Goal: Check status: Check status

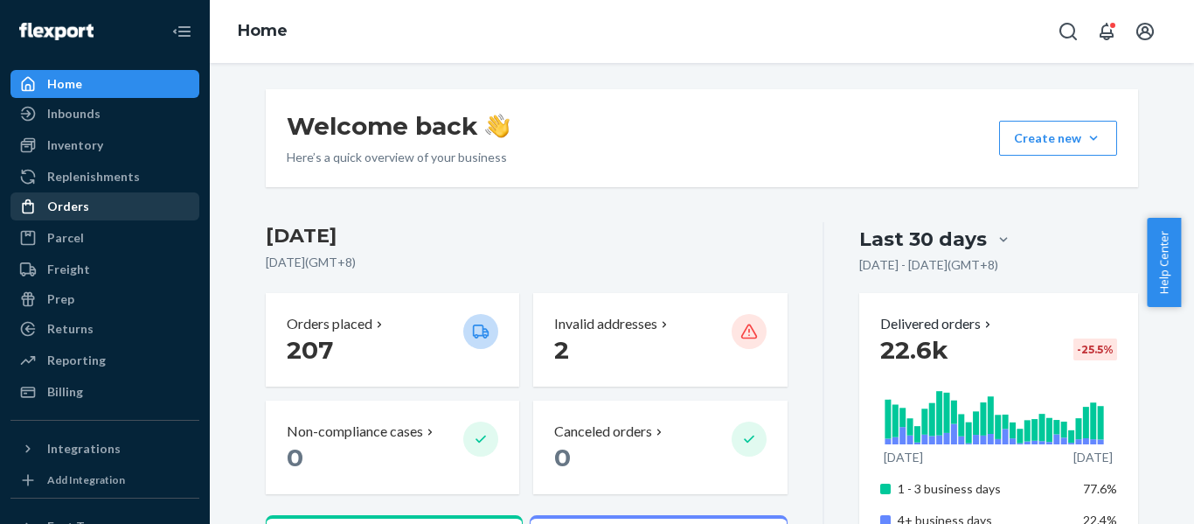
click at [83, 212] on div "Orders" at bounding box center [68, 206] width 42 height 17
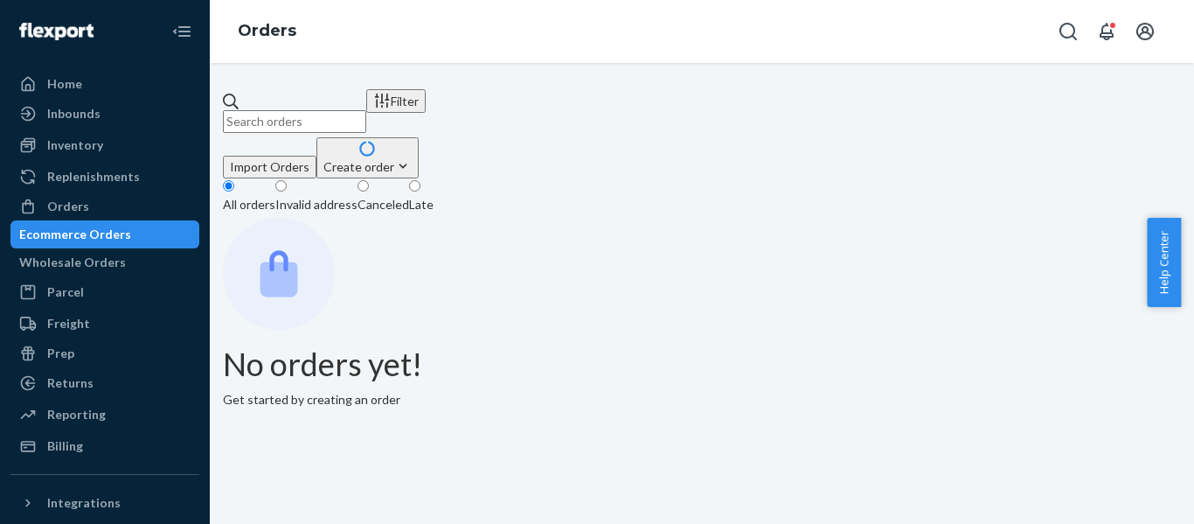
click at [350, 110] on input "text" at bounding box center [294, 121] width 143 height 23
paste input "111-7014759-3867441"
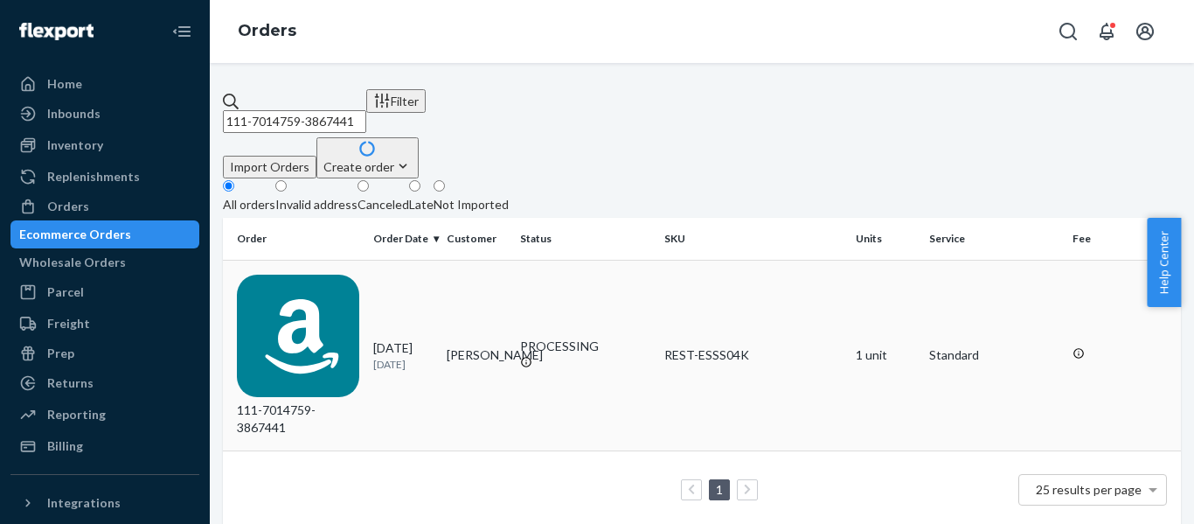
type input "111-7014759-3867441"
click at [302, 287] on div "111-7014759-3867441" at bounding box center [298, 355] width 122 height 162
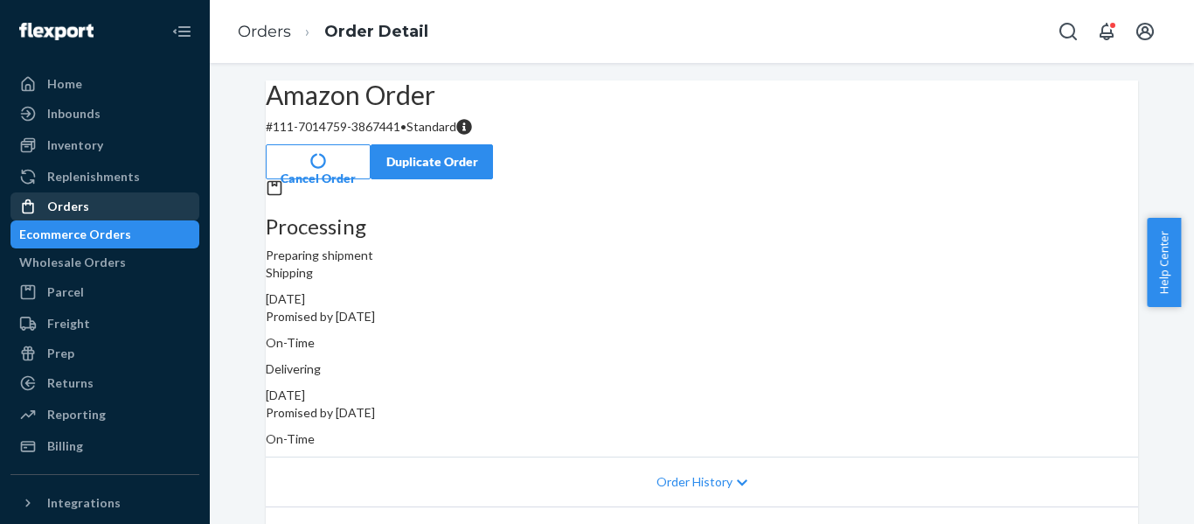
click at [59, 212] on div "Orders" at bounding box center [68, 206] width 42 height 17
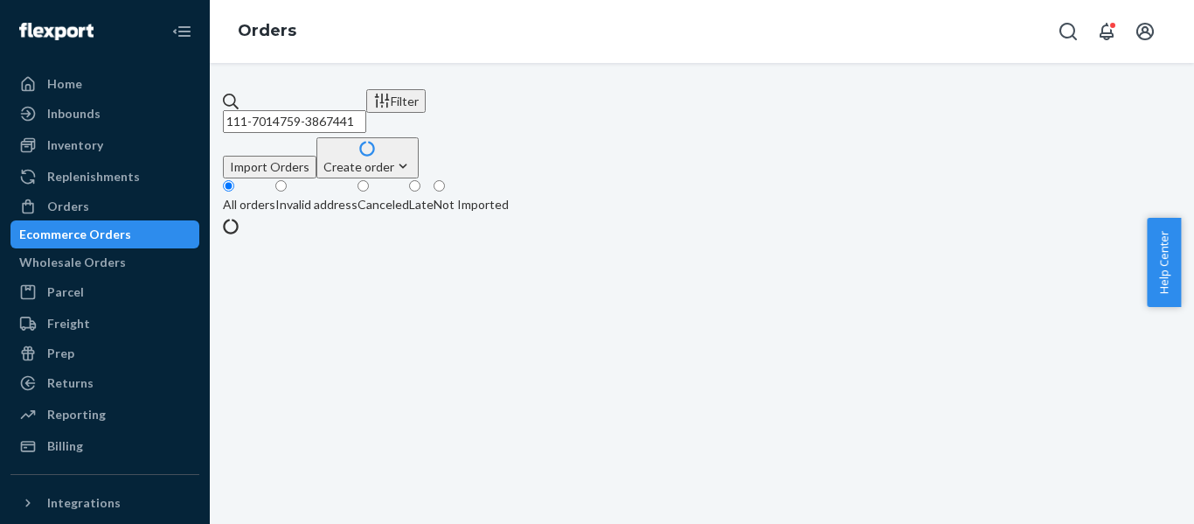
drag, startPoint x: 418, startPoint y: 115, endPoint x: -92, endPoint y: 145, distance: 510.6
click at [0, 145] on html "Home Inbounds Shipping Plans Problems Inventory Products Replenishments Orders …" at bounding box center [597, 262] width 1194 height 524
paste input "605390-4361837"
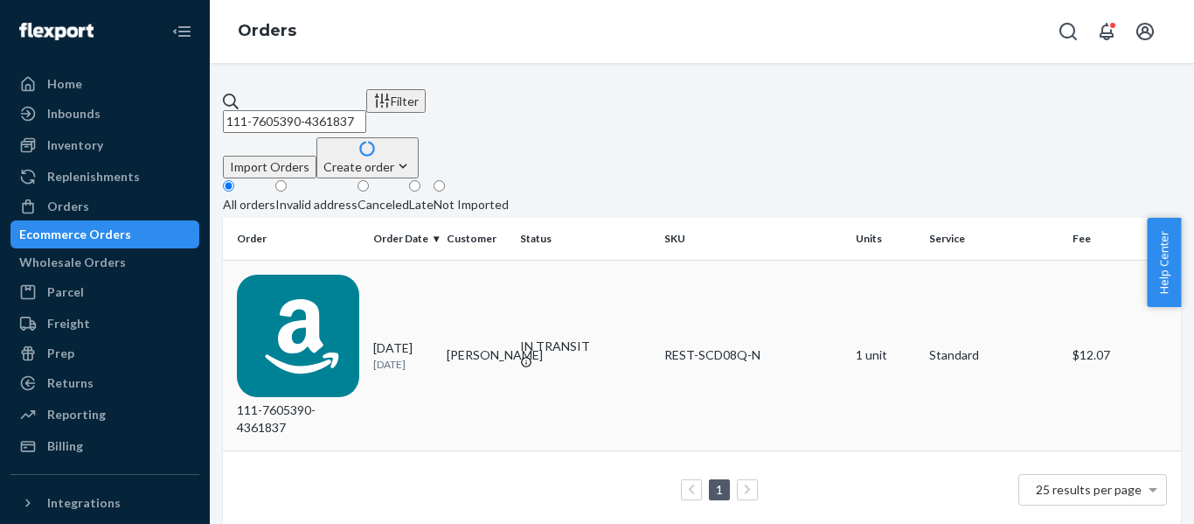
type input "111-7605390-4361837"
click at [304, 277] on div "111-7605390-4361837" at bounding box center [298, 355] width 122 height 162
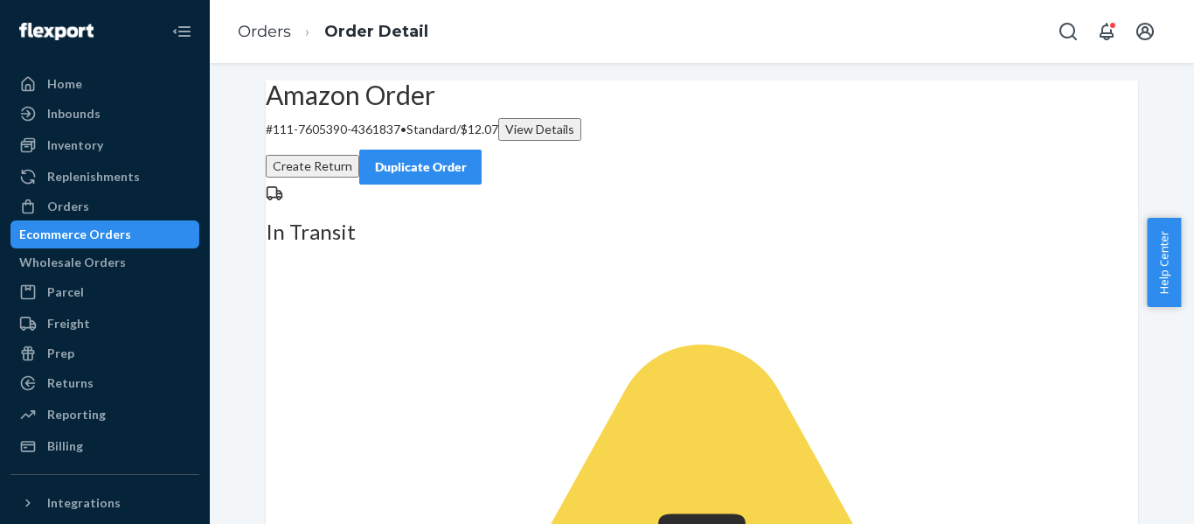
click at [83, 206] on div "Orders" at bounding box center [68, 206] width 42 height 17
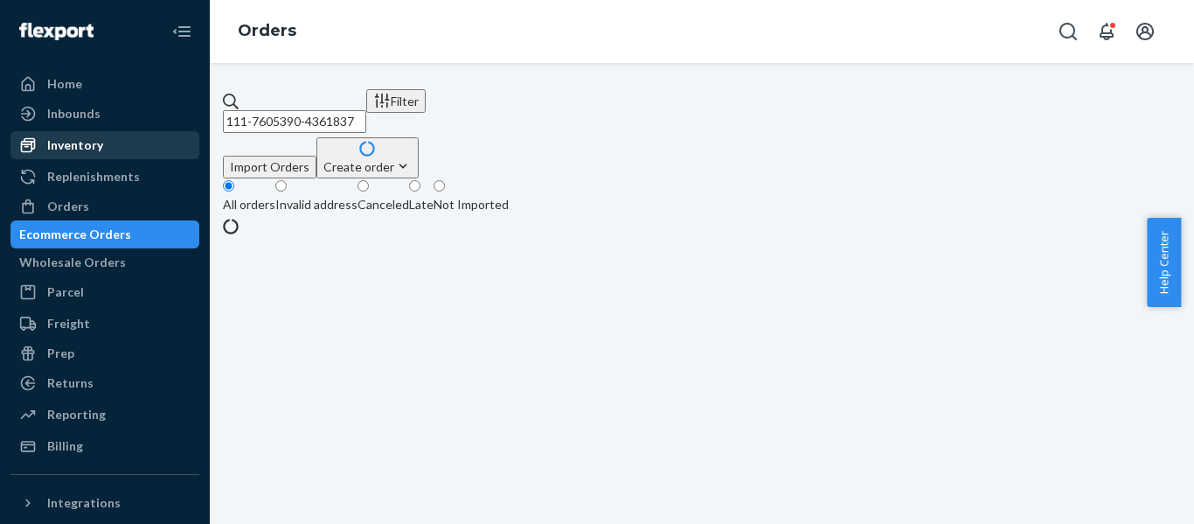
drag, startPoint x: 174, startPoint y: 129, endPoint x: 114, endPoint y: 141, distance: 61.4
click at [133, 138] on div "Home Inbounds Shipping Plans Problems Inventory Products Replenishments Orders …" at bounding box center [597, 262] width 1194 height 524
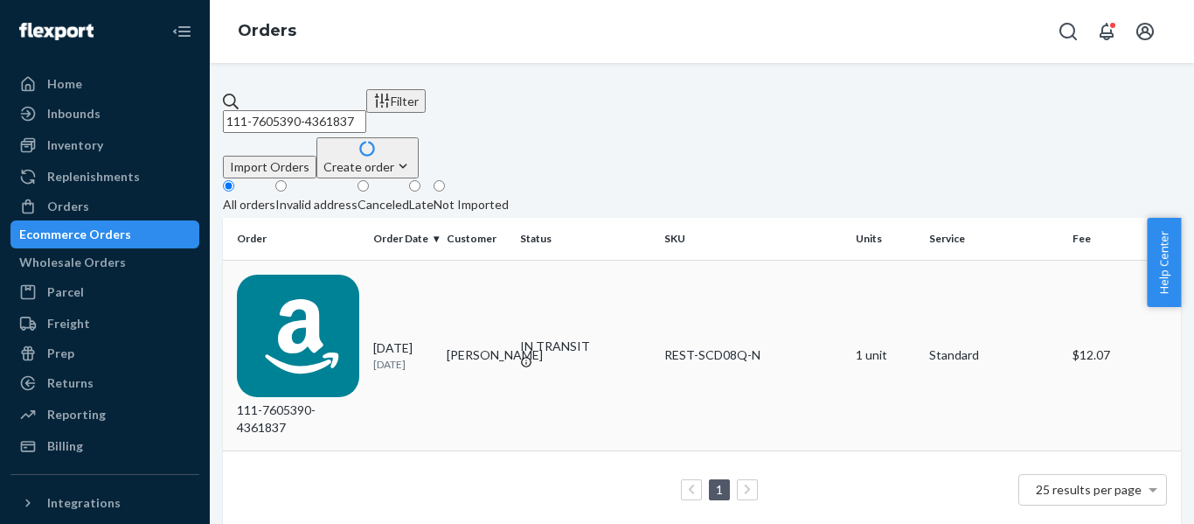
paste input "4429665-4205825"
type input "111-4429665-4205825"
click at [323, 274] on div "111-4429665-4205825" at bounding box center [298, 355] width 122 height 162
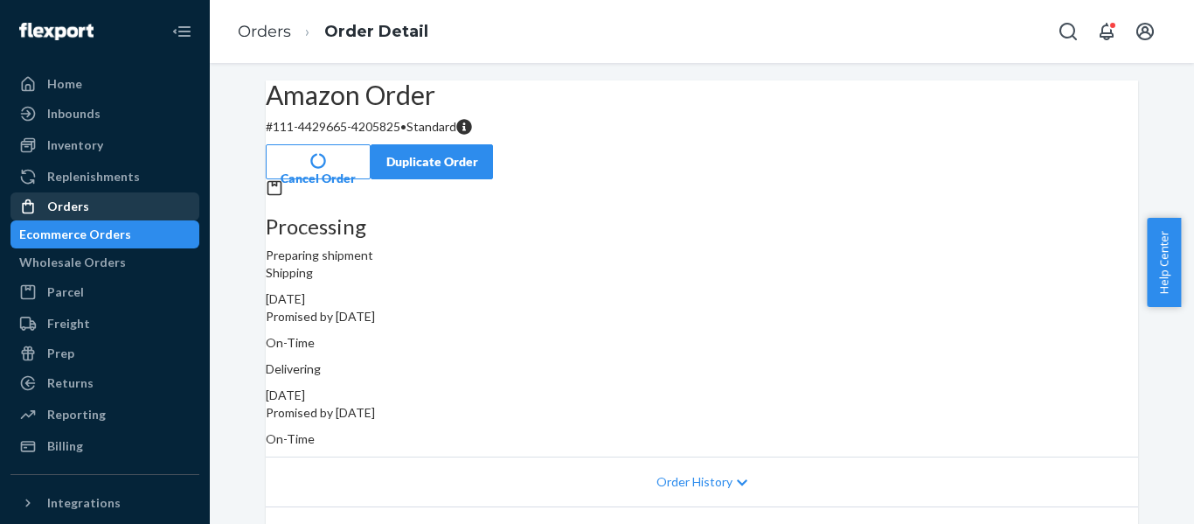
drag, startPoint x: 75, startPoint y: 210, endPoint x: 127, endPoint y: 206, distance: 51.7
click at [75, 210] on div "Orders" at bounding box center [68, 206] width 42 height 17
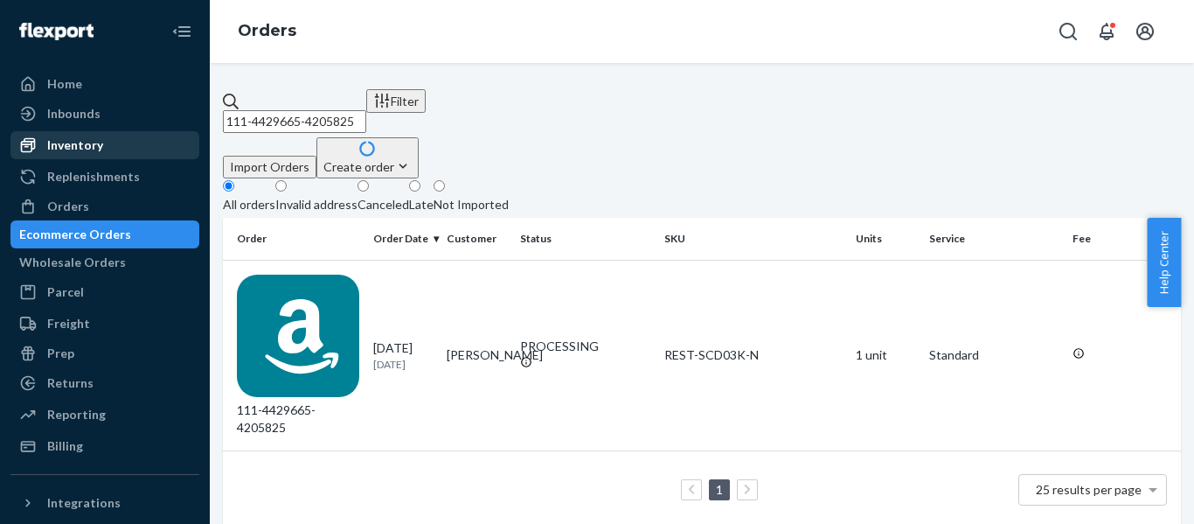
drag, startPoint x: 417, startPoint y: 113, endPoint x: 82, endPoint y: 156, distance: 337.6
click at [118, 155] on div "Home Inbounds Shipping Plans Problems Inventory Products Replenishments Orders …" at bounding box center [597, 262] width 1194 height 524
paste input "3-3576888-484586"
type input "113-3576888-4845865"
click at [314, 274] on div "113-3576888-4845865" at bounding box center [298, 355] width 122 height 162
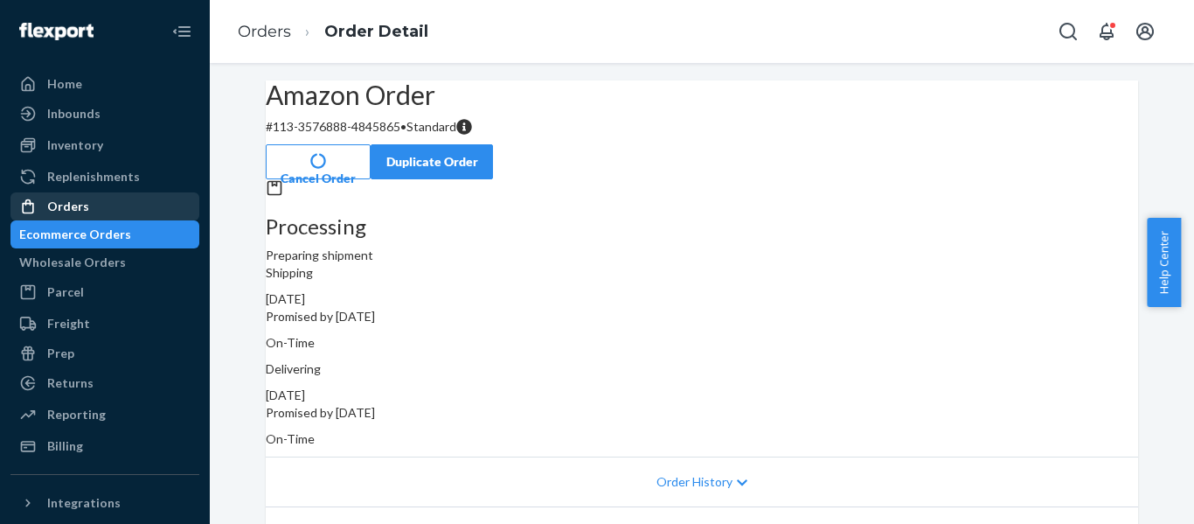
click at [68, 213] on div "Orders" at bounding box center [68, 206] width 42 height 17
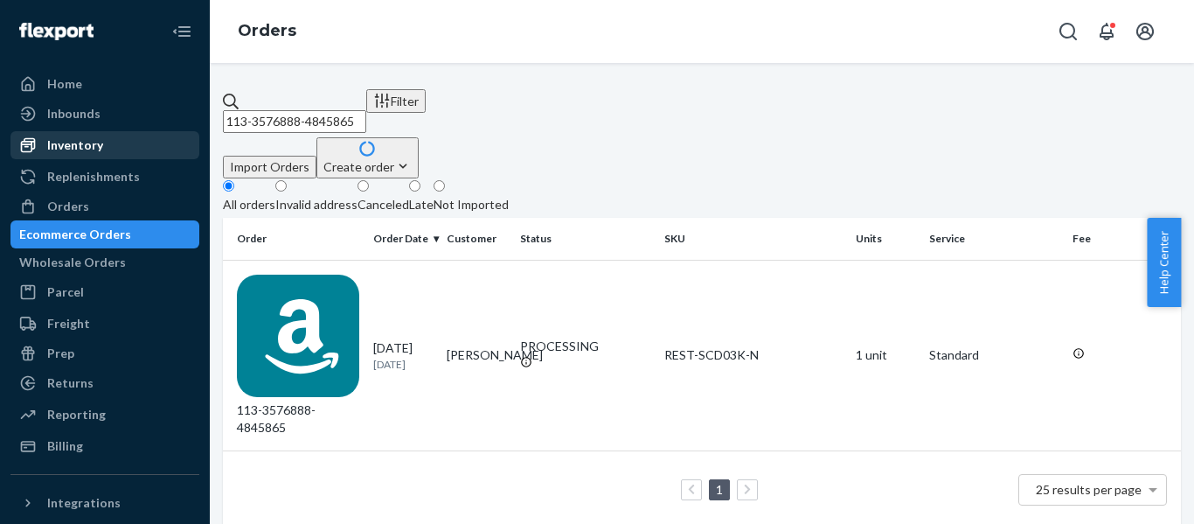
drag, startPoint x: 134, startPoint y: 125, endPoint x: 45, endPoint y: 134, distance: 88.7
click at [47, 134] on div "Home Inbounds Shipping Plans Problems Inventory Products Replenishments Orders …" at bounding box center [597, 262] width 1194 height 524
paste input "1-7467124-9612234"
type input "111-7467124-9612234"
click at [342, 274] on div "111-7467124-9612234" at bounding box center [298, 355] width 122 height 162
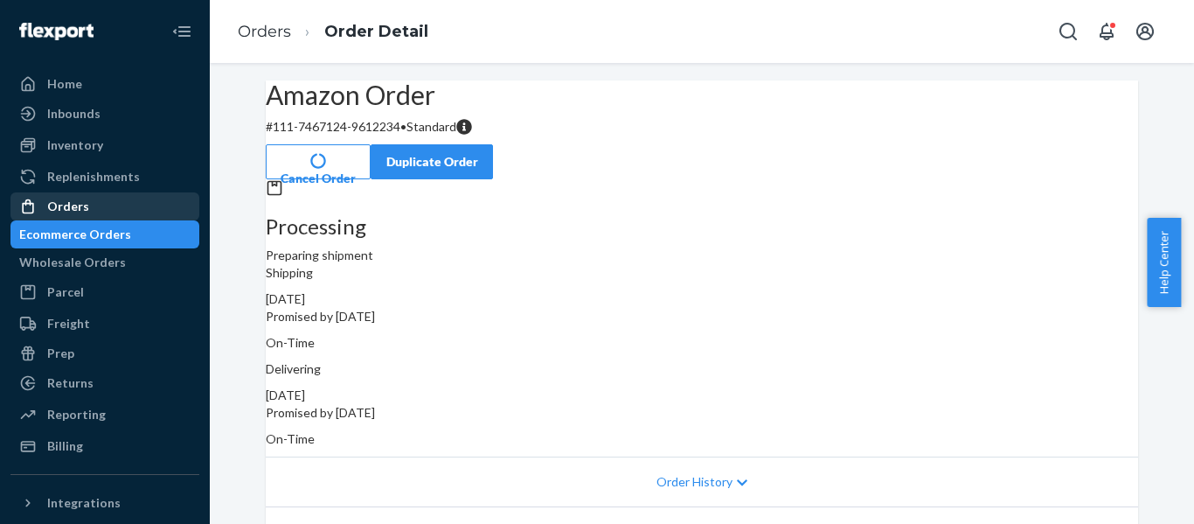
click at [64, 203] on div "Orders" at bounding box center [68, 206] width 42 height 17
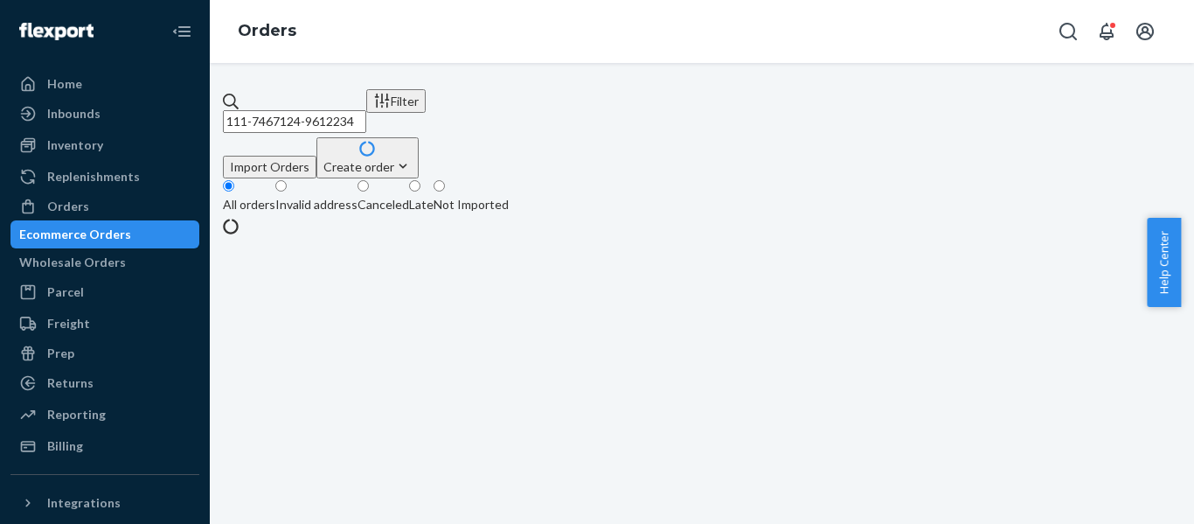
drag, startPoint x: 364, startPoint y: 112, endPoint x: -14, endPoint y: 154, distance: 380.0
click at [0, 154] on html "Home Inbounds Shipping Plans Problems Inventory Products Replenishments Orders …" at bounding box center [597, 262] width 1194 height 524
paste input "9530633-7257806"
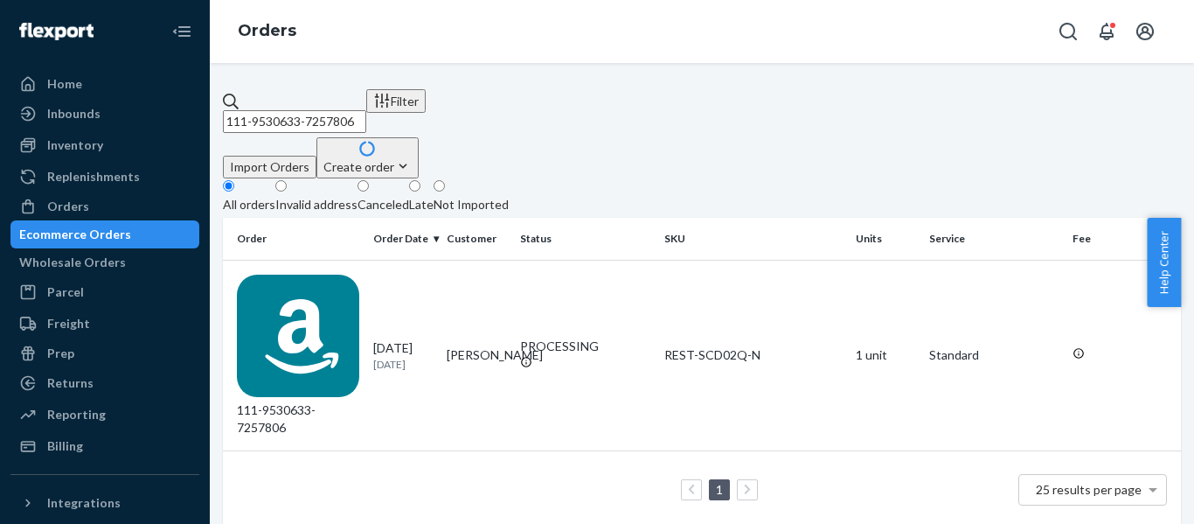
type input "111-9530633-7257806"
click at [312, 274] on div "111-9530633-7257806" at bounding box center [298, 355] width 122 height 162
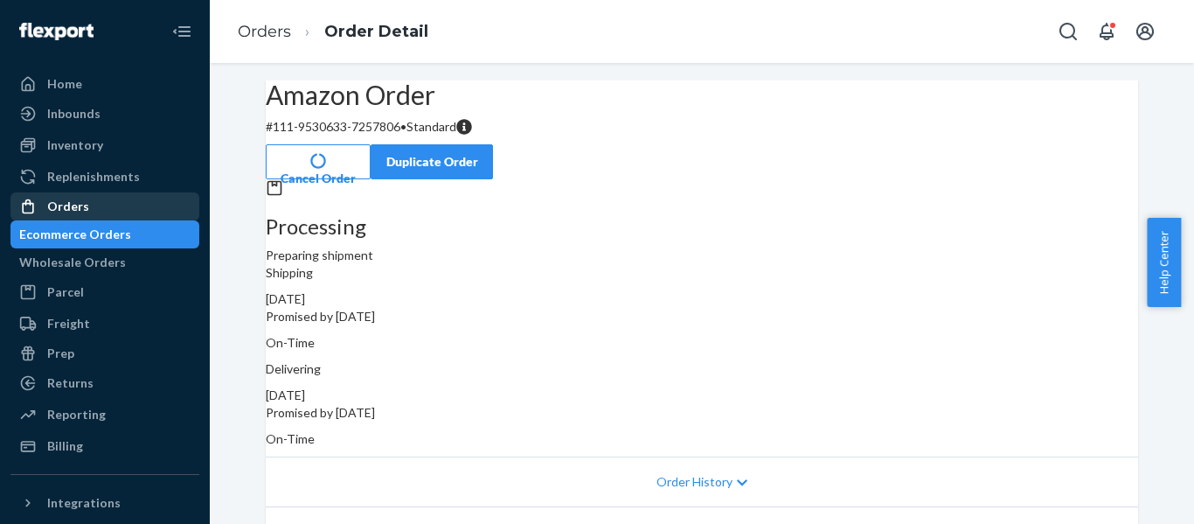
click at [94, 203] on div "Orders" at bounding box center [104, 206] width 185 height 24
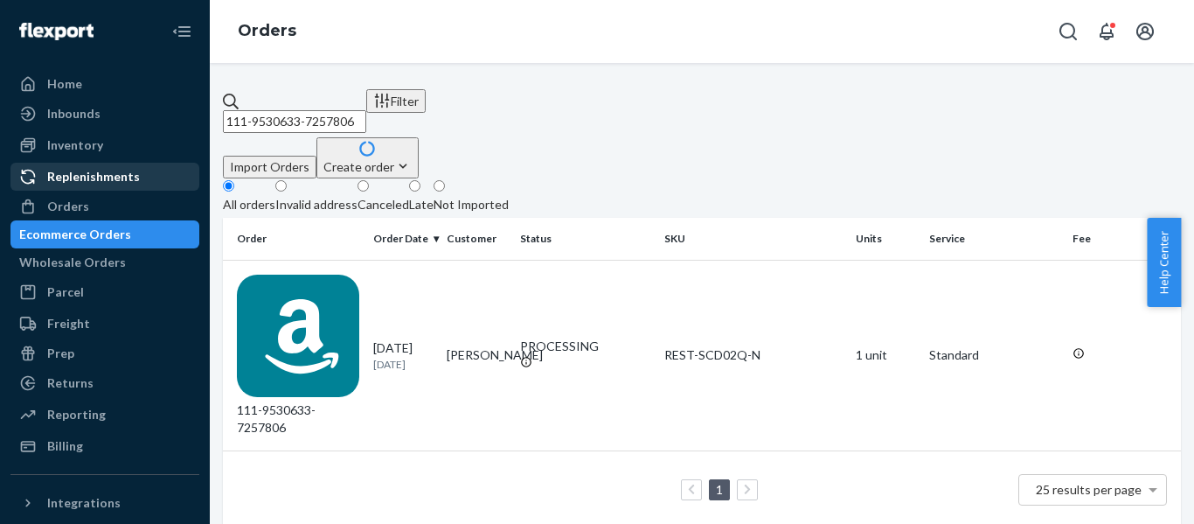
drag, startPoint x: 360, startPoint y: 117, endPoint x: 19, endPoint y: 169, distance: 344.8
click at [43, 169] on div "Home Inbounds Shipping Plans Problems Inventory Products Replenishments Orders …" at bounding box center [597, 262] width 1194 height 524
paste input "2-0744163-3653004"
type input "112-0744163-3653004"
click at [330, 274] on div "112-0744163-3653004" at bounding box center [298, 355] width 122 height 162
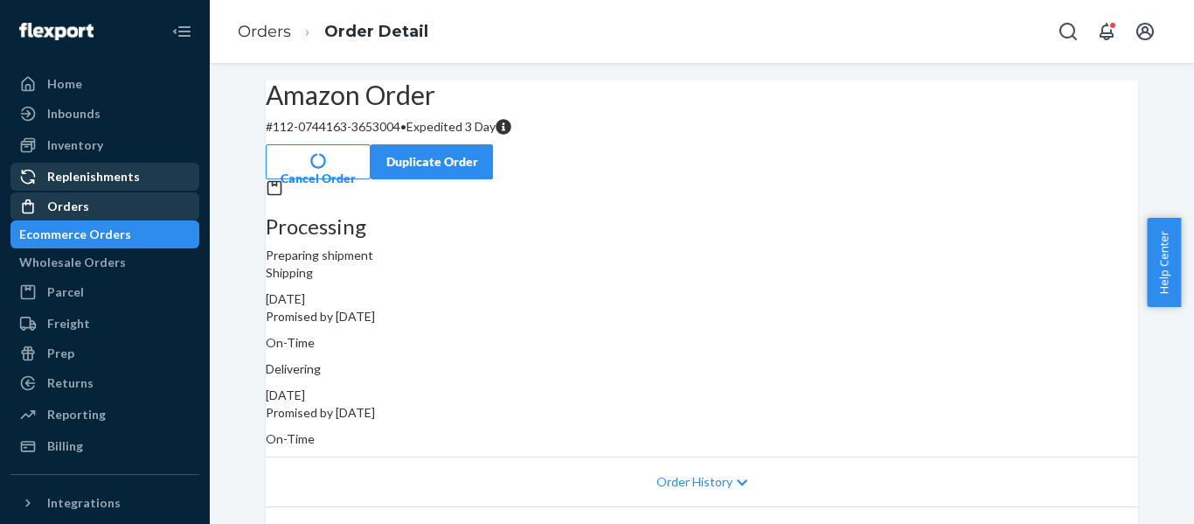
click at [66, 207] on div "Orders" at bounding box center [68, 206] width 42 height 17
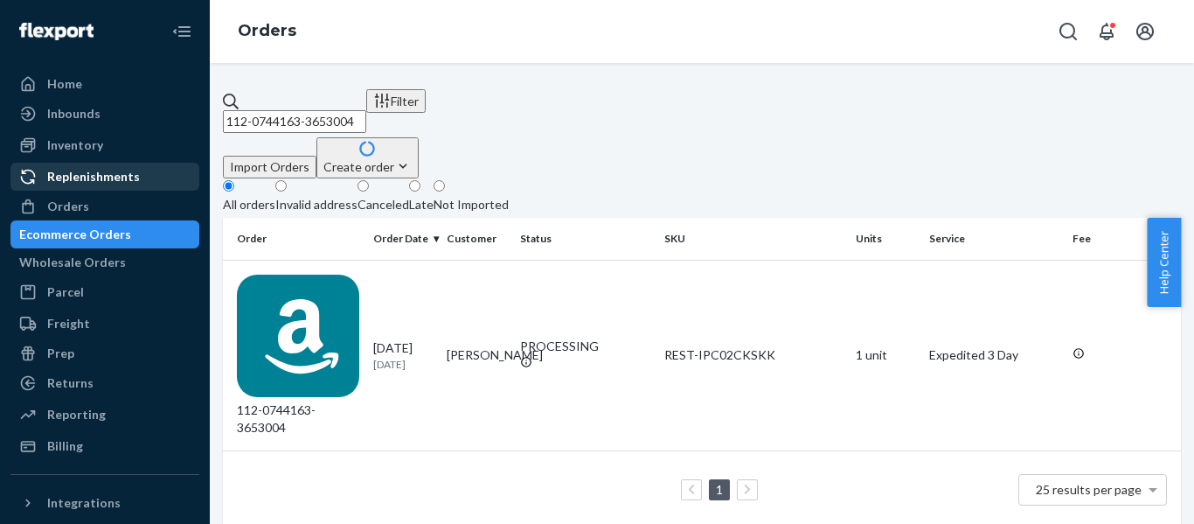
drag, startPoint x: 181, startPoint y: 129, endPoint x: -115, endPoint y: 163, distance: 298.4
click at [0, 163] on html "Home Inbounds Shipping Plans Problems Inventory Products Replenishments Orders …" at bounding box center [597, 262] width 1194 height 524
paste input "4-2110016-9984237"
type input "114-2110016-9984237"
click at [301, 274] on div "114-2110016-9984237" at bounding box center [298, 355] width 122 height 162
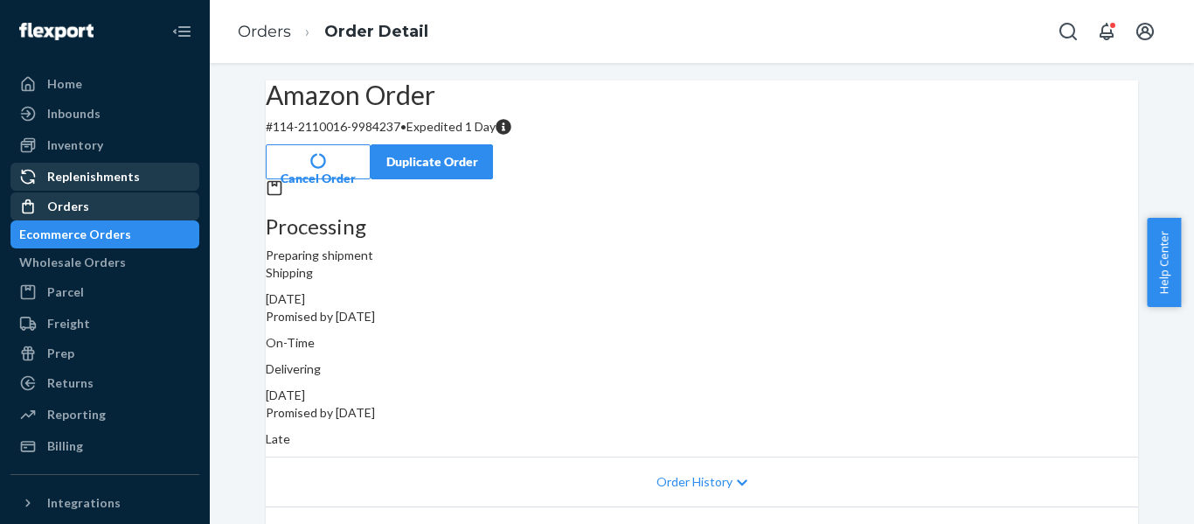
click at [74, 214] on div "Orders" at bounding box center [68, 206] width 42 height 17
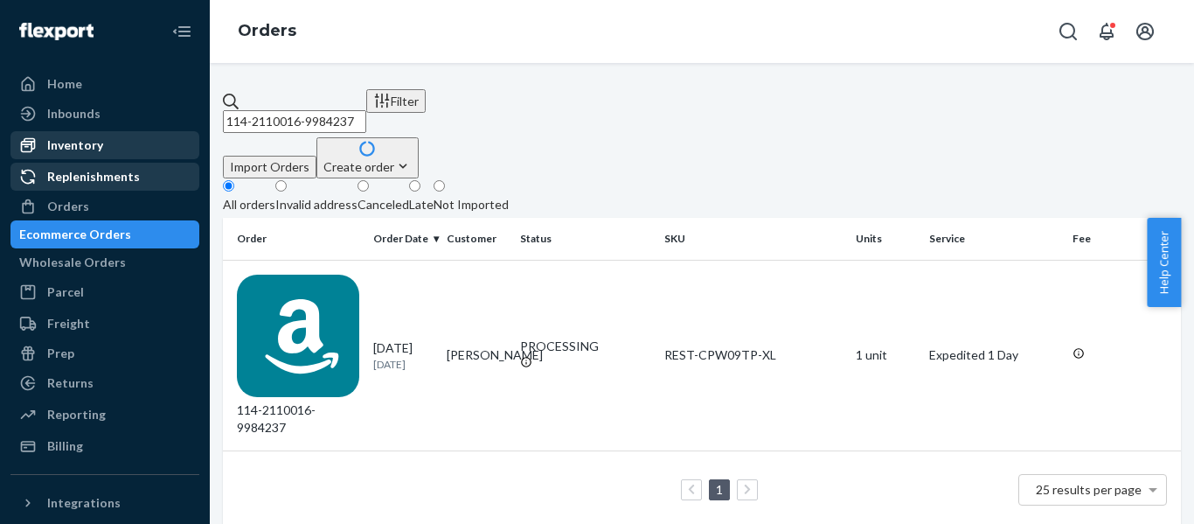
drag, startPoint x: 448, startPoint y: 105, endPoint x: 31, endPoint y: 149, distance: 420.1
click at [107, 156] on div "Home Inbounds Shipping Plans Problems Inventory Products Replenishments Orders …" at bounding box center [597, 262] width 1194 height 524
paste input "2-2880213-3542609"
type input "112-2880213-3542609"
click at [321, 274] on div "112-2880213-3542609" at bounding box center [298, 355] width 122 height 162
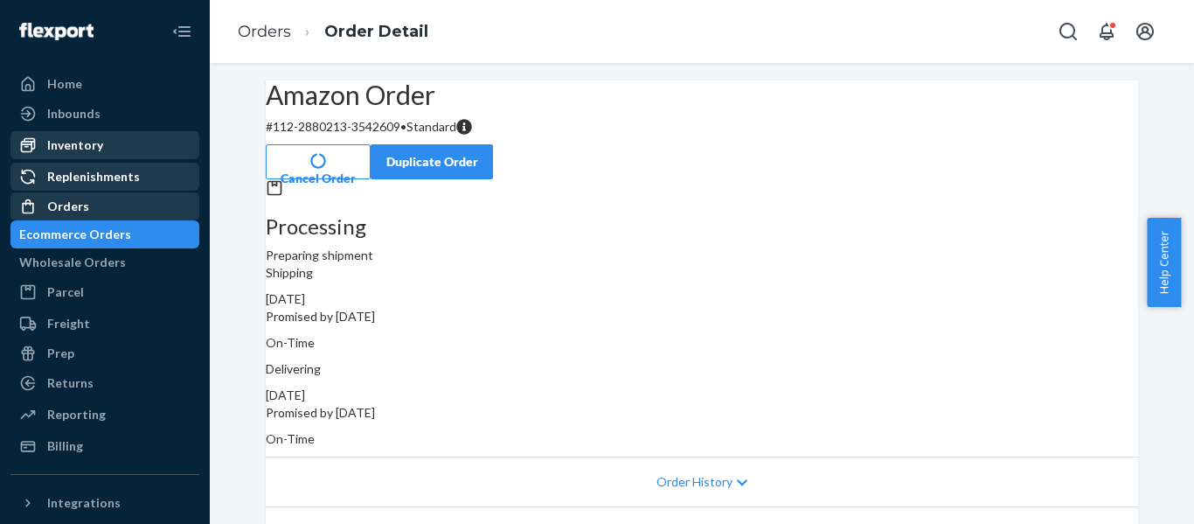
click at [71, 204] on div "Orders" at bounding box center [68, 206] width 42 height 17
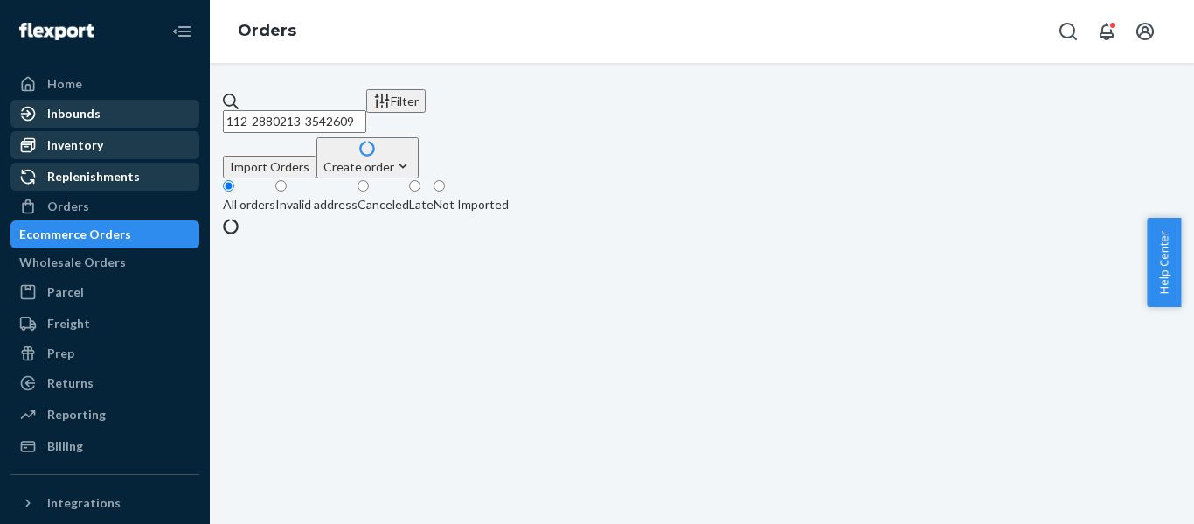
drag, startPoint x: 436, startPoint y: 100, endPoint x: 143, endPoint y: 121, distance: 293.6
click at [150, 121] on div "Home Inbounds Shipping Plans Problems Inventory Products Replenishments Orders …" at bounding box center [597, 262] width 1194 height 524
paste input "1-2235586-2058634"
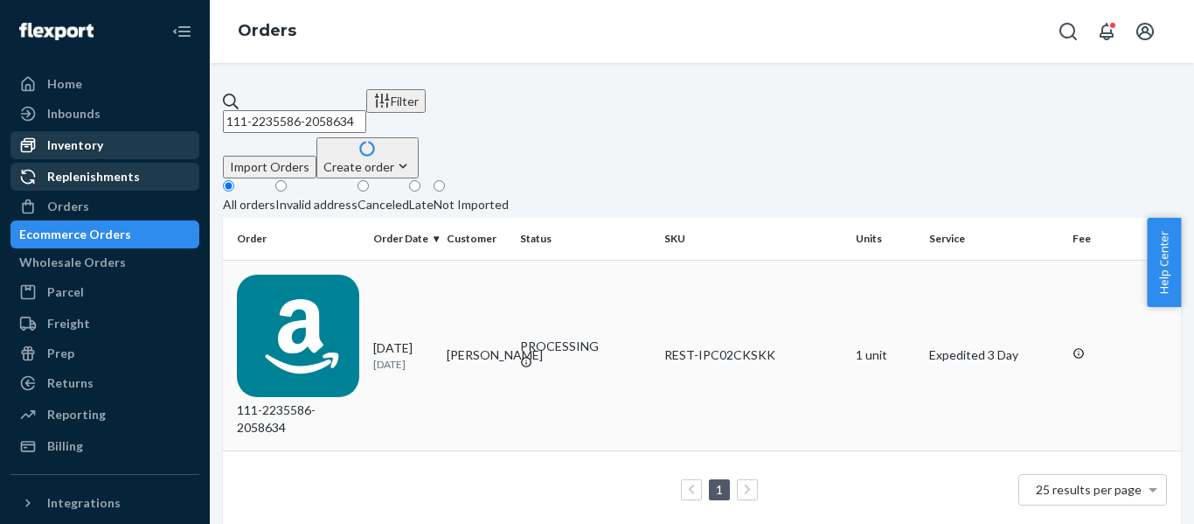
type input "111-2235586-2058634"
click at [330, 274] on div "111-2235586-2058634" at bounding box center [298, 355] width 122 height 162
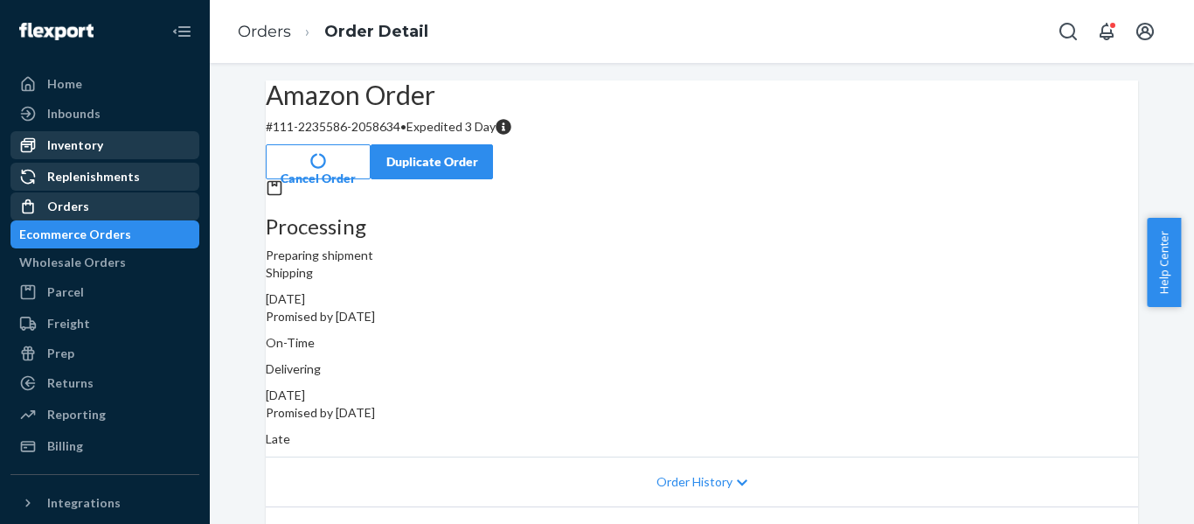
click at [59, 206] on div "Orders" at bounding box center [68, 206] width 42 height 17
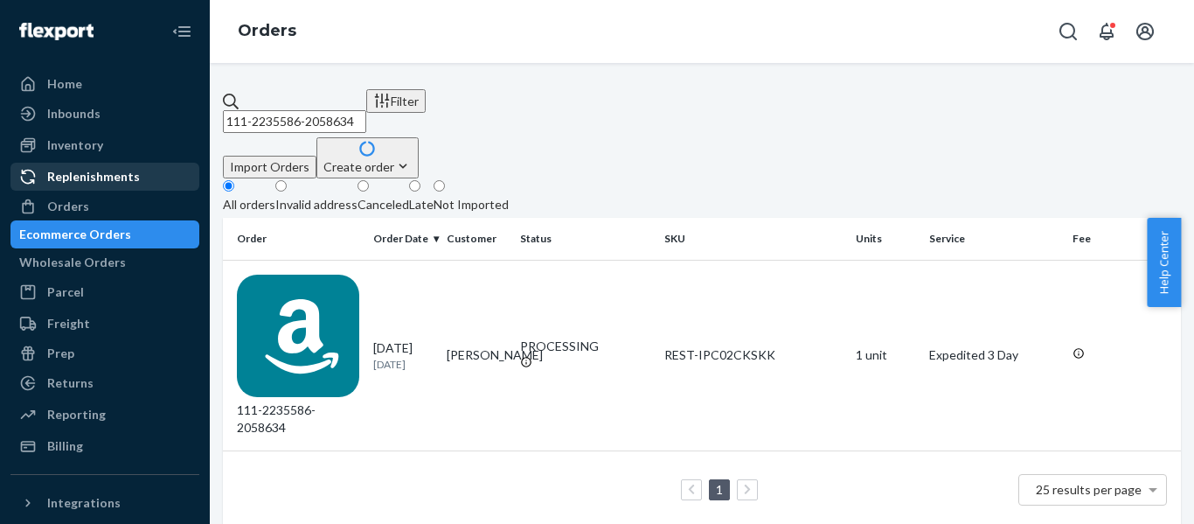
drag, startPoint x: 184, startPoint y: 158, endPoint x: 136, endPoint y: 155, distance: 47.3
click at [140, 156] on div "Home Inbounds Shipping Plans Problems Inventory Products Replenishments Orders …" at bounding box center [597, 262] width 1194 height 524
paste input "5281462-0389803"
type input "111-5281462-0389803"
click at [328, 274] on div "111-5281462-0389803" at bounding box center [298, 355] width 122 height 162
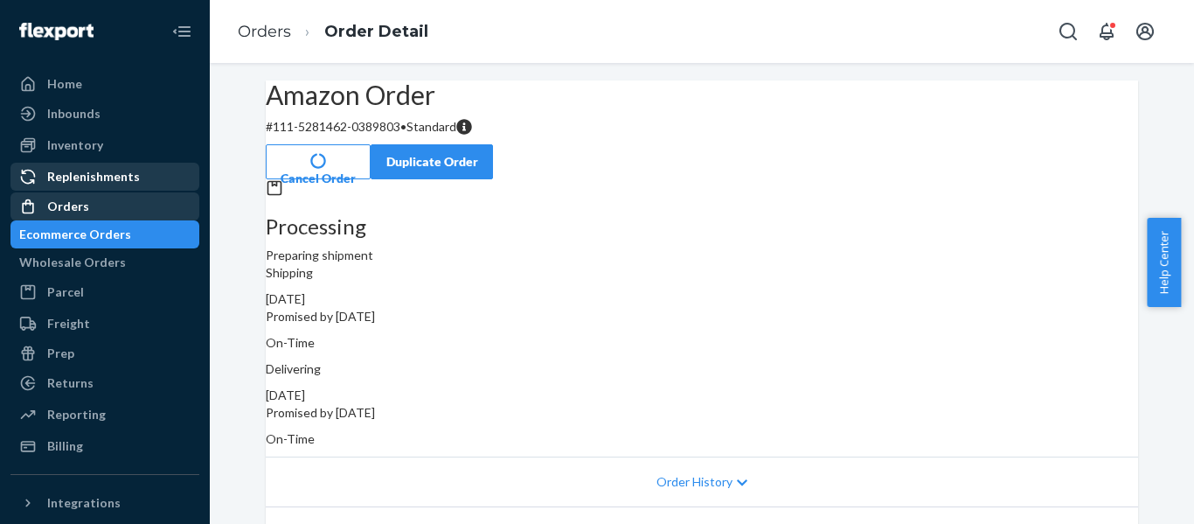
click at [64, 208] on div "Orders" at bounding box center [68, 206] width 42 height 17
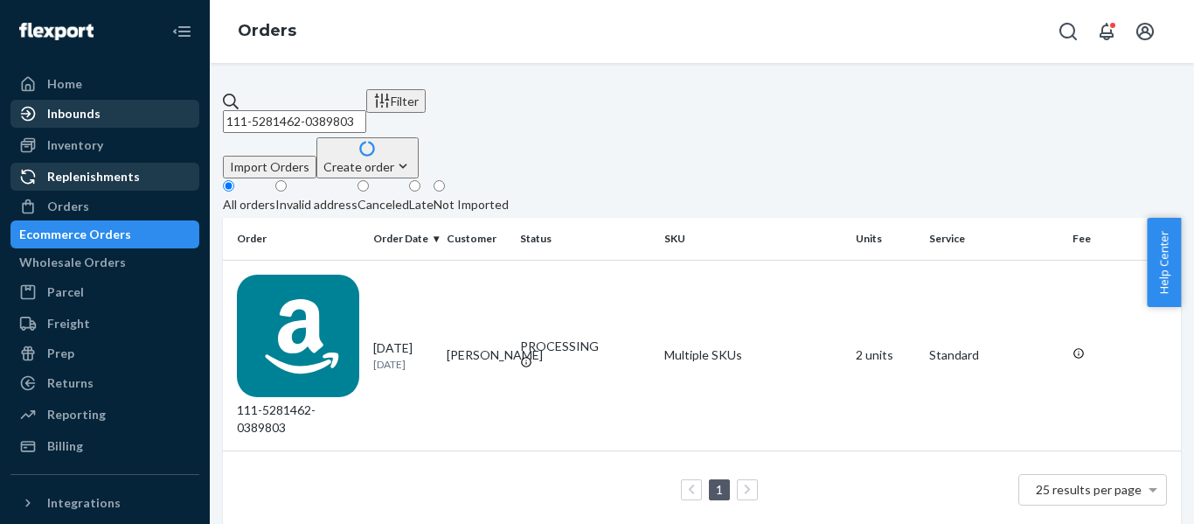
drag, startPoint x: 384, startPoint y: 111, endPoint x: 65, endPoint y: 122, distance: 319.3
click at [92, 120] on div "Home Inbounds Shipping Plans Problems Inventory Products Replenishments Orders …" at bounding box center [597, 262] width 1194 height 524
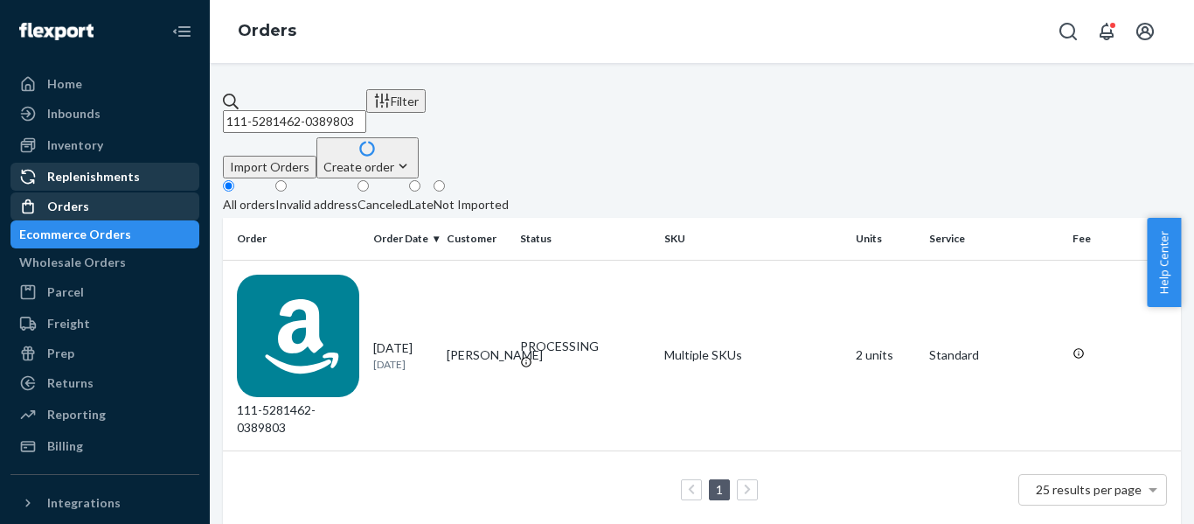
paste input "860932-0418611"
type input "111-5860932-0418611"
click at [308, 274] on div "111-5860932-0418611" at bounding box center [298, 355] width 122 height 162
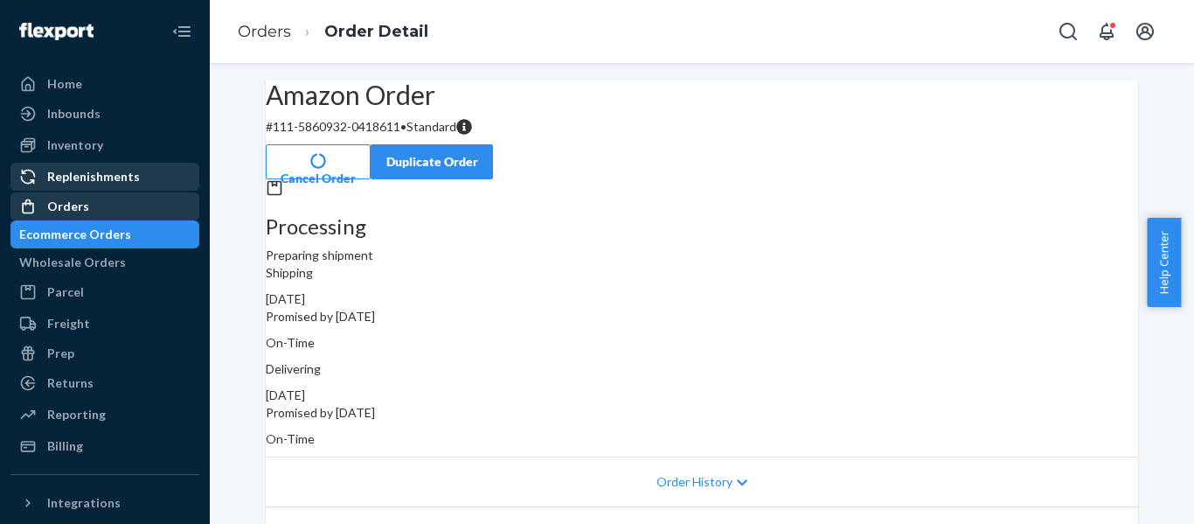
click at [90, 211] on div "Orders" at bounding box center [104, 206] width 185 height 24
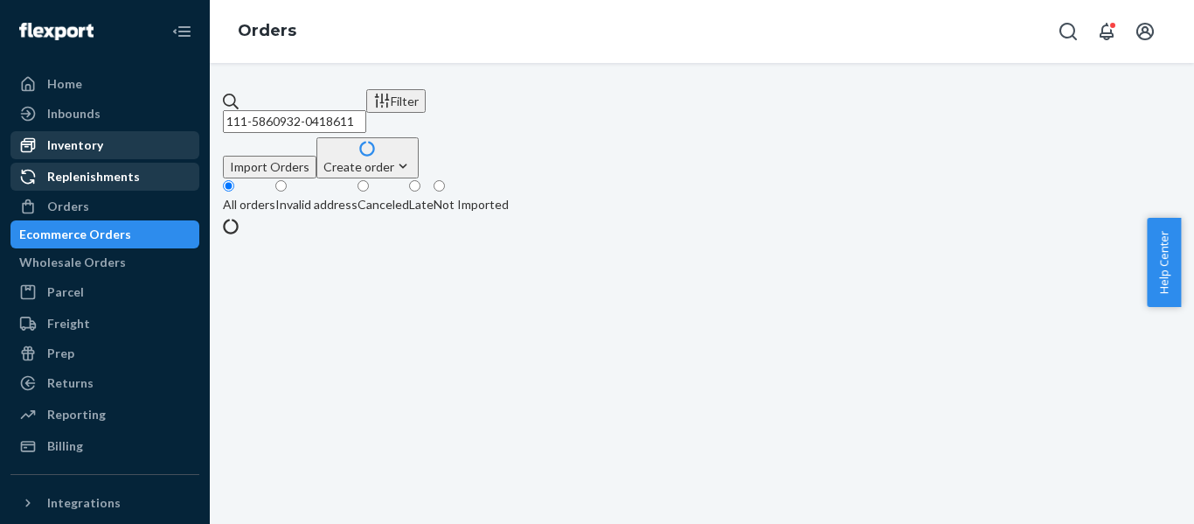
drag, startPoint x: 439, startPoint y: 104, endPoint x: 121, endPoint y: 144, distance: 320.7
click at [122, 144] on div "Home Inbounds Shipping Plans Problems Inventory Products Replenishments Orders …" at bounding box center [597, 262] width 1194 height 524
paste input "3-6528389-5028268"
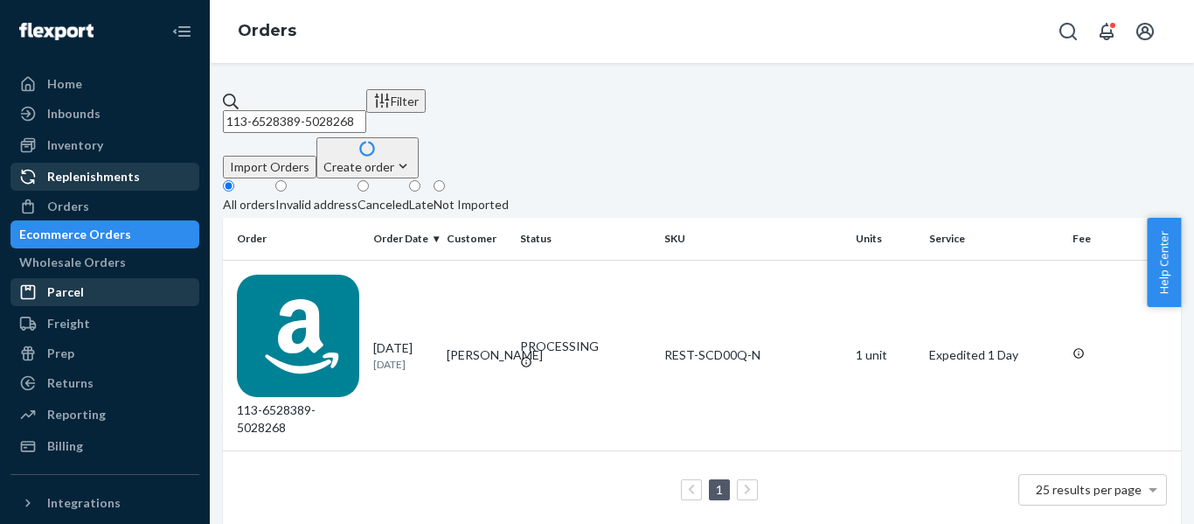
type input "113-6528389-5028268"
click at [307, 282] on div "113-6528389-5028268" at bounding box center [298, 355] width 122 height 162
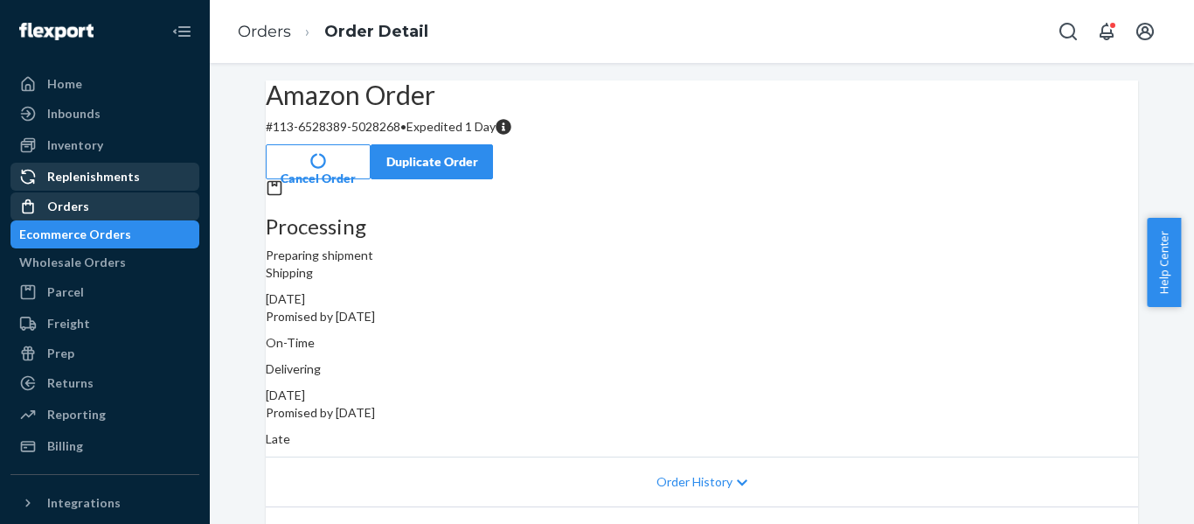
click at [94, 202] on div "Orders" at bounding box center [104, 206] width 185 height 24
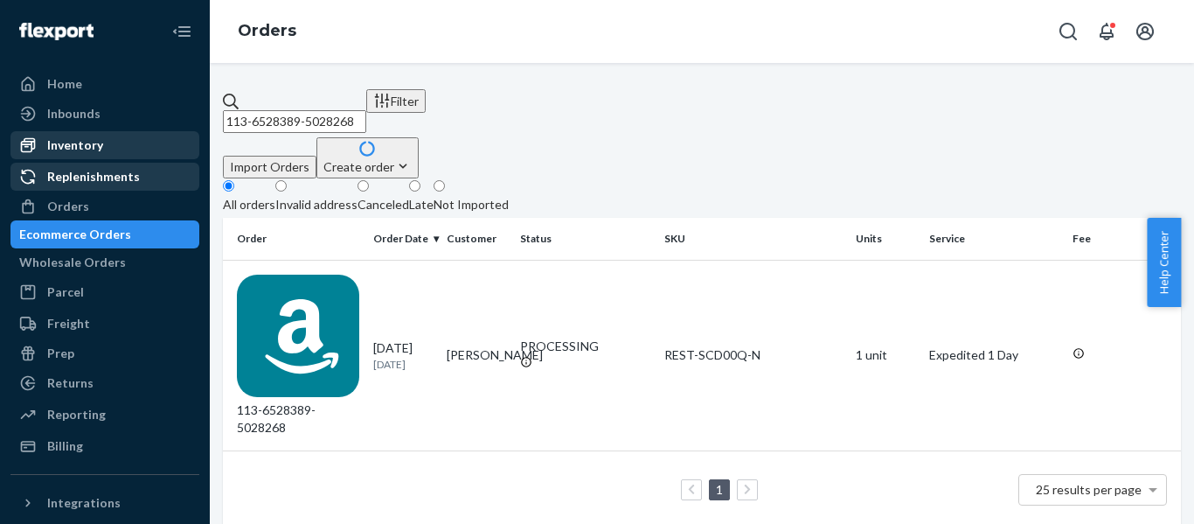
drag, startPoint x: 439, startPoint y: 109, endPoint x: 79, endPoint y: 137, distance: 361.2
click at [80, 137] on div "Home Inbounds Shipping Plans Problems Inventory Products Replenishments Orders …" at bounding box center [597, 262] width 1194 height 524
paste input "8927768-4574609"
type input "113-8927768-4574609"
click at [304, 275] on div "113-8927768-4574609" at bounding box center [298, 355] width 122 height 162
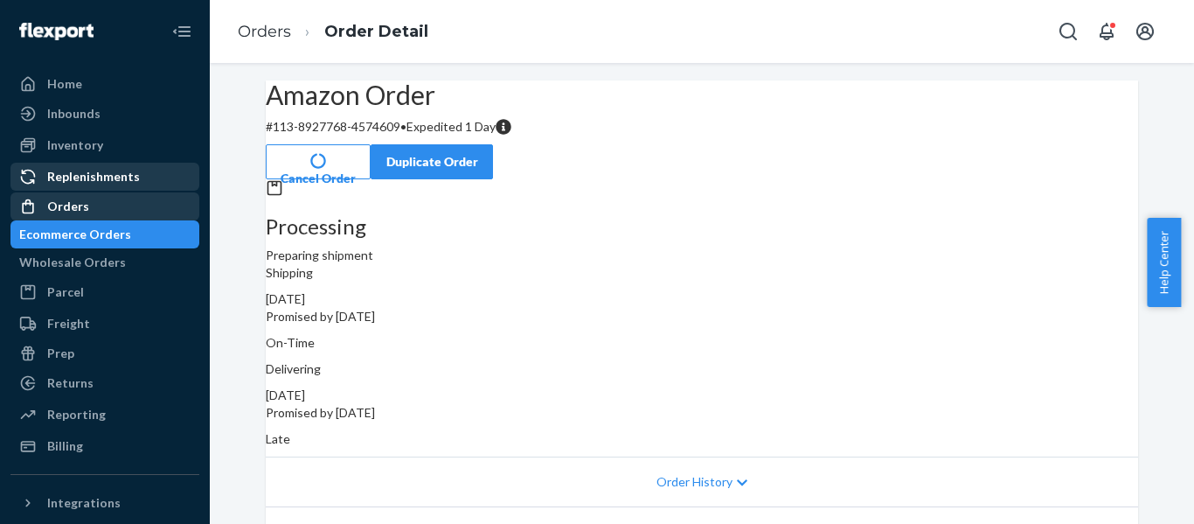
click at [73, 207] on div "Orders" at bounding box center [68, 206] width 42 height 17
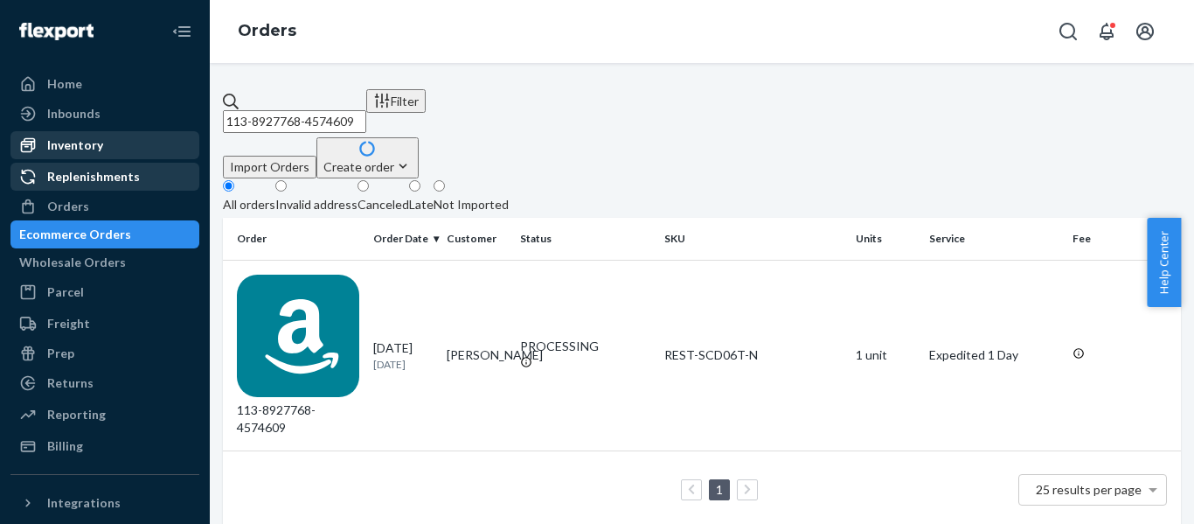
drag, startPoint x: 436, startPoint y: 105, endPoint x: 153, endPoint y: 150, distance: 286.9
click at [200, 137] on div "Home Inbounds Shipping Plans Problems Inventory Products Replenishments Orders …" at bounding box center [597, 262] width 1194 height 524
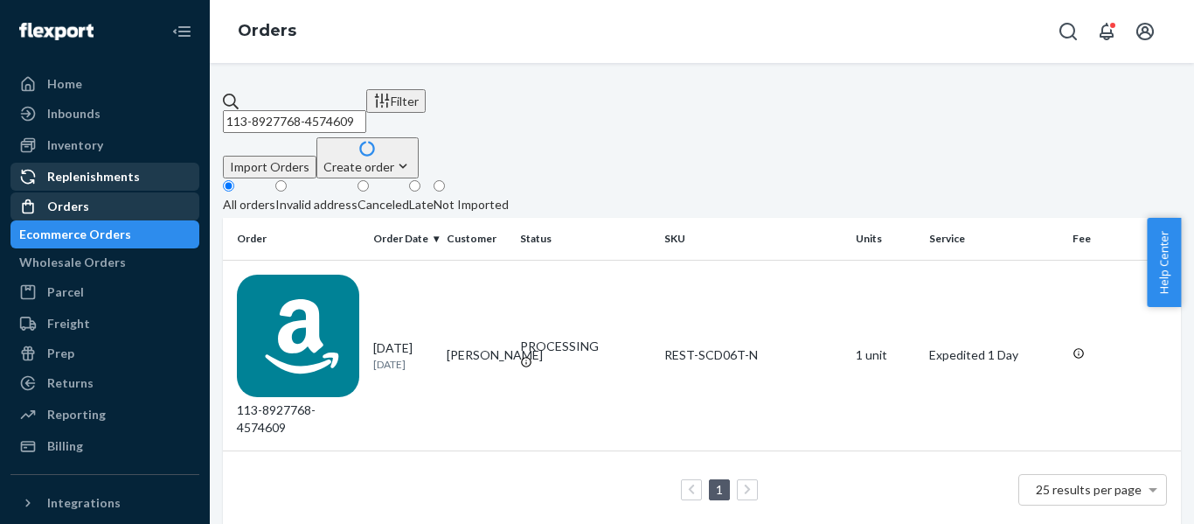
paste input "4-4911305-970742"
type input "114-4911305-9707429"
click at [303, 276] on div "114-4911305-9707429" at bounding box center [298, 355] width 122 height 162
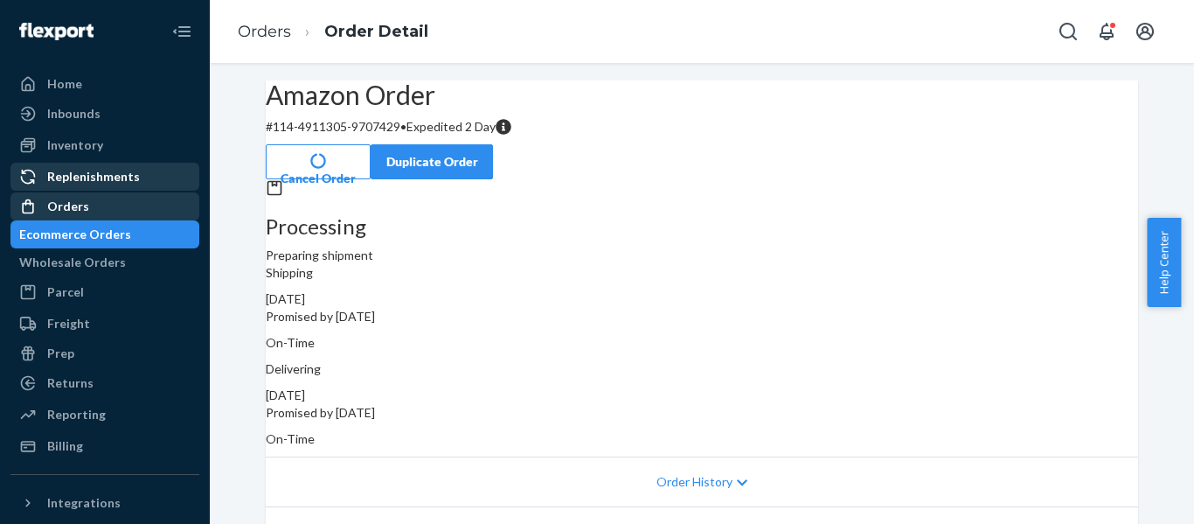
click at [63, 209] on div "Orders" at bounding box center [68, 206] width 42 height 17
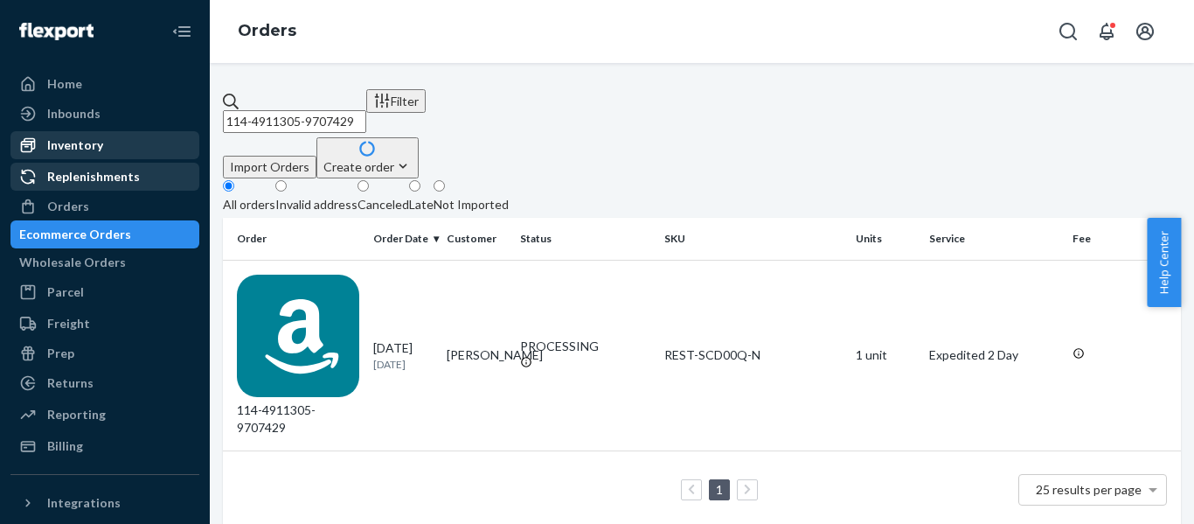
drag, startPoint x: 390, startPoint y: 111, endPoint x: 160, endPoint y: 137, distance: 231.4
click at [162, 137] on div "Home Inbounds Shipping Plans Problems Inventory Products Replenishments Orders …" at bounding box center [597, 262] width 1194 height 524
paste input "5444897-8781033"
type input "114-5444897-8781033"
click at [308, 274] on div "114-5444897-8781033" at bounding box center [298, 355] width 122 height 162
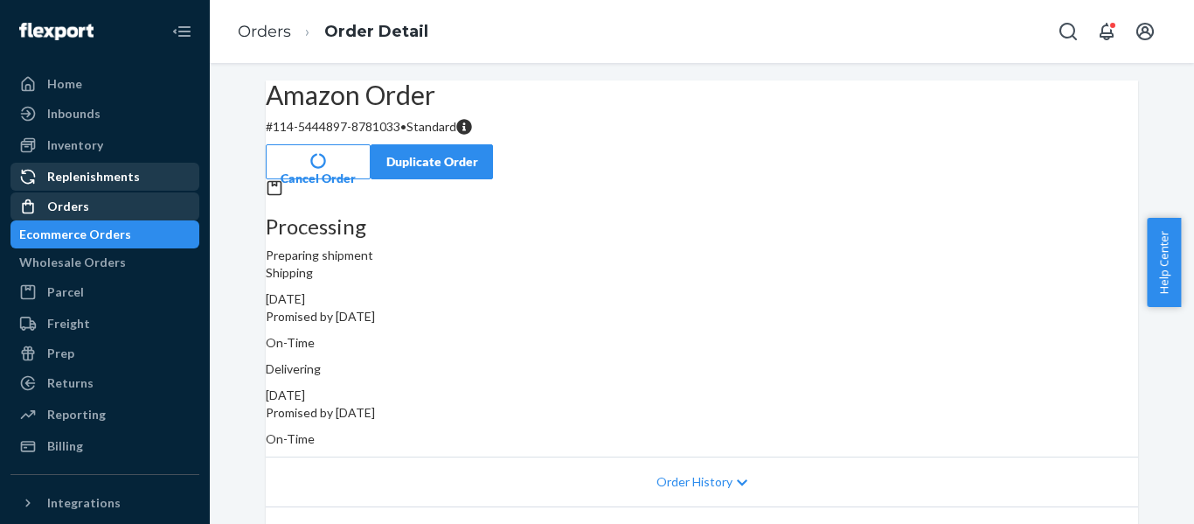
click at [65, 209] on div "Orders" at bounding box center [68, 206] width 42 height 17
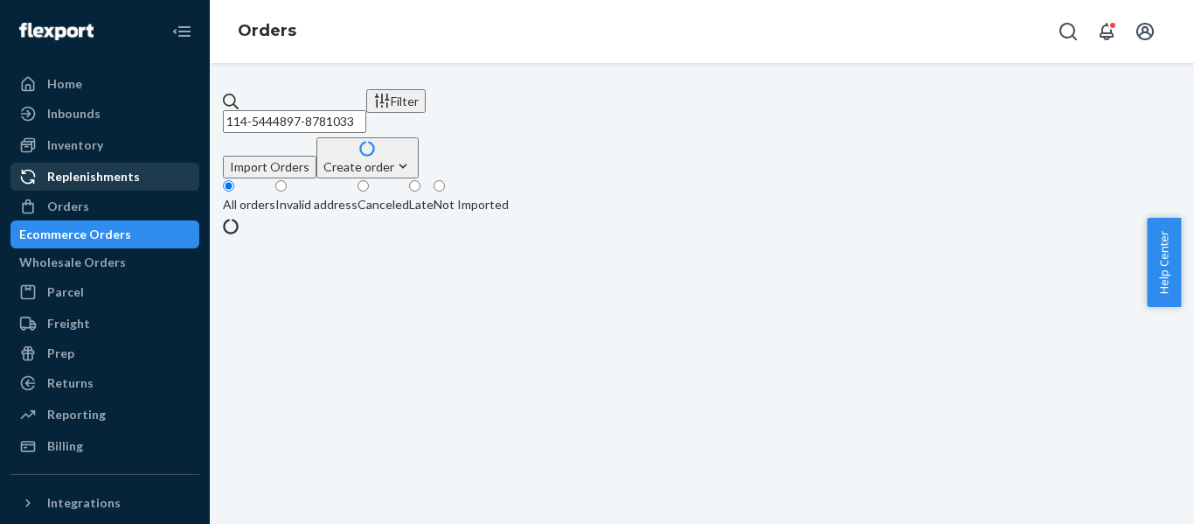
click at [412, 157] on div "Create order" at bounding box center [367, 166] width 88 height 18
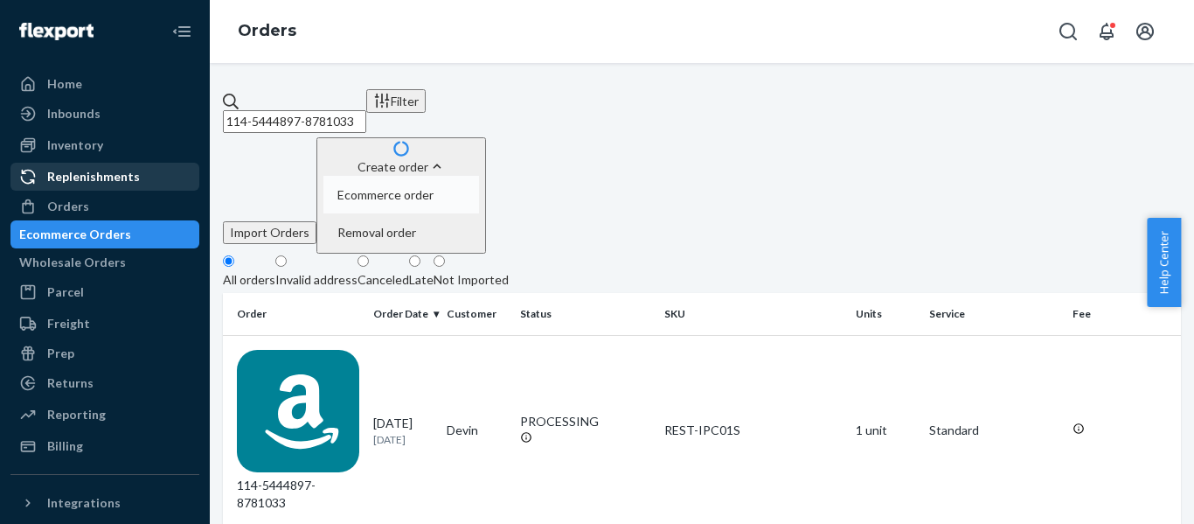
click at [434, 189] on span "Ecommerce order" at bounding box center [385, 195] width 96 height 12
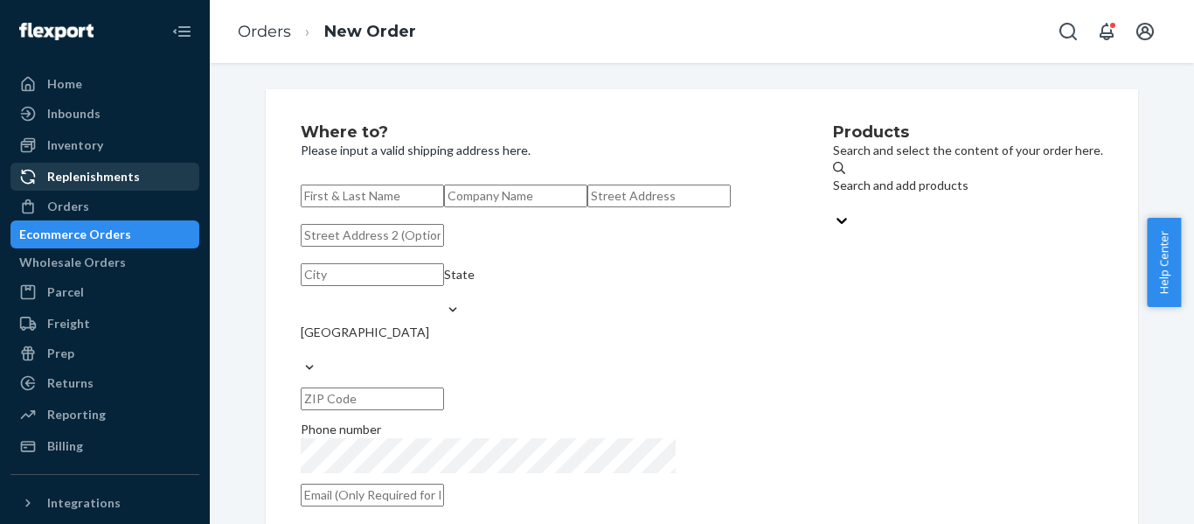
click at [834, 191] on div "Search and add products" at bounding box center [900, 185] width 135 height 17
click at [834, 194] on input "Search and add products" at bounding box center [834, 202] width 2 height 17
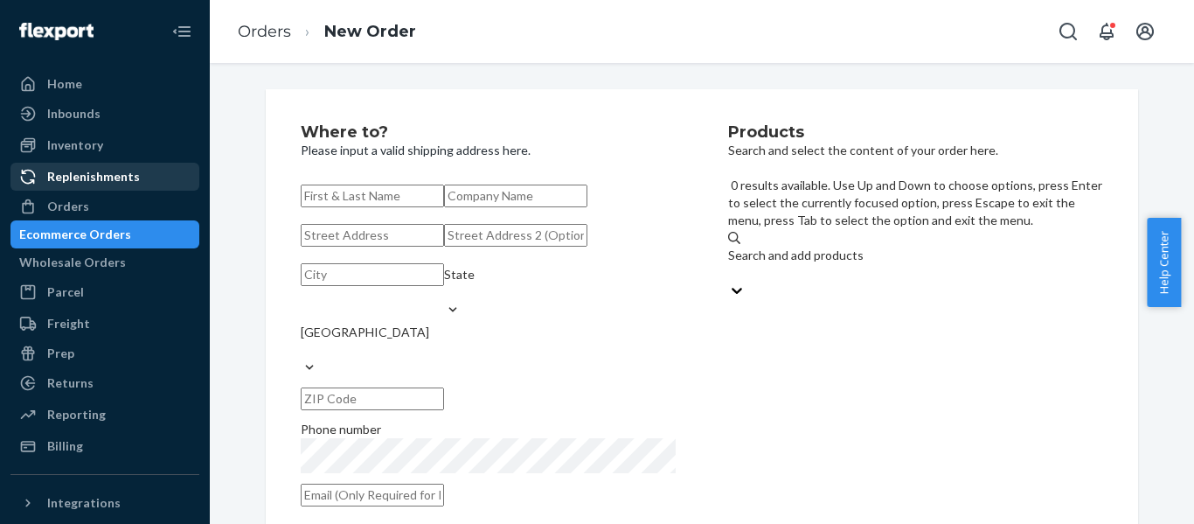
click at [836, 247] on div "Search and add products" at bounding box center [915, 255] width 375 height 17
click at [730, 264] on input "0 results available. Use Up and Down to choose options, press Enter to select t…" at bounding box center [729, 272] width 2 height 17
paste input "REST-ESSS08CK"
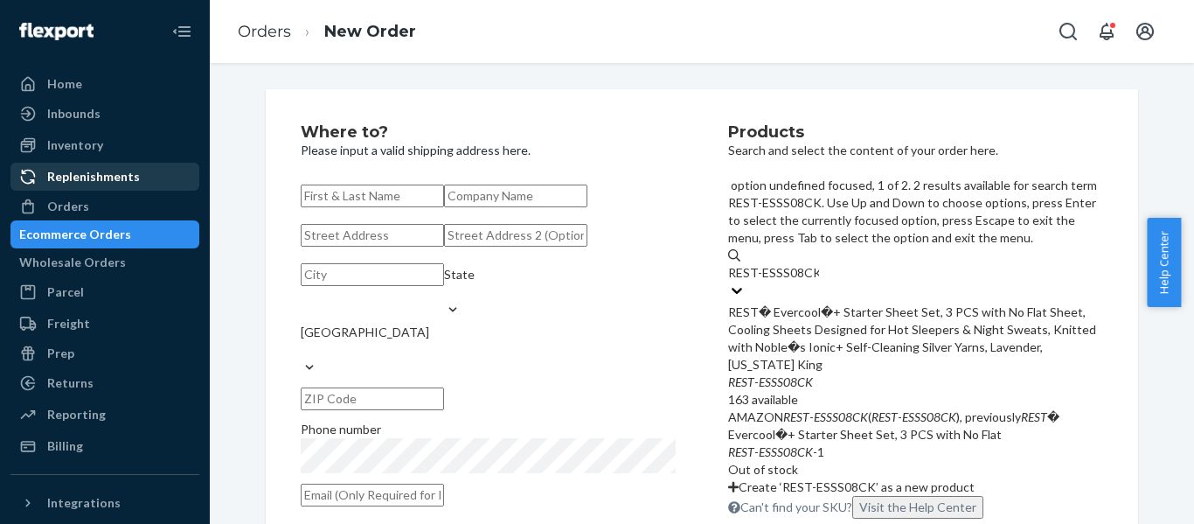
type input "REST-ESSS08CK"
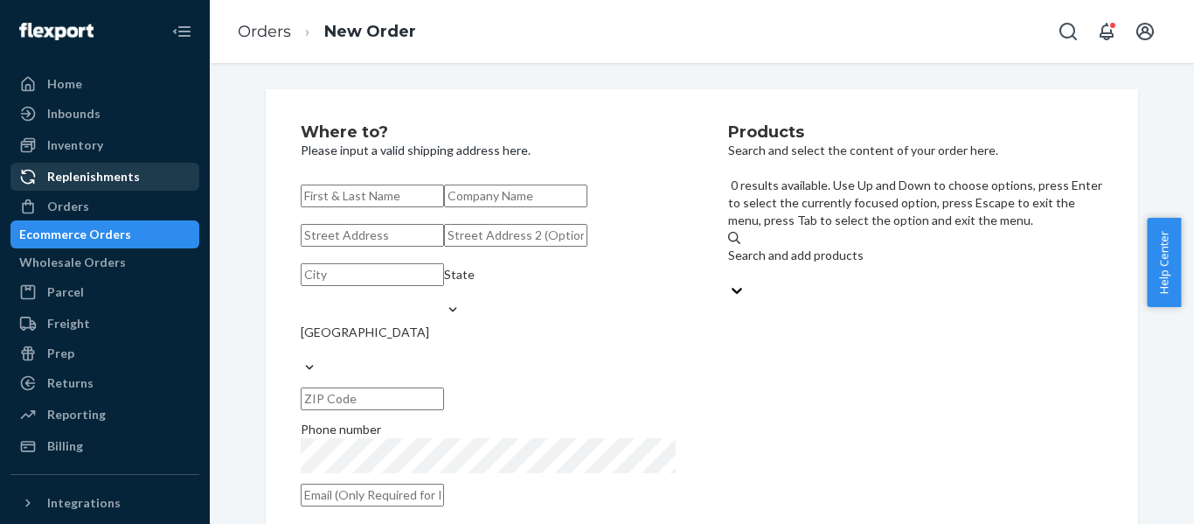
click at [808, 247] on div "Search and add products" at bounding box center [915, 255] width 375 height 17
click at [730, 264] on input "0 results available. Use Up and Down to choose options, press Enter to select t…" at bounding box center [729, 272] width 2 height 17
paste input "REST-ITS08CKK"
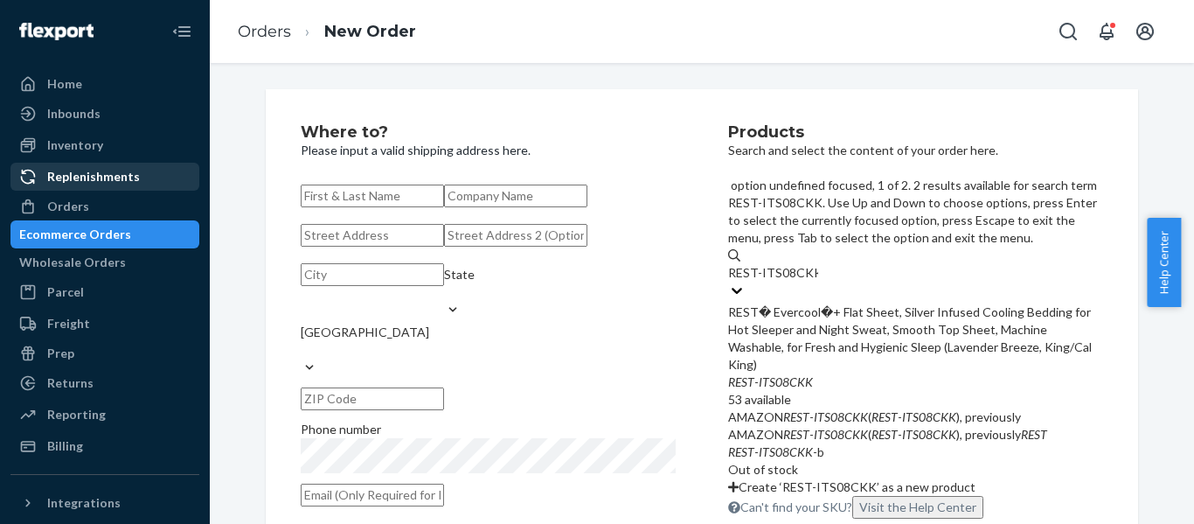
type input "REST-ITS08CKK"
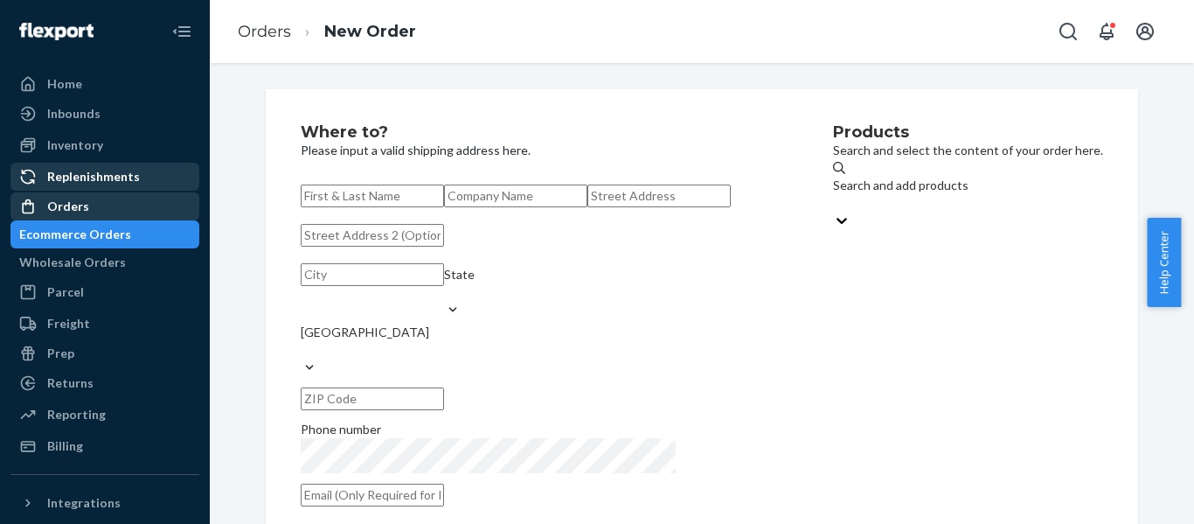
click at [73, 208] on div "Orders" at bounding box center [68, 206] width 42 height 17
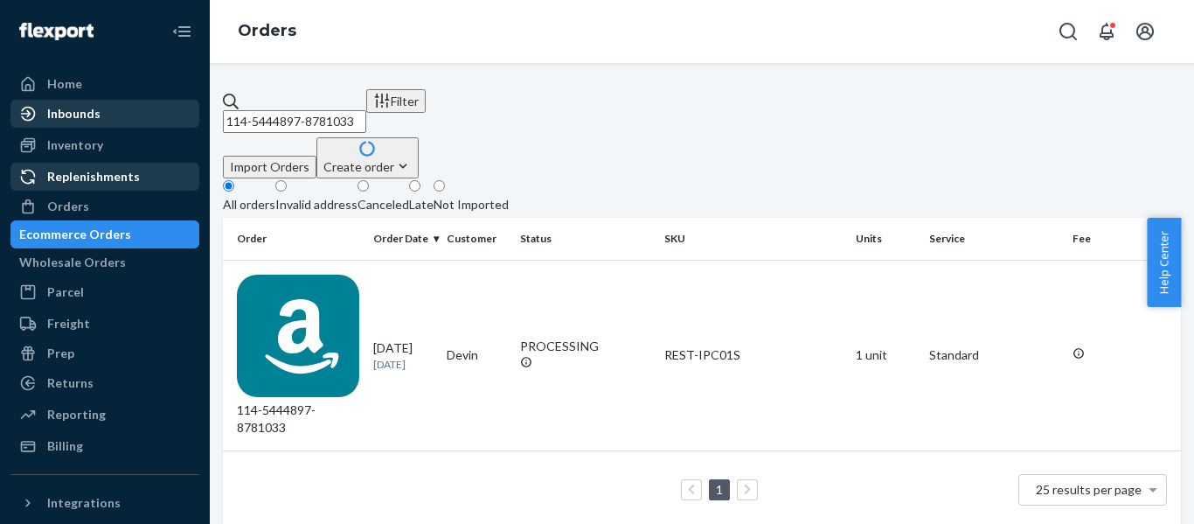
drag, startPoint x: 330, startPoint y: 107, endPoint x: 116, endPoint y: 105, distance: 213.3
click at [120, 107] on div "Home Inbounds Shipping Plans Problems Inventory Products Replenishments Orders …" at bounding box center [597, 262] width 1194 height 524
paste input "3-9772837-3568269"
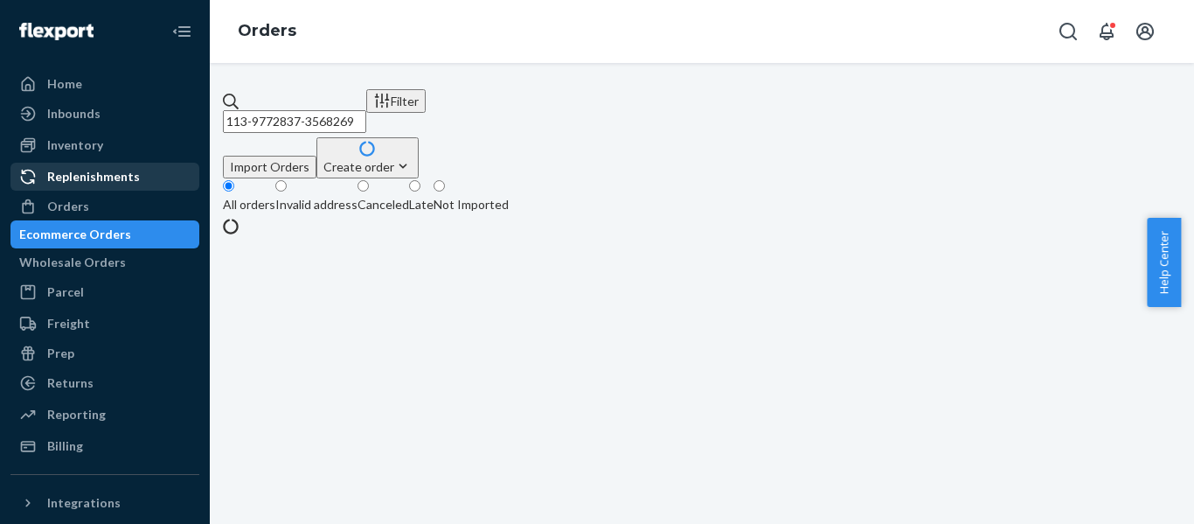
type input "113-9772837-3568269"
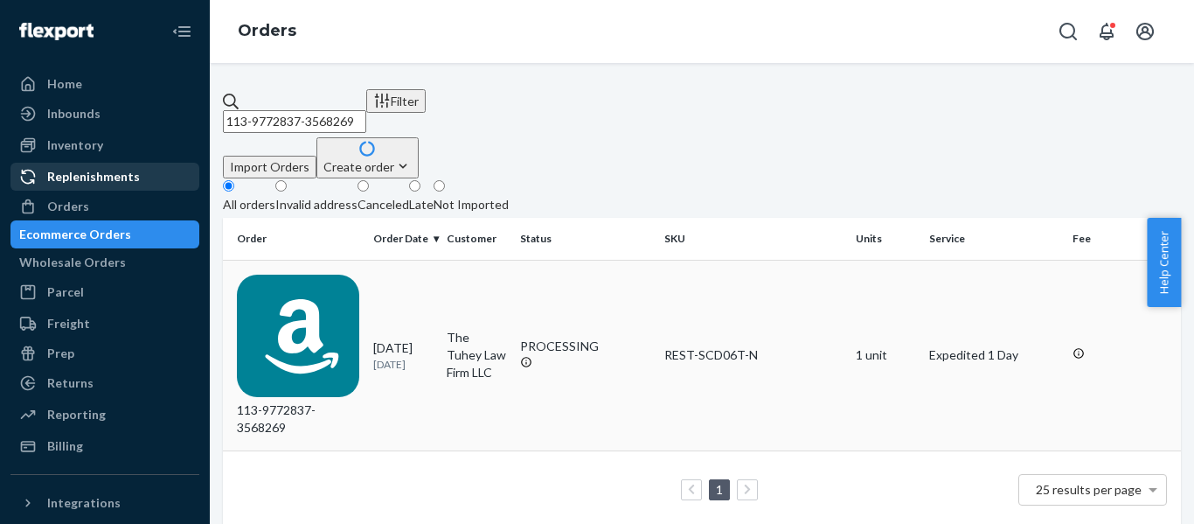
click at [366, 293] on td "113-9772837-3568269" at bounding box center [294, 355] width 143 height 191
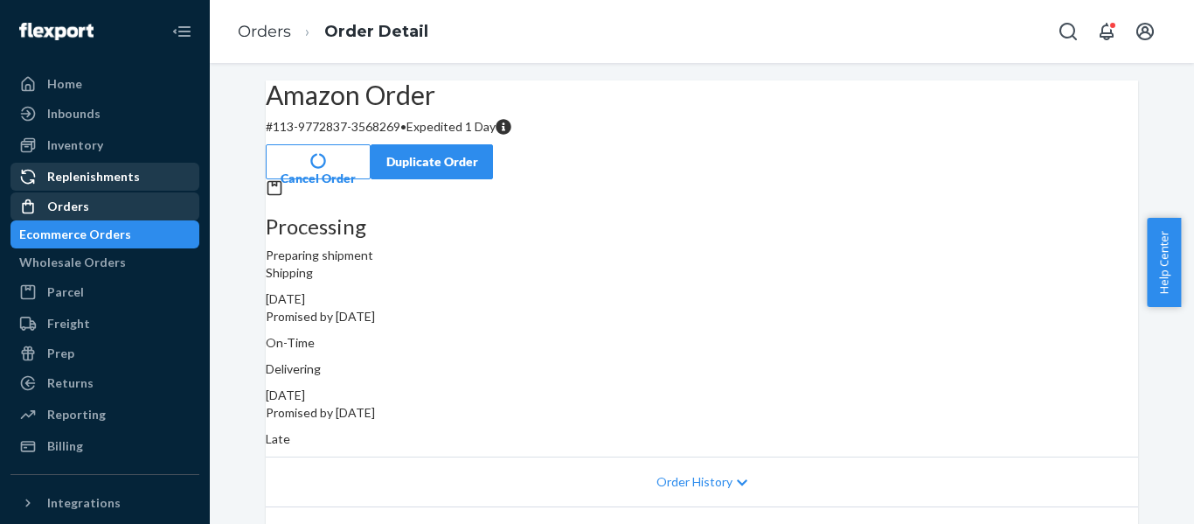
click at [68, 202] on div "Orders" at bounding box center [68, 206] width 42 height 17
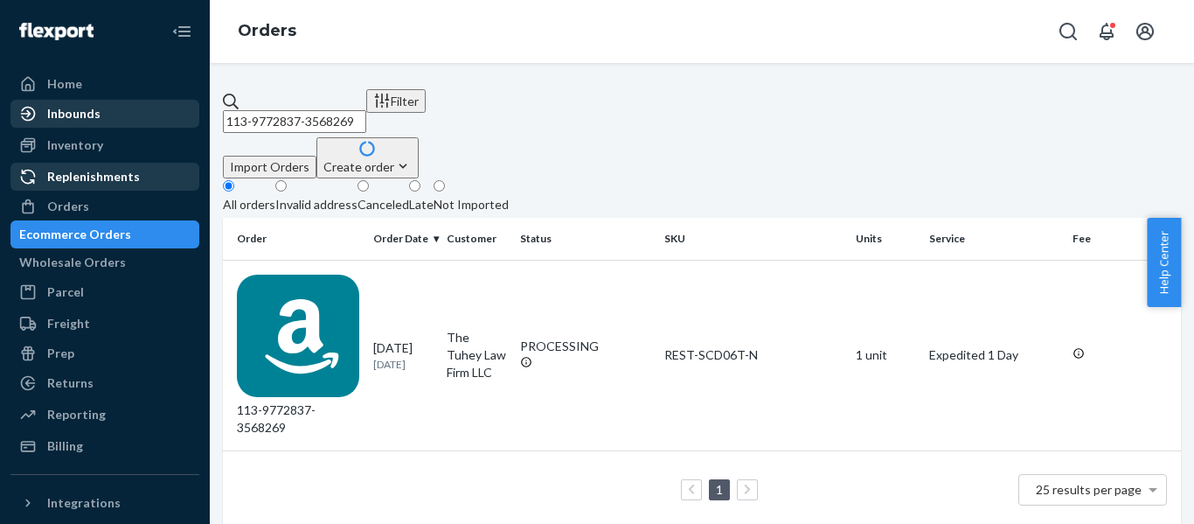
drag, startPoint x: 437, startPoint y: 104, endPoint x: 118, endPoint y: 112, distance: 319.2
click at [118, 112] on div "Home Inbounds Shipping Plans Problems Inventory Products Replenishments Orders …" at bounding box center [597, 262] width 1194 height 524
paste input "4-0919179-2035410"
type input "114-0919179-2035410"
click at [307, 274] on div "114-0919179-2035410" at bounding box center [298, 355] width 122 height 162
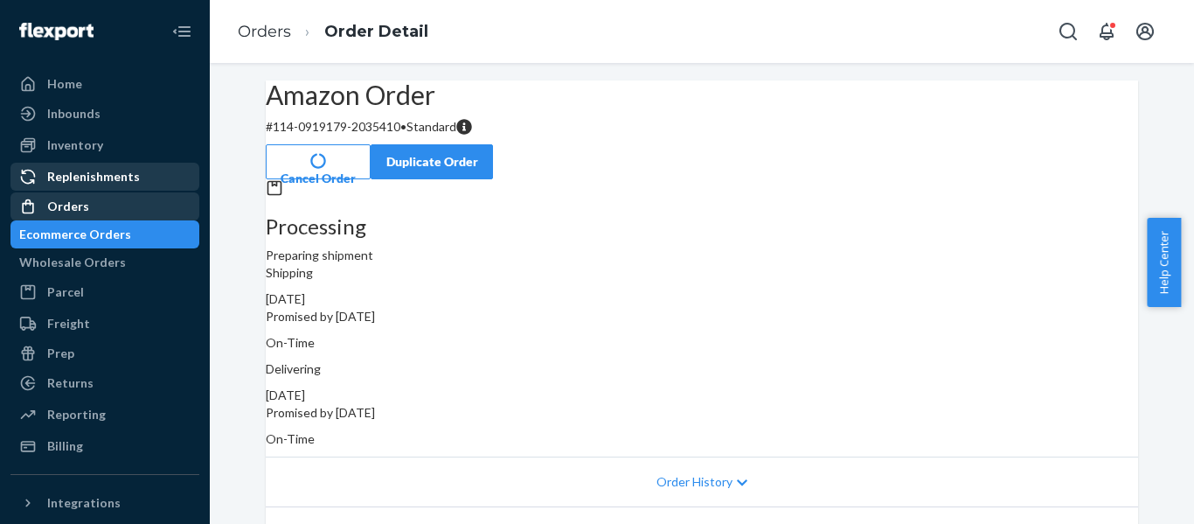
drag, startPoint x: 78, startPoint y: 198, endPoint x: 93, endPoint y: 197, distance: 14.9
click at [78, 198] on div "Orders" at bounding box center [68, 206] width 42 height 17
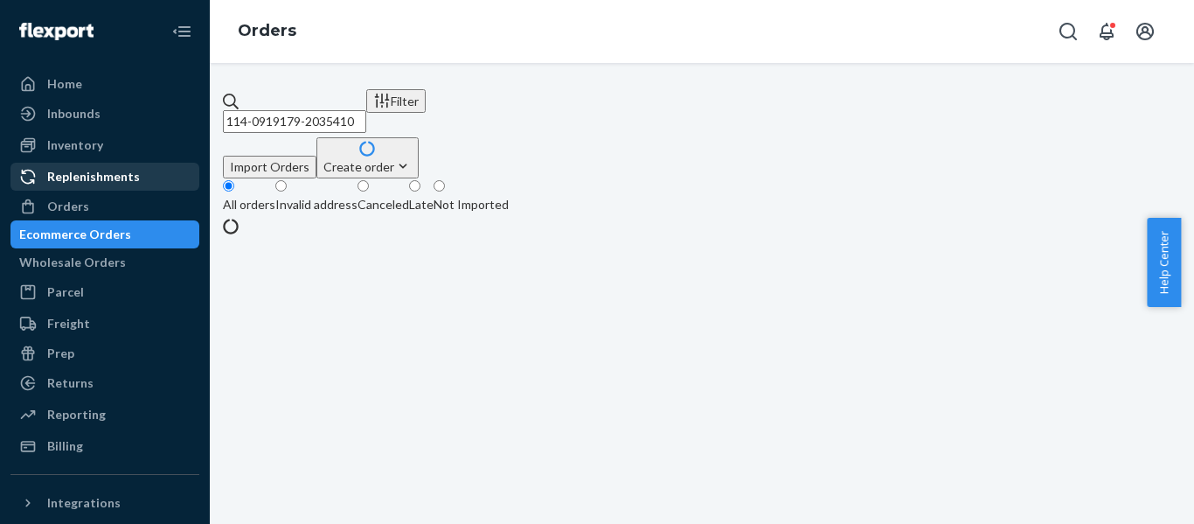
drag, startPoint x: 459, startPoint y: 105, endPoint x: -17, endPoint y: 121, distance: 476.7
click at [0, 121] on html "Home Inbounds Shipping Plans Problems Inventory Products Replenishments Orders …" at bounding box center [597, 262] width 1194 height 524
paste input "1-4693478-7093004"
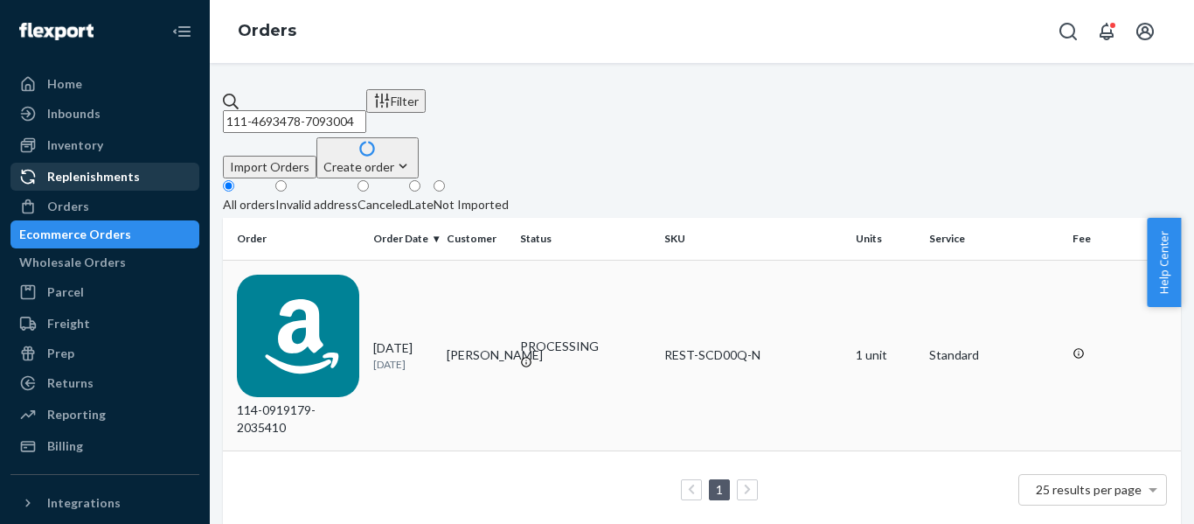
type input "111-4693478-7093004"
click at [355, 274] on div "114-0919179-2035410" at bounding box center [298, 355] width 122 height 162
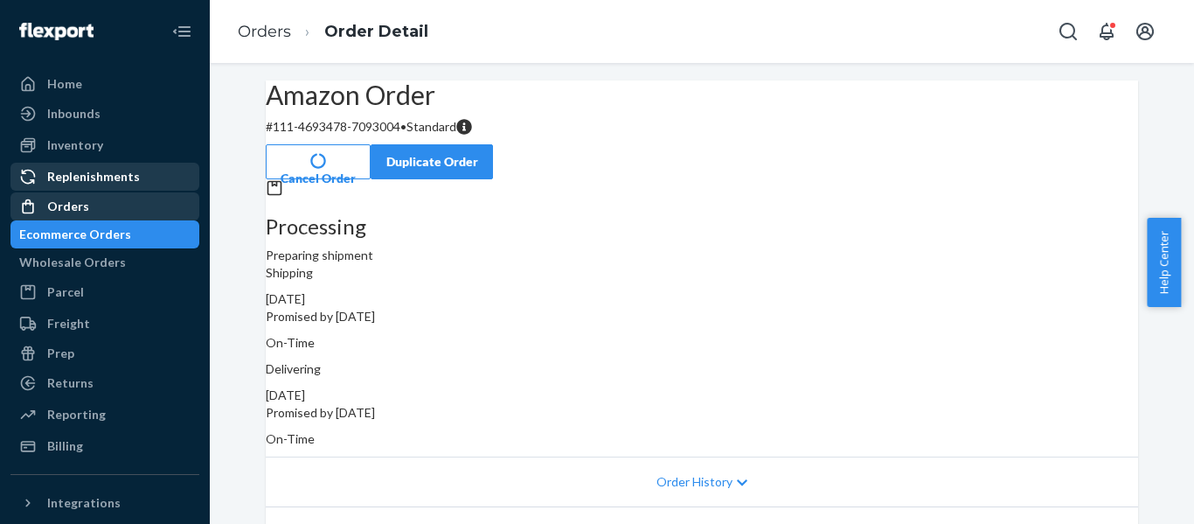
click at [62, 213] on div "Orders" at bounding box center [68, 206] width 42 height 17
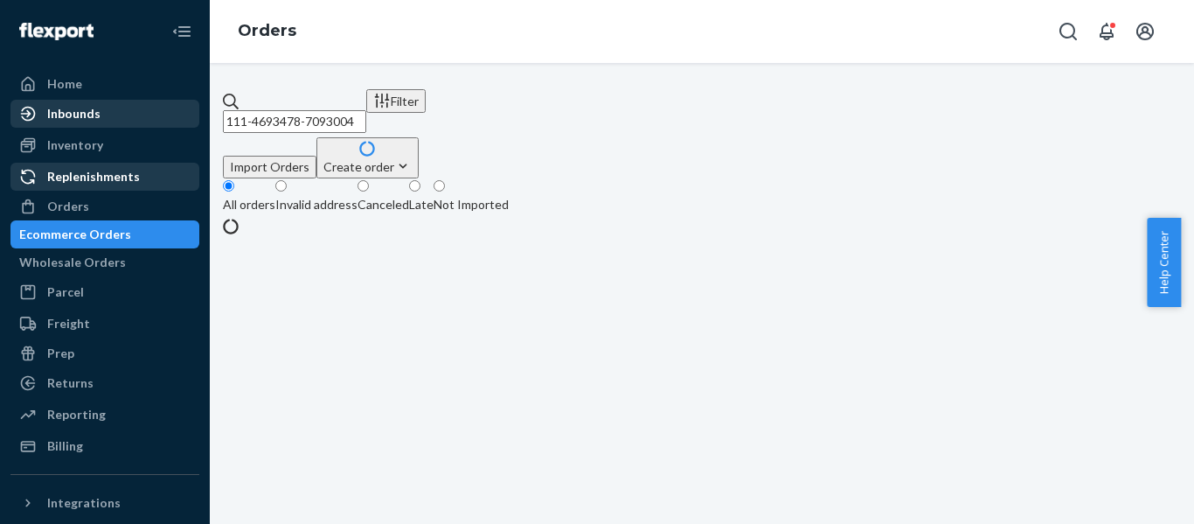
drag, startPoint x: 425, startPoint y: 100, endPoint x: 113, endPoint y: 113, distance: 312.3
click at [113, 113] on div "Home Inbounds Shipping Plans Problems Inventory Products Replenishments Orders …" at bounding box center [597, 262] width 1194 height 524
paste input "4-2047107-3597853"
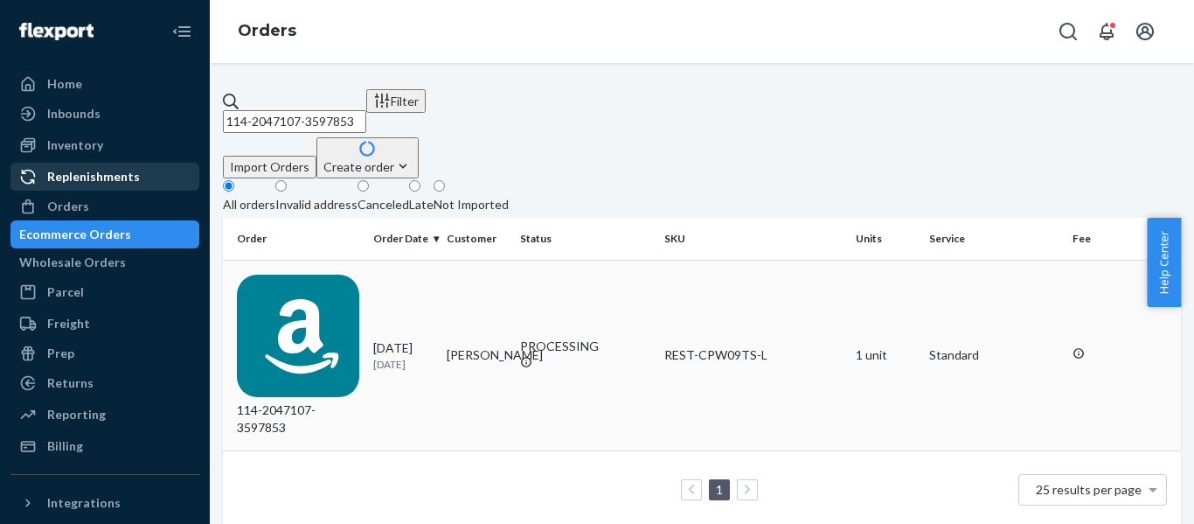
type input "114-2047107-3597853"
click at [309, 274] on div "114-2047107-3597853" at bounding box center [298, 355] width 122 height 162
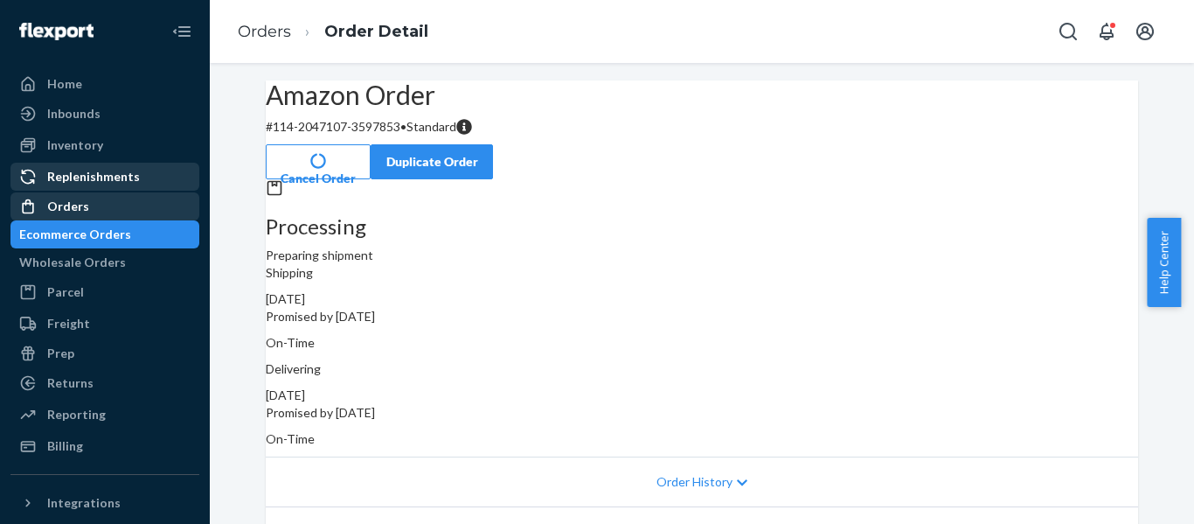
click at [80, 208] on div "Orders" at bounding box center [68, 206] width 42 height 17
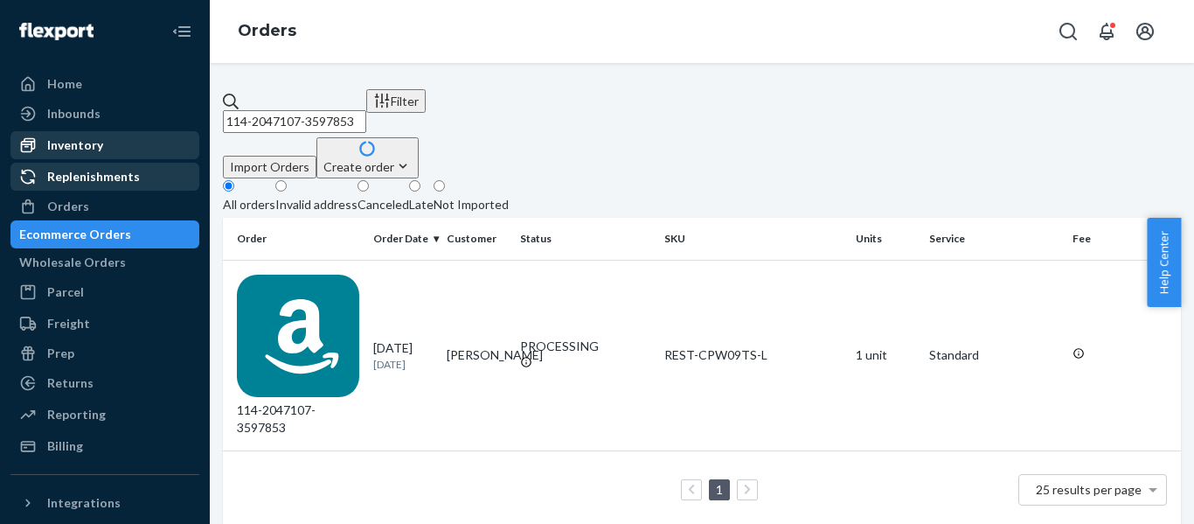
drag, startPoint x: 263, startPoint y: 129, endPoint x: 138, endPoint y: 140, distance: 125.4
click at [174, 135] on div "Home Inbounds Shipping Plans Problems Inventory Products Replenishments Orders …" at bounding box center [597, 262] width 1194 height 524
paste input "3-8392481-1286646"
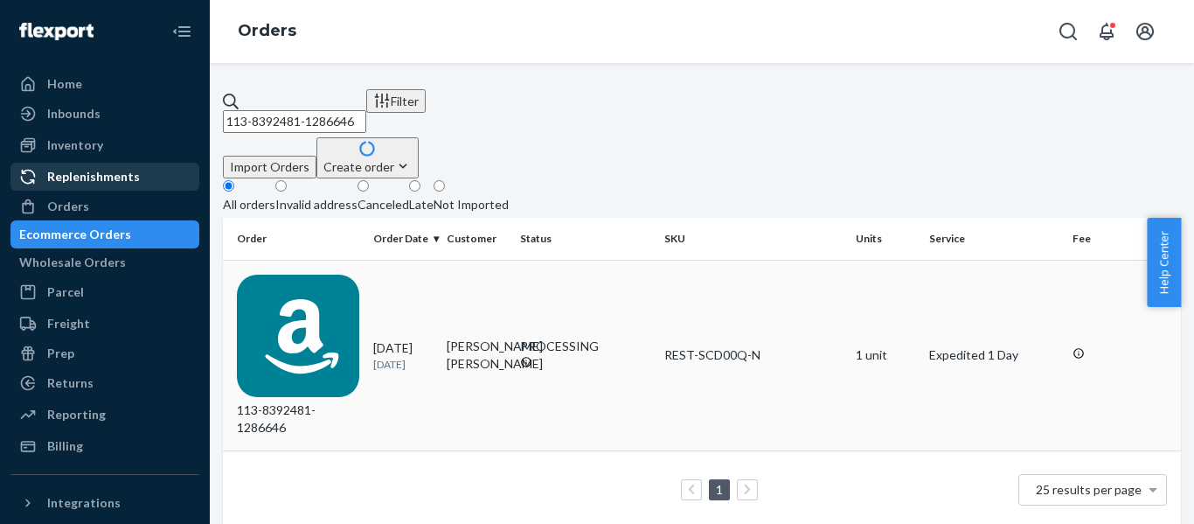
type input "113-8392481-1286646"
click at [316, 285] on div "113-8392481-1286646" at bounding box center [298, 355] width 122 height 162
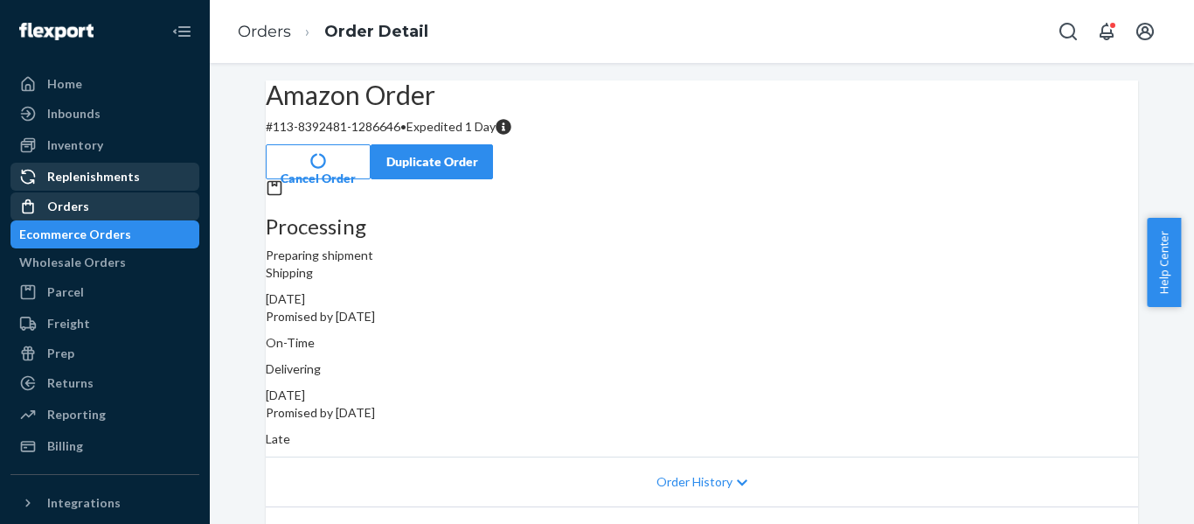
drag, startPoint x: 79, startPoint y: 209, endPoint x: 118, endPoint y: 196, distance: 41.5
click at [79, 210] on div "Orders" at bounding box center [68, 206] width 42 height 17
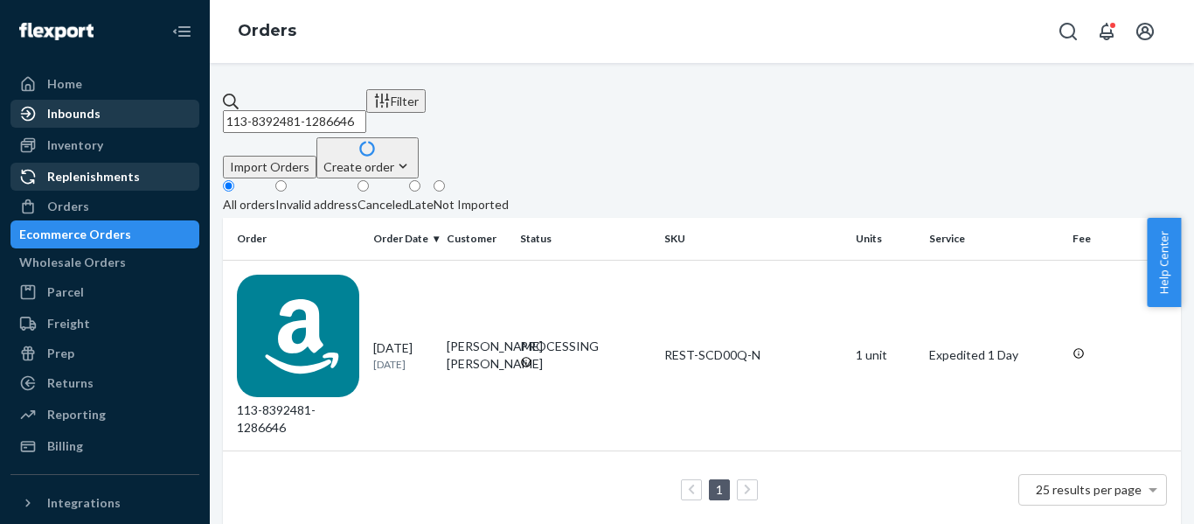
drag, startPoint x: 458, startPoint y: 108, endPoint x: 59, endPoint y: 124, distance: 398.9
click at [87, 121] on div "Home Inbounds Shipping Plans Problems Inventory Products Replenishments Orders …" at bounding box center [597, 262] width 1194 height 524
paste input "2-6537760-2967450"
type input "112-6537760-2967450"
click at [297, 274] on div "112-6537760-2967450" at bounding box center [298, 355] width 122 height 162
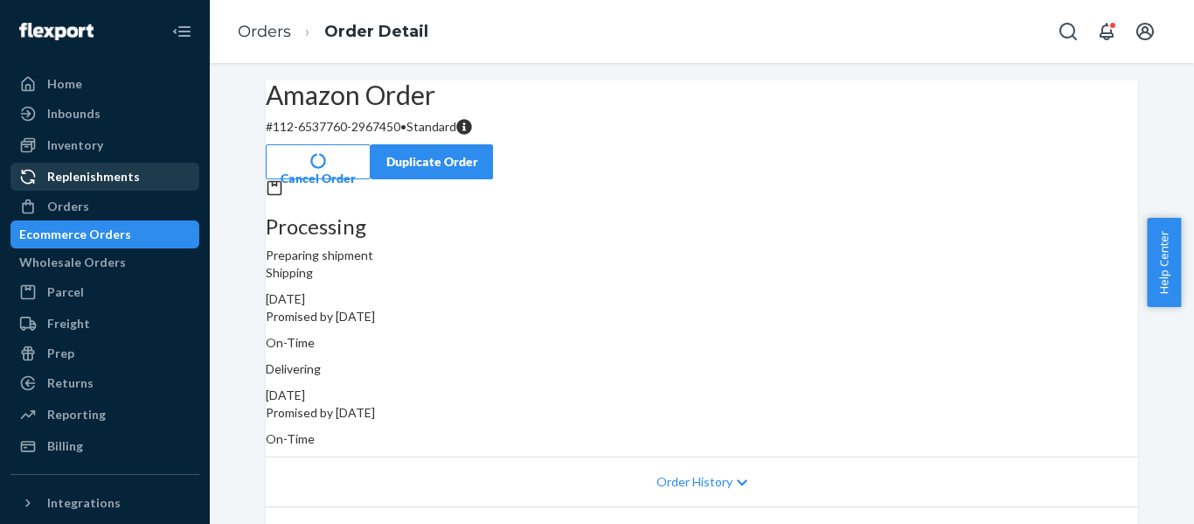
drag, startPoint x: 60, startPoint y: 197, endPoint x: 93, endPoint y: 190, distance: 33.1
click at [59, 197] on div "Orders" at bounding box center [104, 206] width 185 height 24
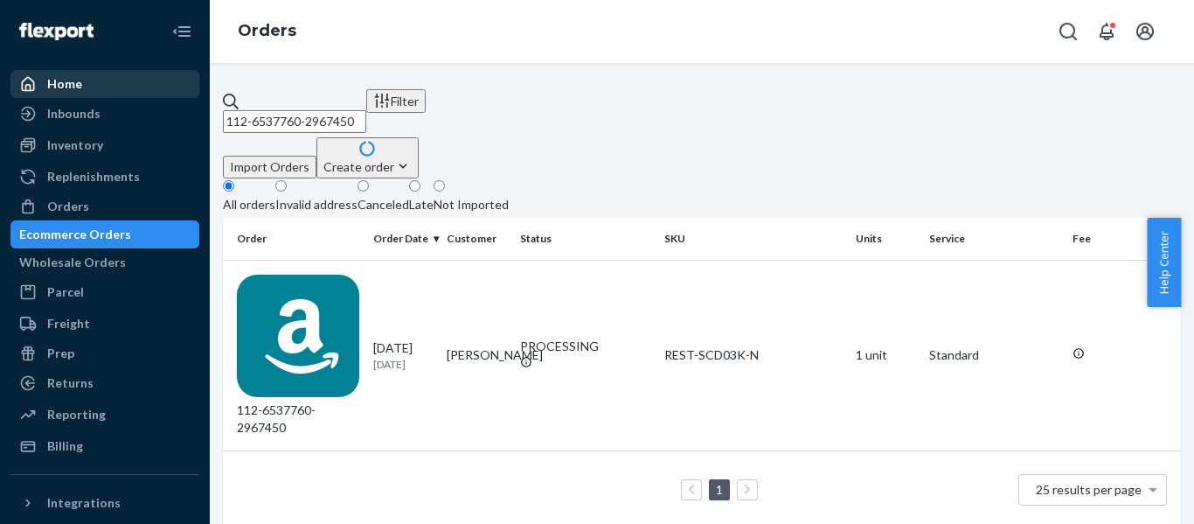
click at [139, 91] on div "Home Inbounds Shipping Plans Problems Inventory Products Replenishments Orders …" at bounding box center [597, 262] width 1194 height 524
paste input "3-9331633-4911462"
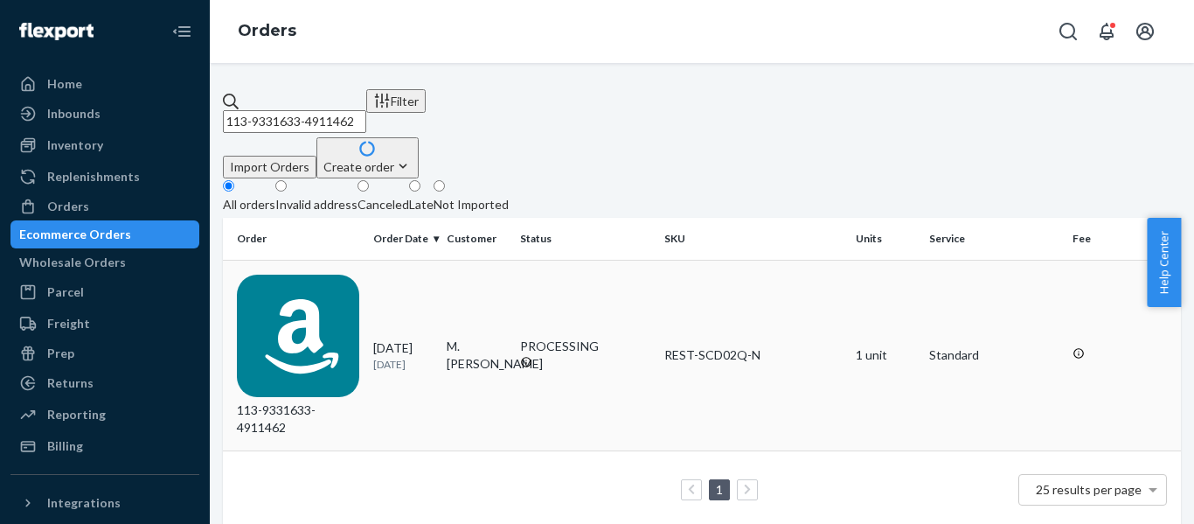
type input "113-9331633-4911462"
click at [298, 292] on div "113-9331633-4911462" at bounding box center [298, 355] width 122 height 162
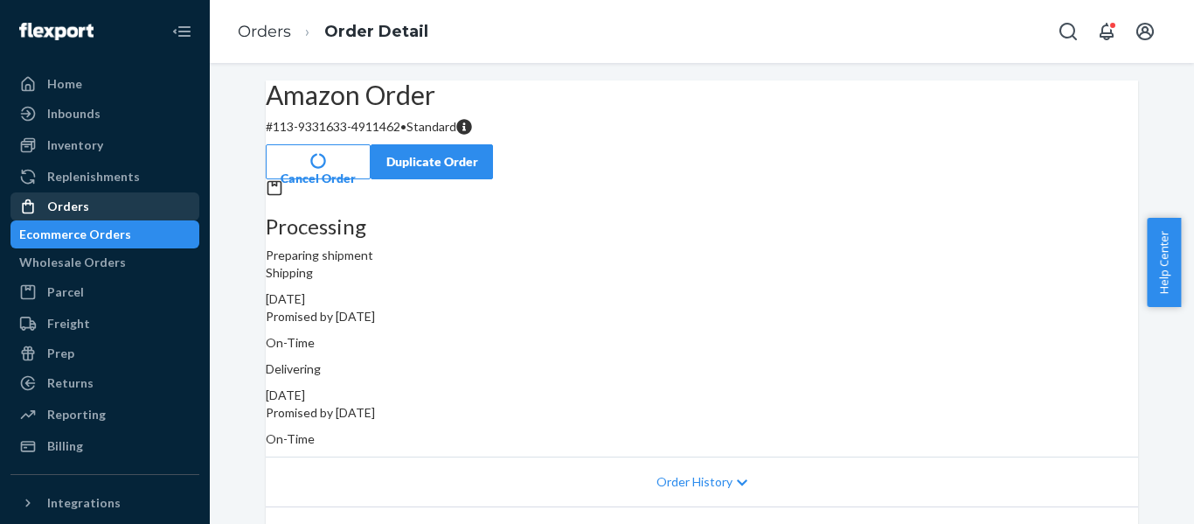
click at [80, 212] on div "Orders" at bounding box center [68, 206] width 42 height 17
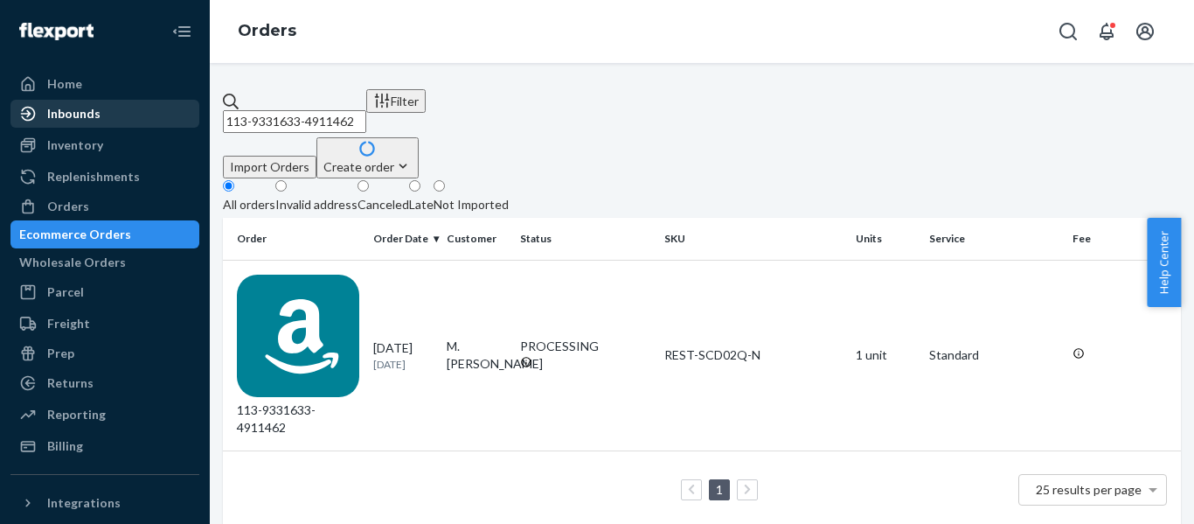
drag, startPoint x: 476, startPoint y: 99, endPoint x: 107, endPoint y: 106, distance: 369.8
click at [146, 108] on div "Home Inbounds Shipping Plans Problems Inventory Products Replenishments Orders …" at bounding box center [597, 262] width 1194 height 524
paste input "4-2112639-7412204"
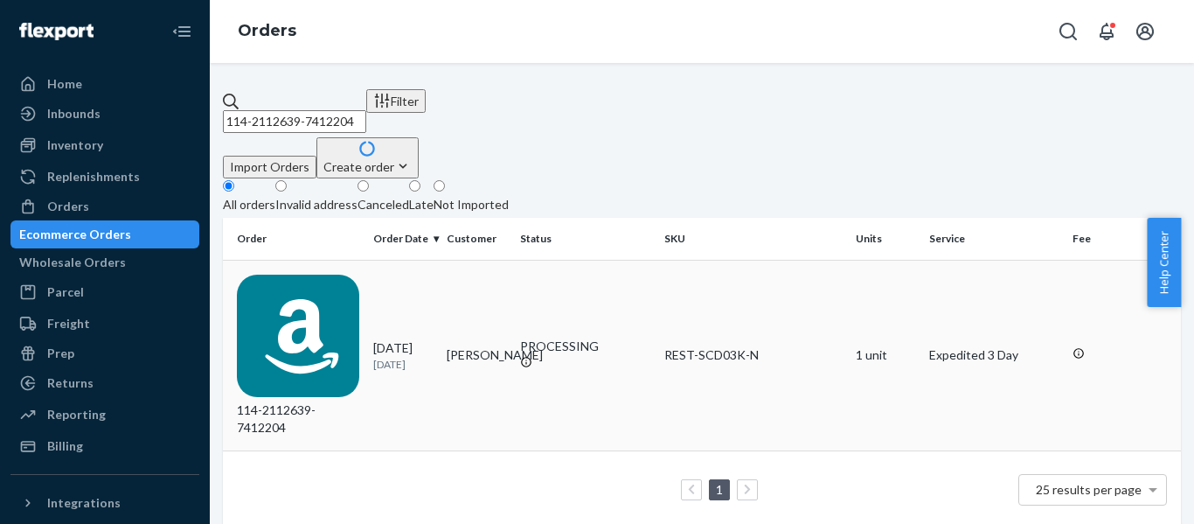
type input "114-2112639-7412204"
click at [331, 274] on div "114-2112639-7412204" at bounding box center [298, 355] width 122 height 162
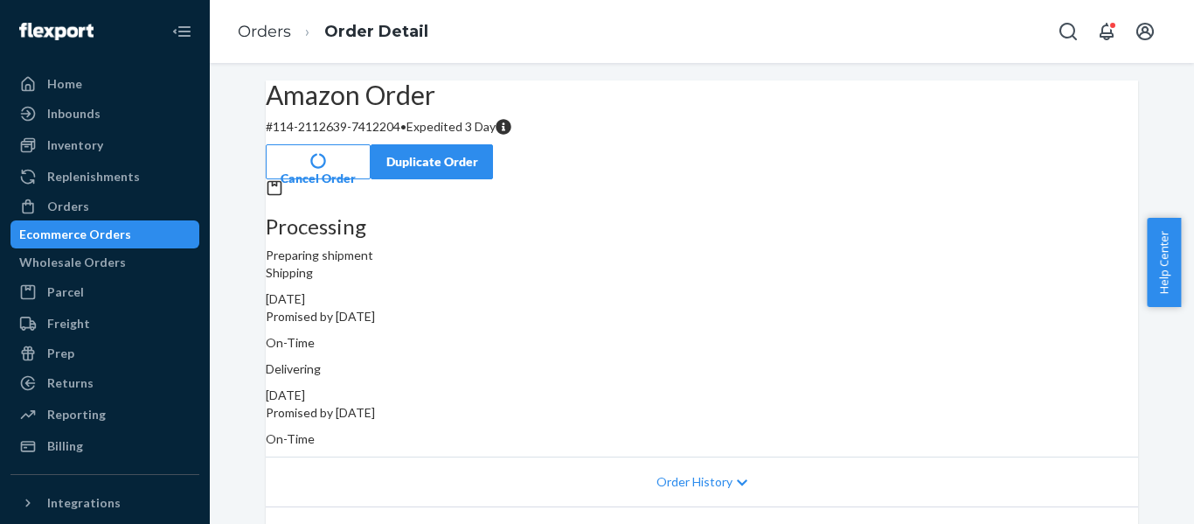
click at [56, 208] on div "Orders" at bounding box center [68, 206] width 42 height 17
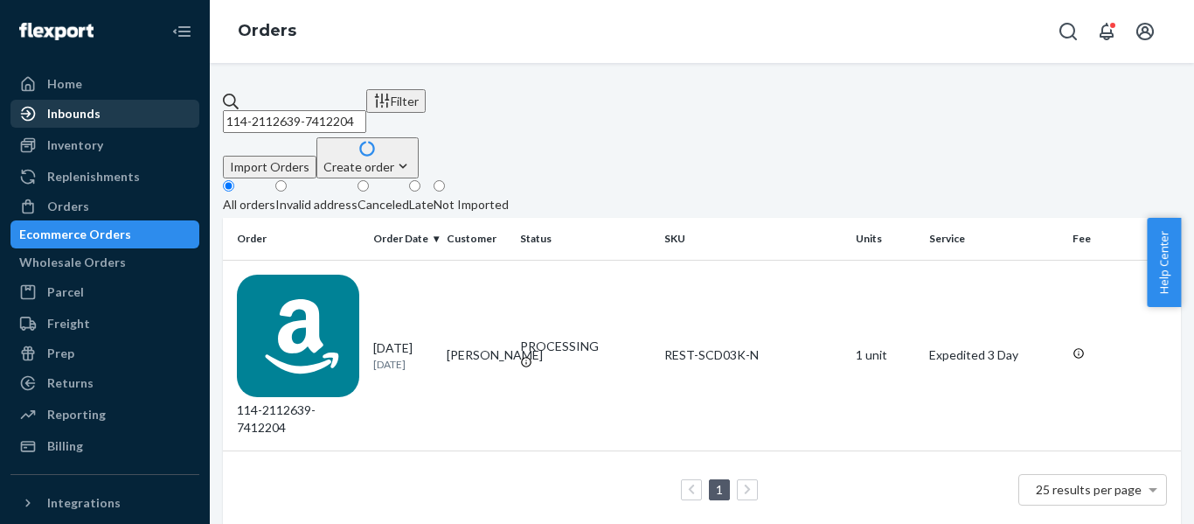
drag, startPoint x: 261, startPoint y: 122, endPoint x: 115, endPoint y: 115, distance: 147.1
click at [131, 116] on div "Home Inbounds Shipping Plans Problems Inventory Products Replenishments Orders …" at bounding box center [597, 262] width 1194 height 524
paste input "570800-6007418"
type input "114-2570800-6007418"
drag, startPoint x: 339, startPoint y: 274, endPoint x: 221, endPoint y: 276, distance: 118.0
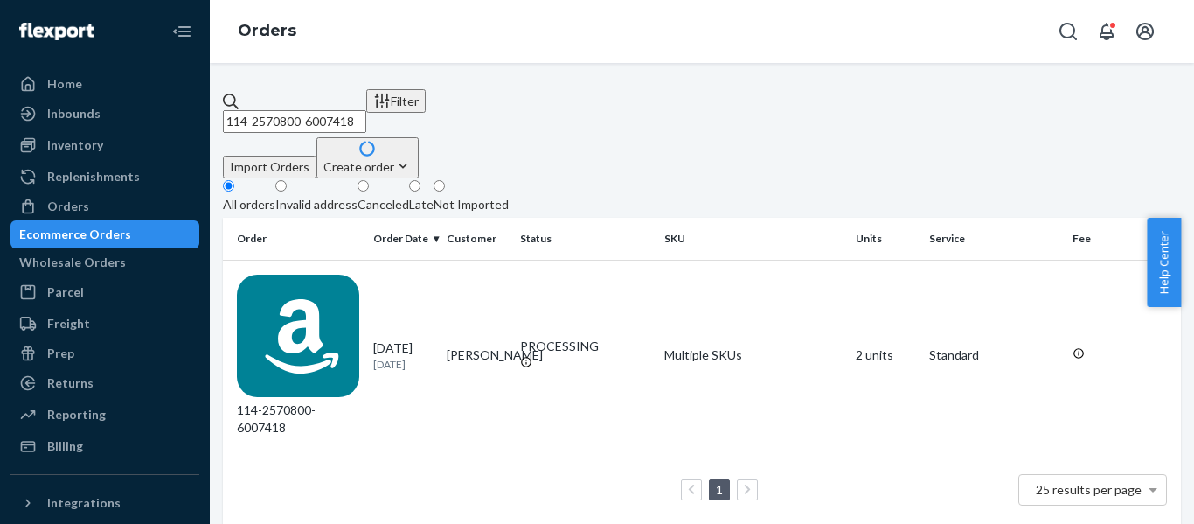
click at [336, 275] on div "114-2570800-6007418" at bounding box center [298, 355] width 122 height 162
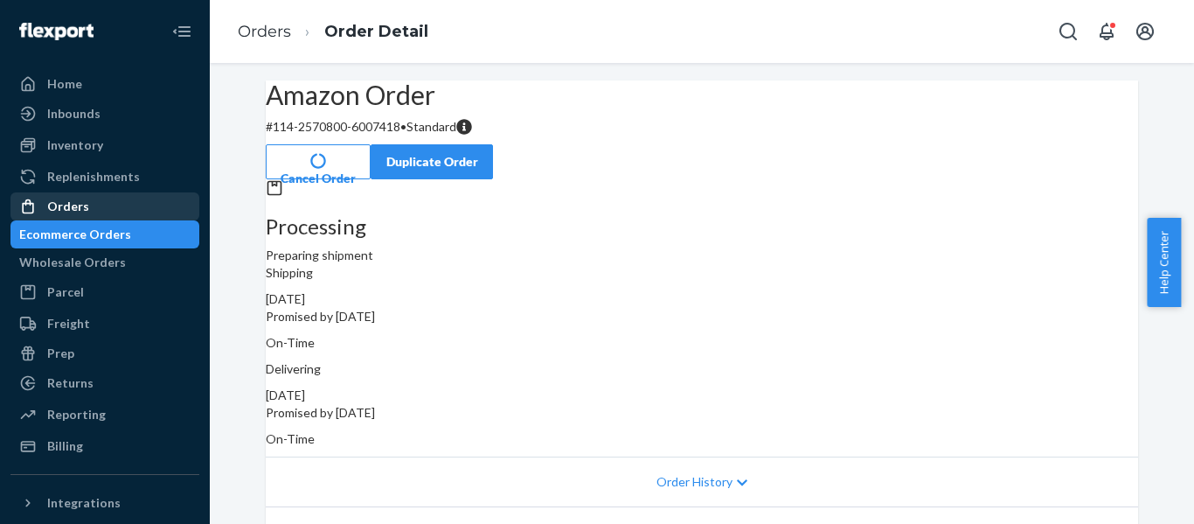
click at [73, 201] on div "Orders" at bounding box center [68, 206] width 42 height 17
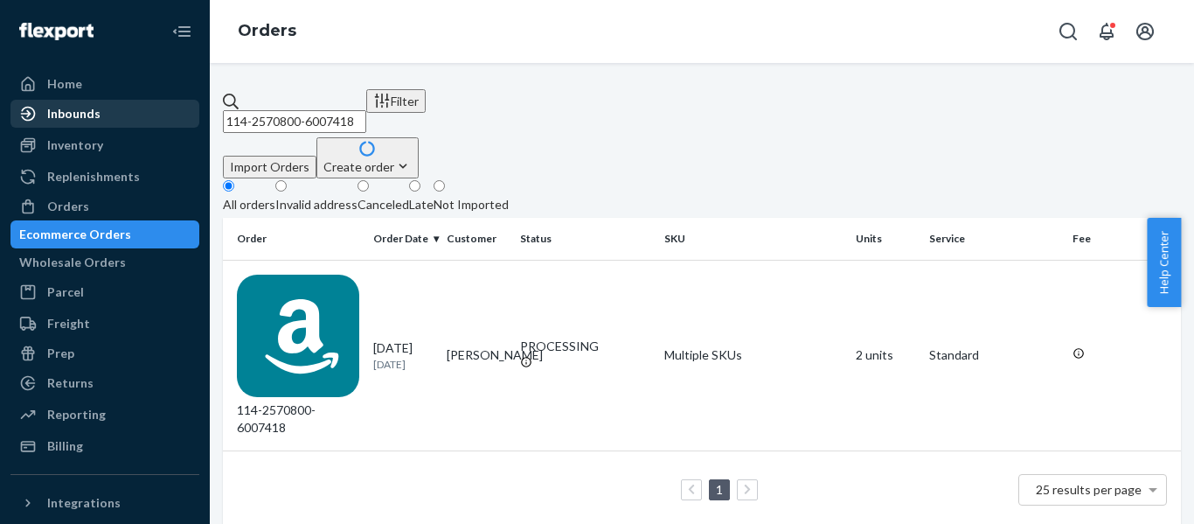
drag, startPoint x: 122, startPoint y: 119, endPoint x: 92, endPoint y: 122, distance: 29.8
click at [93, 121] on div "Home Inbounds Shipping Plans Problems Inventory Products Replenishments Orders …" at bounding box center [597, 262] width 1194 height 524
paste input "3-7129954-586746"
type input "113-7129954-5867468"
click at [317, 274] on div "113-7129954-5867468" at bounding box center [298, 355] width 122 height 162
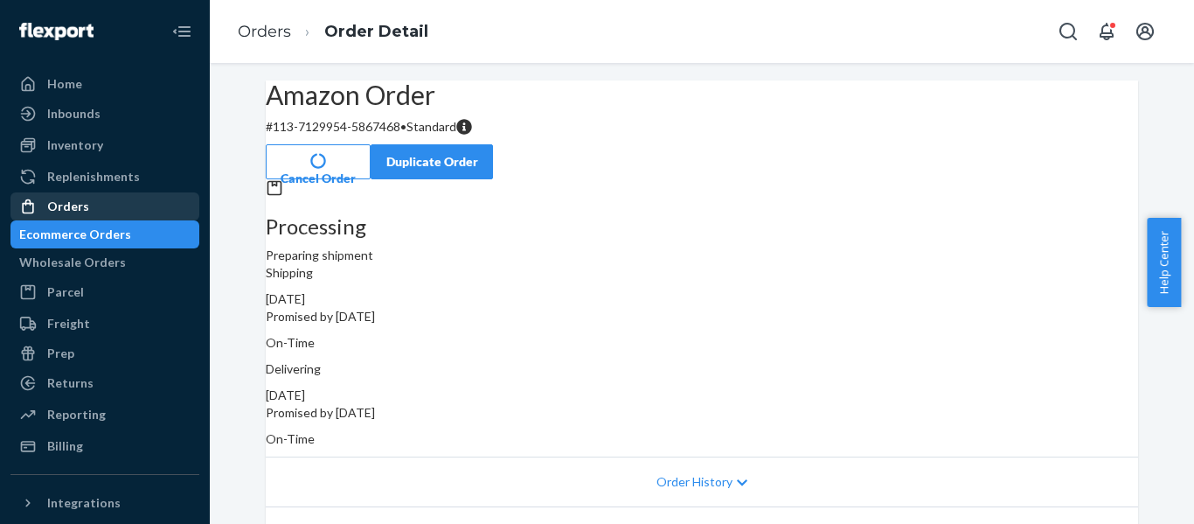
drag, startPoint x: 98, startPoint y: 215, endPoint x: 113, endPoint y: 217, distance: 15.0
click at [98, 215] on div "Orders" at bounding box center [104, 206] width 185 height 24
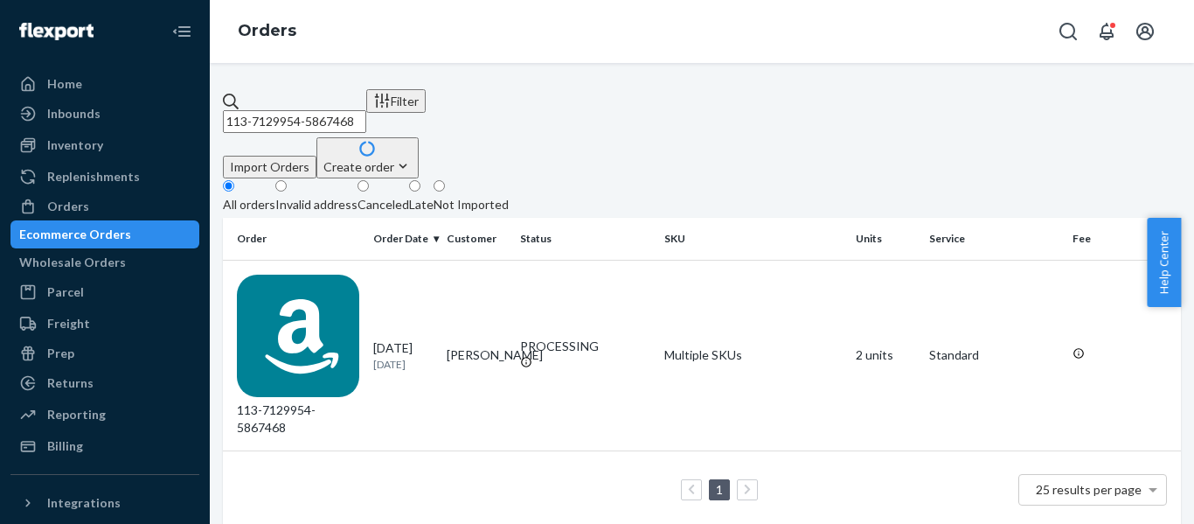
drag, startPoint x: 236, startPoint y: 122, endPoint x: 73, endPoint y: 129, distance: 163.6
click at [80, 130] on div "Home Inbounds Shipping Plans Problems Inventory Products Replenishments Orders …" at bounding box center [597, 262] width 1194 height 524
paste input "1-3663901-0176236"
type input "111-3663901-0176236"
click at [310, 274] on div "111-3663901-0176236" at bounding box center [298, 355] width 122 height 162
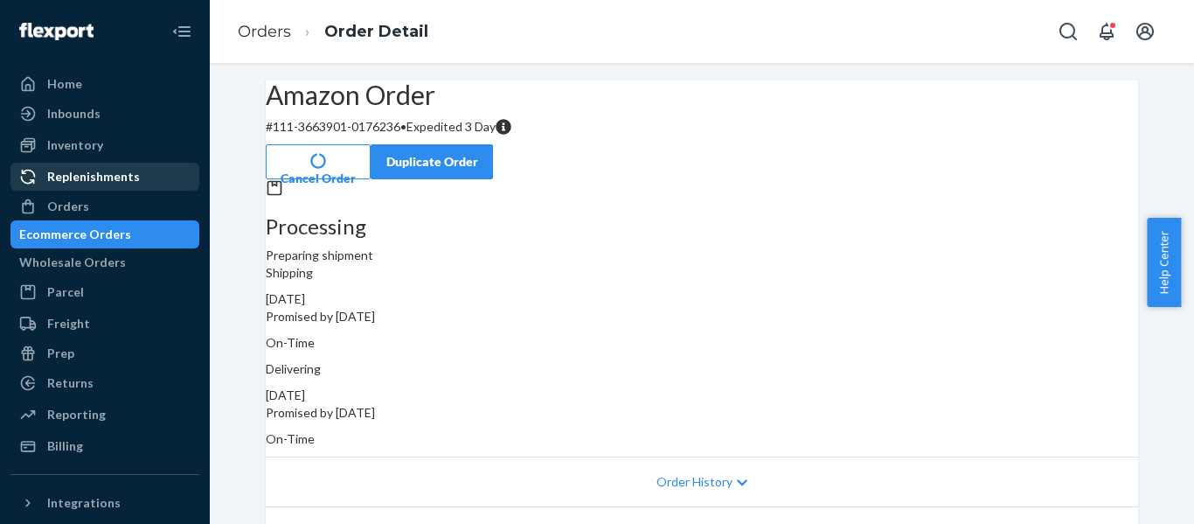
drag, startPoint x: 53, startPoint y: 198, endPoint x: 176, endPoint y: 181, distance: 123.6
click at [53, 198] on div "Orders" at bounding box center [68, 206] width 42 height 17
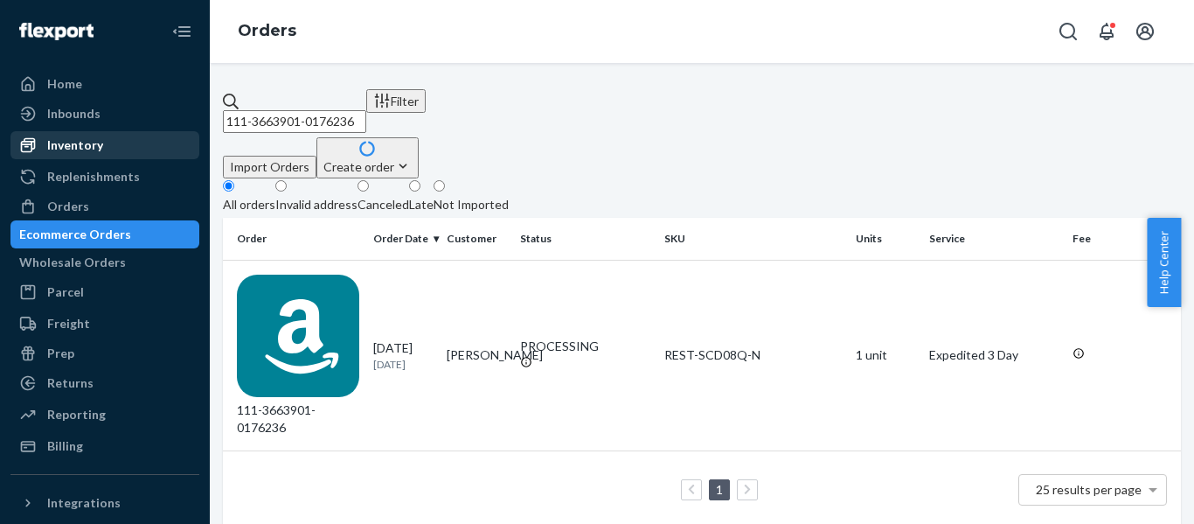
drag, startPoint x: 446, startPoint y: 101, endPoint x: 137, endPoint y: 131, distance: 310.0
click at [137, 131] on div "Home Inbounds Shipping Plans Problems Inventory Products Replenishments Orders …" at bounding box center [597, 262] width 1194 height 524
paste input "4140020-8195457"
type input "111-4140020-8195457"
drag, startPoint x: 313, startPoint y: 275, endPoint x: 13, endPoint y: 271, distance: 299.9
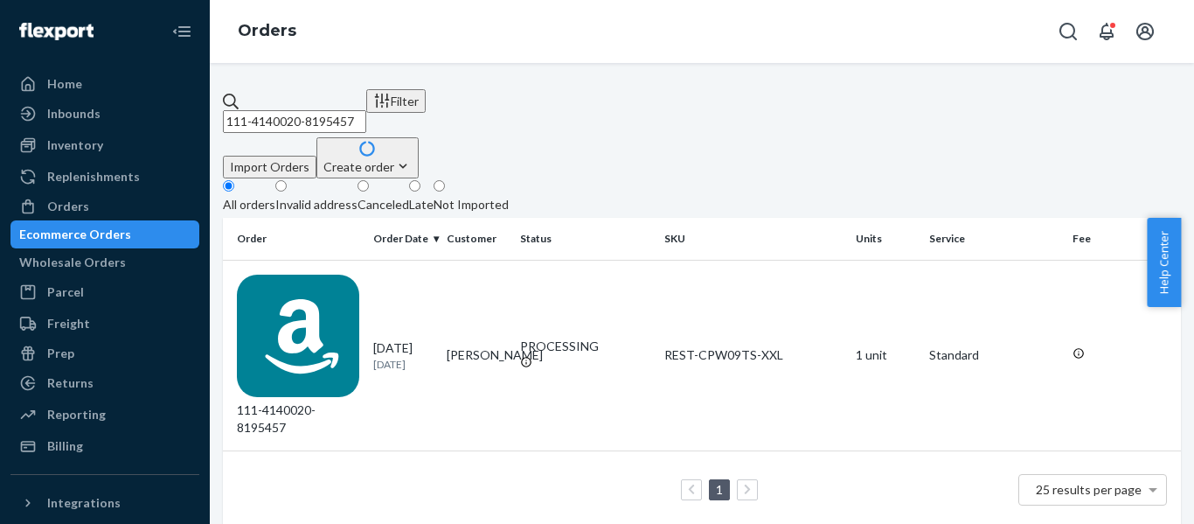
click at [311, 275] on div "111-4140020-8195457" at bounding box center [298, 355] width 122 height 162
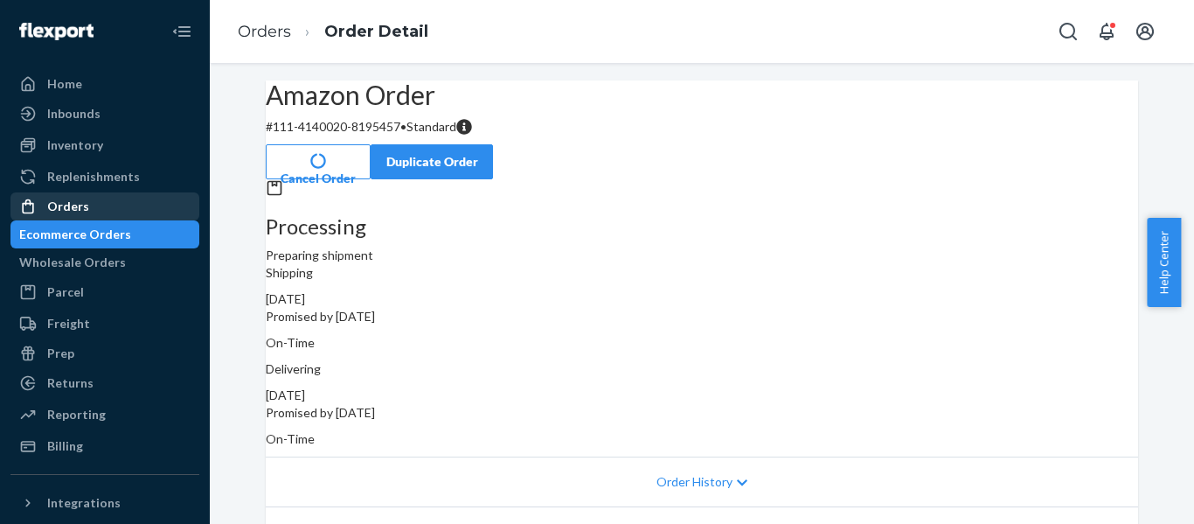
click at [74, 207] on div "Orders" at bounding box center [68, 206] width 42 height 17
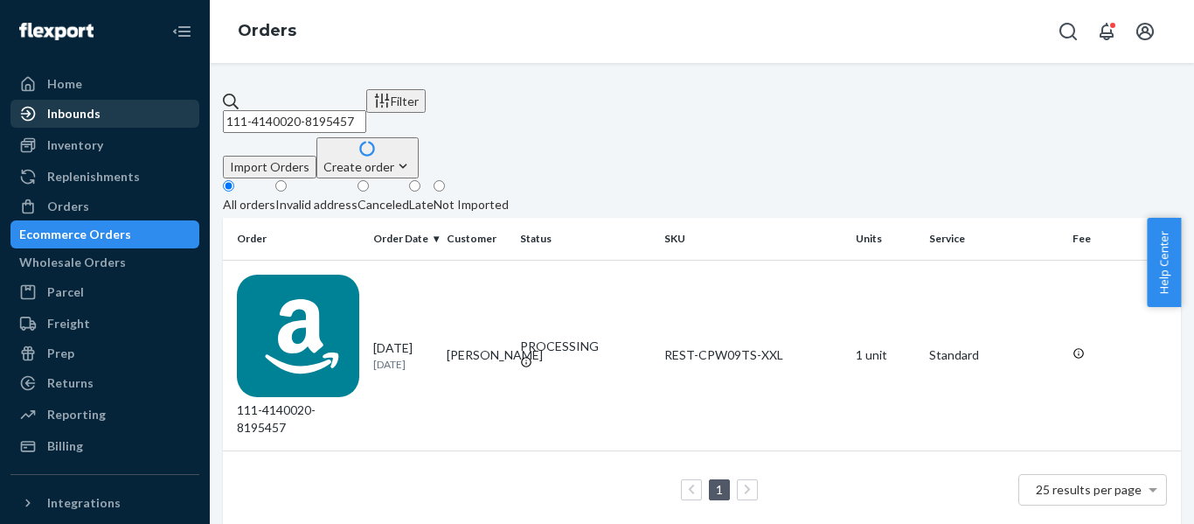
drag, startPoint x: 434, startPoint y: 101, endPoint x: 73, endPoint y: 110, distance: 361.1
click at [80, 110] on div "Home Inbounds Shipping Plans Problems Inventory Products Replenishments Orders …" at bounding box center [597, 262] width 1194 height 524
paste input "2-3451200-2662651"
type input "112-3451200-2662651"
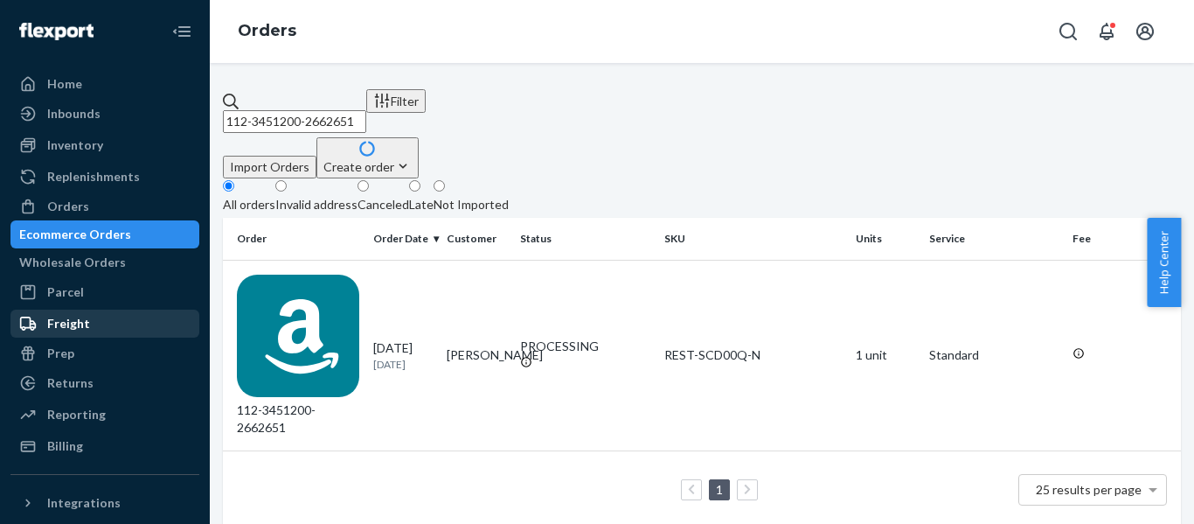
drag, startPoint x: 328, startPoint y: 272, endPoint x: 101, endPoint y: 315, distance: 230.4
click at [326, 274] on div "112-3451200-2662651" at bounding box center [298, 355] width 122 height 162
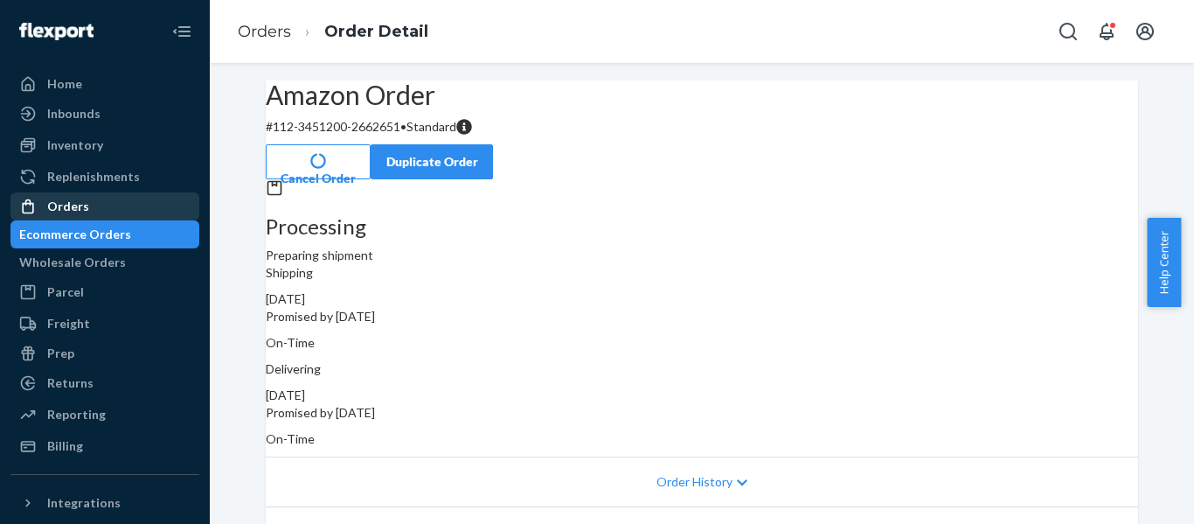
click at [58, 201] on div "Orders" at bounding box center [68, 206] width 42 height 17
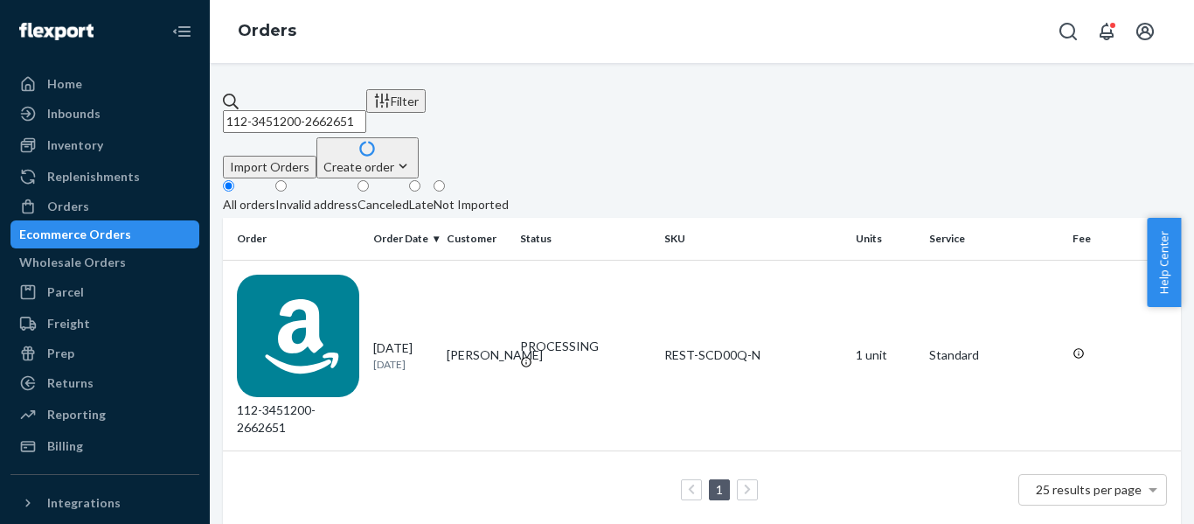
drag, startPoint x: 380, startPoint y: 118, endPoint x: -17, endPoint y: 134, distance: 398.1
click at [0, 134] on html "Home Inbounds Shipping Plans Problems Inventory Products Replenishments Orders …" at bounding box center [597, 262] width 1194 height 524
paste input "3-4504605-0208237"
type input "113-4504605-0208237"
click at [343, 274] on div "113-4504605-0208237" at bounding box center [298, 355] width 122 height 162
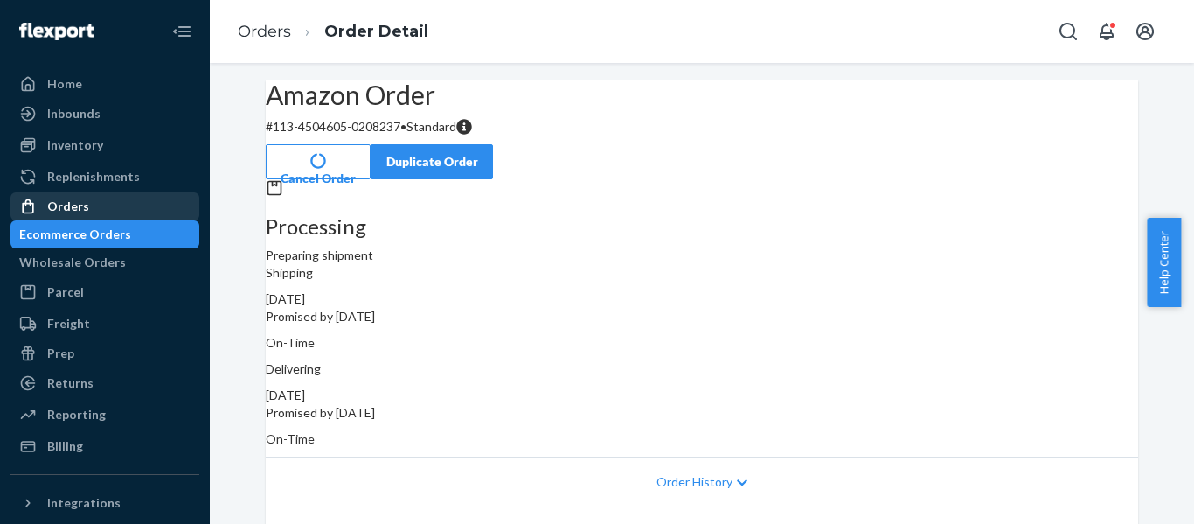
click at [88, 208] on div "Orders" at bounding box center [104, 206] width 185 height 24
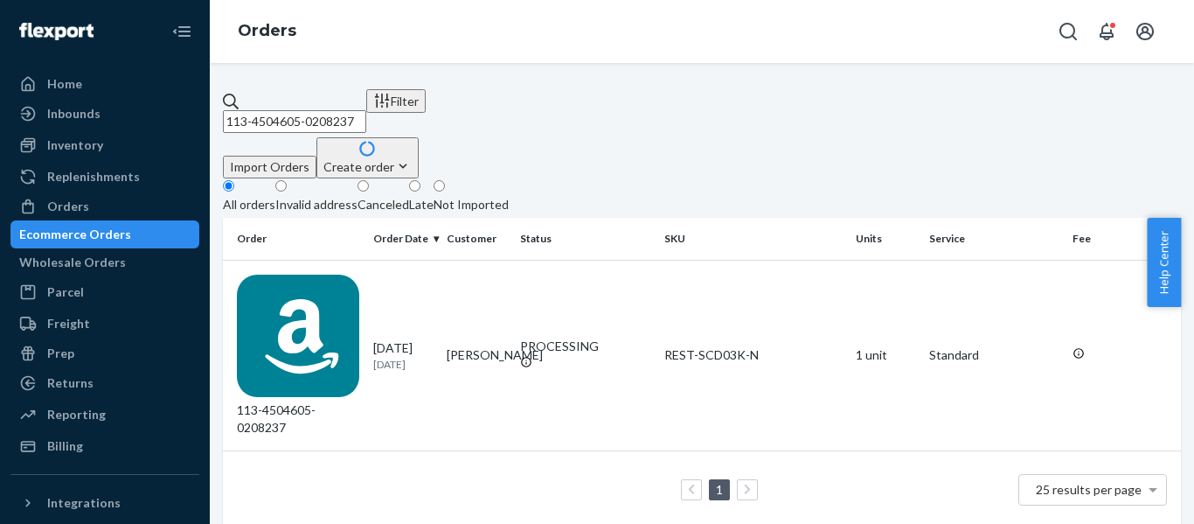
drag, startPoint x: 445, startPoint y: 95, endPoint x: 42, endPoint y: 143, distance: 405.8
click at [42, 143] on div "Home Inbounds Shipping Plans Problems Inventory Products Replenishments Orders …" at bounding box center [597, 262] width 1194 height 524
paste input "2-6637257-585146"
type input "112-6637257-5851467"
click at [323, 274] on div "112-6637257-5851467" at bounding box center [298, 355] width 122 height 162
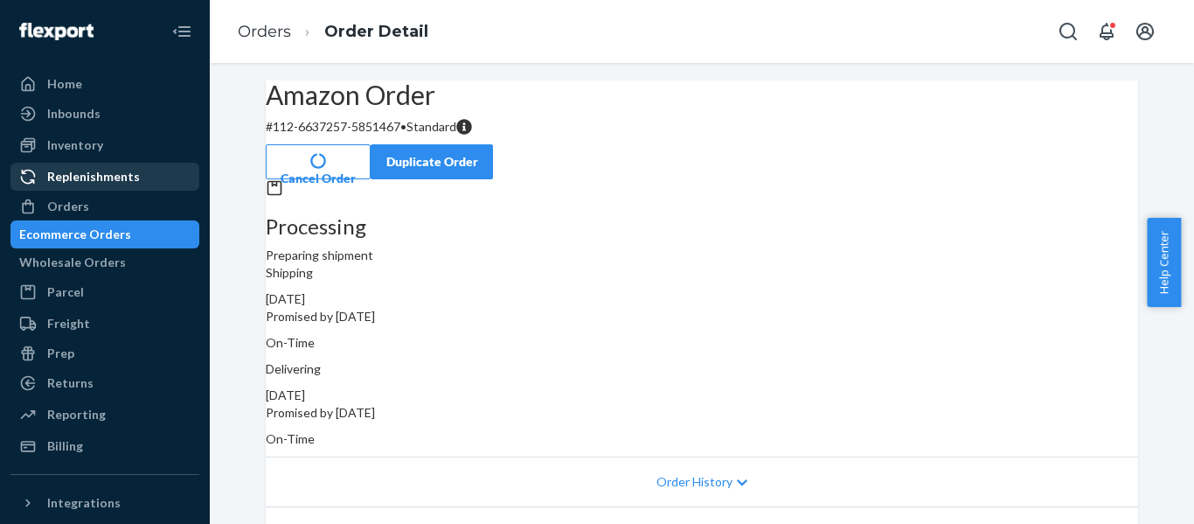
drag, startPoint x: 50, startPoint y: 210, endPoint x: 80, endPoint y: 177, distance: 44.6
click at [51, 210] on div "Orders" at bounding box center [68, 206] width 42 height 17
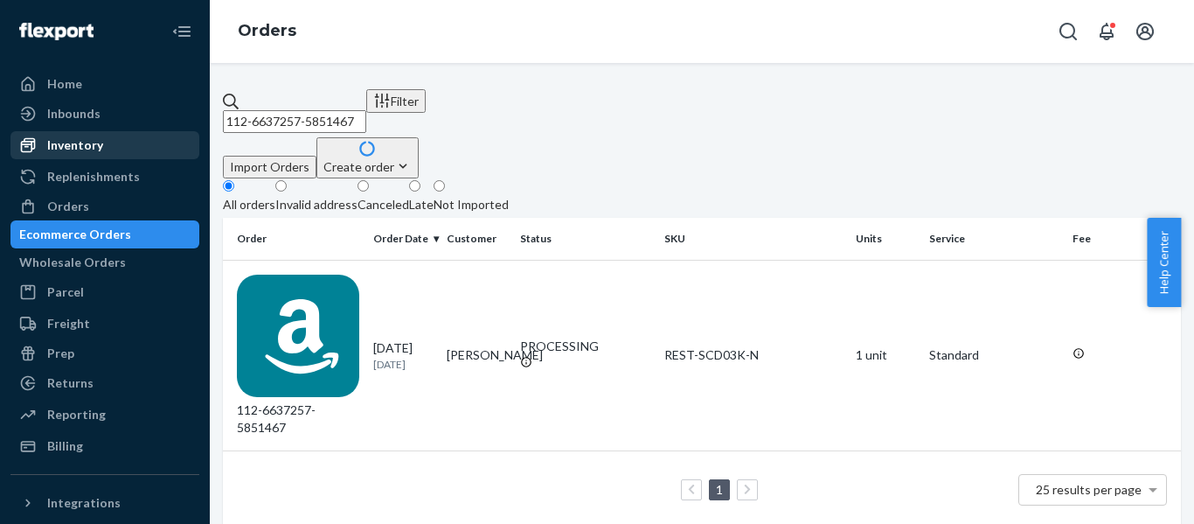
drag, startPoint x: 393, startPoint y: 111, endPoint x: 132, endPoint y: 141, distance: 263.1
click at [141, 137] on div "Home Inbounds Shipping Plans Problems Inventory Products Replenishments Orders …" at bounding box center [597, 262] width 1194 height 524
paste input "1-6651025-3813036"
type input "111-6651025-3813036"
click at [317, 274] on div "111-6651025-3813036" at bounding box center [298, 355] width 122 height 162
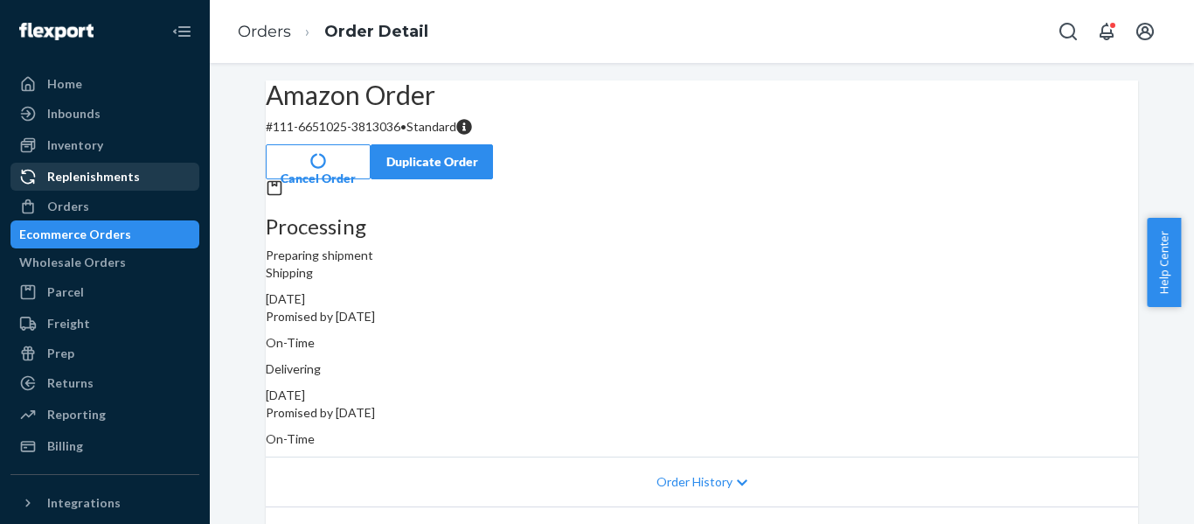
drag, startPoint x: 66, startPoint y: 207, endPoint x: 102, endPoint y: 190, distance: 39.9
click at [66, 207] on div "Orders" at bounding box center [68, 206] width 42 height 17
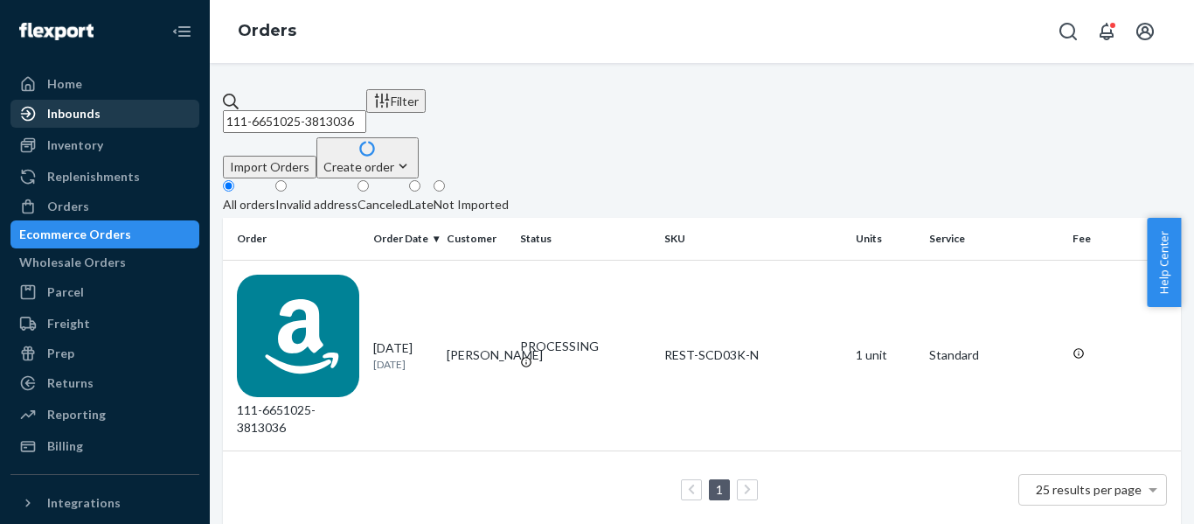
drag, startPoint x: 479, startPoint y: 105, endPoint x: 109, endPoint y: 112, distance: 369.8
click at [118, 112] on div "Home Inbounds Shipping Plans Problems Inventory Products Replenishments Orders …" at bounding box center [597, 262] width 1194 height 524
paste input "789490-79546"
type input "111-6789490-7954636"
click at [278, 274] on div "111-6789490-7954636" at bounding box center [298, 355] width 122 height 162
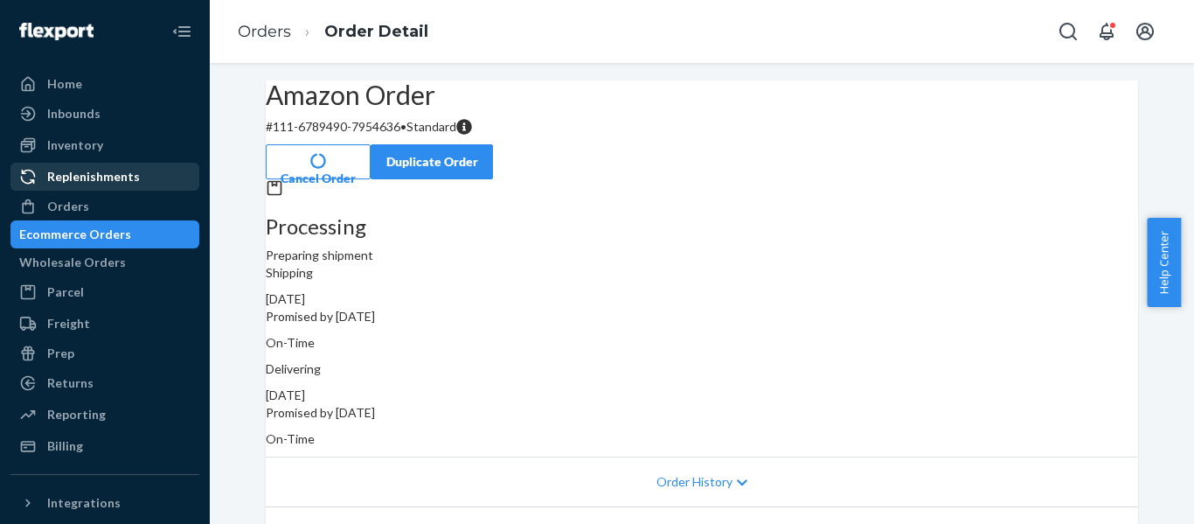
click at [67, 202] on div "Orders" at bounding box center [68, 206] width 42 height 17
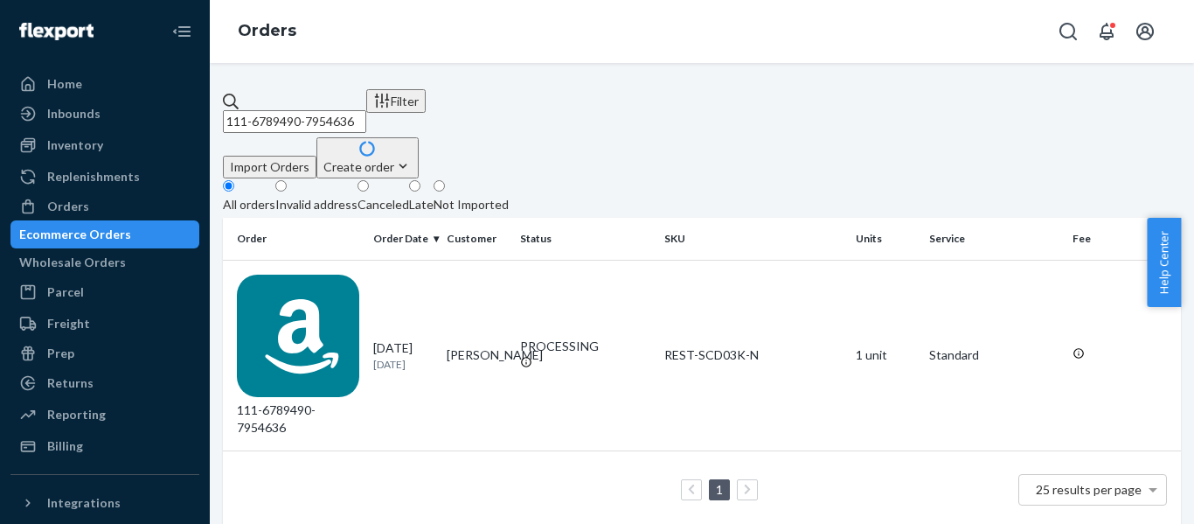
drag, startPoint x: 232, startPoint y: 125, endPoint x: -172, endPoint y: 150, distance: 404.7
click at [0, 150] on html "Home Inbounds Shipping Plans Problems Inventory Products Replenishments Orders …" at bounding box center [597, 262] width 1194 height 524
paste input "3-5057067-8861057"
type input "113-5057067-8861057"
click at [327, 274] on div "113-5057067-8861057" at bounding box center [298, 355] width 122 height 162
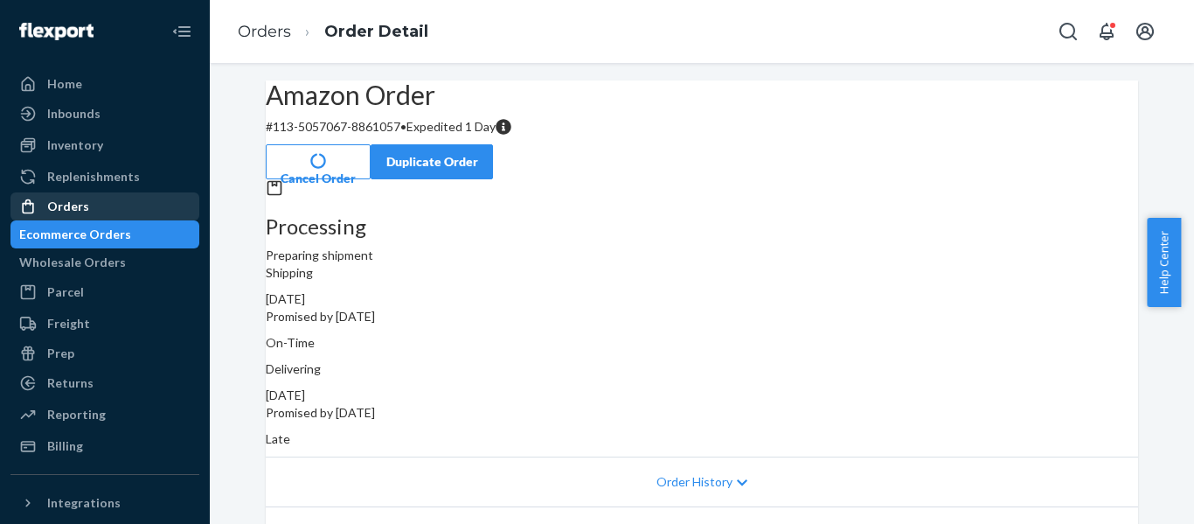
drag, startPoint x: 66, startPoint y: 203, endPoint x: 66, endPoint y: 212, distance: 8.8
click at [66, 203] on div "Orders" at bounding box center [68, 206] width 42 height 17
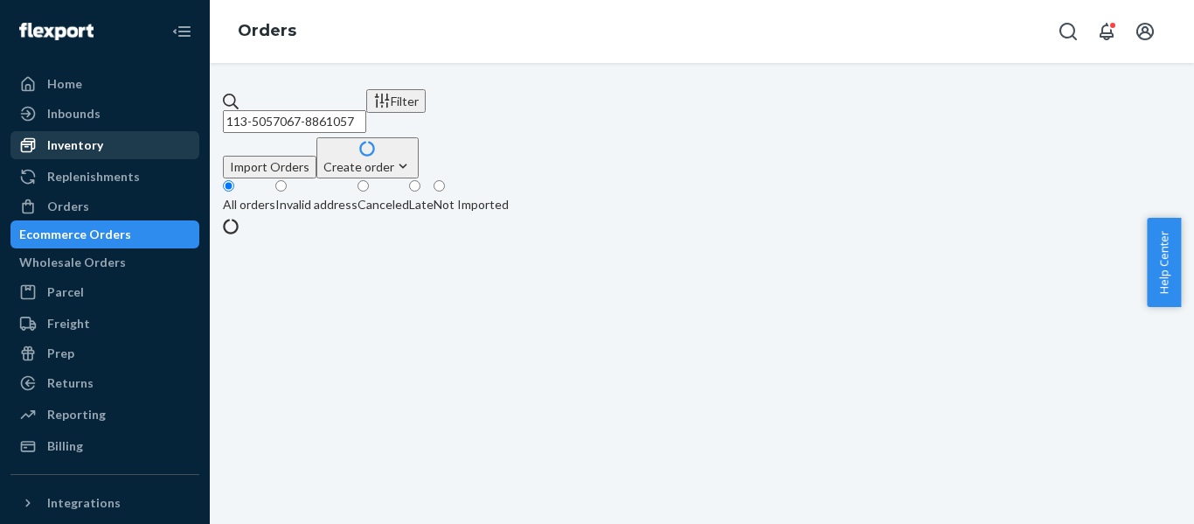
drag, startPoint x: 411, startPoint y: 108, endPoint x: 31, endPoint y: 154, distance: 383.1
click at [32, 154] on div "Home Inbounds Shipping Plans Problems Inventory Products Replenishments Orders …" at bounding box center [597, 262] width 1194 height 524
paste input "4-6333561-7837825"
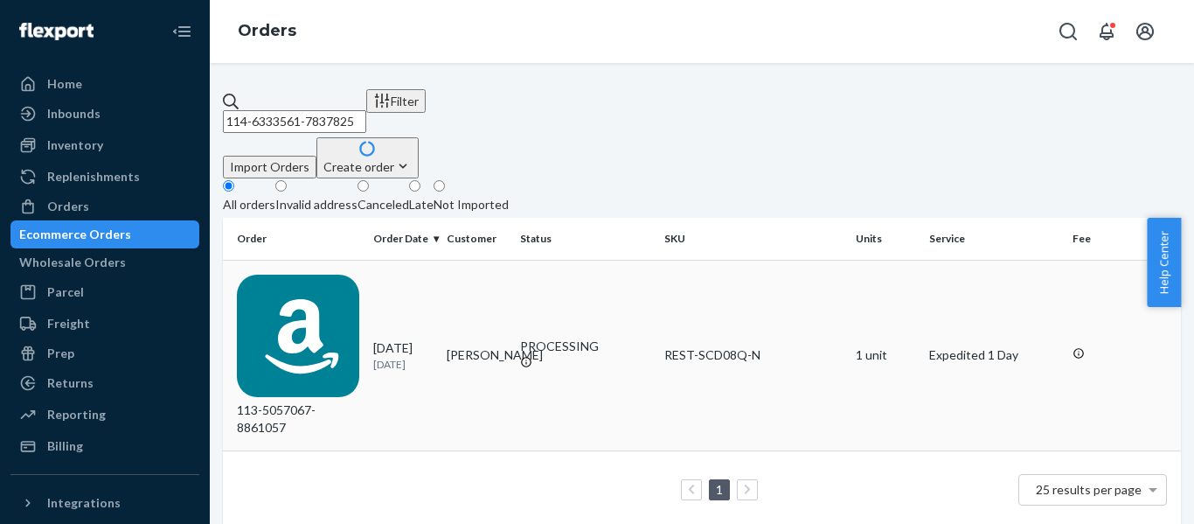
type input "114-6333561-7837825"
click at [289, 277] on div "113-5057067-8861057" at bounding box center [298, 355] width 122 height 162
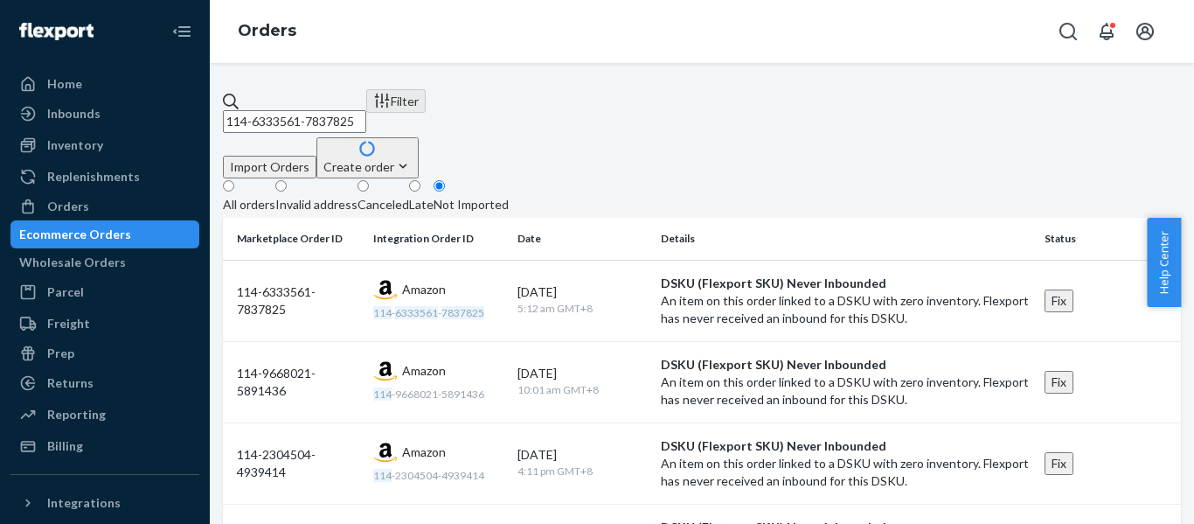
click at [268, 196] on div "All orders" at bounding box center [249, 204] width 52 height 17
click at [234, 180] on input "All orders" at bounding box center [228, 185] width 11 height 11
click at [268, 196] on div "All orders" at bounding box center [249, 204] width 52 height 17
click at [234, 180] on input "All orders" at bounding box center [228, 185] width 11 height 11
drag, startPoint x: 344, startPoint y: 98, endPoint x: 110, endPoint y: 113, distance: 233.9
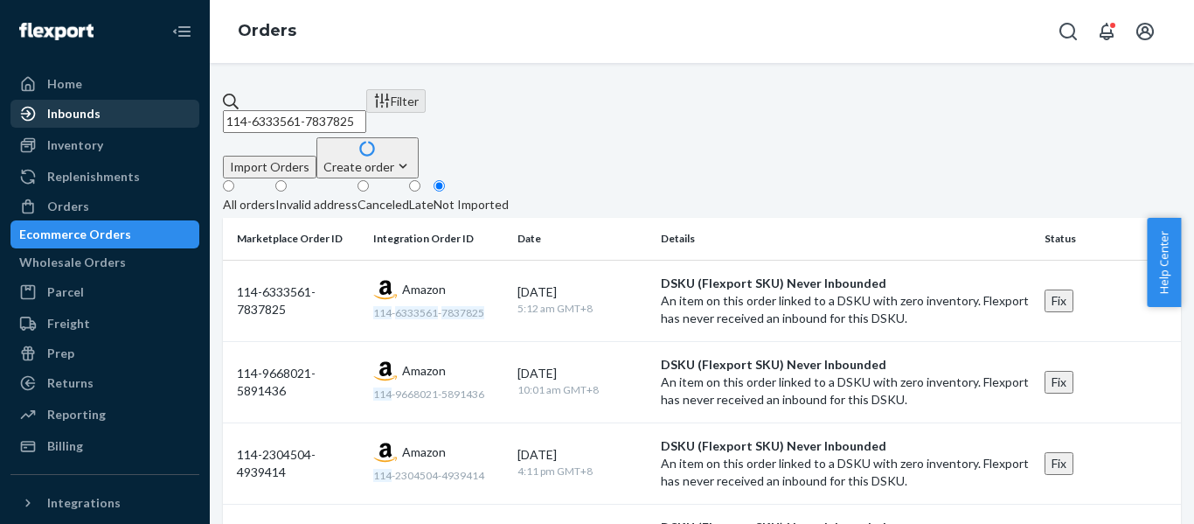
click at [110, 113] on div "Home Inbounds Shipping Plans Problems Inventory Products Replenishments Orders …" at bounding box center [597, 262] width 1194 height 524
paste input "2-6686299-9113852"
type input "112-6686299-9113852"
click at [272, 196] on div "All orders" at bounding box center [249, 204] width 52 height 17
click at [234, 180] on input "All orders" at bounding box center [228, 185] width 11 height 11
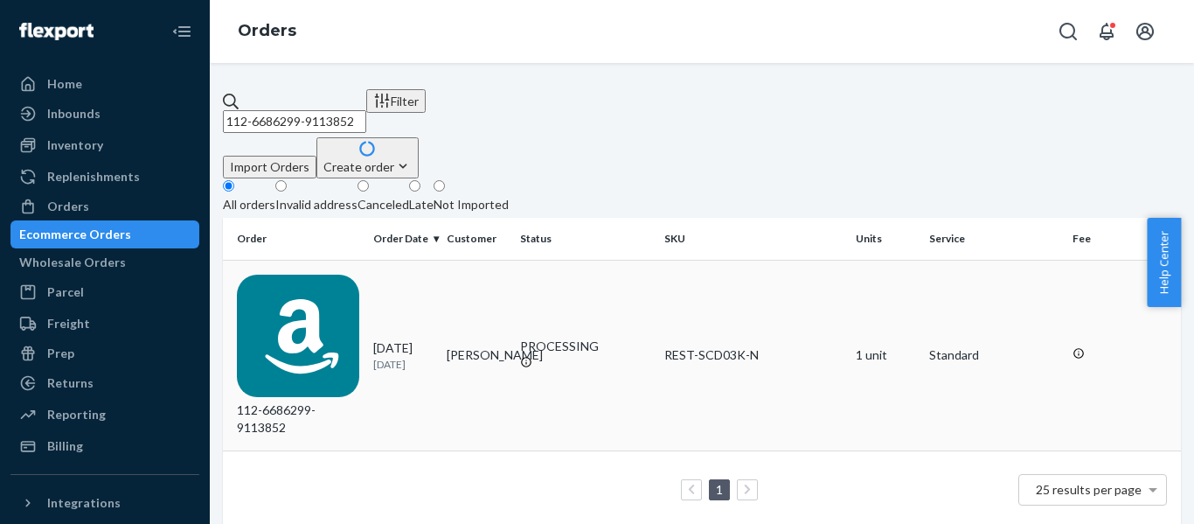
click at [324, 274] on div "112-6686299-9113852" at bounding box center [298, 355] width 122 height 162
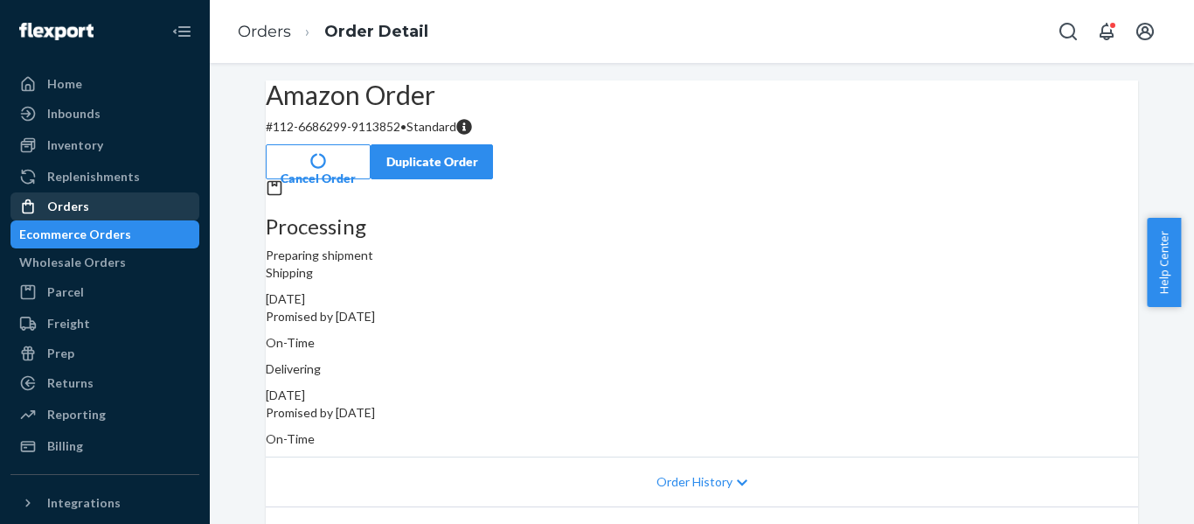
click at [63, 198] on div "Orders" at bounding box center [68, 206] width 42 height 17
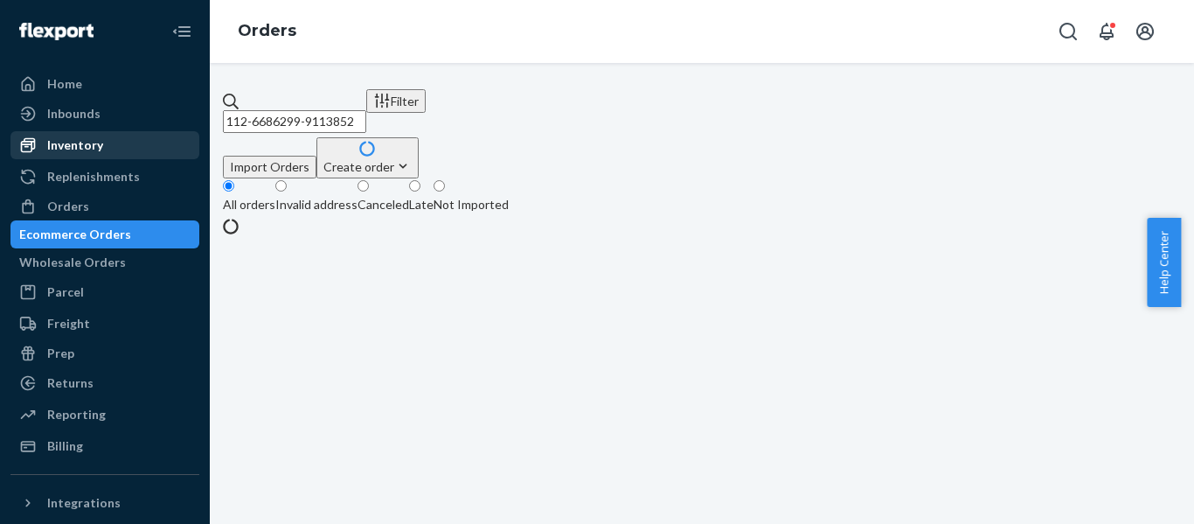
drag, startPoint x: 372, startPoint y: 96, endPoint x: 80, endPoint y: 142, distance: 295.6
click at [80, 142] on div "Home Inbounds Shipping Plans Problems Inventory Products Replenishments Orders …" at bounding box center [597, 262] width 1194 height 524
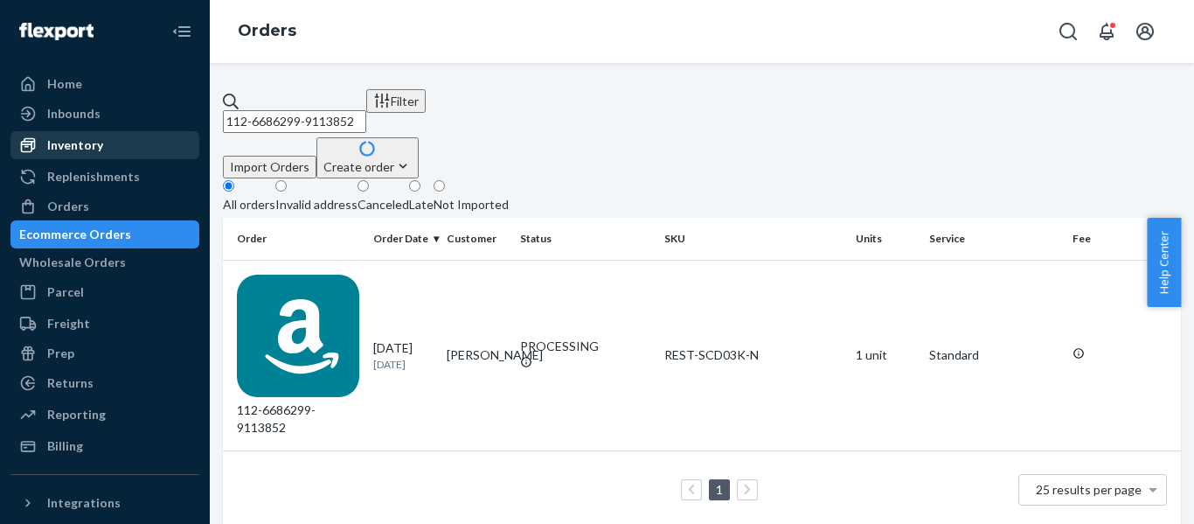
paste input "1-4338990-6930663"
type input "111-4338990-6930663"
click at [313, 274] on div "111-4338990-6930663" at bounding box center [298, 355] width 122 height 162
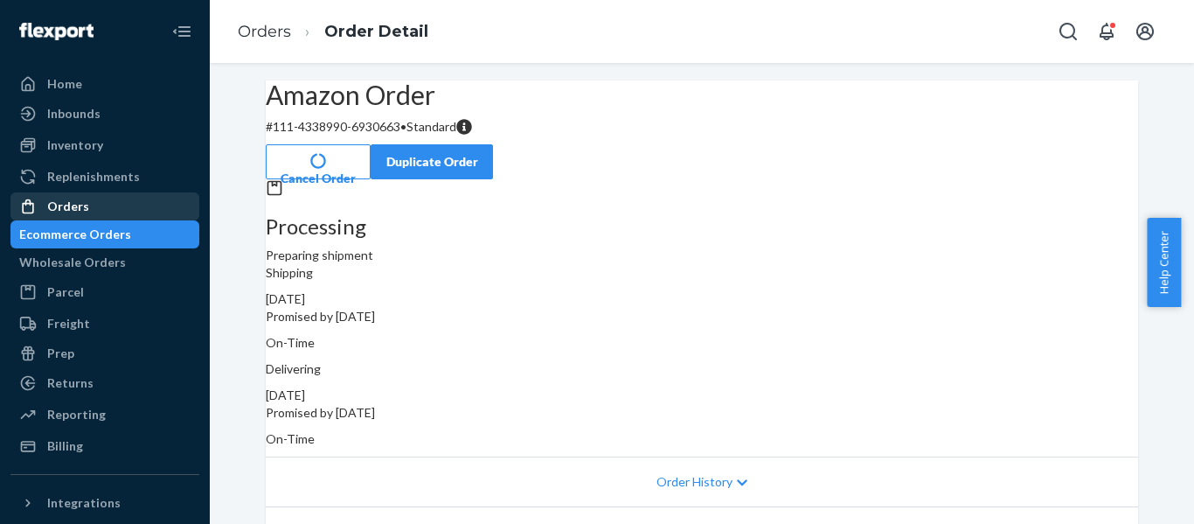
click at [80, 207] on div "Orders" at bounding box center [68, 206] width 42 height 17
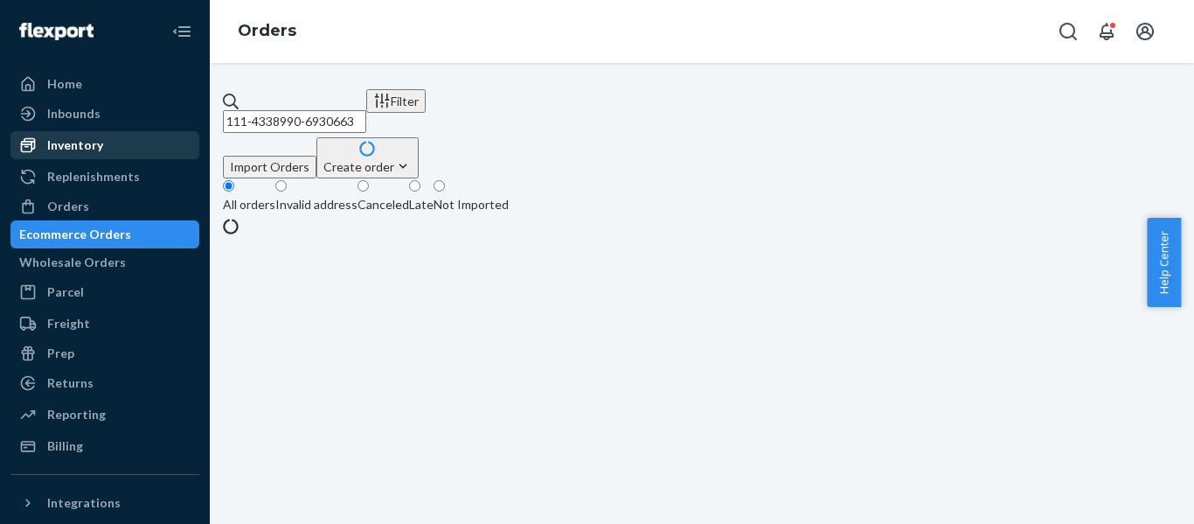
click at [24, 149] on div "Home Inbounds Shipping Plans Problems Inventory Products Replenishments Orders …" at bounding box center [597, 262] width 1194 height 524
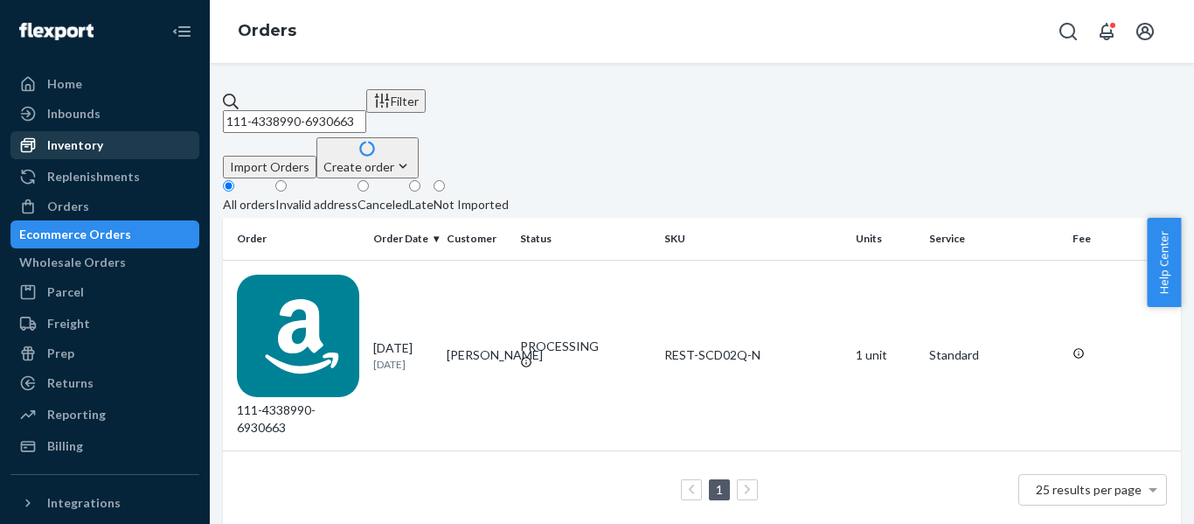
paste input "4-0345703-5303454"
type input "114-0345703-5303454"
drag, startPoint x: 309, startPoint y: 264, endPoint x: 44, endPoint y: 251, distance: 266.1
click at [308, 274] on div "114-0345703-5303454" at bounding box center [298, 355] width 122 height 162
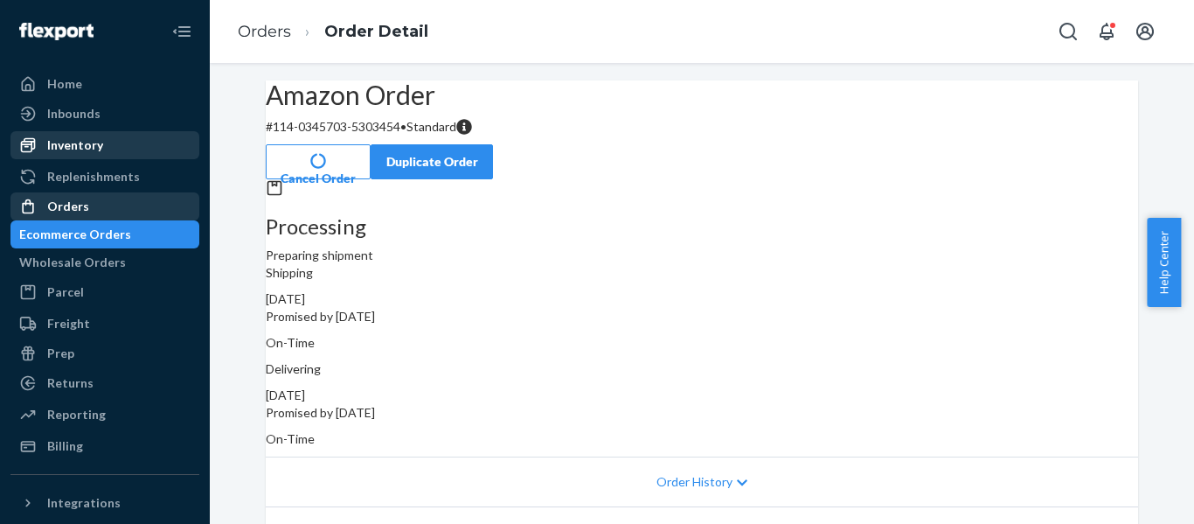
click at [73, 207] on div "Orders" at bounding box center [68, 206] width 42 height 17
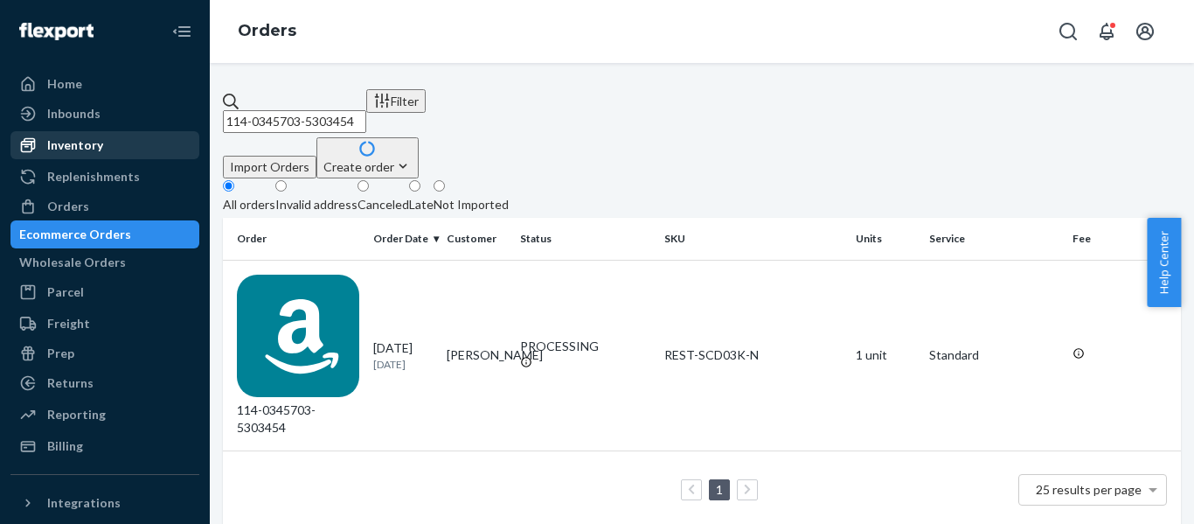
drag, startPoint x: 450, startPoint y: 101, endPoint x: 0, endPoint y: 121, distance: 450.6
click at [20, 128] on div "Home Inbounds Shipping Plans Problems Inventory Products Replenishments Orders …" at bounding box center [597, 262] width 1194 height 524
paste input "1-4258533-6077008"
type input "111-4258533-6077008"
click at [315, 286] on div "111-4258533-6077008" at bounding box center [298, 355] width 122 height 162
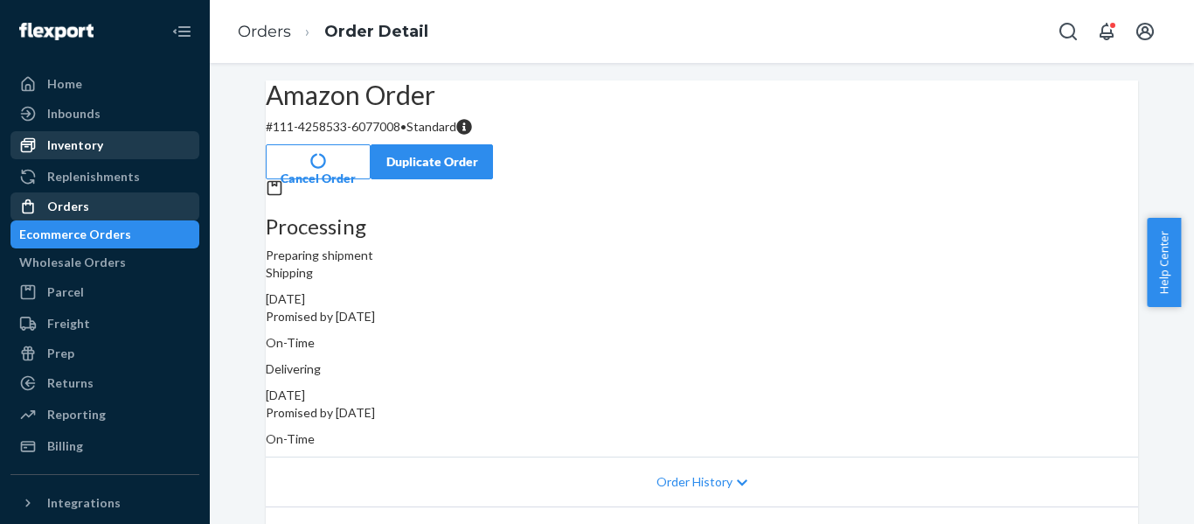
click at [79, 205] on div "Orders" at bounding box center [68, 206] width 42 height 17
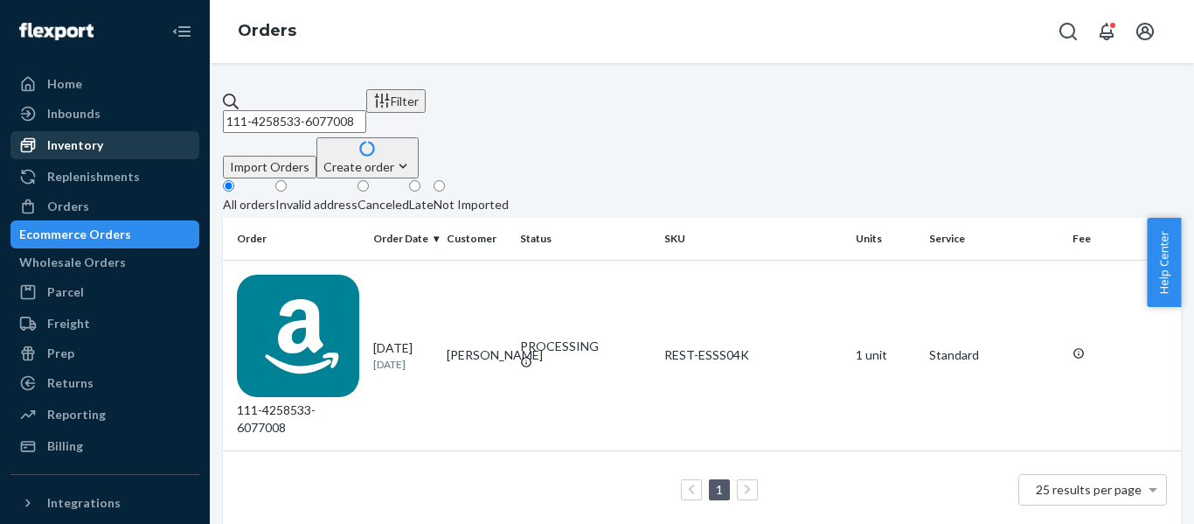
drag, startPoint x: 448, startPoint y: 103, endPoint x: 135, endPoint y: 145, distance: 315.7
click at [136, 145] on div "Home Inbounds Shipping Plans Problems Inventory Products Replenishments Orders …" at bounding box center [597, 262] width 1194 height 524
paste input "1103685-1727435"
type input "111-1103685-1727435"
click at [313, 274] on div "111-1103685-1727435" at bounding box center [298, 355] width 122 height 162
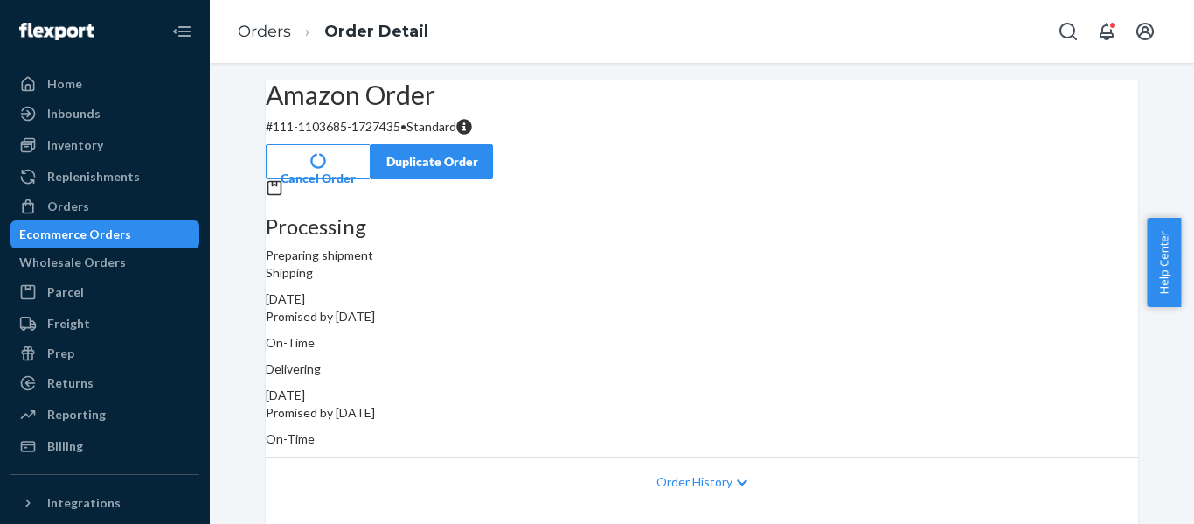
drag, startPoint x: 68, startPoint y: 212, endPoint x: 156, endPoint y: 191, distance: 89.9
click at [68, 212] on div "Orders" at bounding box center [68, 206] width 42 height 17
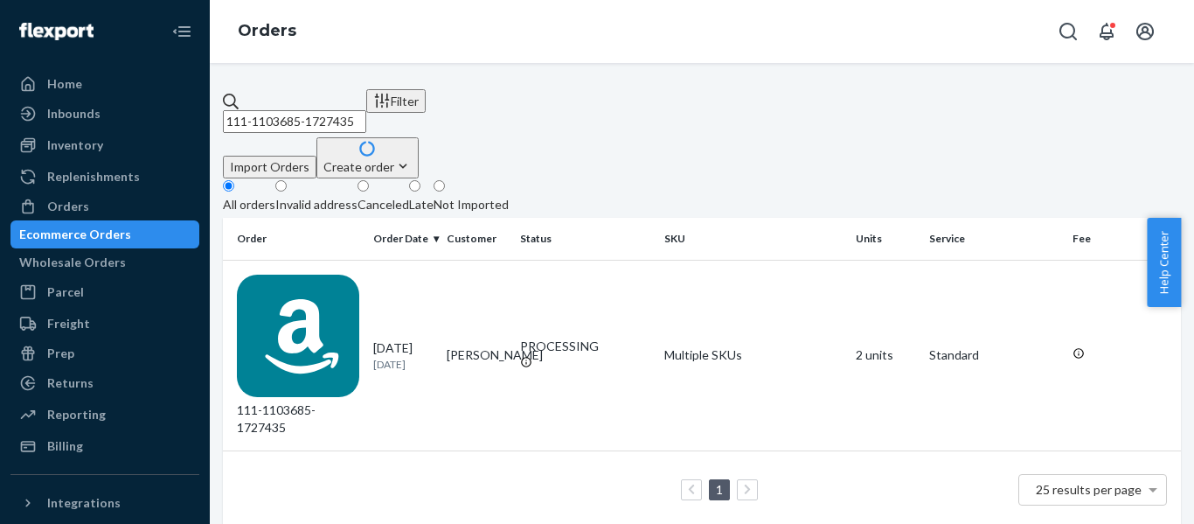
click at [0, 102] on html "Home Inbounds Shipping Plans Problems Inventory Products Replenishments Orders …" at bounding box center [597, 262] width 1194 height 524
paste input "2-2198629-2567432"
type input "112-2198629-2567432"
click at [308, 277] on div "112-2198629-2567432" at bounding box center [298, 355] width 122 height 162
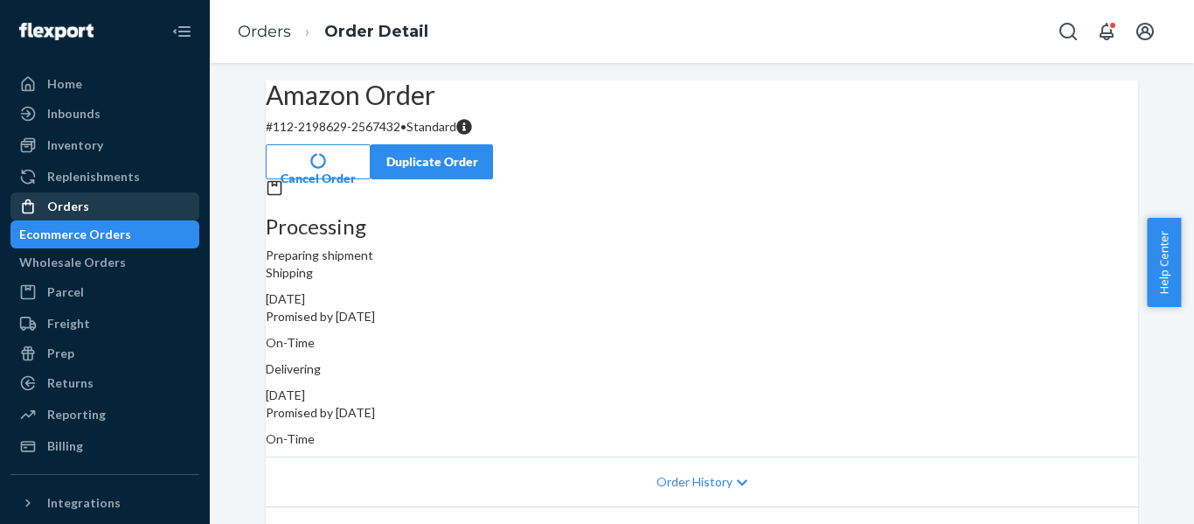
click at [80, 197] on div "Orders" at bounding box center [104, 206] width 185 height 24
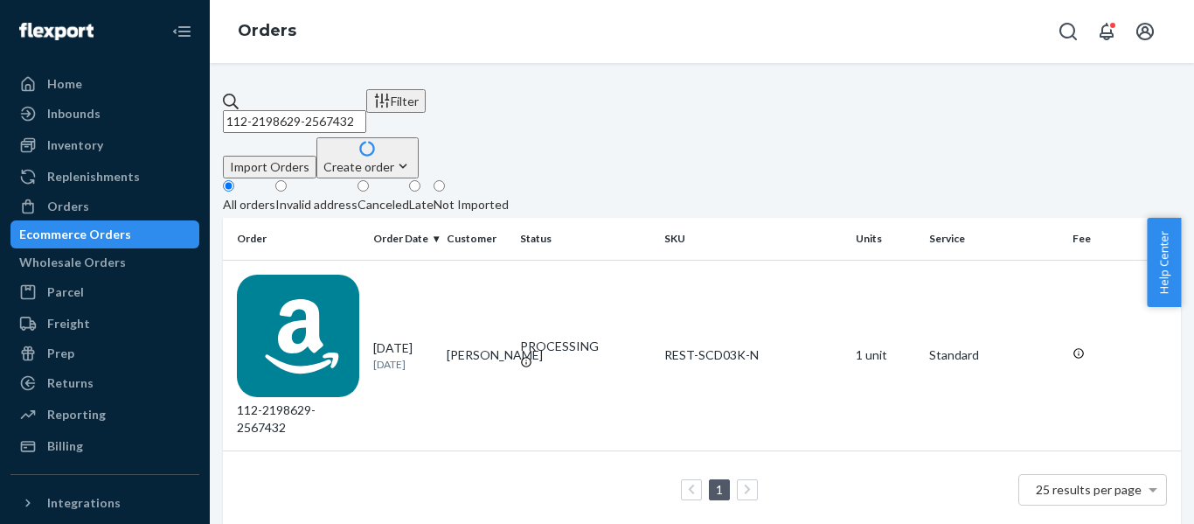
drag, startPoint x: 419, startPoint y: 108, endPoint x: 10, endPoint y: 133, distance: 409.8
click at [18, 131] on div "Home Inbounds Shipping Plans Problems Inventory Products Replenishments Orders …" at bounding box center [597, 262] width 1194 height 524
paste input "6614205-8124206"
type input "112-6614205-8124206"
click at [305, 274] on div "112-6614205-8124206" at bounding box center [298, 355] width 122 height 162
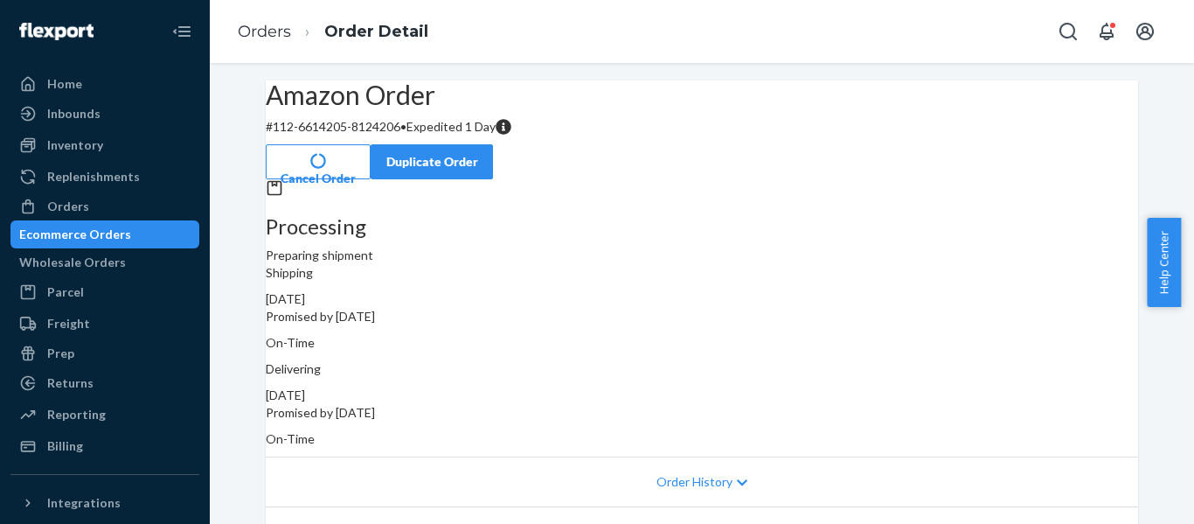
click at [75, 209] on div "Orders" at bounding box center [68, 206] width 42 height 17
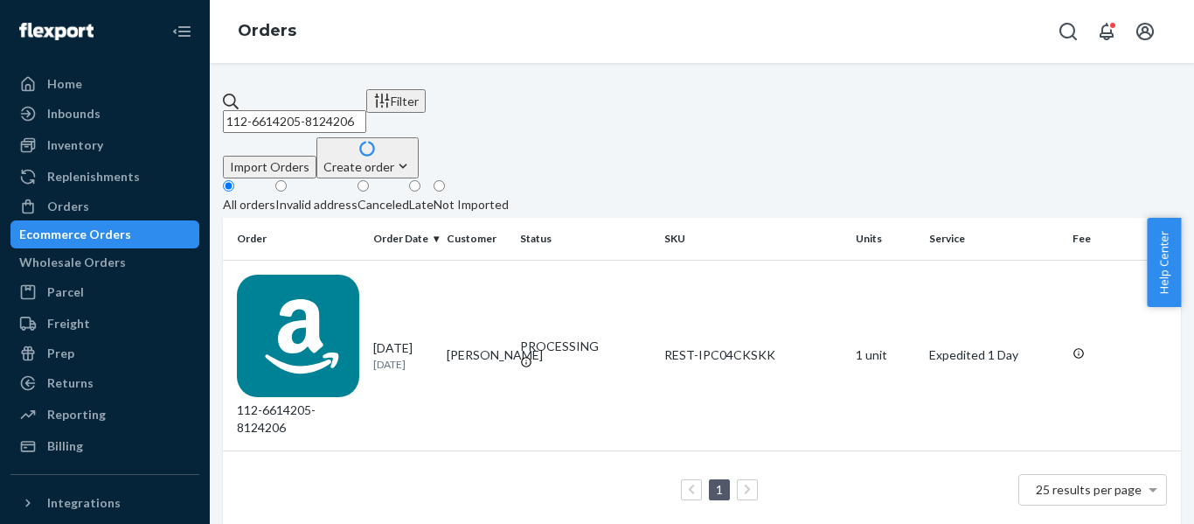
drag, startPoint x: 286, startPoint y: 120, endPoint x: 257, endPoint y: 131, distance: 31.0
click at [259, 130] on div "112-6614205-8124206 Filter Import Orders Create order Ecommerce order Removal o…" at bounding box center [702, 308] width 958 height 439
paste input "4189263-4229839"
type input "112-4189263-4229839"
click at [324, 274] on div "112-4189263-4229839" at bounding box center [298, 355] width 122 height 162
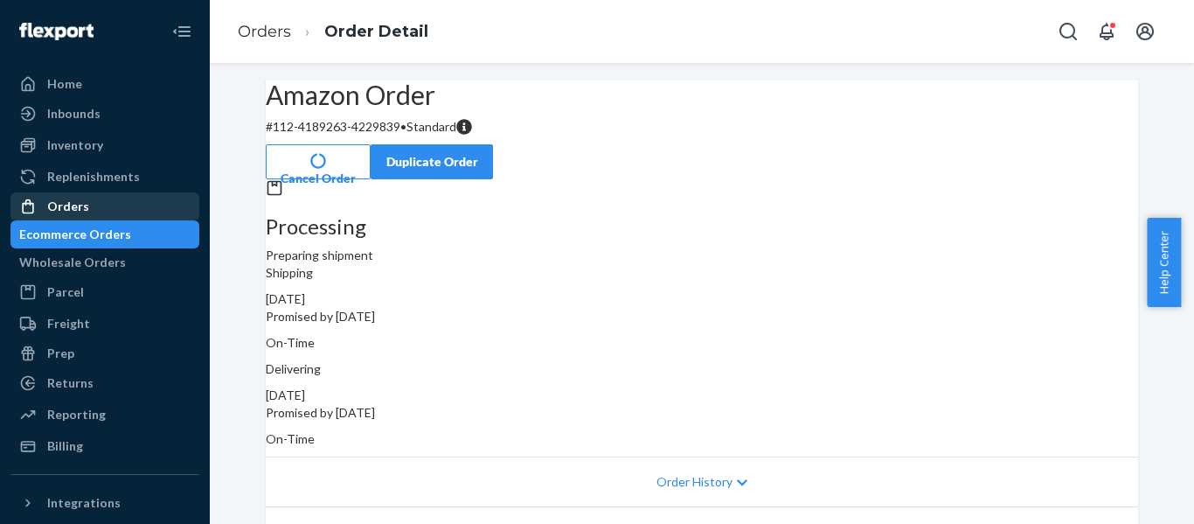
drag, startPoint x: 89, startPoint y: 209, endPoint x: 168, endPoint y: 199, distance: 79.3
click at [89, 209] on div "Orders" at bounding box center [104, 206] width 185 height 24
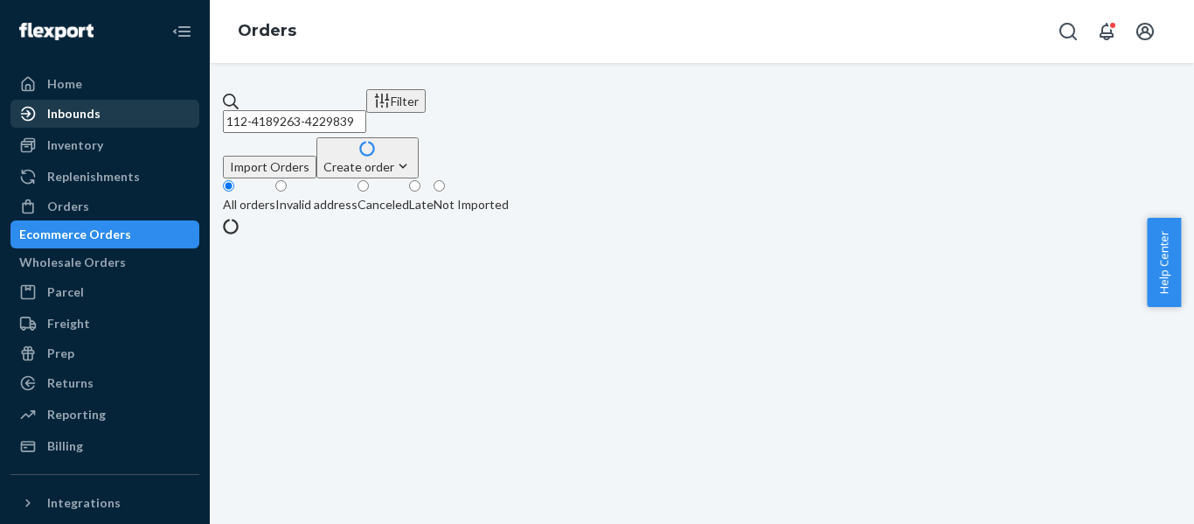
drag, startPoint x: 238, startPoint y: 99, endPoint x: 94, endPoint y: 113, distance: 144.9
click at [124, 113] on div "Home Inbounds Shipping Plans Problems Inventory Products Replenishments Orders …" at bounding box center [597, 262] width 1194 height 524
paste input "3-4035090-8345036"
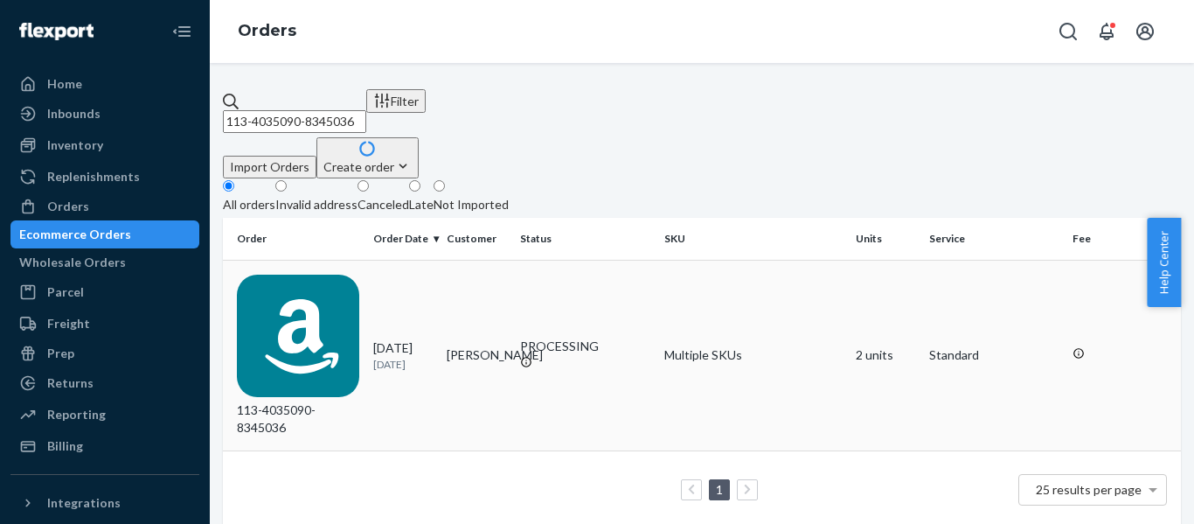
type input "113-4035090-8345036"
click at [312, 274] on div "113-4035090-8345036" at bounding box center [298, 355] width 122 height 162
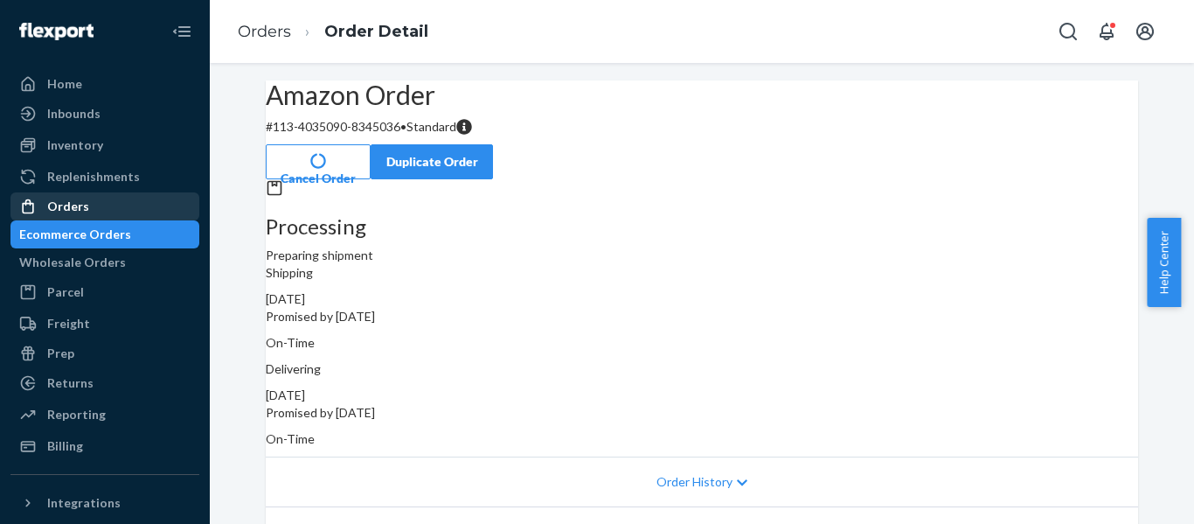
click at [64, 210] on div "Orders" at bounding box center [68, 206] width 42 height 17
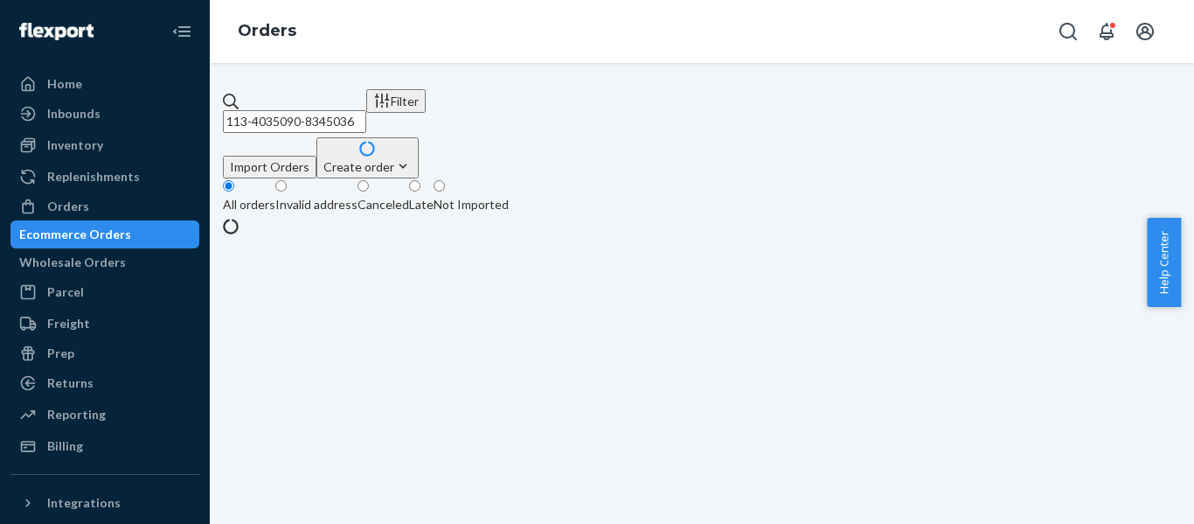
drag, startPoint x: 432, startPoint y: 100, endPoint x: 45, endPoint y: 149, distance: 389.5
click at [69, 140] on div "Home Inbounds Shipping Plans Problems Inventory Products Replenishments Orders …" at bounding box center [597, 262] width 1194 height 524
paste input "4-4476934-7957827"
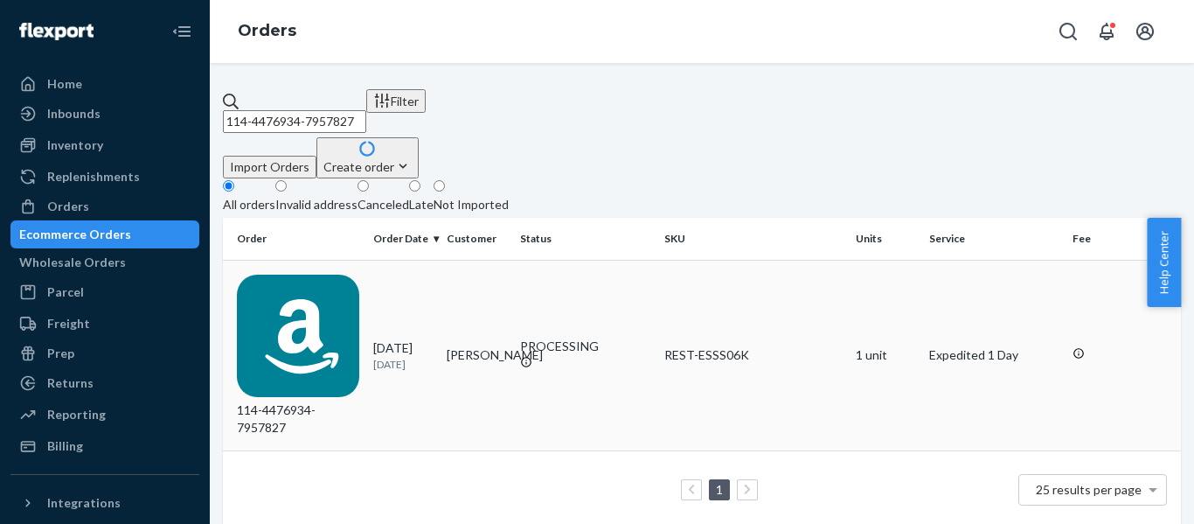
type input "114-4476934-7957827"
click at [330, 274] on div "114-4476934-7957827" at bounding box center [298, 355] width 122 height 162
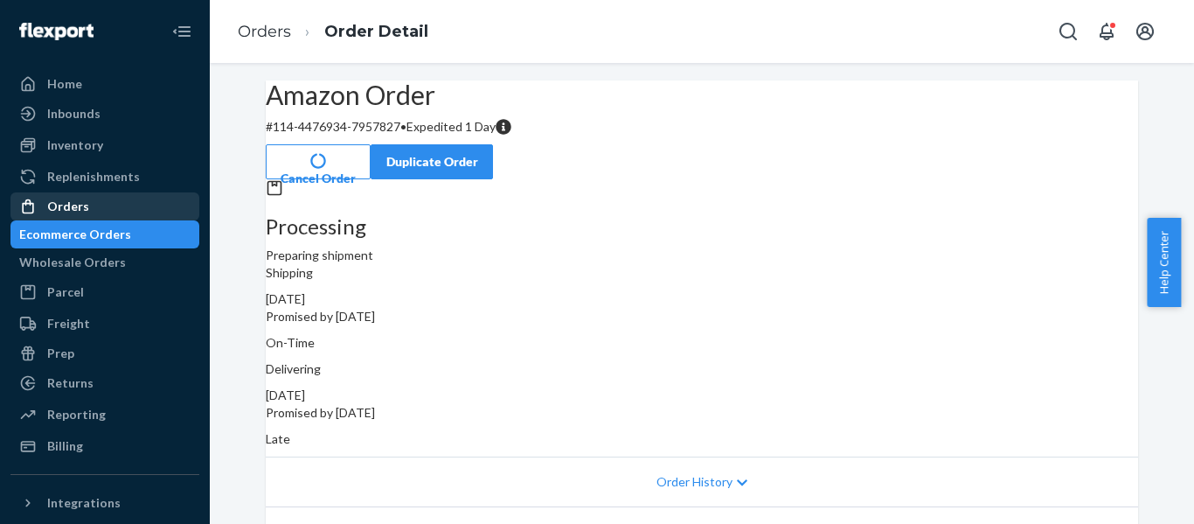
click at [80, 203] on div "Orders" at bounding box center [68, 206] width 42 height 17
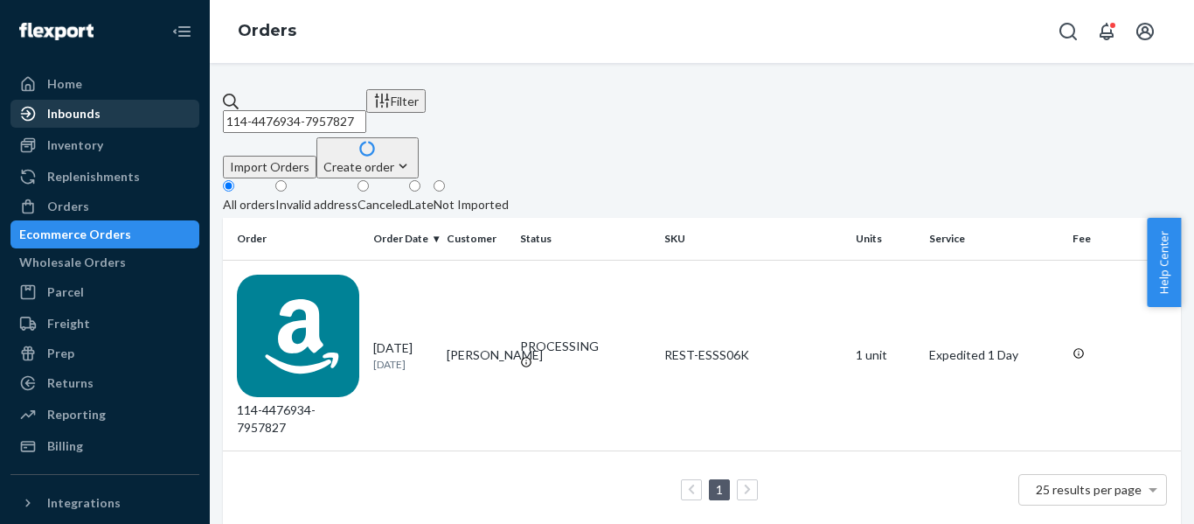
drag, startPoint x: 435, startPoint y: 107, endPoint x: 129, endPoint y: 126, distance: 307.4
click at [142, 120] on div "Home Inbounds Shipping Plans Problems Inventory Products Replenishments Orders …" at bounding box center [597, 262] width 1194 height 524
paste input "666262-0733014"
type input "114-4666262-0733014"
click at [336, 274] on div "114-4666262-0733014" at bounding box center [298, 355] width 122 height 162
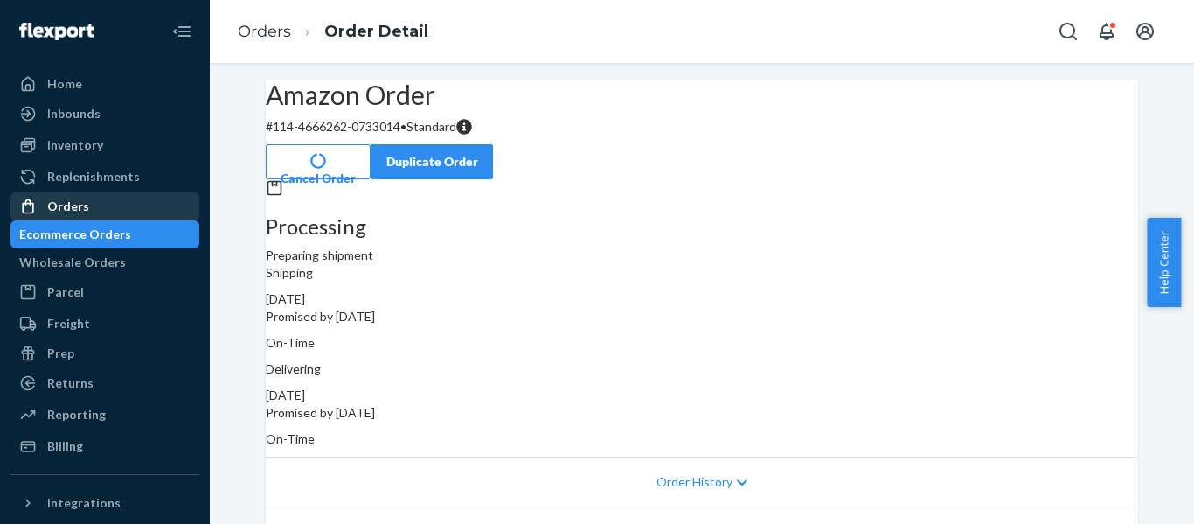
drag, startPoint x: 62, startPoint y: 207, endPoint x: 80, endPoint y: 203, distance: 18.0
click at [62, 207] on div "Orders" at bounding box center [68, 206] width 42 height 17
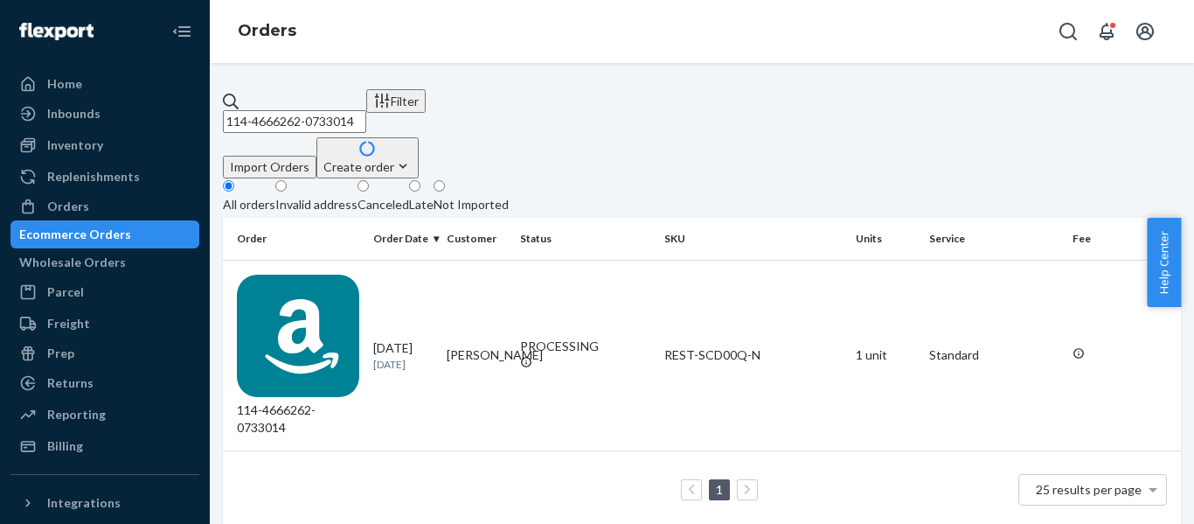
drag, startPoint x: 411, startPoint y: 116, endPoint x: -10, endPoint y: 181, distance: 425.4
click at [0, 181] on html "Home Inbounds Shipping Plans Problems Inventory Products Replenishments Orders …" at bounding box center [597, 262] width 1194 height 524
paste input "2-3493110-4529032"
type input "112-3493110-4529032"
click at [323, 281] on div "112-3493110-4529032" at bounding box center [298, 355] width 122 height 162
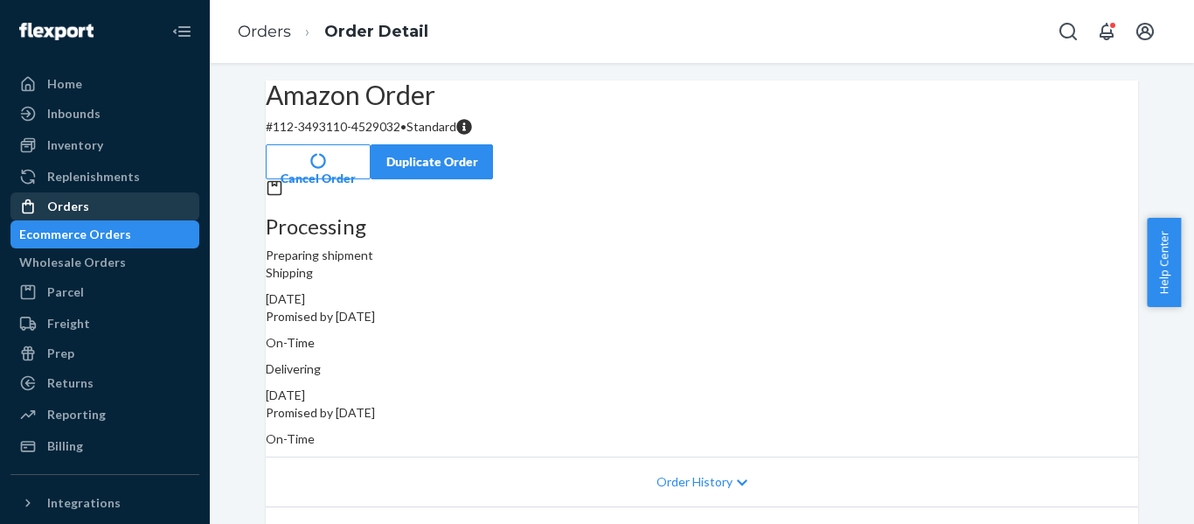
click at [54, 204] on div "Orders" at bounding box center [68, 206] width 42 height 17
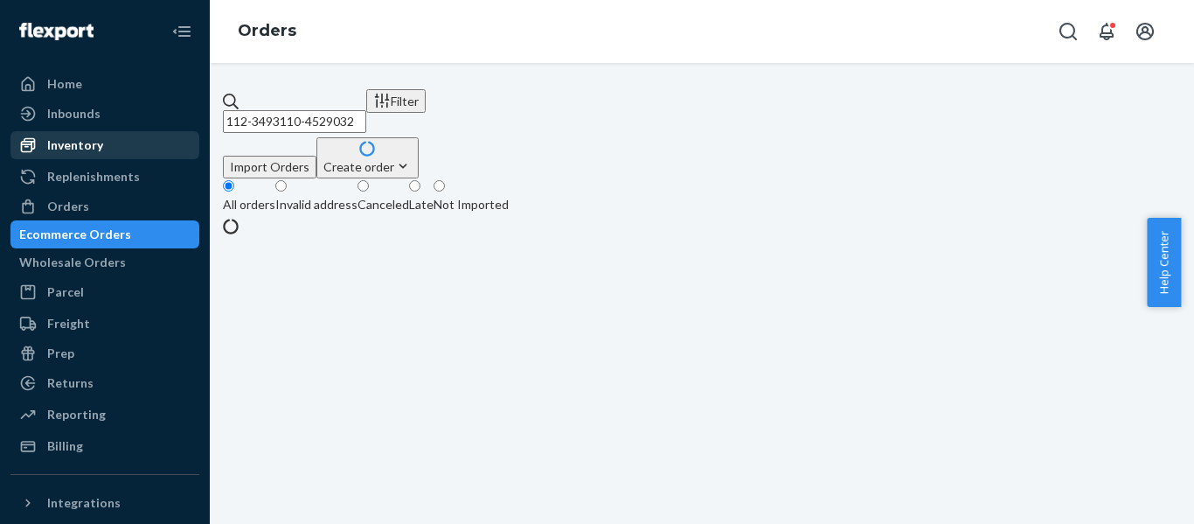
drag, startPoint x: 156, startPoint y: 124, endPoint x: 59, endPoint y: 146, distance: 100.3
click at [85, 139] on div "Home Inbounds Shipping Plans Problems Inventory Products Replenishments Orders …" at bounding box center [597, 262] width 1194 height 524
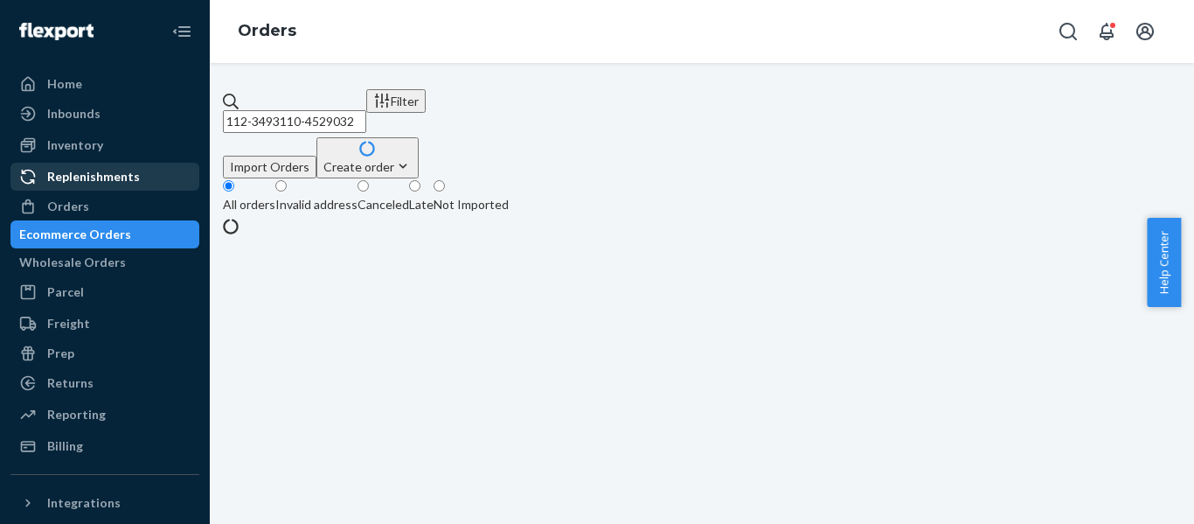
paste input "4-7208491-2729023"
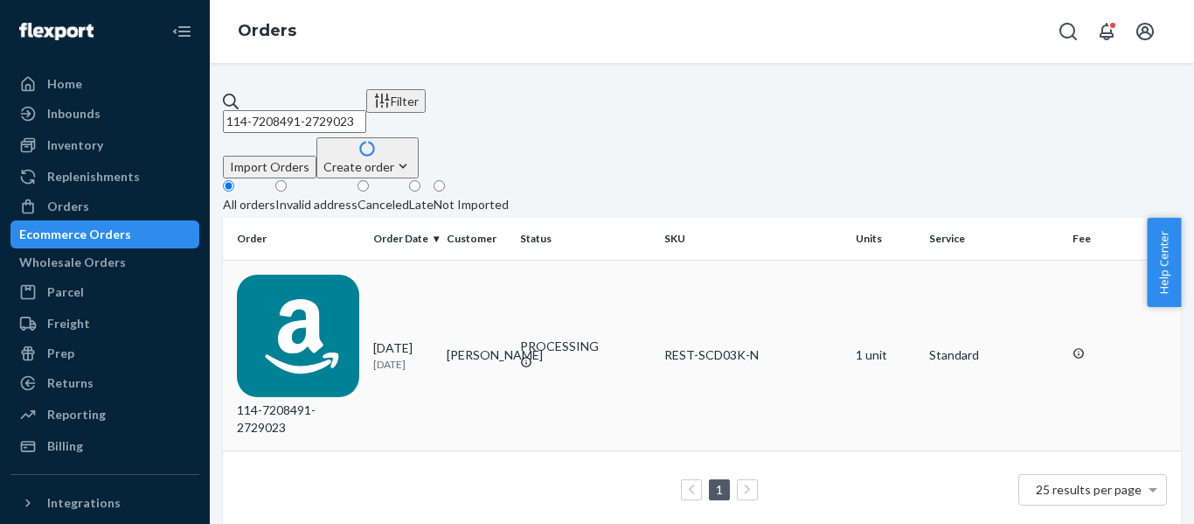
type input "114-7208491-2729023"
click at [299, 274] on div "114-7208491-2729023" at bounding box center [298, 355] width 122 height 162
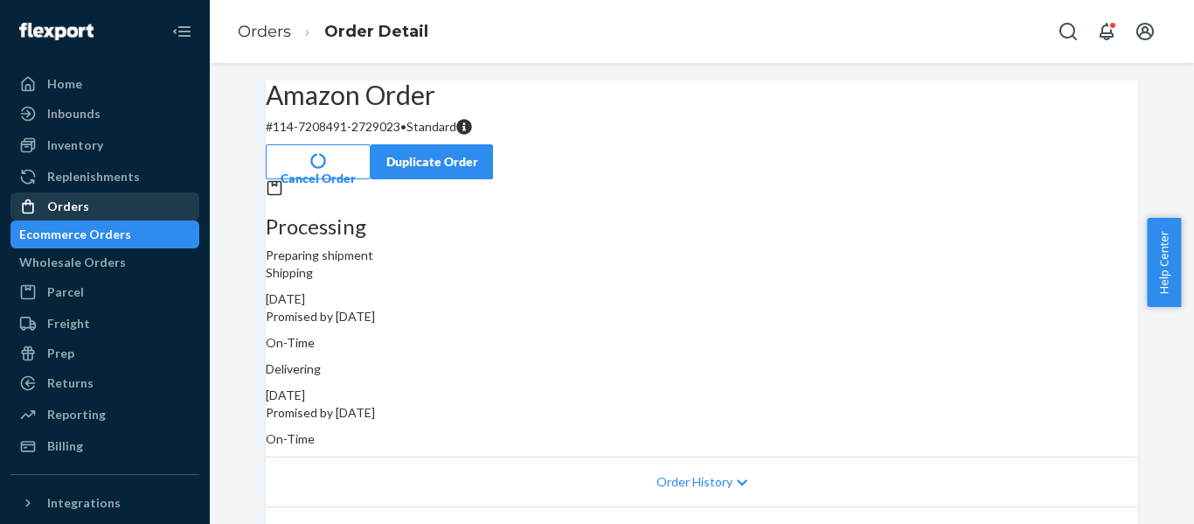
click at [99, 213] on div "Orders" at bounding box center [104, 206] width 185 height 24
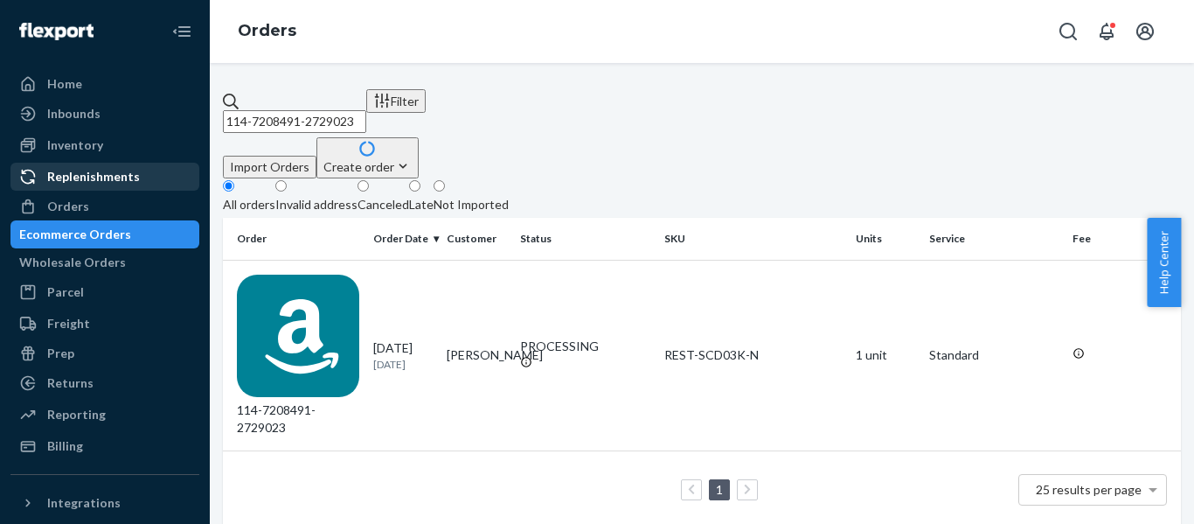
drag, startPoint x: 169, startPoint y: 171, endPoint x: 124, endPoint y: 186, distance: 47.0
click at [131, 183] on div "Home Inbounds Shipping Plans Problems Inventory Products Replenishments Orders …" at bounding box center [597, 262] width 1194 height 524
paste input "2-6981870-9977836"
type input "112-6981870-9977836"
click at [315, 281] on div "112-6981870-9977836" at bounding box center [298, 355] width 122 height 162
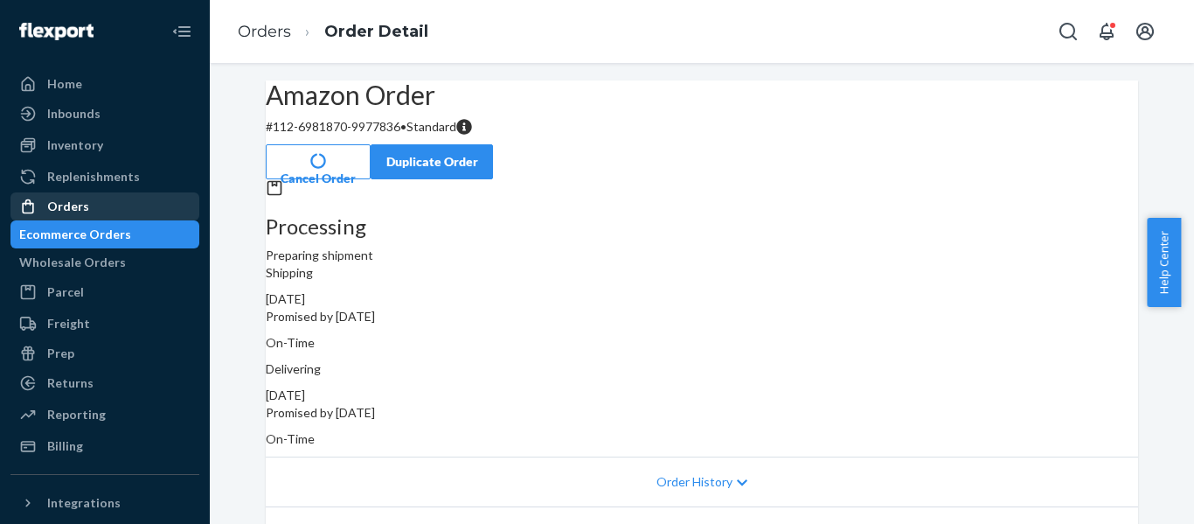
click at [58, 204] on div "Orders" at bounding box center [68, 206] width 42 height 17
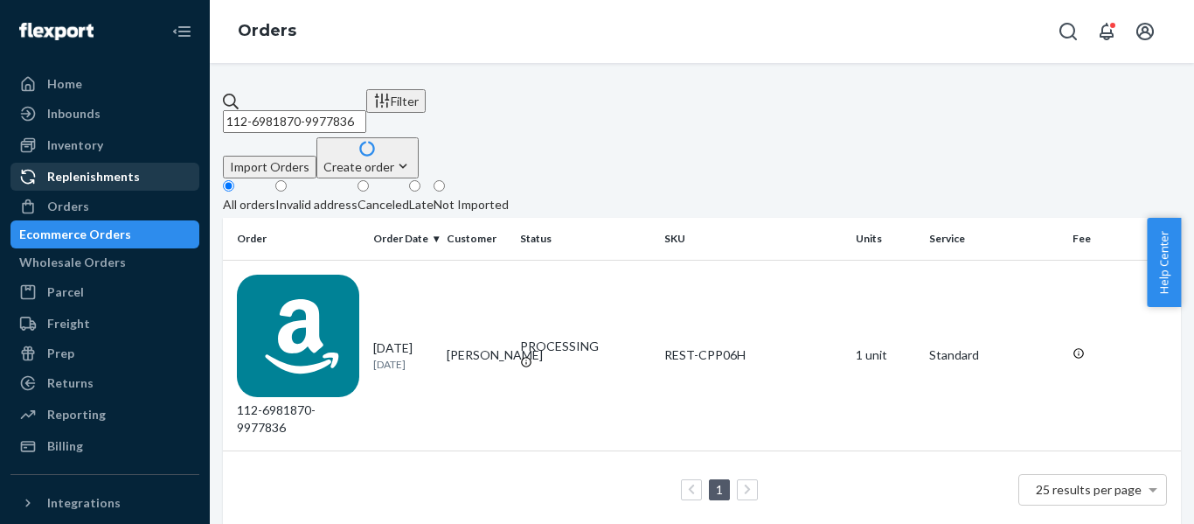
drag, startPoint x: 187, startPoint y: 154, endPoint x: 112, endPoint y: 184, distance: 80.8
click at [131, 180] on div "Home Inbounds Shipping Plans Problems Inventory Products Replenishments Orders …" at bounding box center [597, 262] width 1194 height 524
paste input "1716655-036502"
type input "112-1716655-0365026"
click at [350, 274] on div "112-1716655-0365026" at bounding box center [298, 355] width 122 height 162
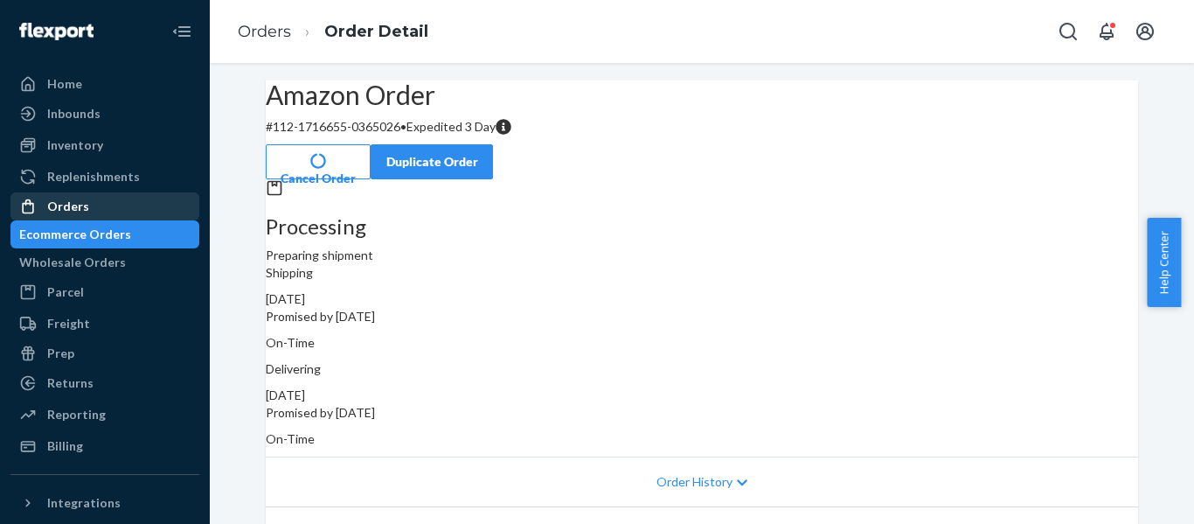
drag, startPoint x: 79, startPoint y: 213, endPoint x: 114, endPoint y: 200, distance: 37.3
click at [79, 213] on div "Orders" at bounding box center [68, 206] width 42 height 17
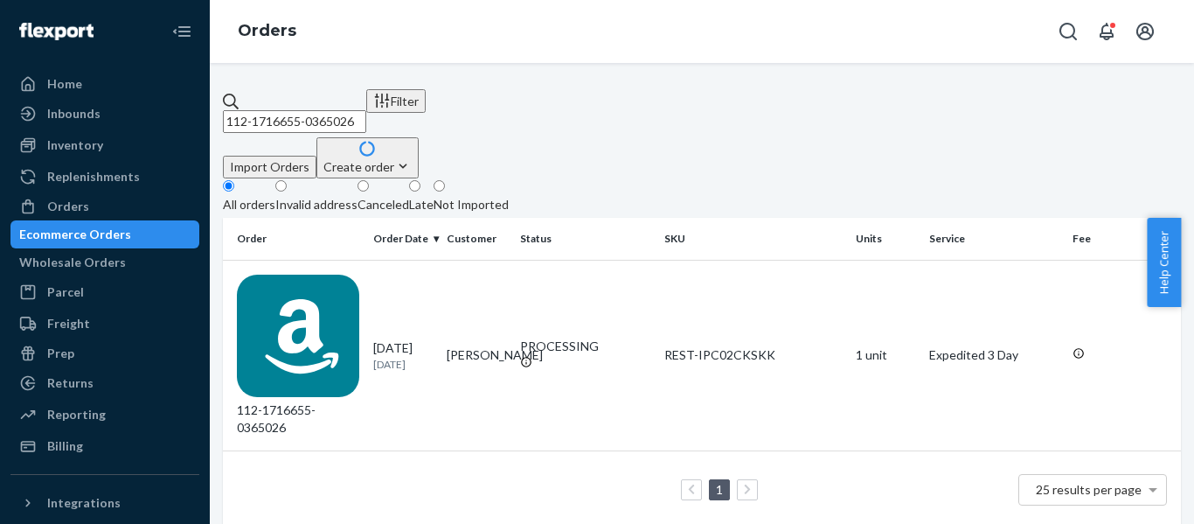
drag, startPoint x: 375, startPoint y: 101, endPoint x: 137, endPoint y: 129, distance: 239.4
click at [137, 129] on div "Home Inbounds Shipping Plans Problems Inventory Products Replenishments Orders …" at bounding box center [597, 262] width 1194 height 524
paste input "4-6098495-0416203"
type input "114-6098495-0416203"
click at [334, 274] on div "114-6098495-0416203" at bounding box center [298, 355] width 122 height 162
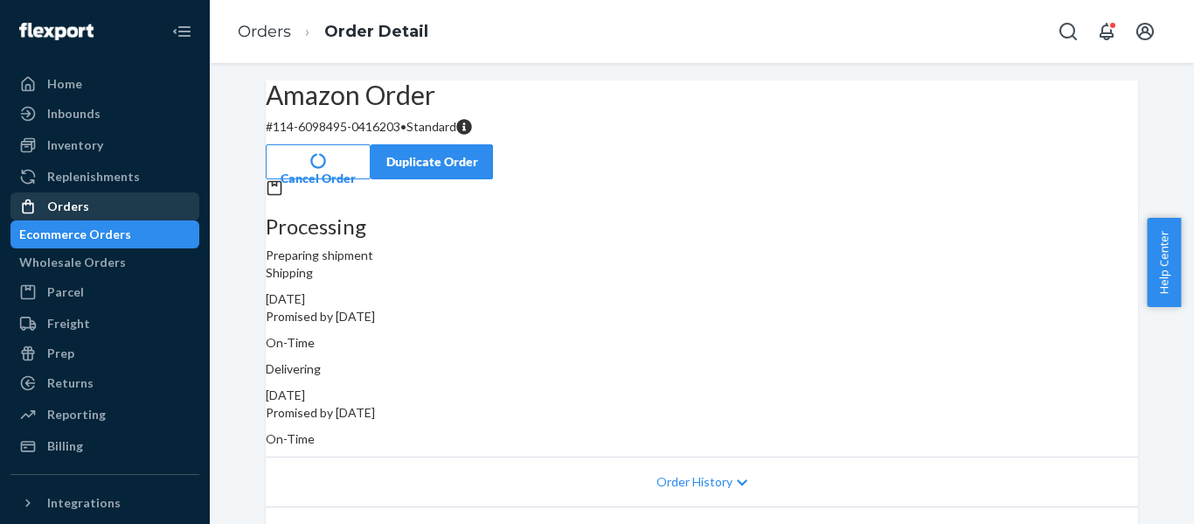
drag, startPoint x: 82, startPoint y: 207, endPoint x: 129, endPoint y: 195, distance: 47.9
click at [82, 207] on div "Orders" at bounding box center [68, 206] width 42 height 17
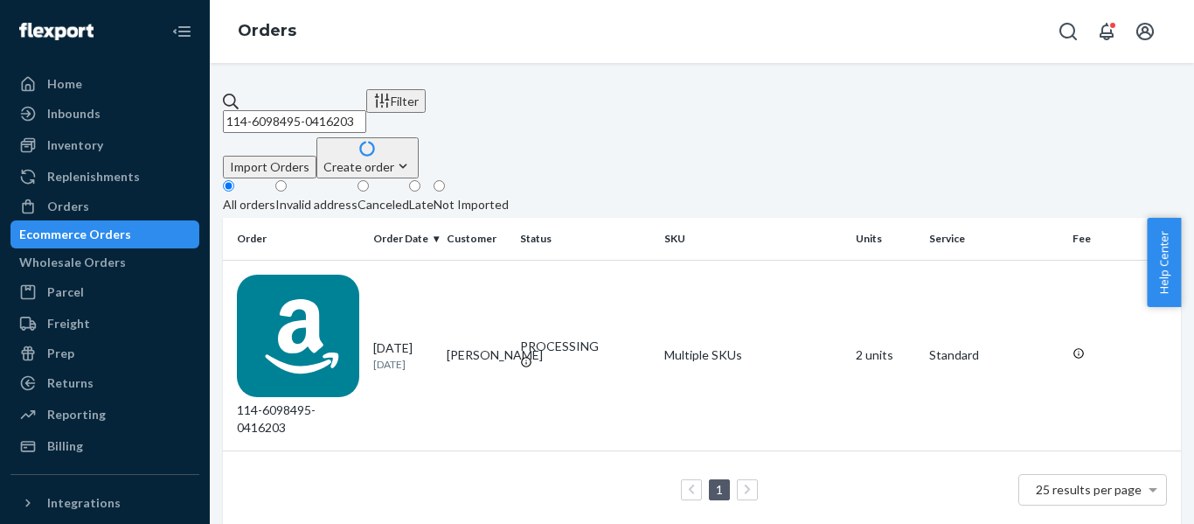
drag, startPoint x: 254, startPoint y: 94, endPoint x: 205, endPoint y: 101, distance: 50.4
click at [221, 101] on div "114-6098495-0416203 Filter Import Orders Create order Ecommerce order Removal o…" at bounding box center [702, 293] width 984 height 461
paste input "3-0874498-7885059"
type input "113-0874498-7885059"
click at [325, 285] on div "113-0874498-7885059" at bounding box center [298, 355] width 122 height 162
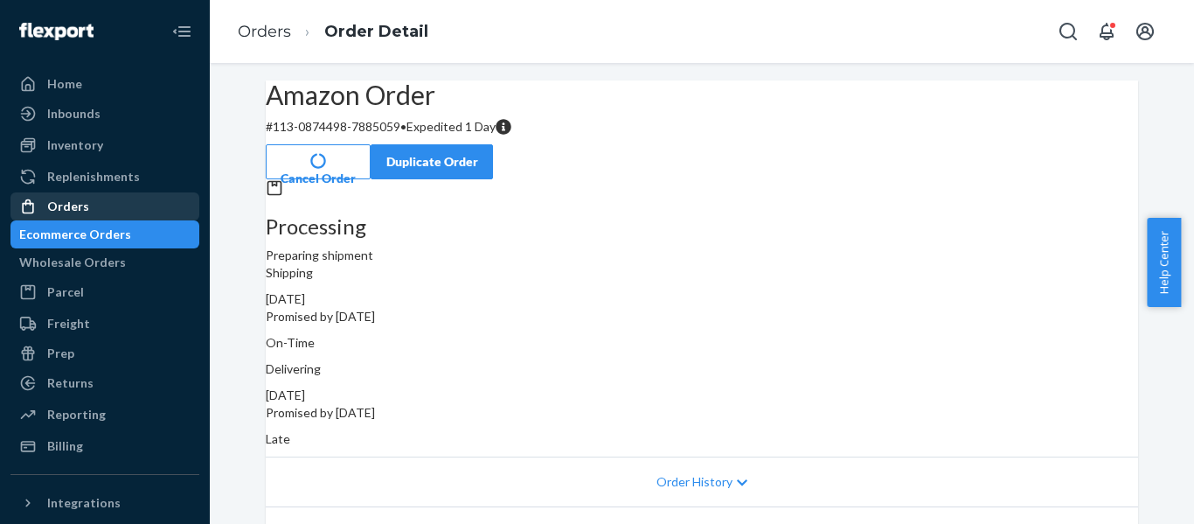
click at [87, 209] on div "Orders" at bounding box center [104, 206] width 185 height 24
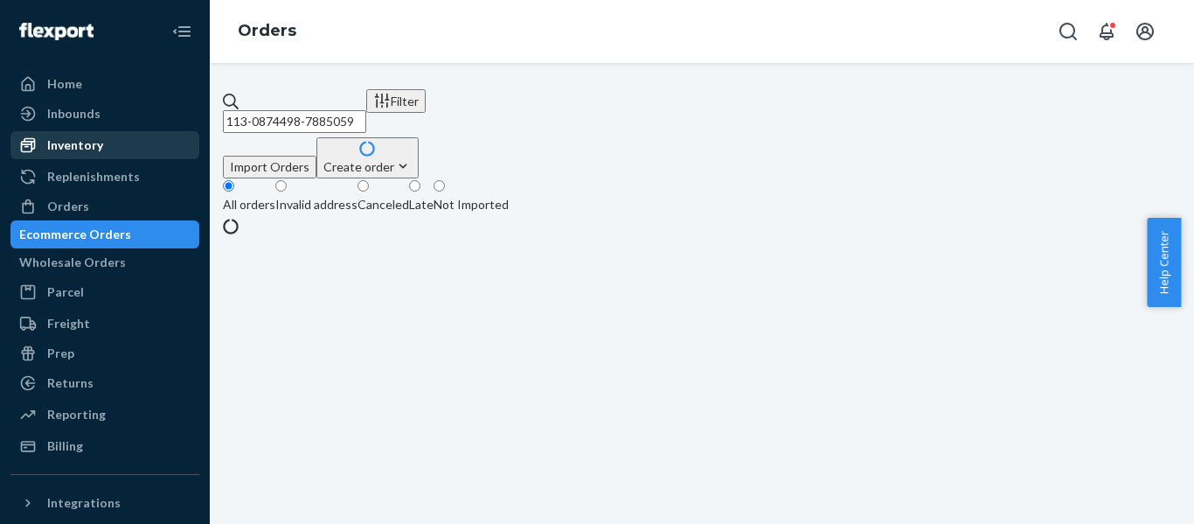
drag, startPoint x: 421, startPoint y: 114, endPoint x: 158, endPoint y: 148, distance: 265.3
click at [164, 148] on div "Home Inbounds Shipping Plans Problems Inventory Products Replenishments Orders …" at bounding box center [597, 262] width 1194 height 524
paste input "4-6098495-0416203"
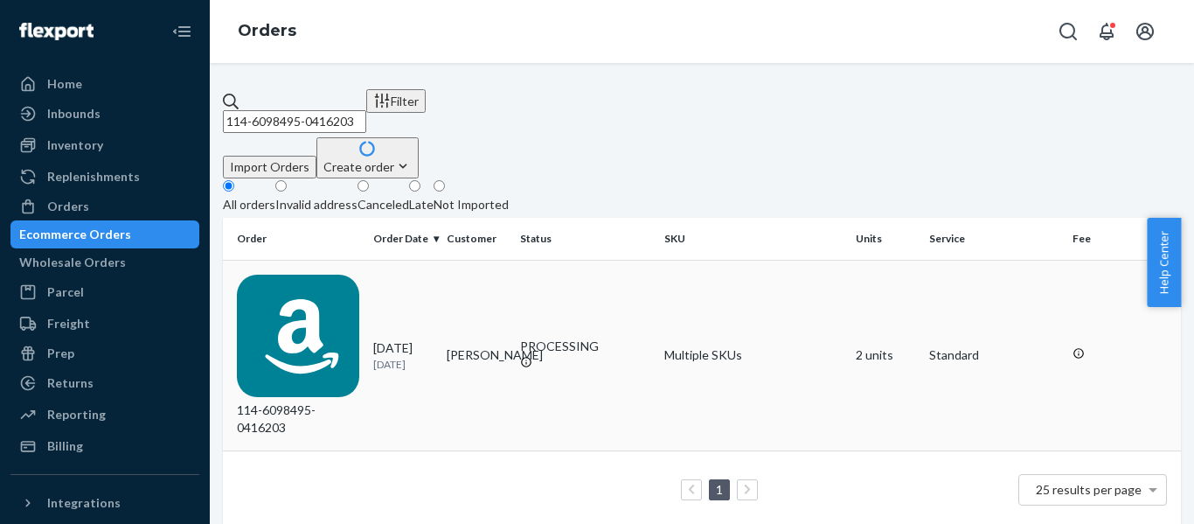
type input "114-6098495-0416203"
click at [312, 274] on div "114-6098495-0416203" at bounding box center [298, 355] width 122 height 162
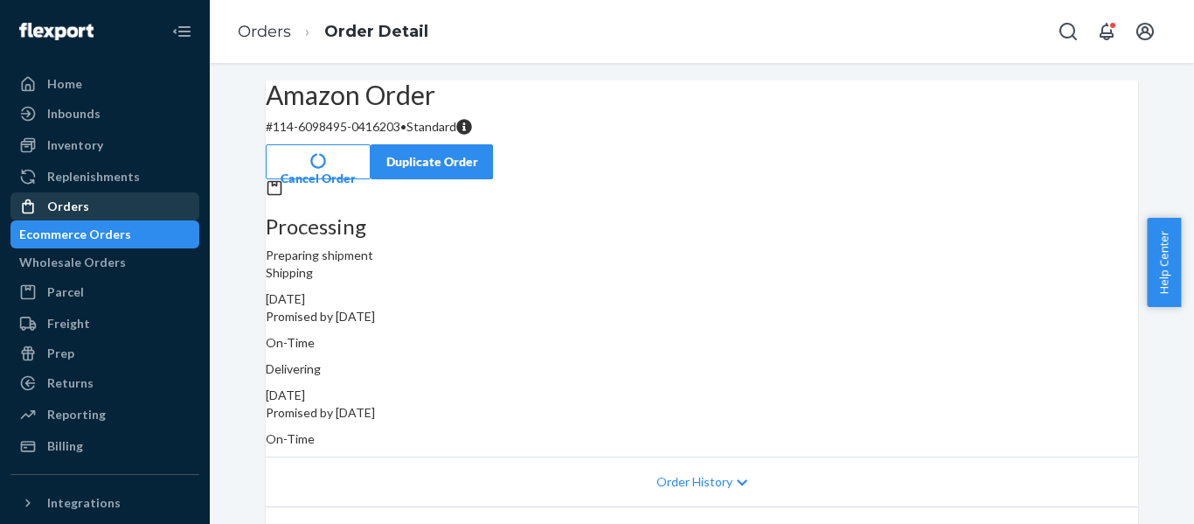
click at [62, 198] on div "Orders" at bounding box center [68, 206] width 42 height 17
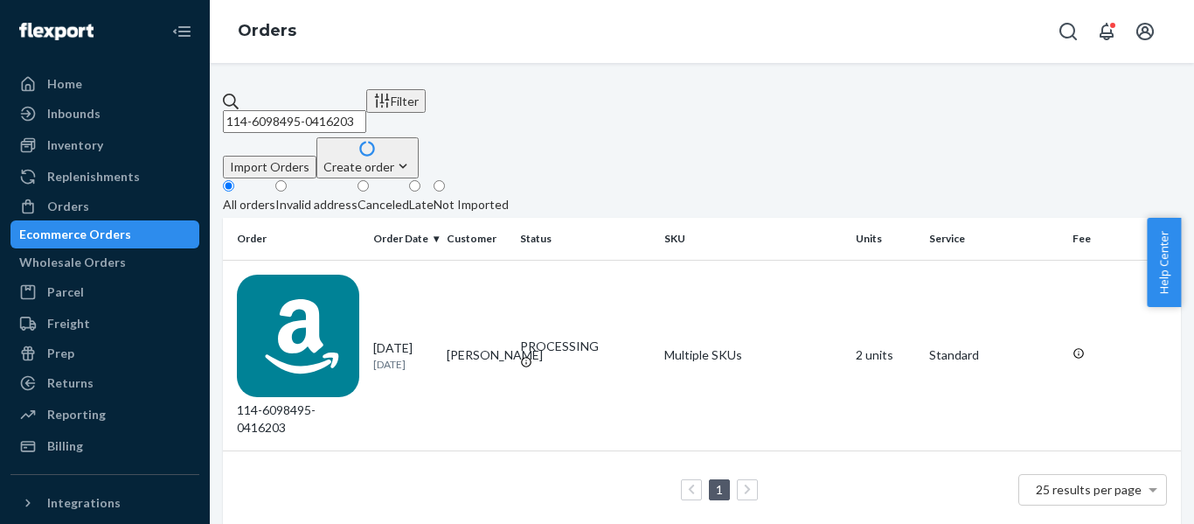
drag, startPoint x: 418, startPoint y: 115, endPoint x: 63, endPoint y: 159, distance: 357.7
click at [70, 160] on div "Home Inbounds Shipping Plans Problems Inventory Products Replenishments Orders …" at bounding box center [597, 262] width 1194 height 524
paste input "2-1102152-4133058"
type input "112-1102152-4133058"
click at [301, 274] on div "112-1102152-4133058" at bounding box center [298, 355] width 122 height 162
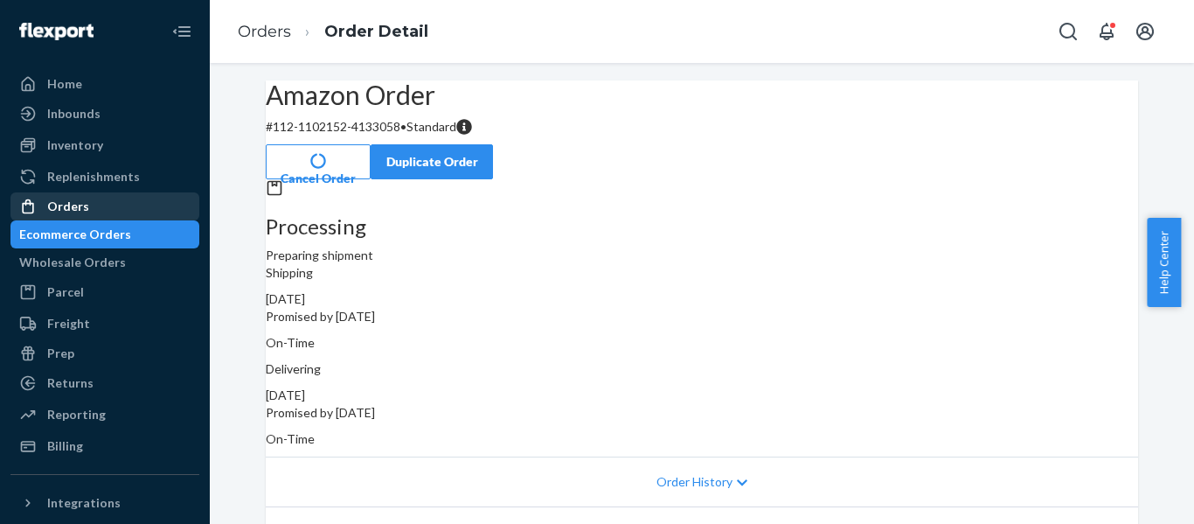
click at [73, 211] on div "Orders" at bounding box center [68, 206] width 42 height 17
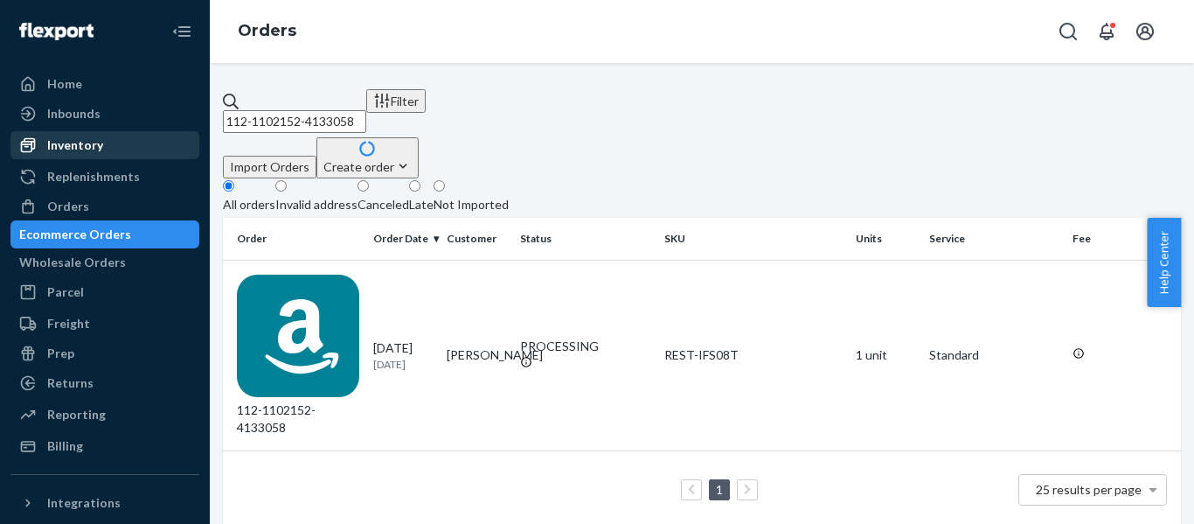
click at [169, 135] on div "Home Inbounds Shipping Plans Problems Inventory Products Replenishments Orders …" at bounding box center [597, 262] width 1194 height 524
paste input "1-0390667-060664"
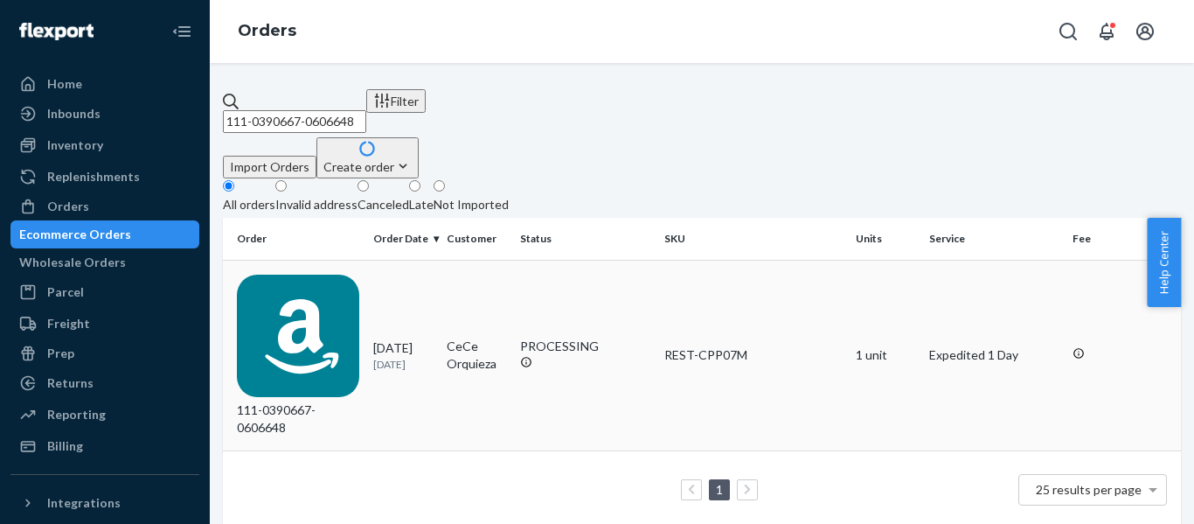
type input "111-0390667-0606648"
click at [308, 274] on div "111-0390667-0606648" at bounding box center [298, 355] width 122 height 162
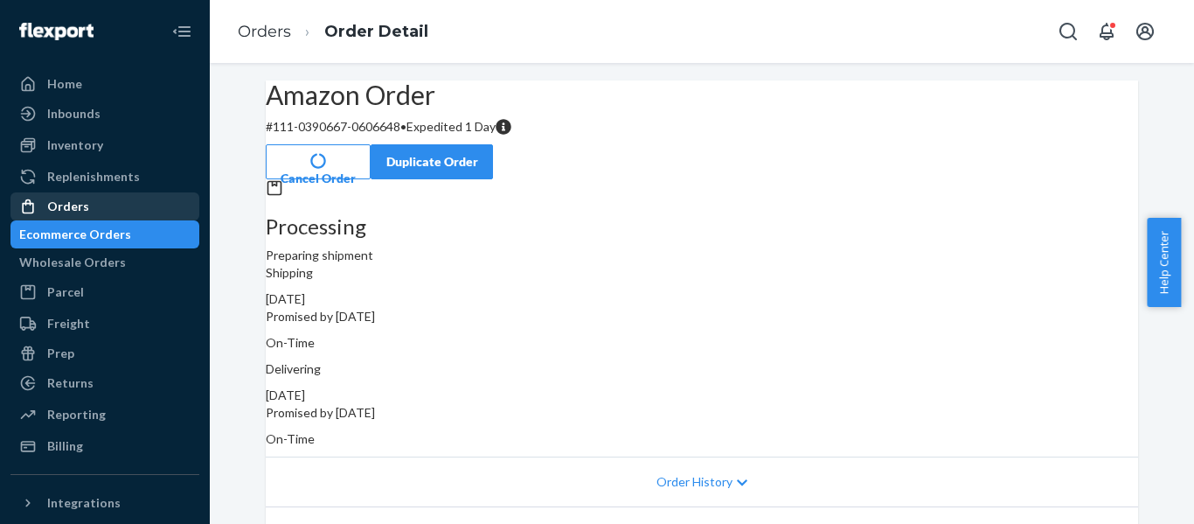
click at [89, 198] on div "Orders" at bounding box center [104, 206] width 185 height 24
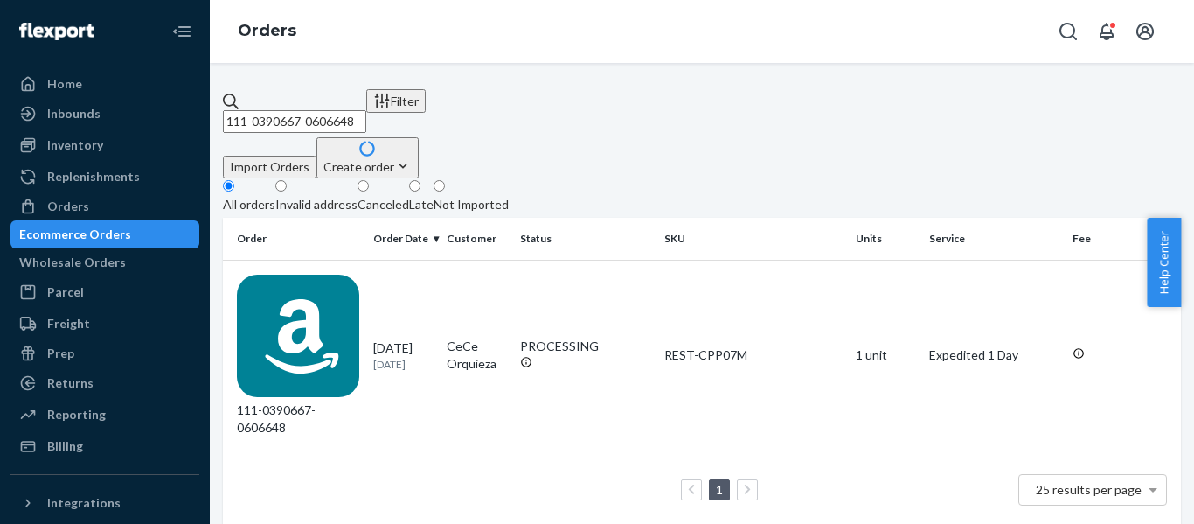
drag, startPoint x: 359, startPoint y: 109, endPoint x: 232, endPoint y: 124, distance: 128.5
click at [254, 128] on div "111-0390667-0606648 Filter Import Orders Create order Ecommerce order Removal o…" at bounding box center [702, 133] width 958 height 89
paste input "4-8146499-9141011"
type input "114-8146499-9141011"
click at [321, 274] on div "114-8146499-9141011" at bounding box center [298, 355] width 122 height 162
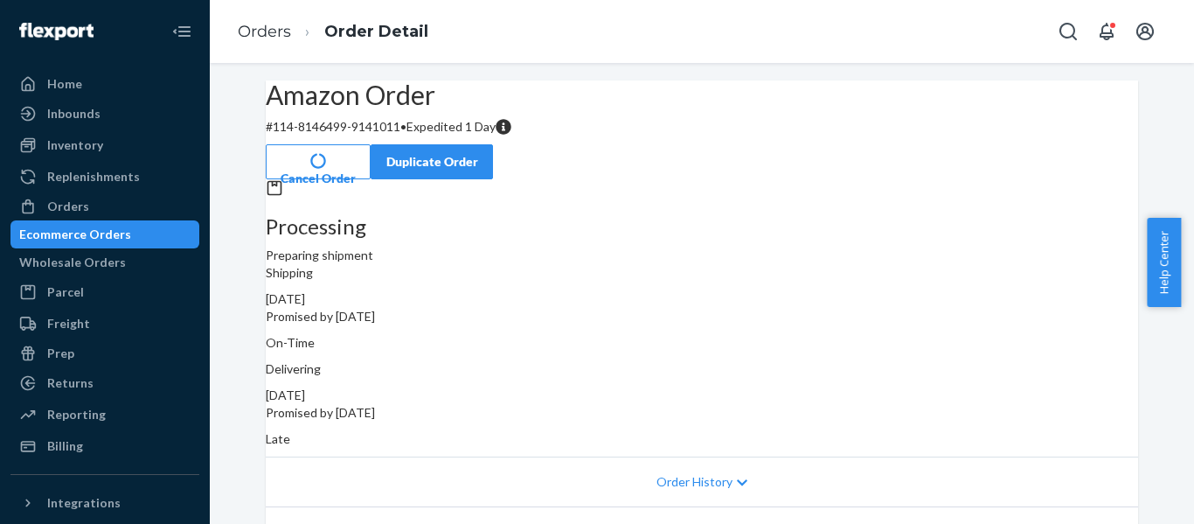
click at [672, 164] on div "Amazon Order # 114-8146499-9141011 • Expedited 1 Day Cancel Order Duplicate Ord…" at bounding box center [702, 129] width 872 height 99
click at [76, 206] on div "Orders" at bounding box center [68, 206] width 42 height 17
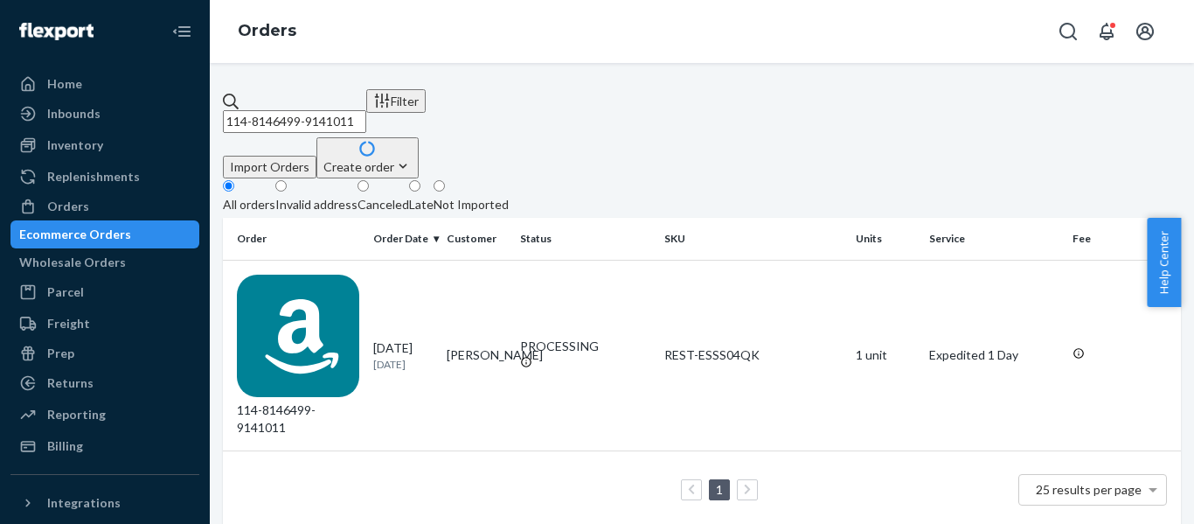
drag, startPoint x: 246, startPoint y: 134, endPoint x: 164, endPoint y: 129, distance: 81.5
click at [193, 126] on div "Home Inbounds Shipping Plans Problems Inventory Products Replenishments Orders …" at bounding box center [597, 262] width 1194 height 524
paste input "7993319-9853032"
type input "114-7993319-9853032"
click at [296, 274] on div "114-7993319-9853032" at bounding box center [298, 355] width 122 height 162
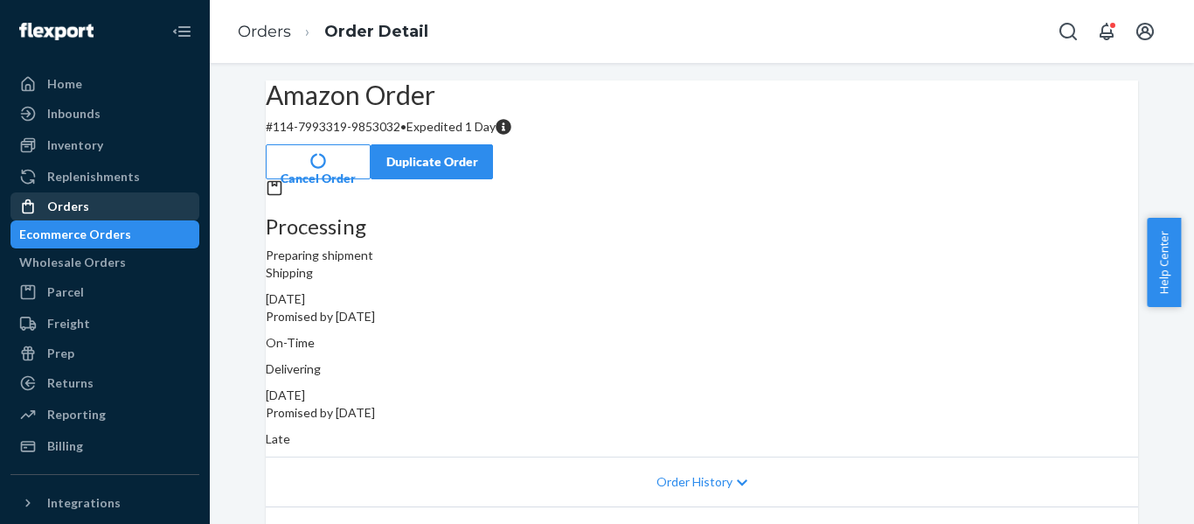
click at [60, 204] on div "Orders" at bounding box center [68, 206] width 42 height 17
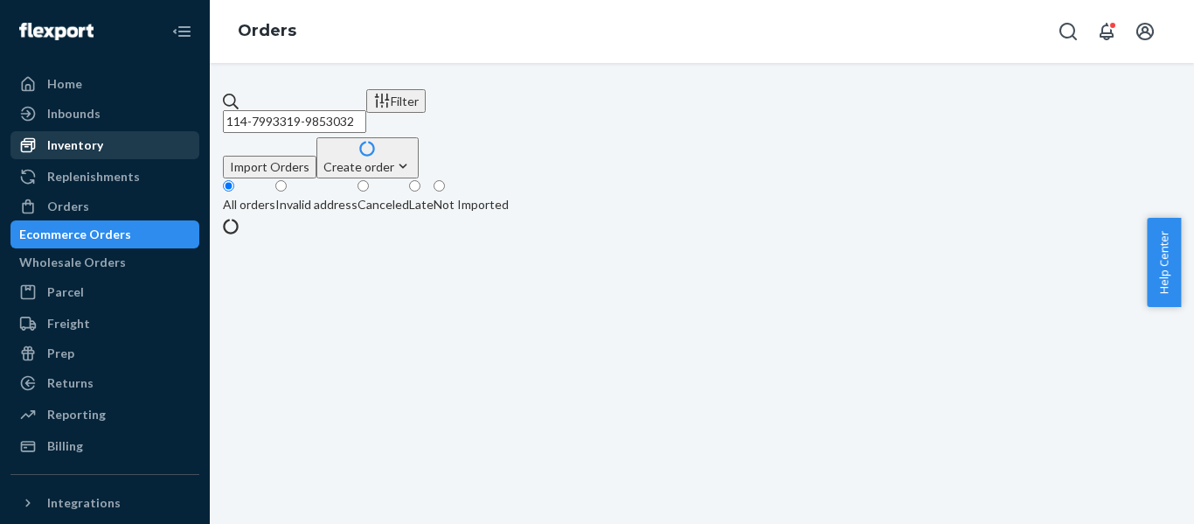
drag, startPoint x: 431, startPoint y: 107, endPoint x: 109, endPoint y: 148, distance: 324.3
click at [109, 148] on div "Home Inbounds Shipping Plans Problems Inventory Products Replenishments Orders …" at bounding box center [597, 262] width 1194 height 524
paste input "6698870-8093048"
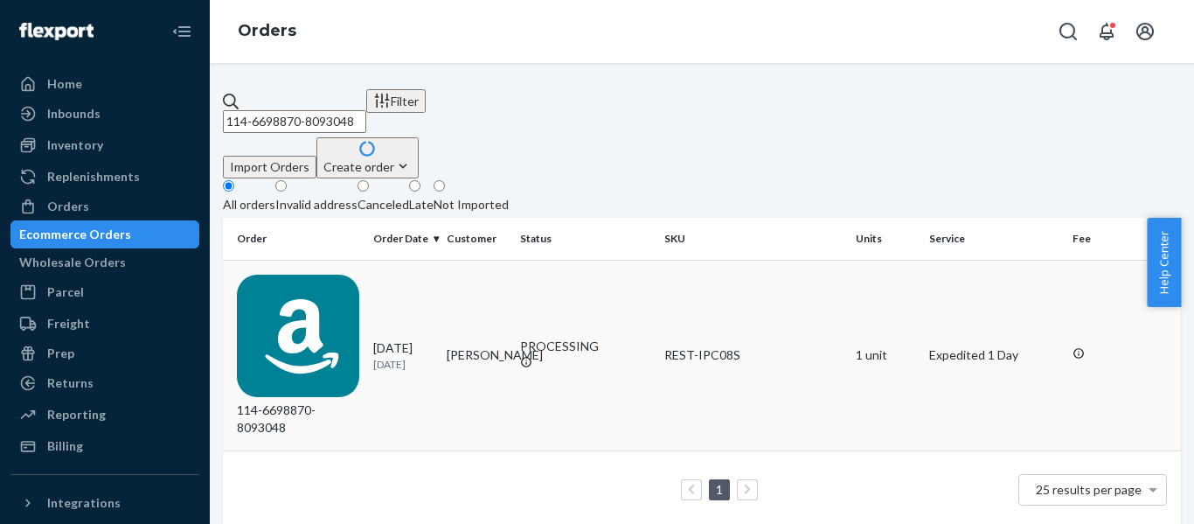
type input "114-6698870-8093048"
click at [301, 274] on div "114-6698870-8093048" at bounding box center [298, 355] width 122 height 162
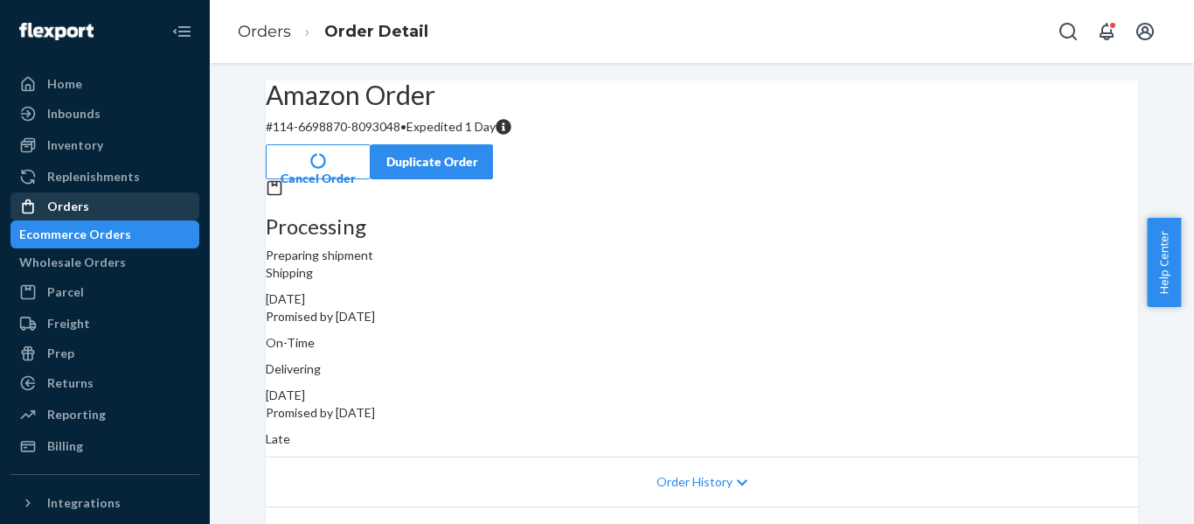
click at [87, 207] on div "Orders" at bounding box center [104, 206] width 185 height 24
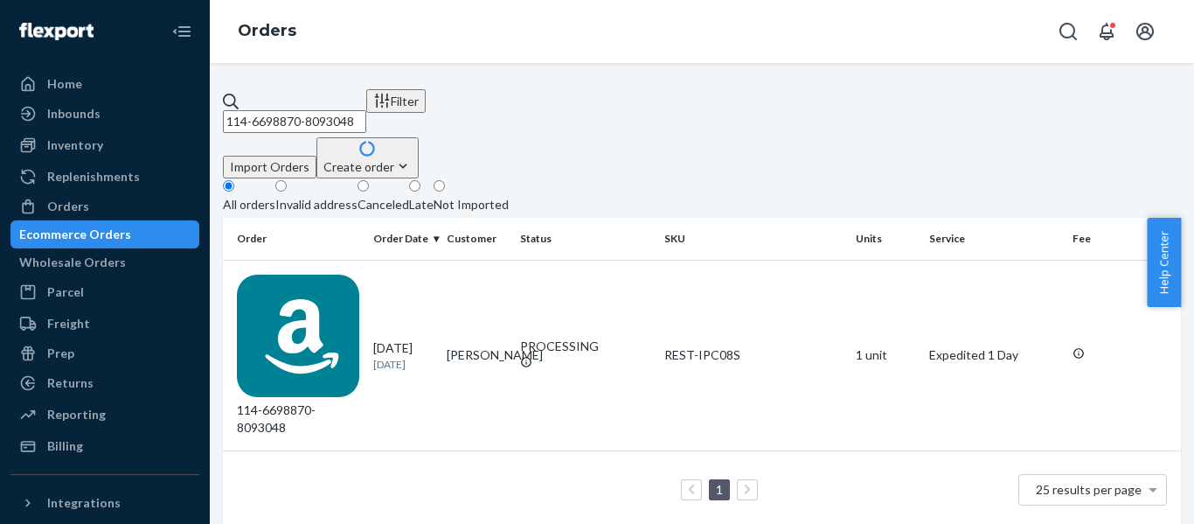
drag, startPoint x: 482, startPoint y: 114, endPoint x: 16, endPoint y: 161, distance: 468.3
click at [27, 163] on div "Home Inbounds Shipping Plans Problems Inventory Products Replenishments Orders …" at bounding box center [597, 262] width 1194 height 524
paste input "2913205-4334659"
type input "114-2913205-4334659"
click at [342, 274] on div "114-2913205-4334659" at bounding box center [298, 355] width 122 height 162
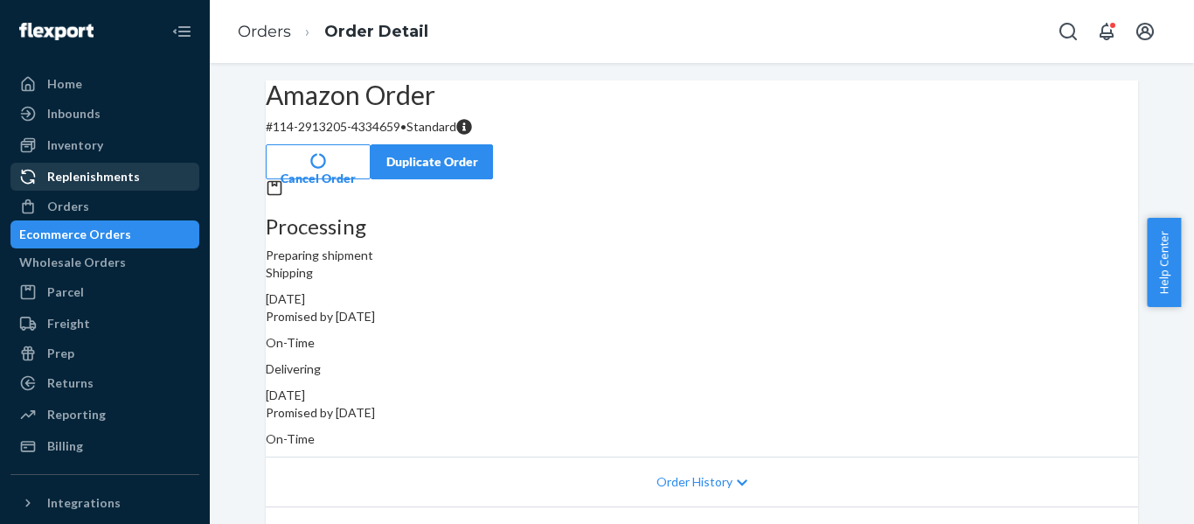
drag, startPoint x: 49, startPoint y: 203, endPoint x: 103, endPoint y: 184, distance: 57.2
click at [49, 203] on div "Orders" at bounding box center [68, 206] width 42 height 17
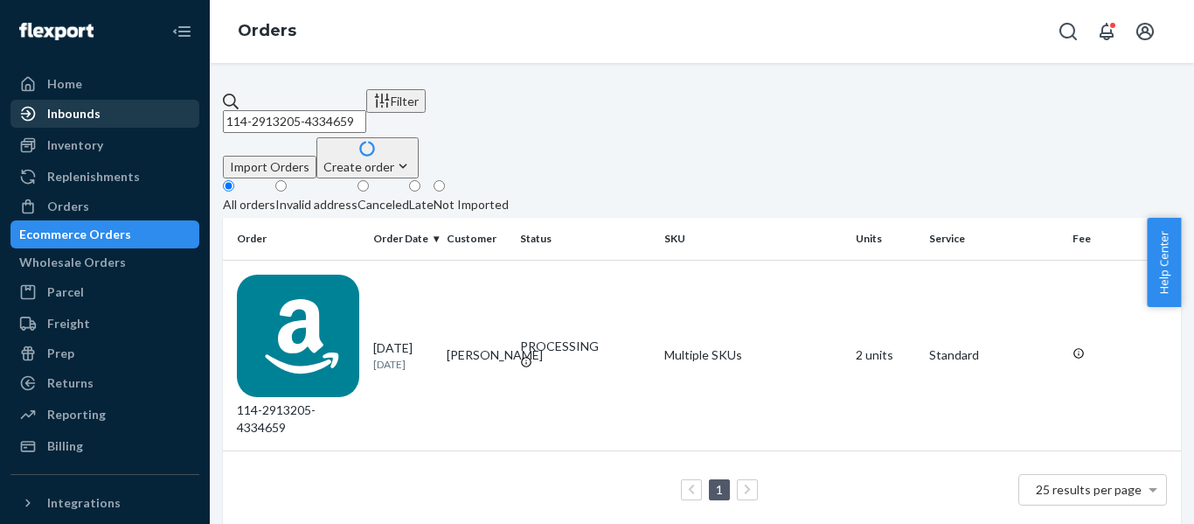
drag, startPoint x: 344, startPoint y: 110, endPoint x: 104, endPoint y: 122, distance: 240.7
click at [109, 122] on div "Home Inbounds Shipping Plans Problems Inventory Products Replenishments Orders …" at bounding box center [597, 262] width 1194 height 524
paste input "3-2186577-2369031"
type input "113-2186577-2369031"
click at [328, 290] on td "113-2186577-2369031" at bounding box center [294, 355] width 143 height 191
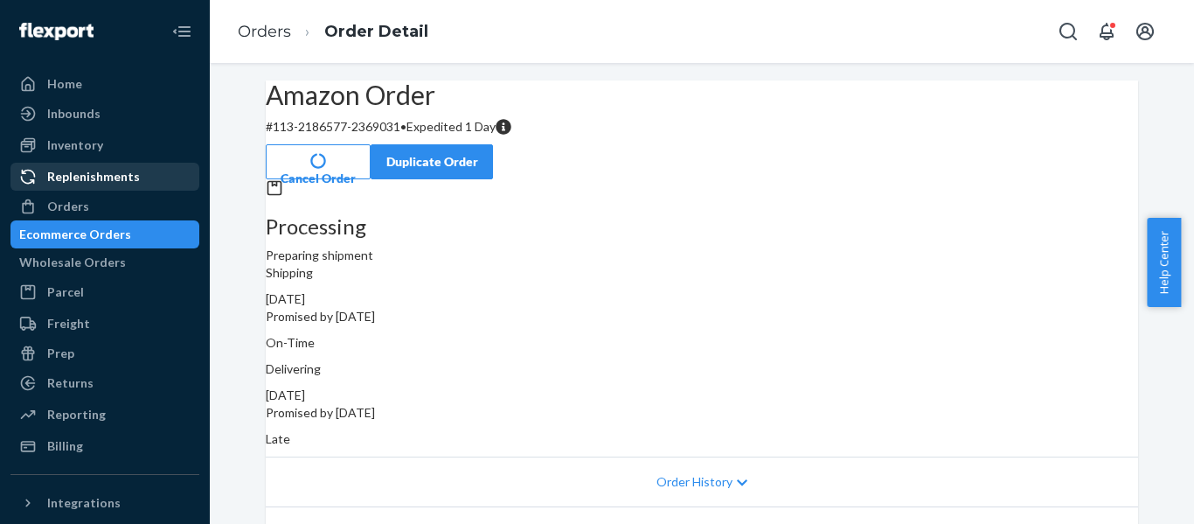
drag, startPoint x: 82, startPoint y: 212, endPoint x: 126, endPoint y: 184, distance: 51.9
click at [82, 212] on div "Orders" at bounding box center [68, 206] width 42 height 17
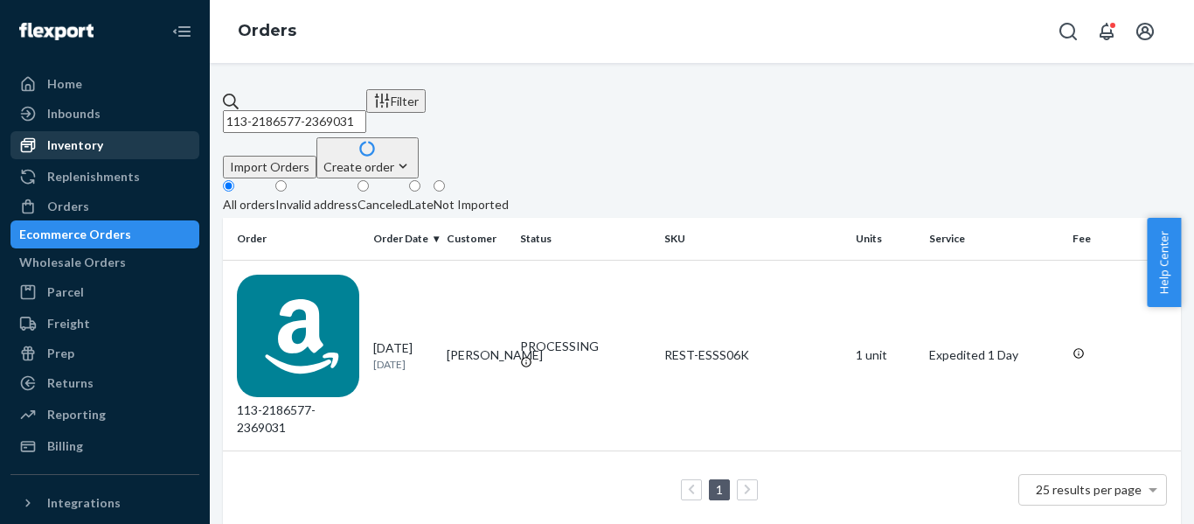
drag, startPoint x: 170, startPoint y: 131, endPoint x: 106, endPoint y: 133, distance: 64.7
click at [136, 133] on div "Home Inbounds Shipping Plans Problems Inventory Products Replenishments Orders …" at bounding box center [597, 262] width 1194 height 524
paste input "4-2387399-0701017"
type input "114-2387399-0701017"
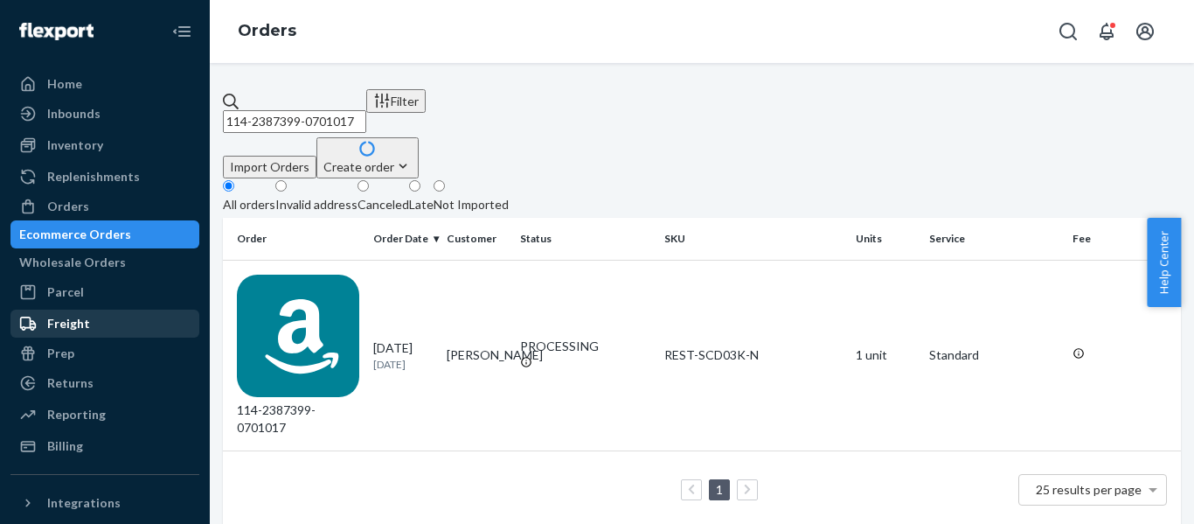
drag, startPoint x: 362, startPoint y: 285, endPoint x: 41, endPoint y: 328, distance: 323.7
click at [358, 286] on div "114-2387399-0701017" at bounding box center [298, 355] width 122 height 162
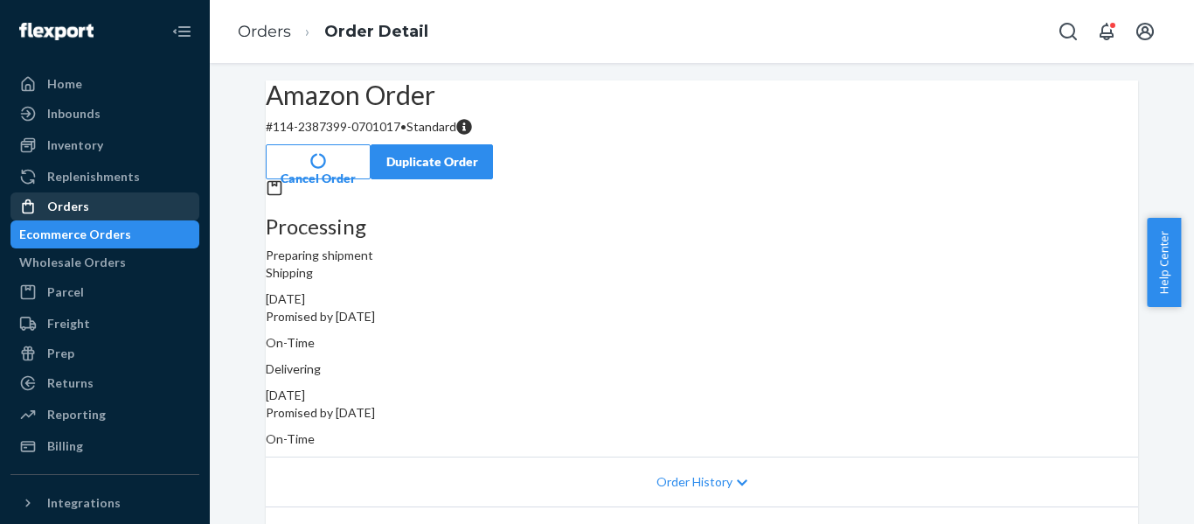
click at [82, 210] on div "Orders" at bounding box center [68, 206] width 42 height 17
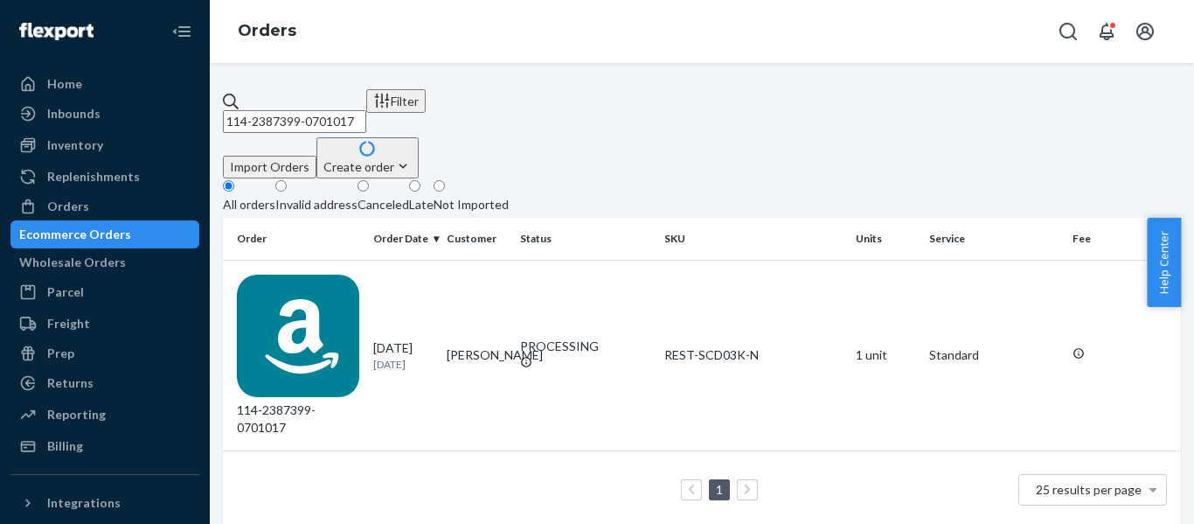
drag, startPoint x: 310, startPoint y: 107, endPoint x: -11, endPoint y: 116, distance: 321.8
click at [0, 116] on html "Home Inbounds Shipping Plans Problems Inventory Products Replenishments Orders …" at bounding box center [597, 262] width 1194 height 524
paste input "1215981-1627413"
type input "114-1215981-1627413"
click at [328, 274] on div "114-1215981-1627413" at bounding box center [298, 355] width 122 height 162
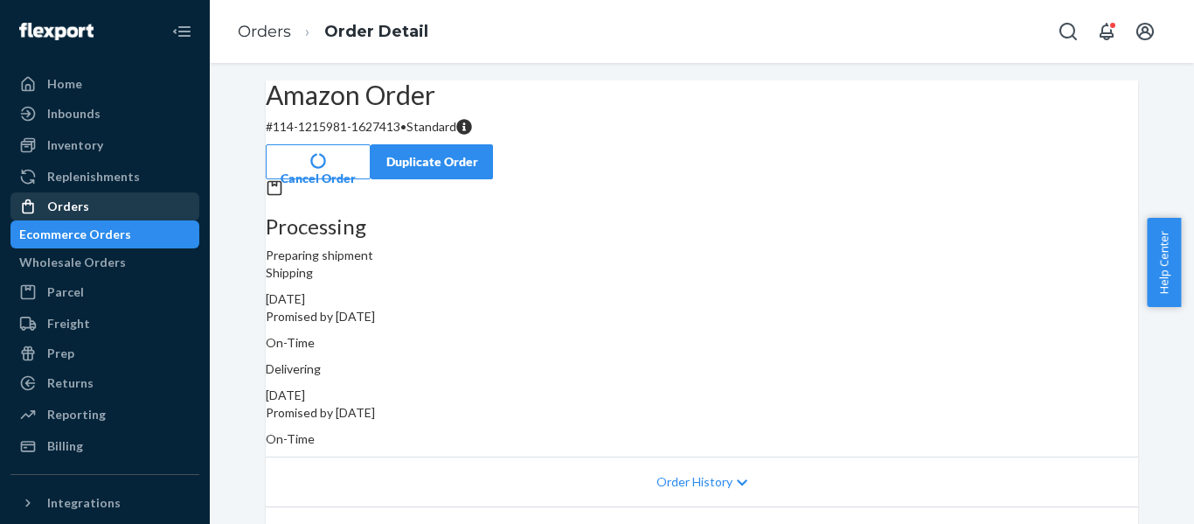
click at [87, 215] on div "Orders" at bounding box center [104, 206] width 185 height 24
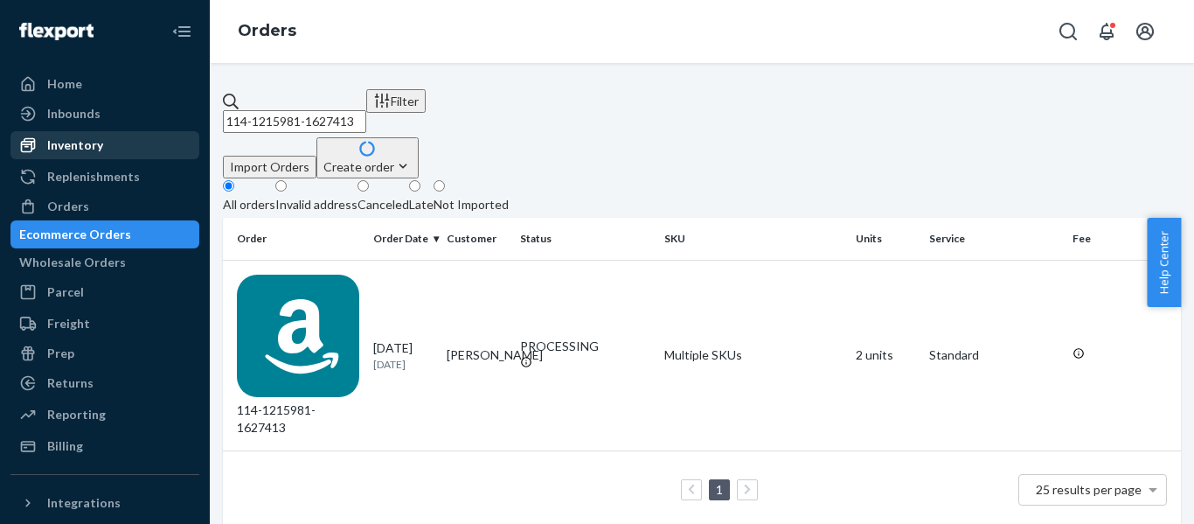
drag, startPoint x: 437, startPoint y: 110, endPoint x: 144, endPoint y: 137, distance: 294.1
click at [172, 137] on div "Home Inbounds Shipping Plans Problems Inventory Products Replenishments Orders …" at bounding box center [597, 262] width 1194 height 524
paste input "5360533-6029025"
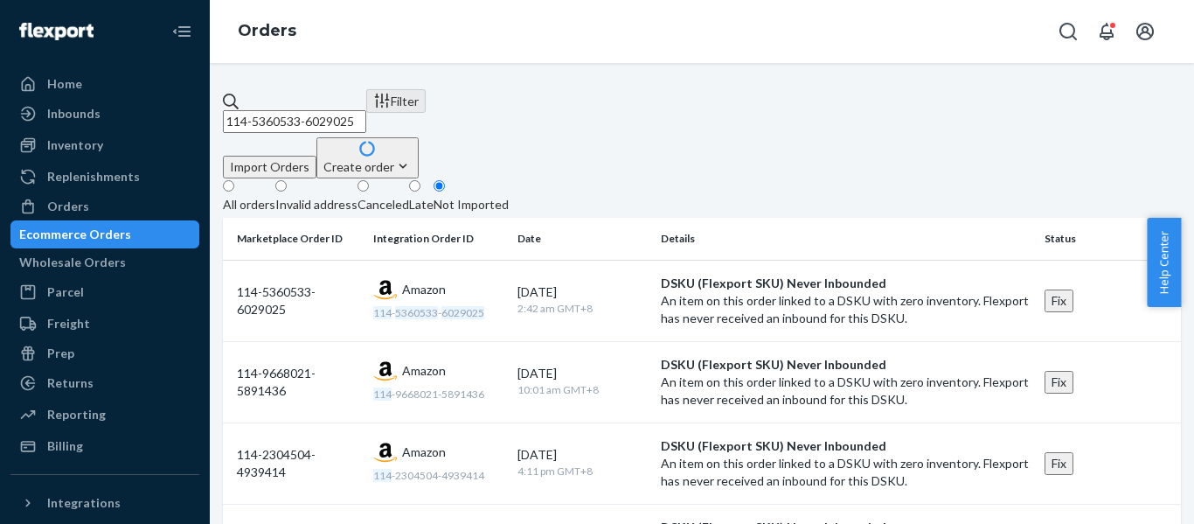
click at [268, 196] on div "All orders" at bounding box center [249, 204] width 52 height 17
click at [234, 180] on input "All orders" at bounding box center [228, 185] width 11 height 11
click at [60, 209] on div "Orders" at bounding box center [68, 206] width 42 height 17
drag, startPoint x: 334, startPoint y: 108, endPoint x: 200, endPoint y: 101, distance: 133.9
click at [221, 102] on div "114-5360533-6029025 Filter Import Orders Create order Ecommerce order Removal o…" at bounding box center [702, 293] width 984 height 461
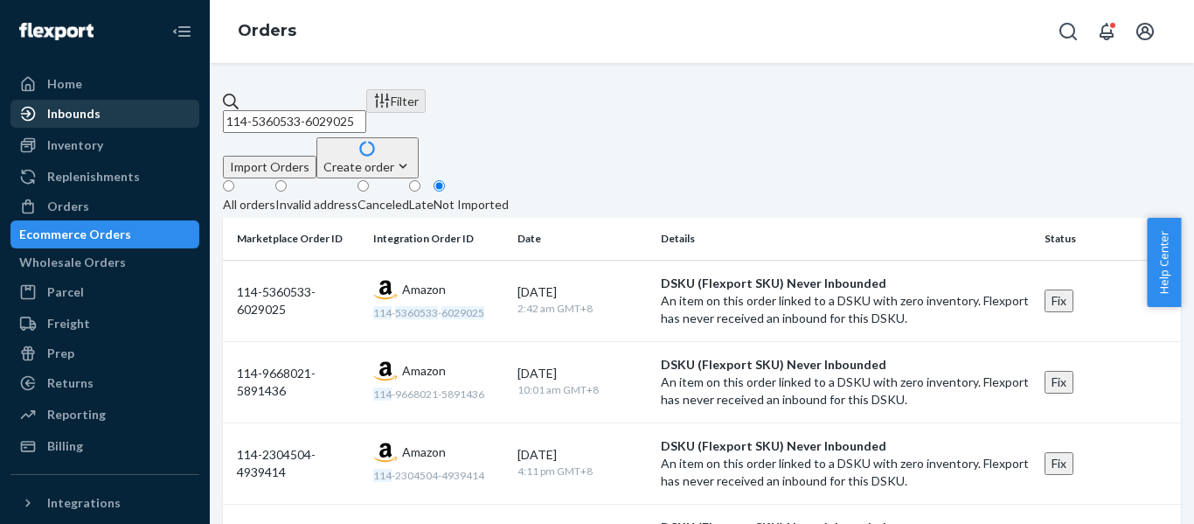
paste input "1-5429130-4837018"
type input "111-5429130-4837018"
click at [270, 196] on div "All orders" at bounding box center [249, 204] width 52 height 17
click at [234, 180] on input "All orders" at bounding box center [228, 185] width 11 height 11
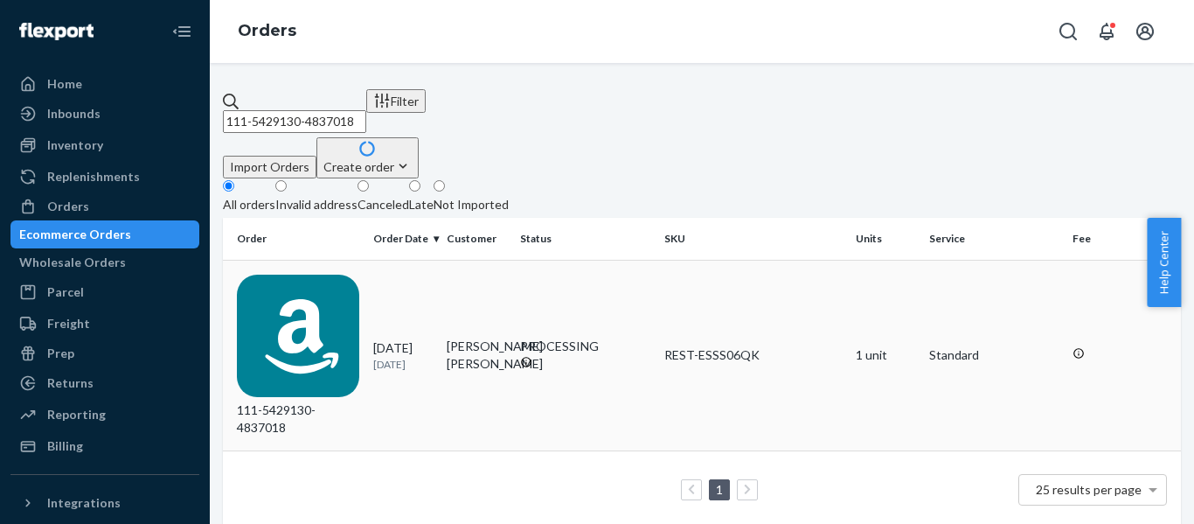
click at [318, 274] on div "111-5429130-4837018" at bounding box center [298, 355] width 122 height 162
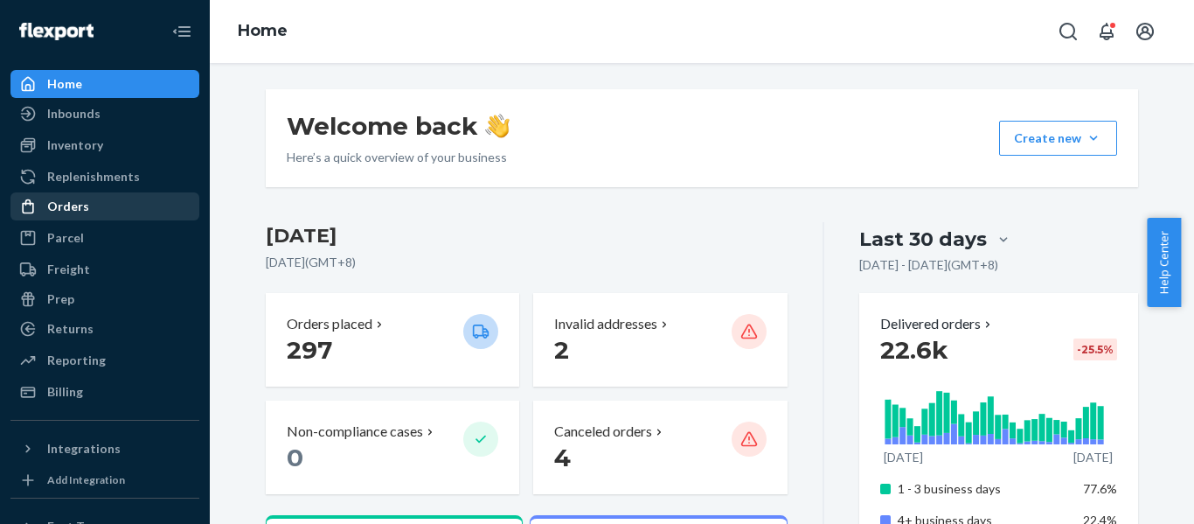
click at [71, 209] on div "Orders" at bounding box center [68, 206] width 42 height 17
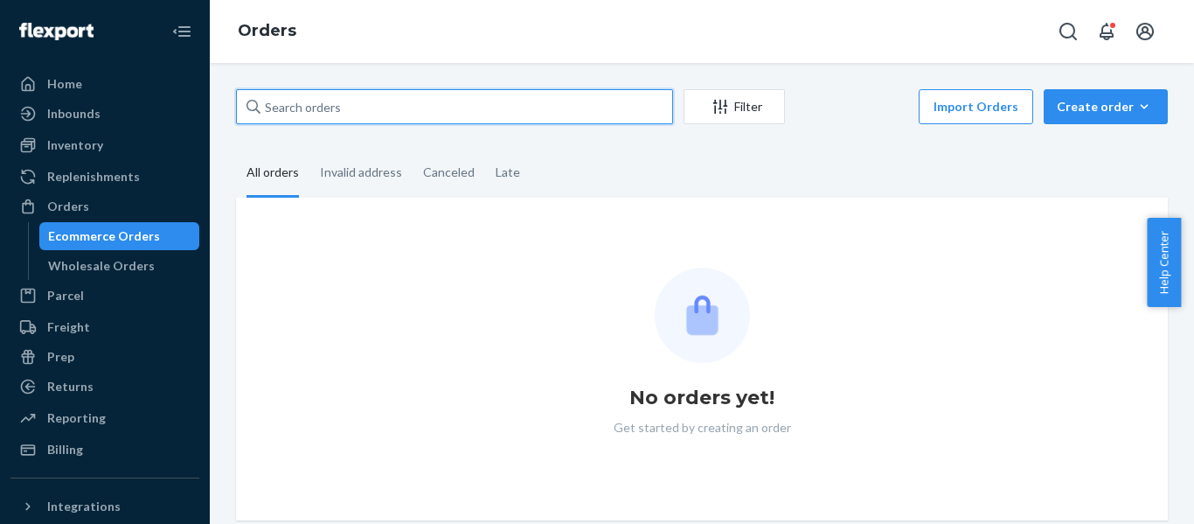
click at [390, 105] on input "text" at bounding box center [454, 106] width 437 height 35
paste input "114-2110016-9984237"
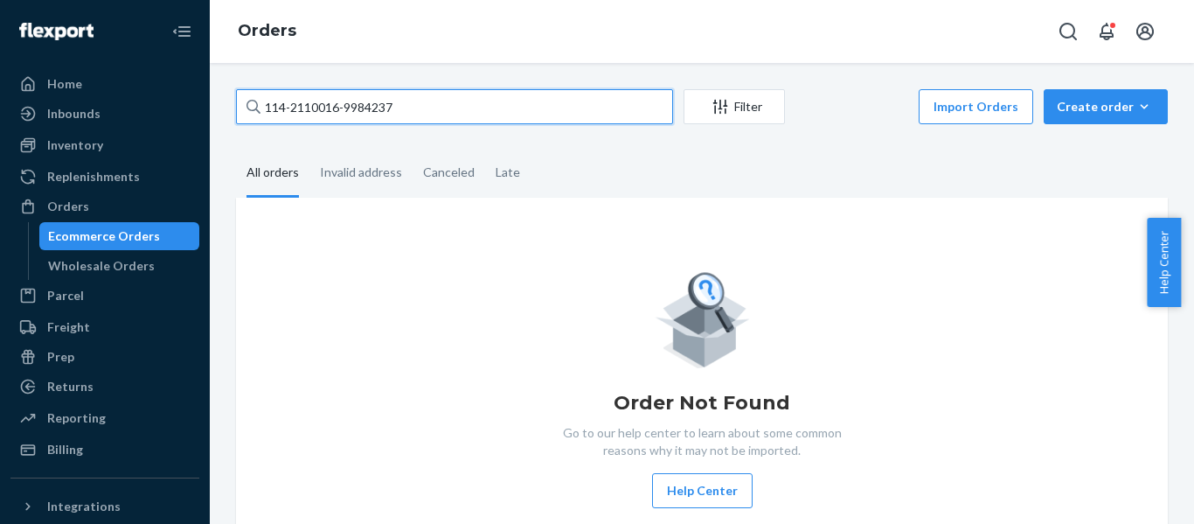
type input "114-2110016-9984237"
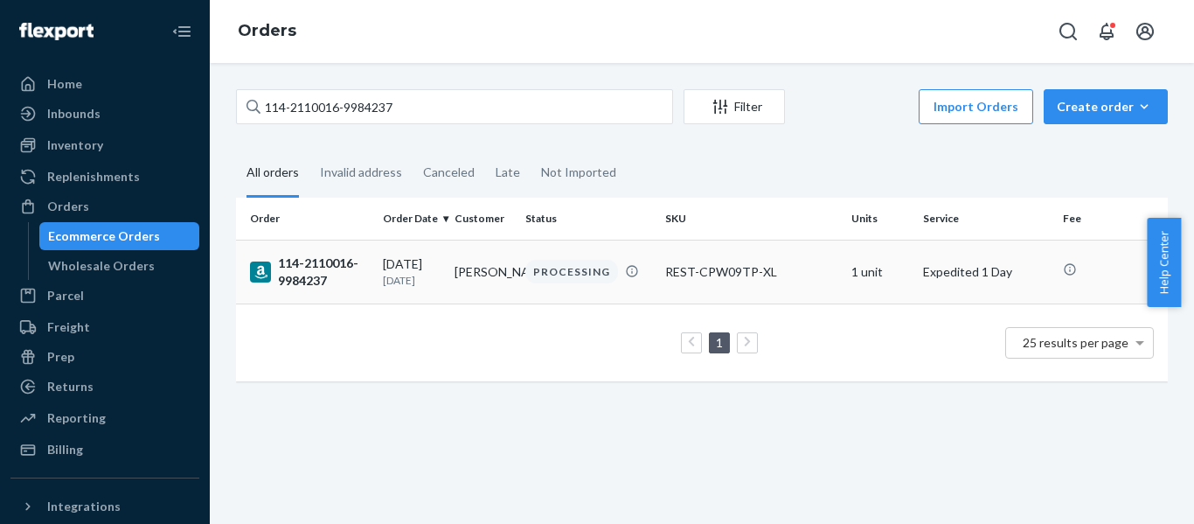
click at [327, 270] on div "114-2110016-9984237" at bounding box center [309, 271] width 119 height 35
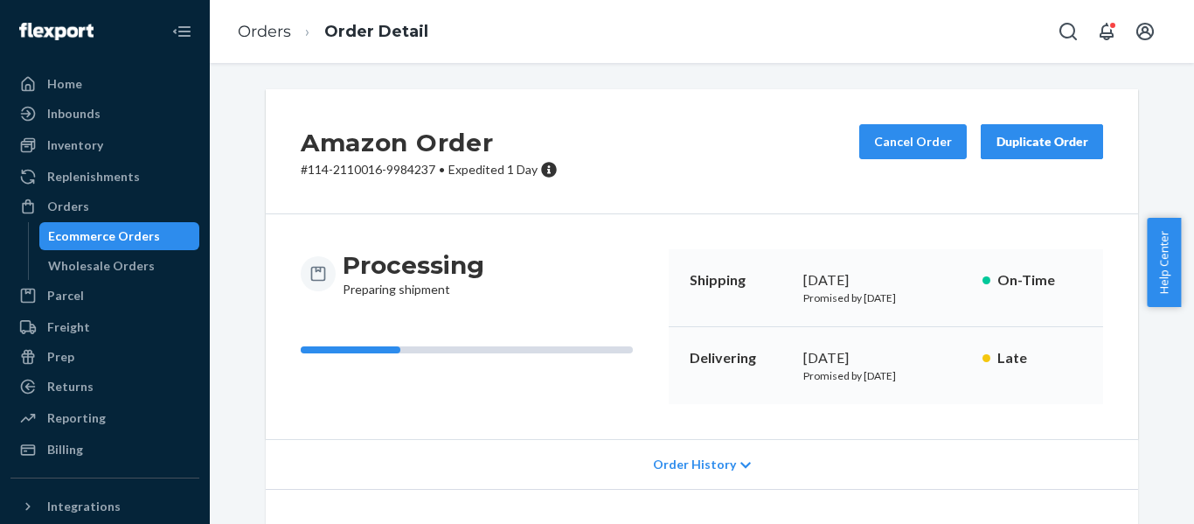
click at [61, 198] on div "Orders" at bounding box center [68, 206] width 42 height 17
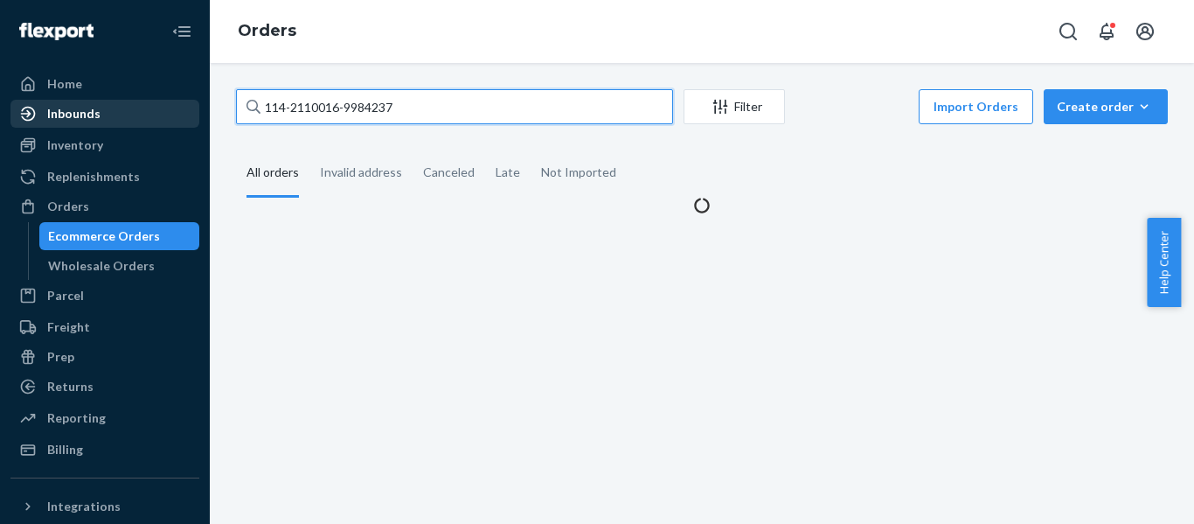
drag, startPoint x: 435, startPoint y: 102, endPoint x: 34, endPoint y: 121, distance: 401.7
click at [47, 122] on div "Home Inbounds Shipping Plans Problems Inventory Products Replenishments Orders …" at bounding box center [597, 262] width 1194 height 524
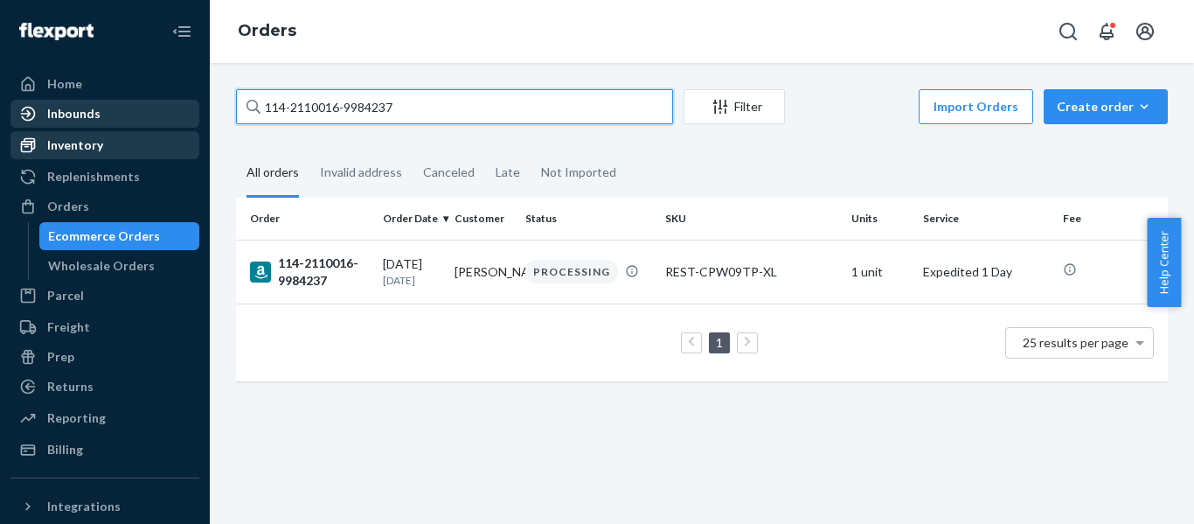
paste input "1-2235586-2058634"
type input "111-2235586-2058634"
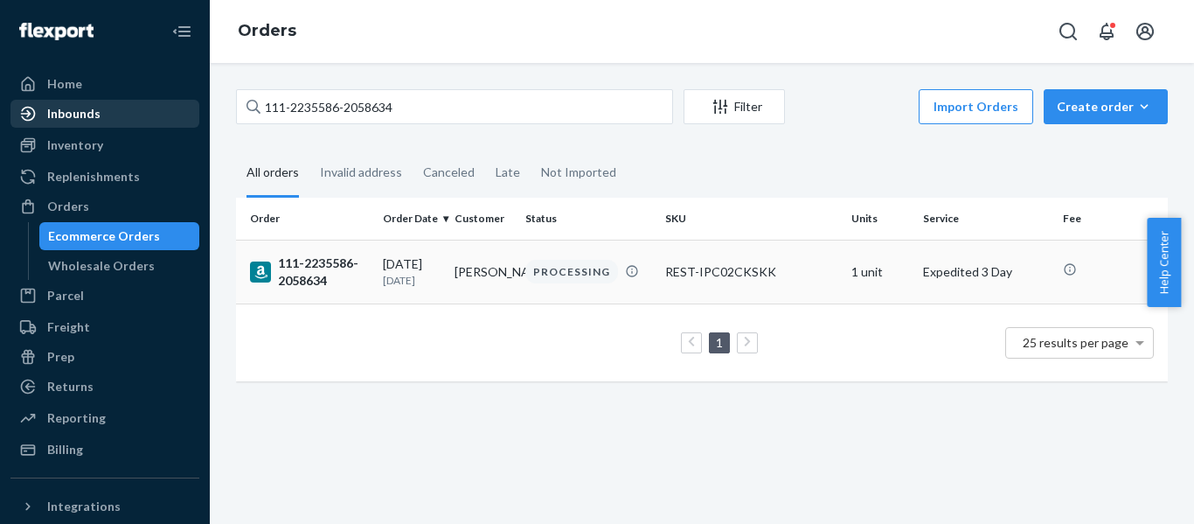
click at [297, 267] on div "111-2235586-2058634" at bounding box center [309, 271] width 119 height 35
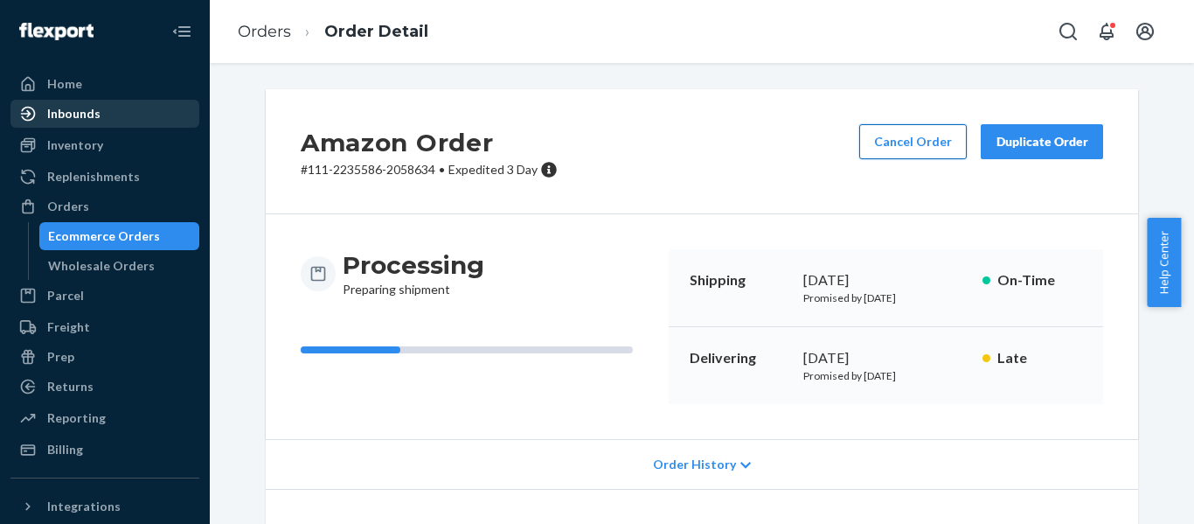
click at [901, 147] on button "Cancel Order" at bounding box center [913, 141] width 108 height 35
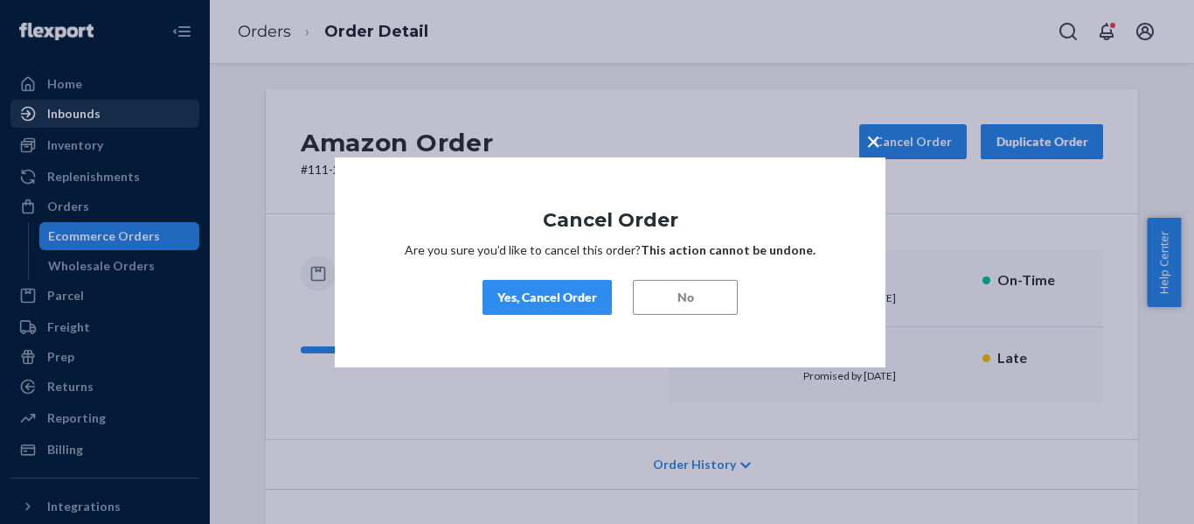
click at [555, 318] on div "× Cancel Order Are you sure you’d like to cancel this order? This action cannot…" at bounding box center [610, 261] width 551 height 210
click at [564, 308] on button "Yes, Cancel Order" at bounding box center [547, 297] width 129 height 35
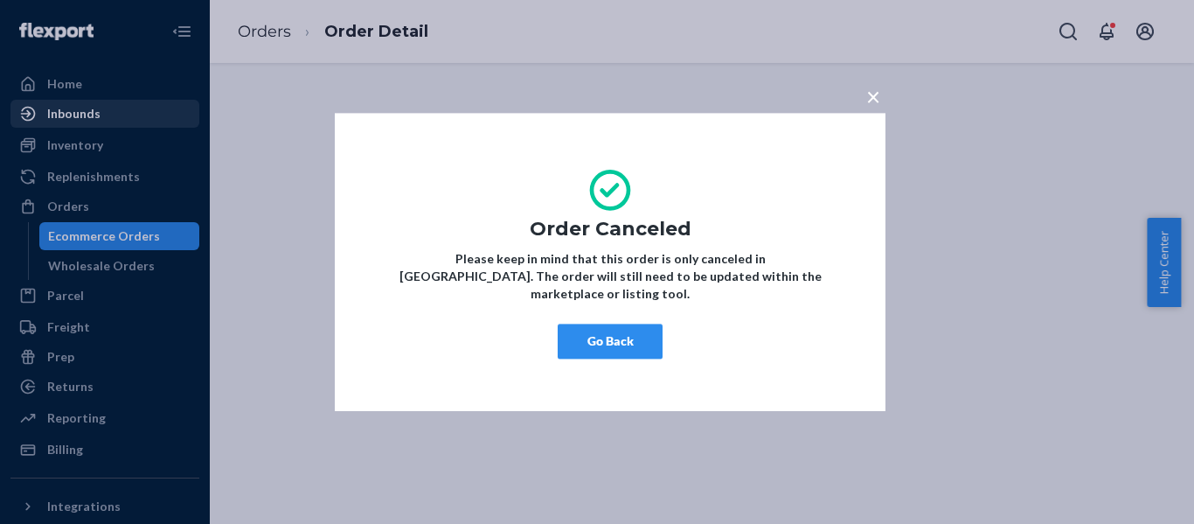
click at [573, 306] on div "× Order Canceled Please keep in mind that this order is only canceled in Flexpo…" at bounding box center [610, 262] width 551 height 298
click at [581, 345] on button "Go Back" at bounding box center [610, 340] width 105 height 35
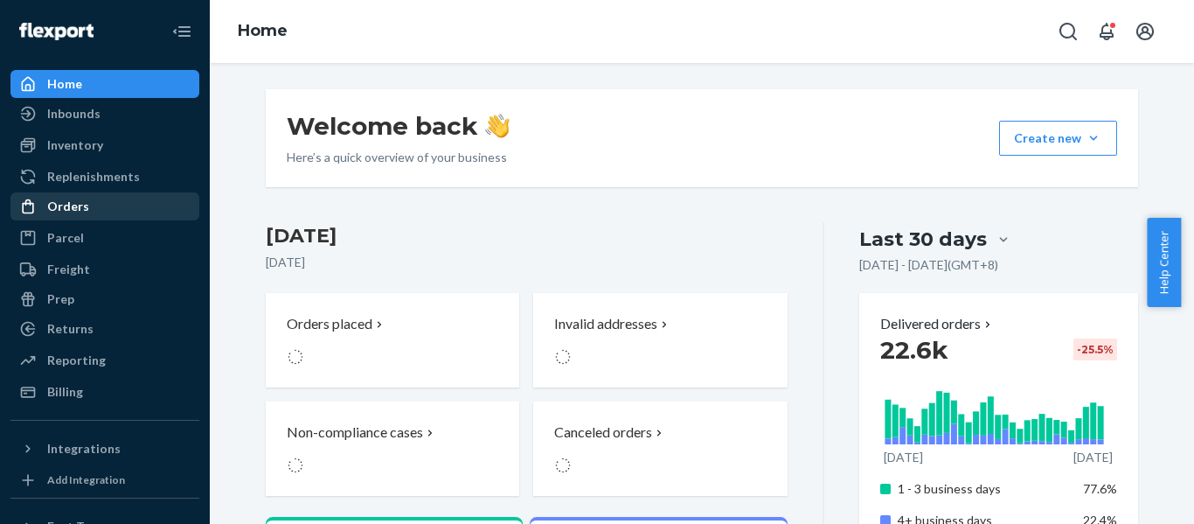
click at [66, 205] on div "Orders" at bounding box center [68, 206] width 42 height 17
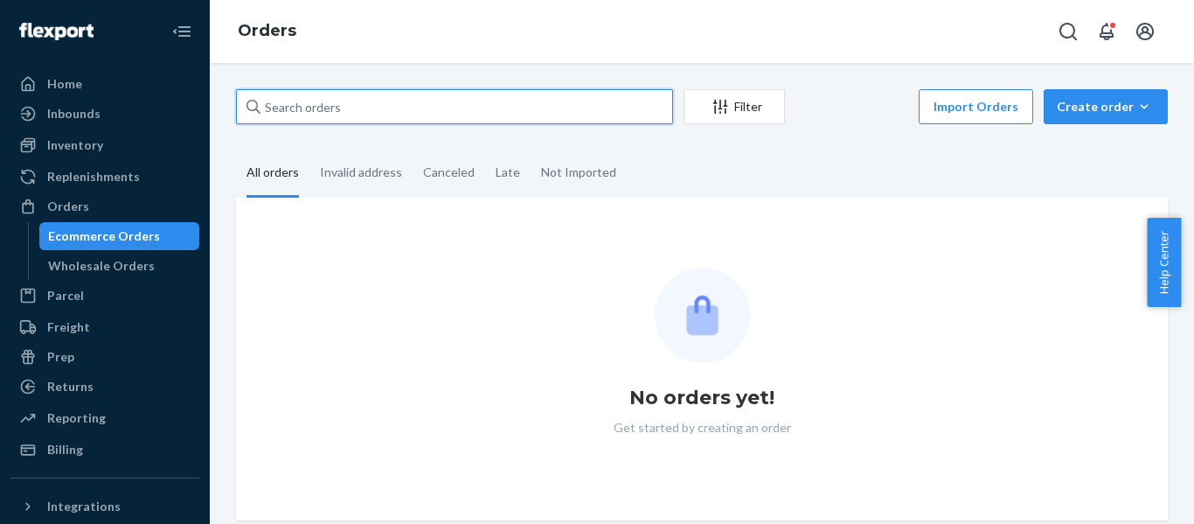
click at [301, 107] on input "text" at bounding box center [454, 106] width 437 height 35
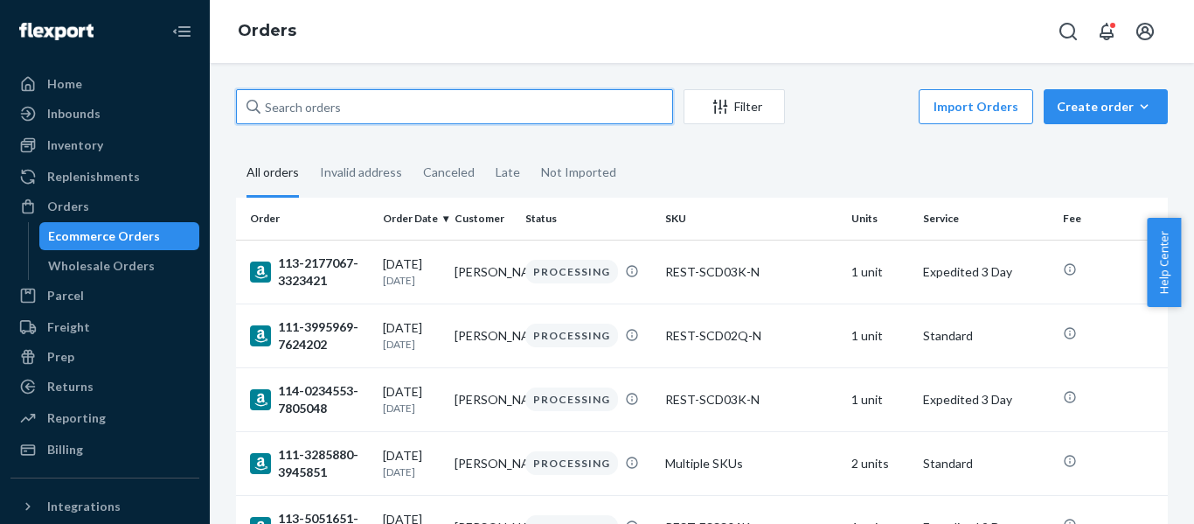
paste input "113-6528389-5028268"
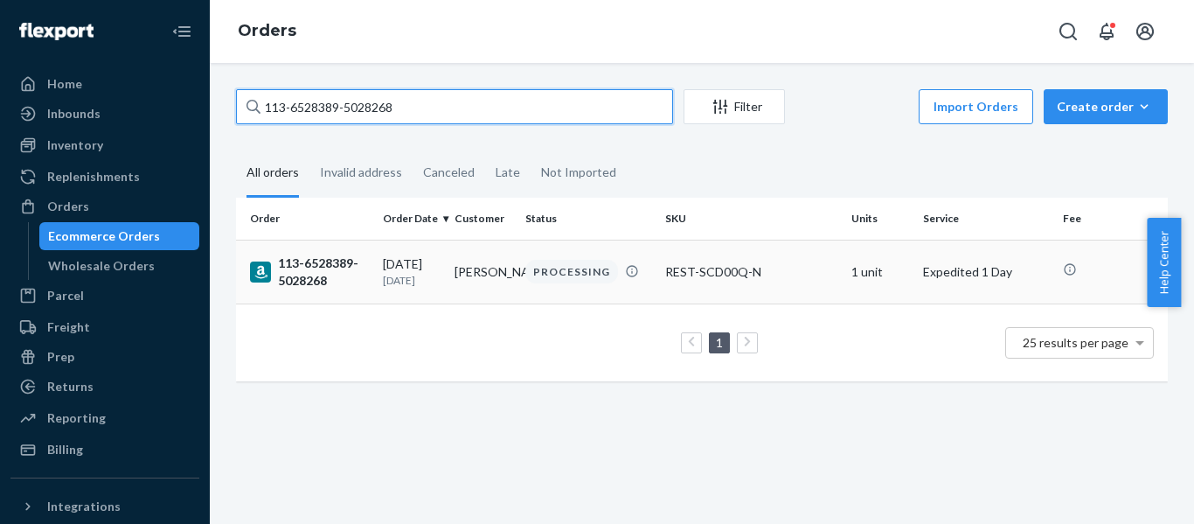
type input "113-6528389-5028268"
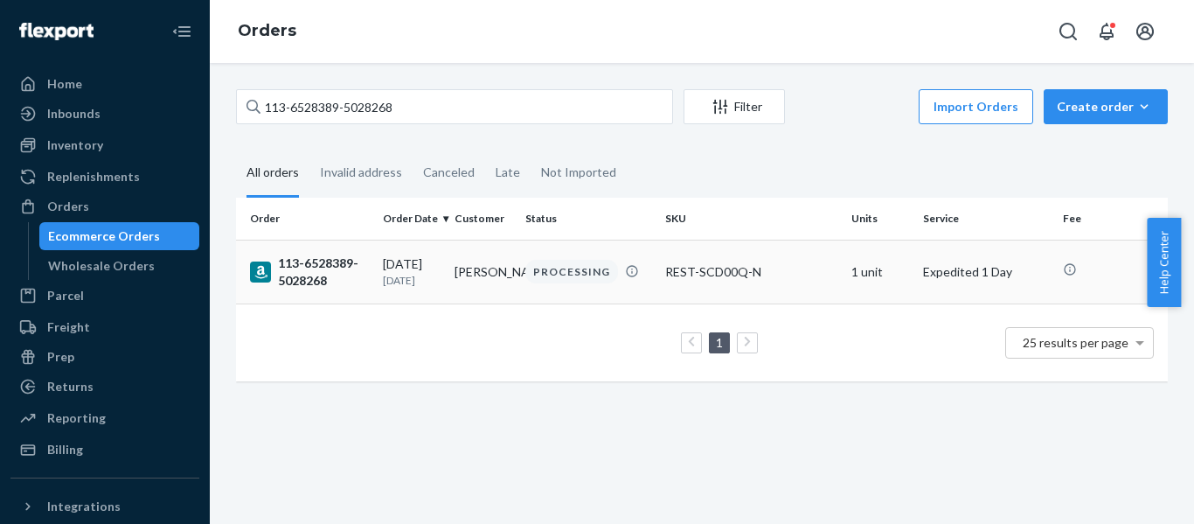
click at [337, 272] on div "113-6528389-5028268" at bounding box center [309, 271] width 119 height 35
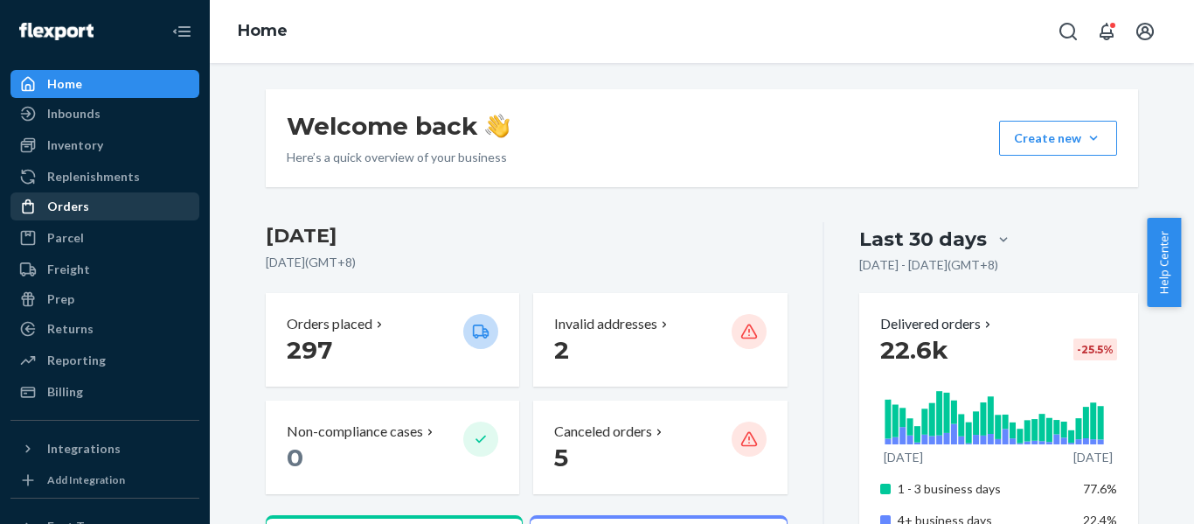
click at [61, 198] on div "Orders" at bounding box center [68, 206] width 42 height 17
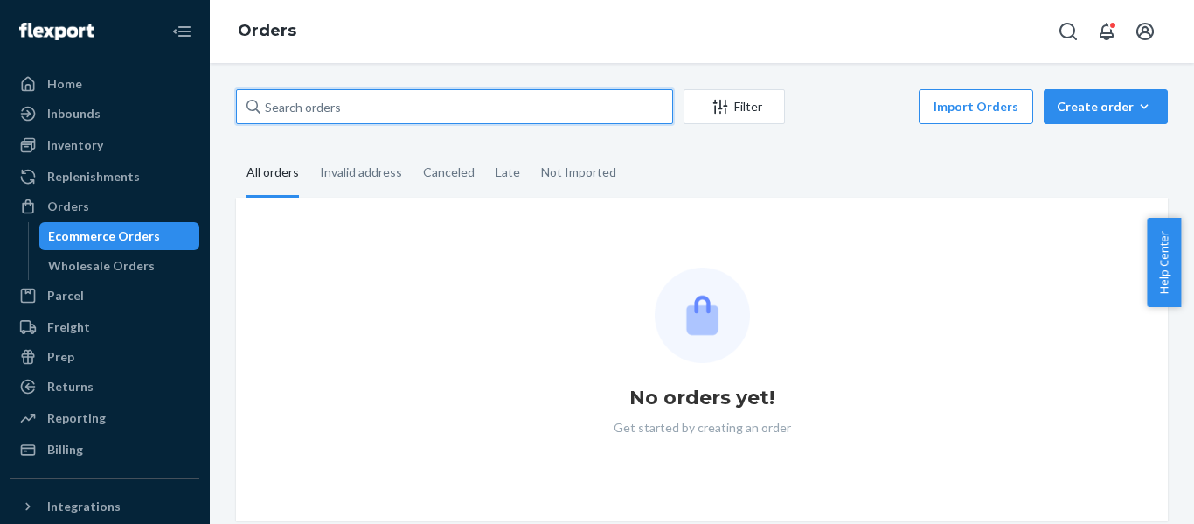
click at [304, 102] on input "text" at bounding box center [454, 106] width 437 height 35
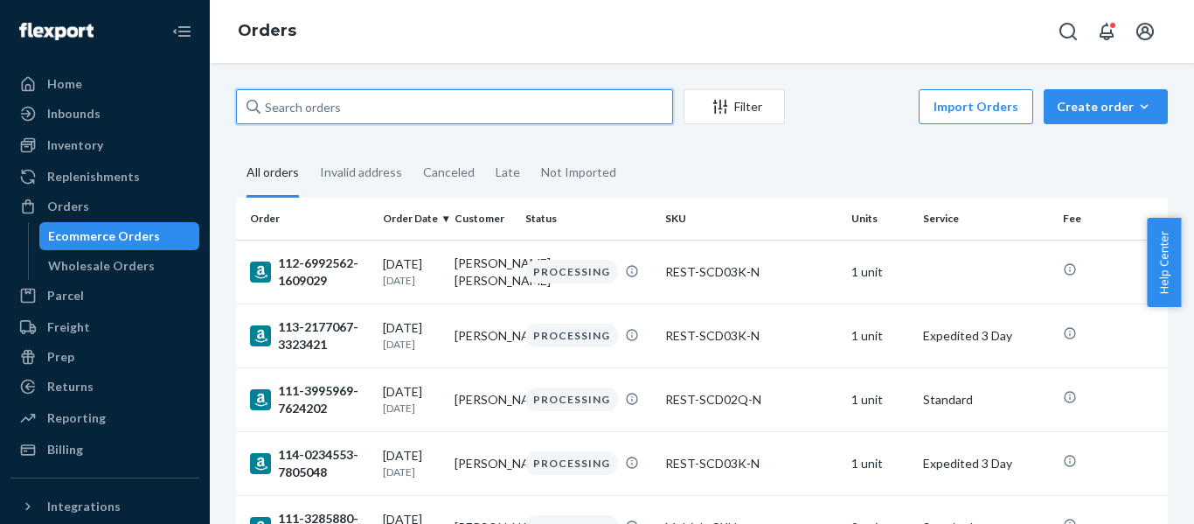
paste input "113-8927768-4574609"
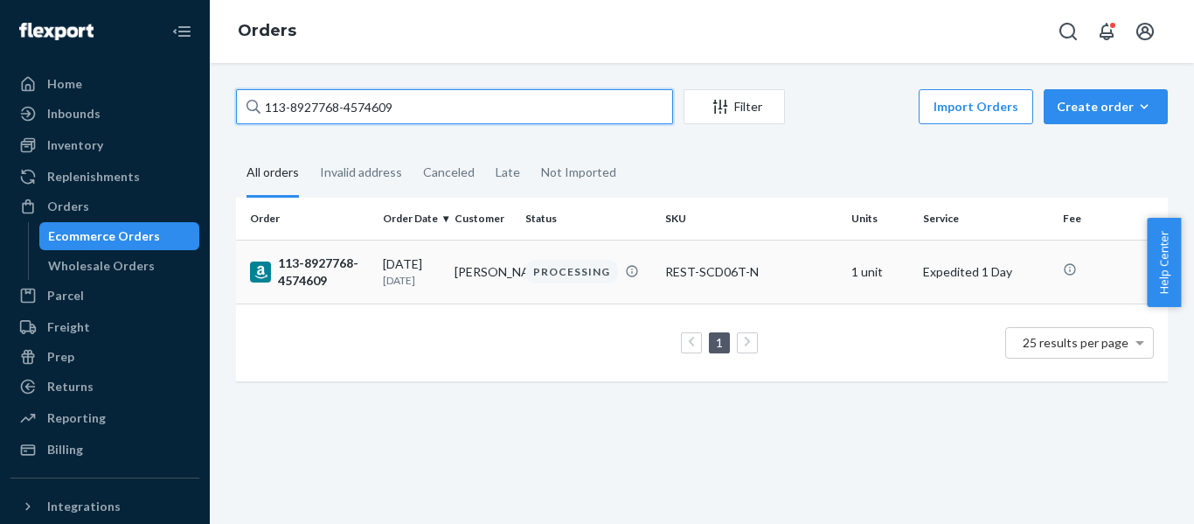
type input "113-8927768-4574609"
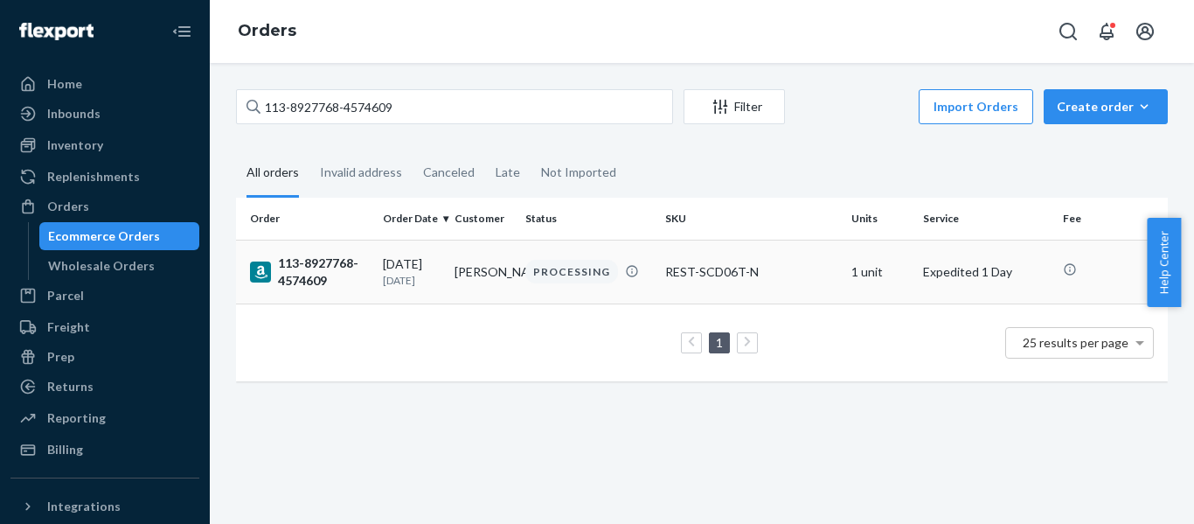
click at [318, 272] on div "113-8927768-4574609" at bounding box center [309, 271] width 119 height 35
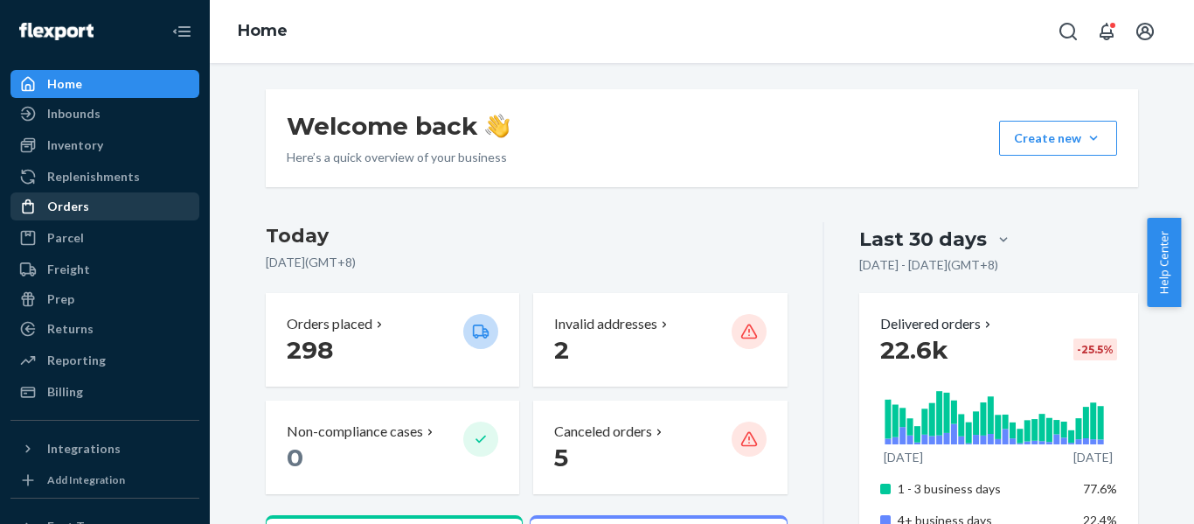
click at [75, 202] on div "Orders" at bounding box center [68, 206] width 42 height 17
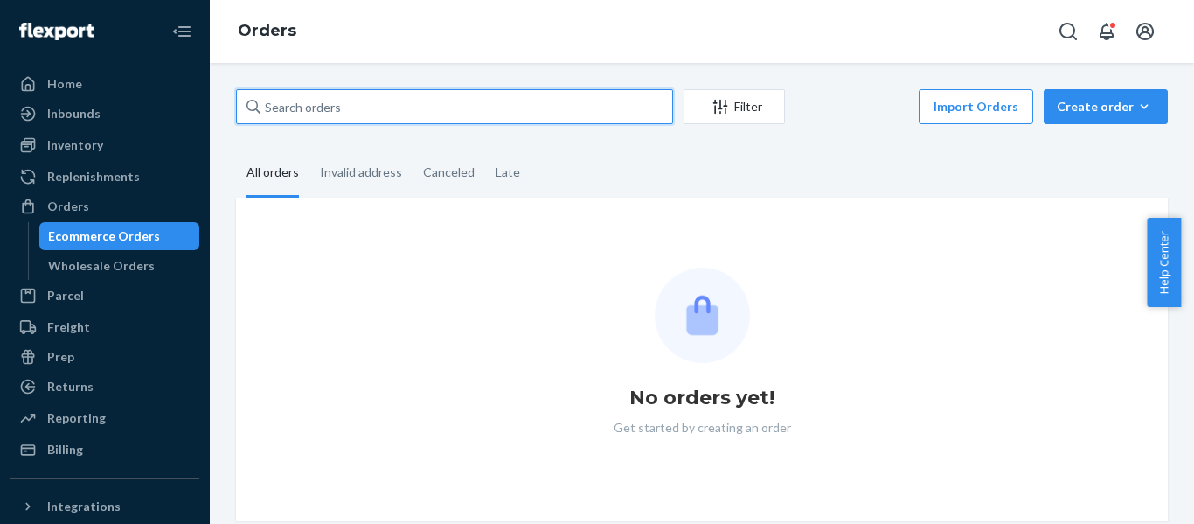
click at [390, 98] on input "text" at bounding box center [454, 106] width 437 height 35
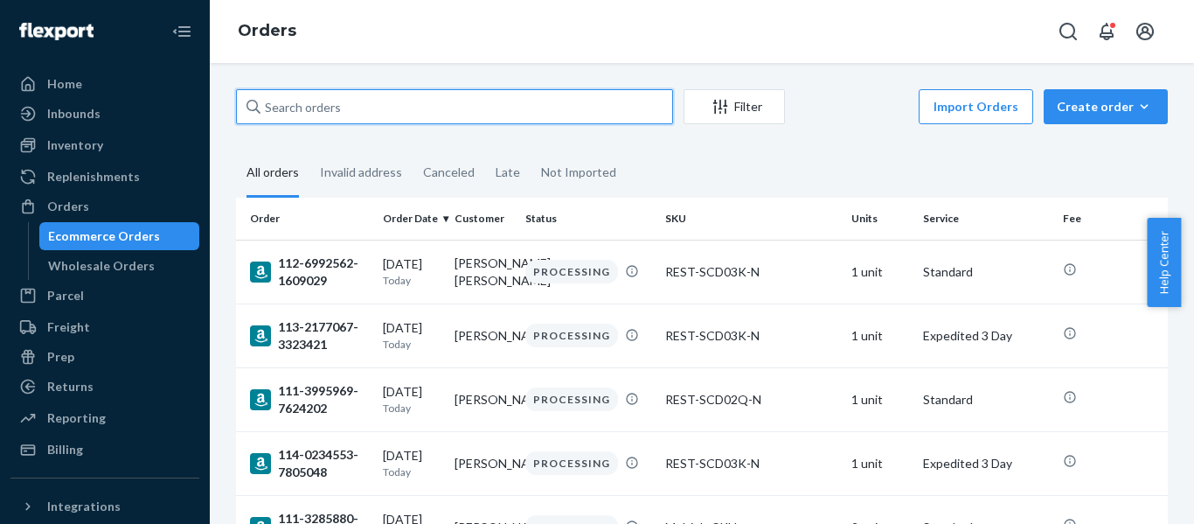
paste input "113-9772837-3568269"
type input "113-9772837-3568269"
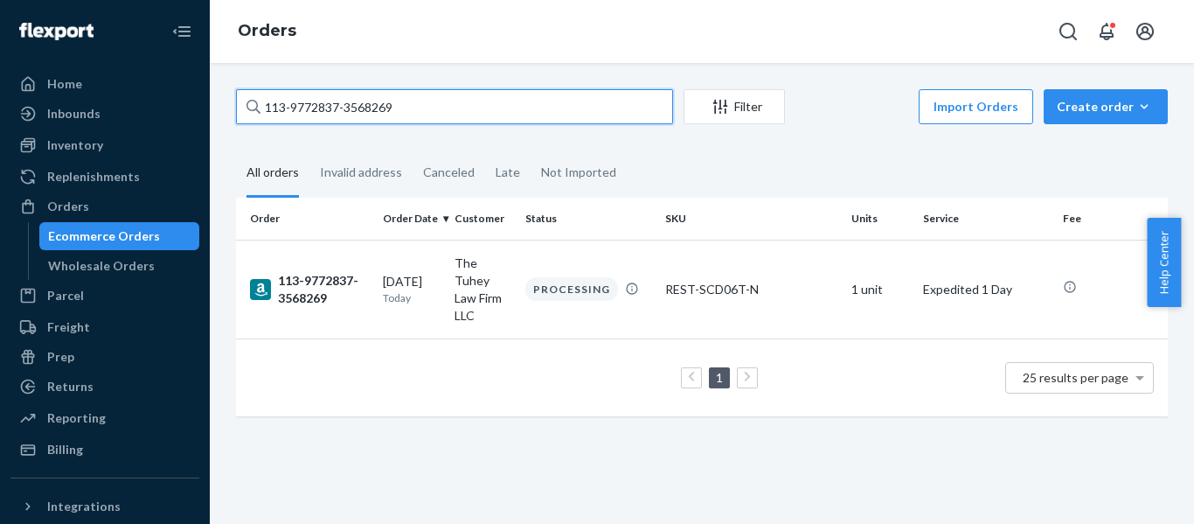
click at [420, 106] on input "113-9772837-3568269" at bounding box center [454, 106] width 437 height 35
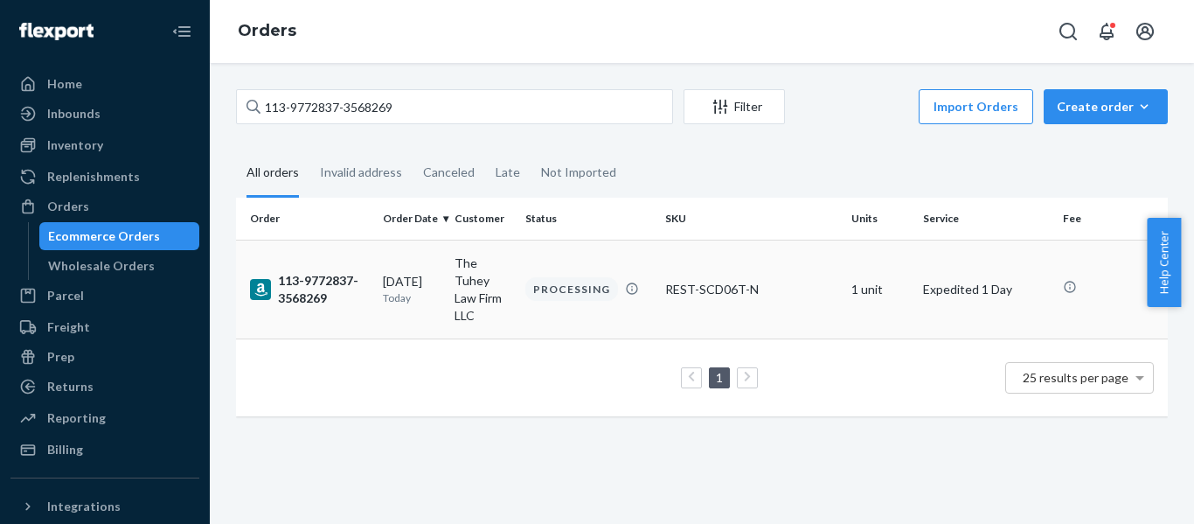
click at [319, 279] on div "113-9772837-3568269" at bounding box center [309, 289] width 119 height 35
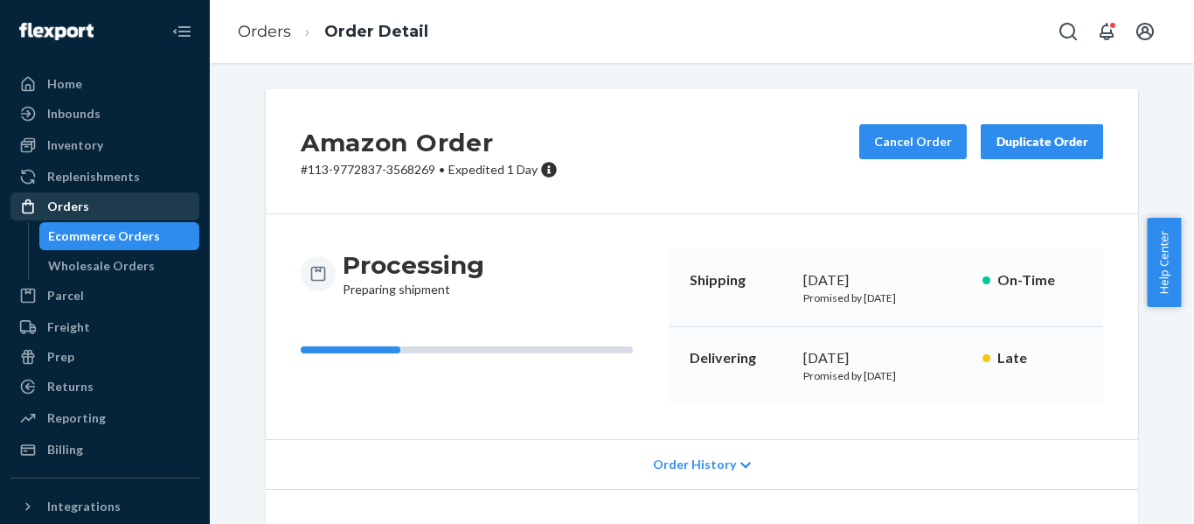
click at [69, 199] on div "Orders" at bounding box center [68, 206] width 42 height 17
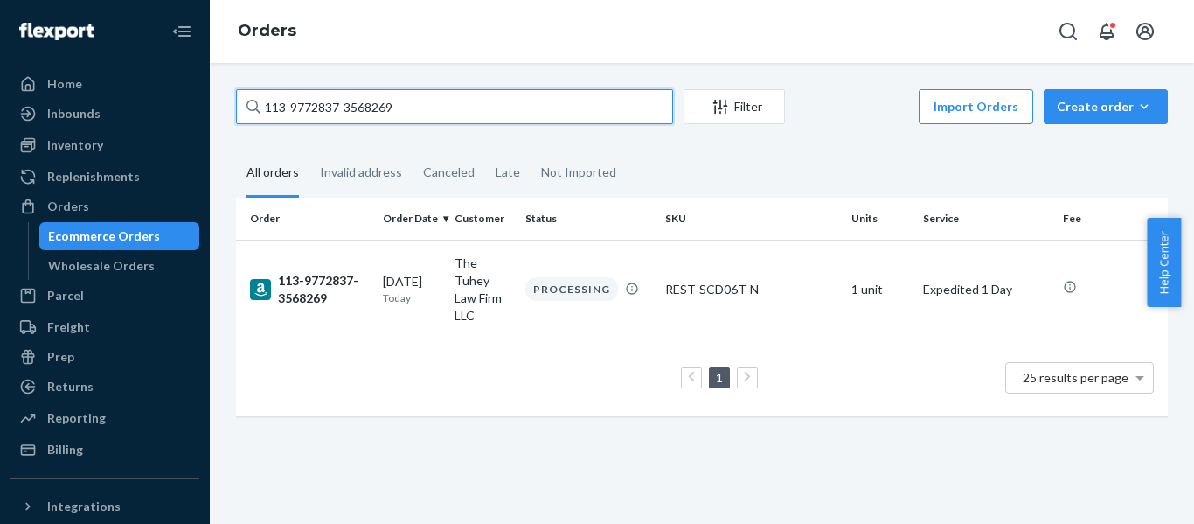
drag, startPoint x: 435, startPoint y: 104, endPoint x: -44, endPoint y: 116, distance: 479.2
click at [0, 116] on html "Home Inbounds Shipping Plans Problems Inventory Products Replenishments Orders …" at bounding box center [597, 262] width 1194 height 524
paste input "8927768-457460"
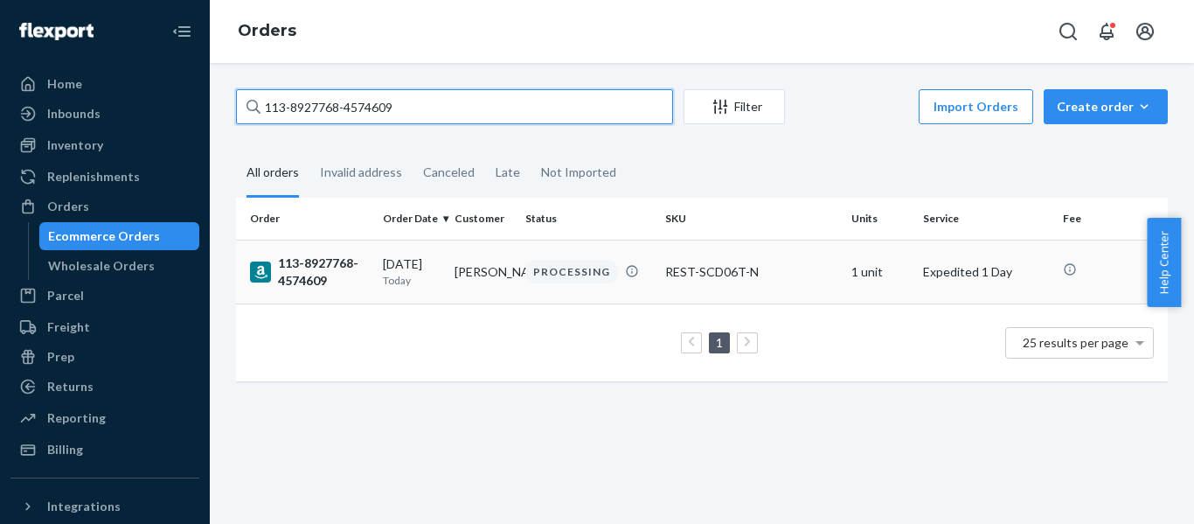
type input "113-8927768-4574609"
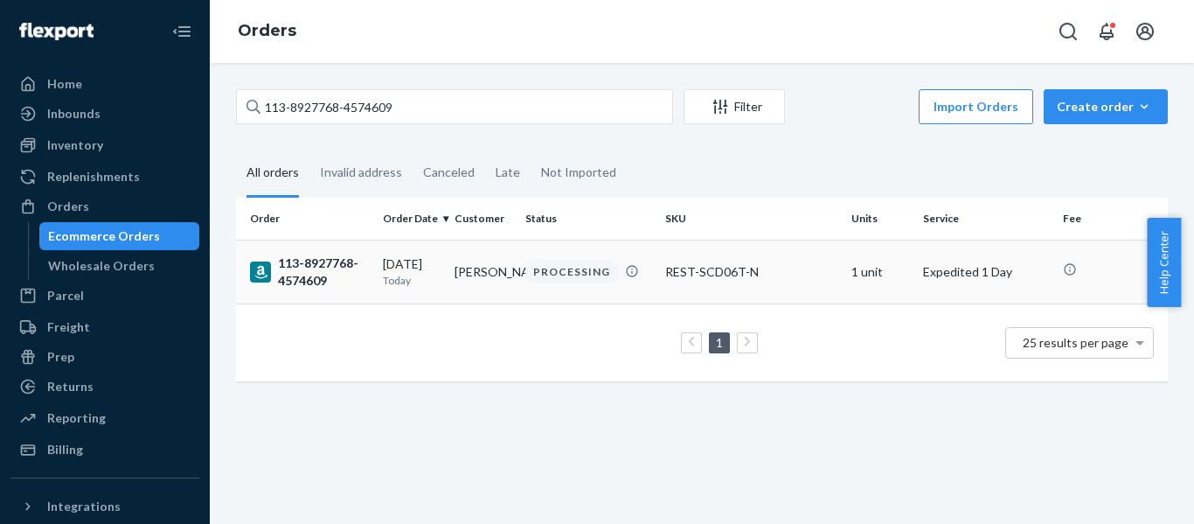
click at [321, 275] on div "113-8927768-4574609" at bounding box center [309, 271] width 119 height 35
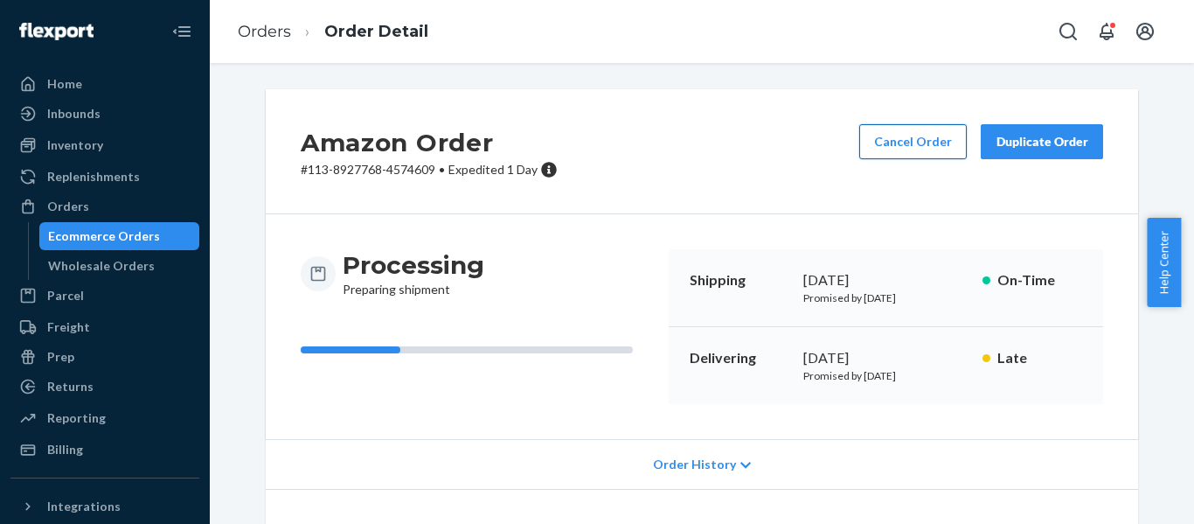
click at [901, 147] on button "Cancel Order" at bounding box center [913, 141] width 108 height 35
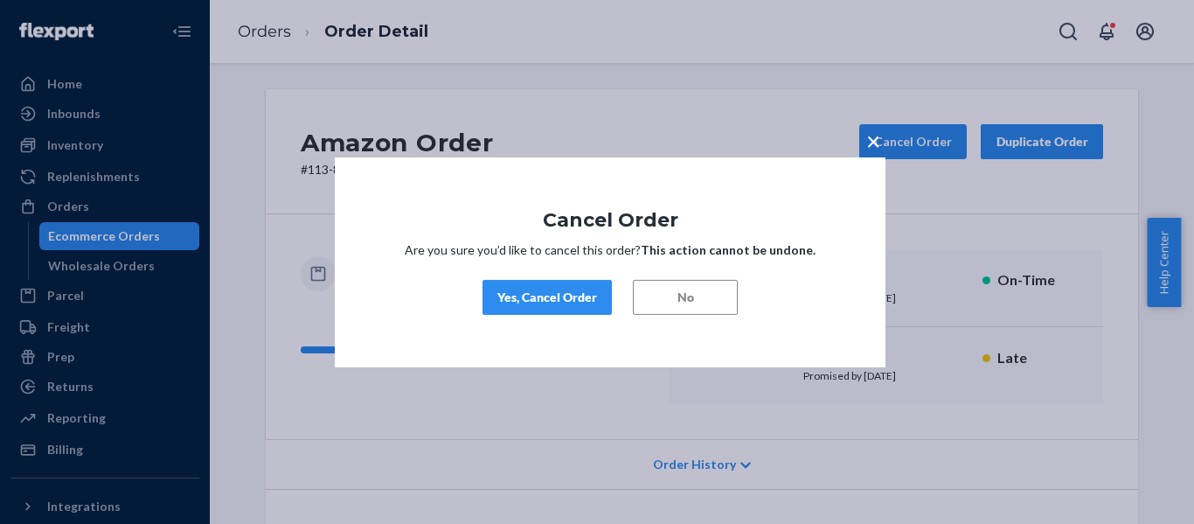
click at [547, 300] on div "Yes, Cancel Order" at bounding box center [547, 296] width 100 height 17
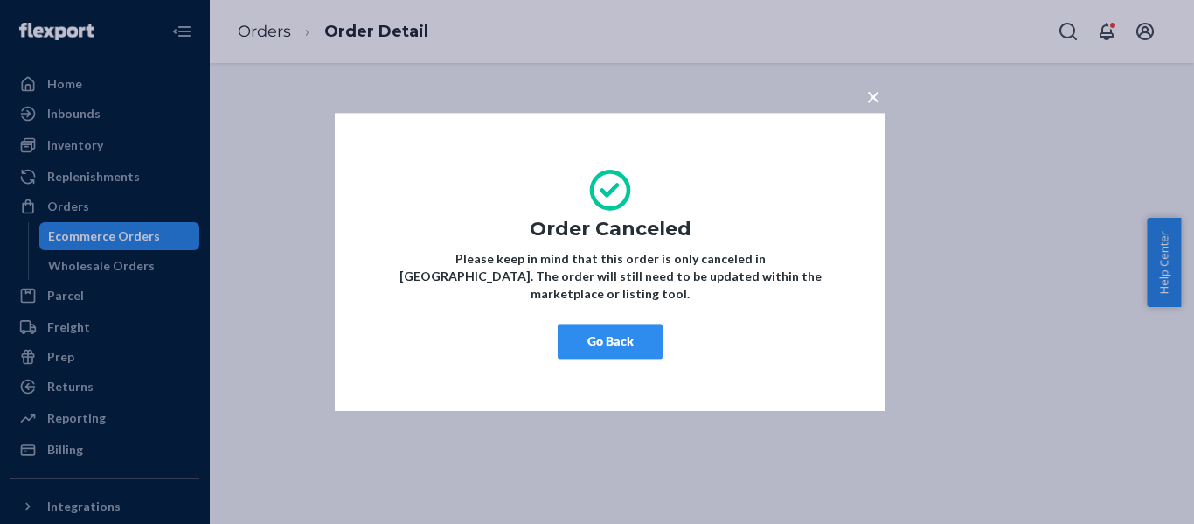
click at [612, 337] on button "Go Back" at bounding box center [610, 340] width 105 height 35
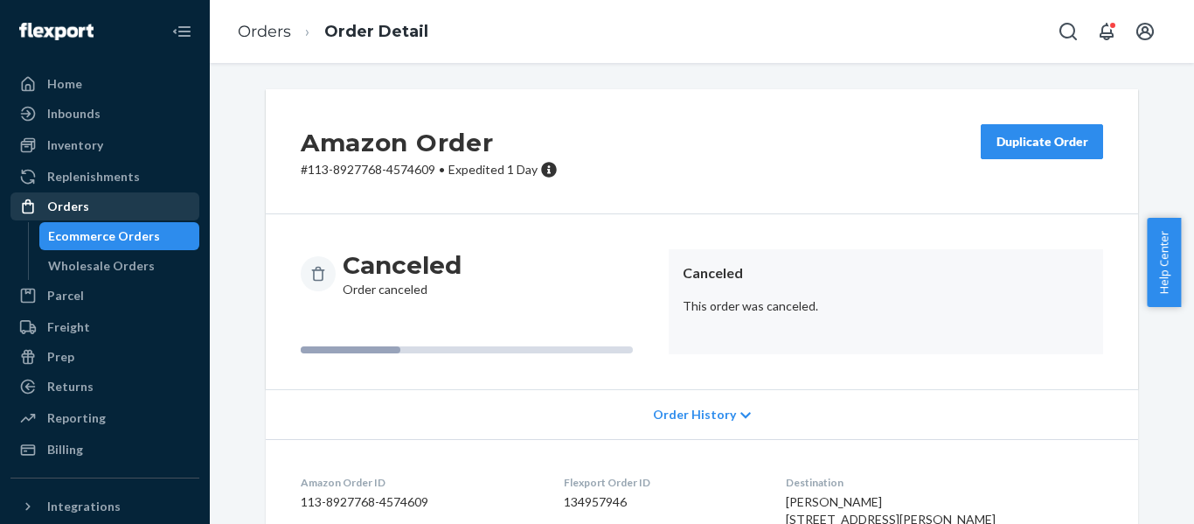
drag, startPoint x: 100, startPoint y: 201, endPoint x: 108, endPoint y: 195, distance: 10.7
click at [99, 200] on div "Orders" at bounding box center [104, 206] width 185 height 24
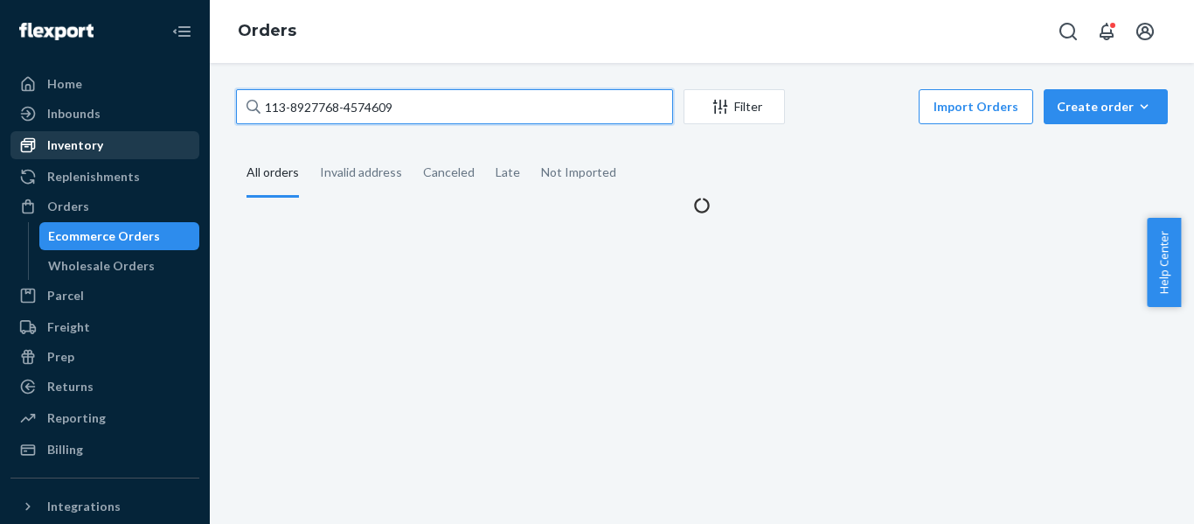
drag, startPoint x: 159, startPoint y: 116, endPoint x: 103, endPoint y: 136, distance: 59.4
click at [108, 135] on div "Home Inbounds Shipping Plans Problems Inventory Products Replenishments Orders …" at bounding box center [597, 262] width 1194 height 524
paste input "9772837-356826"
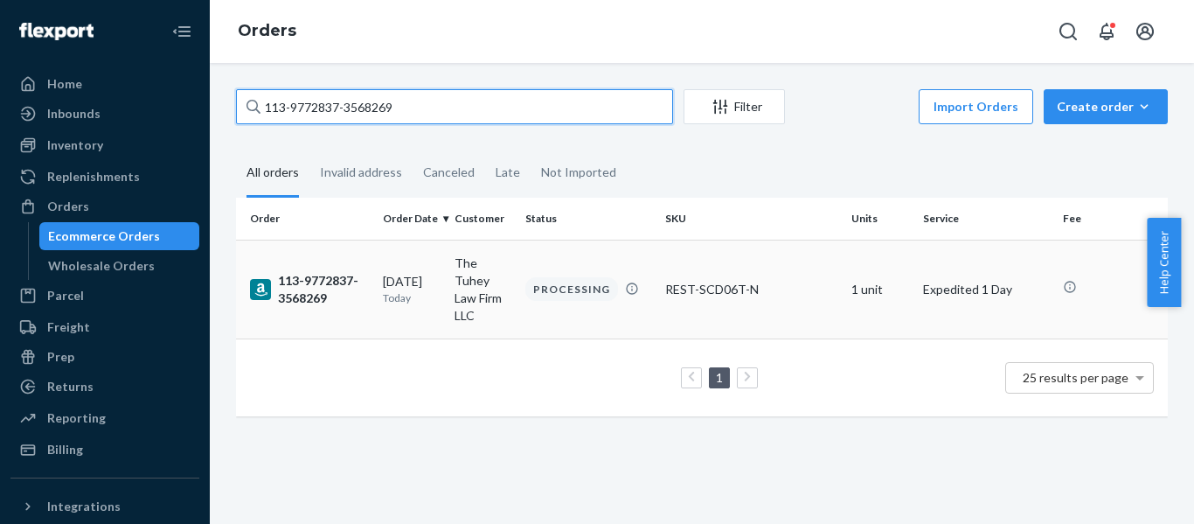
type input "113-9772837-3568269"
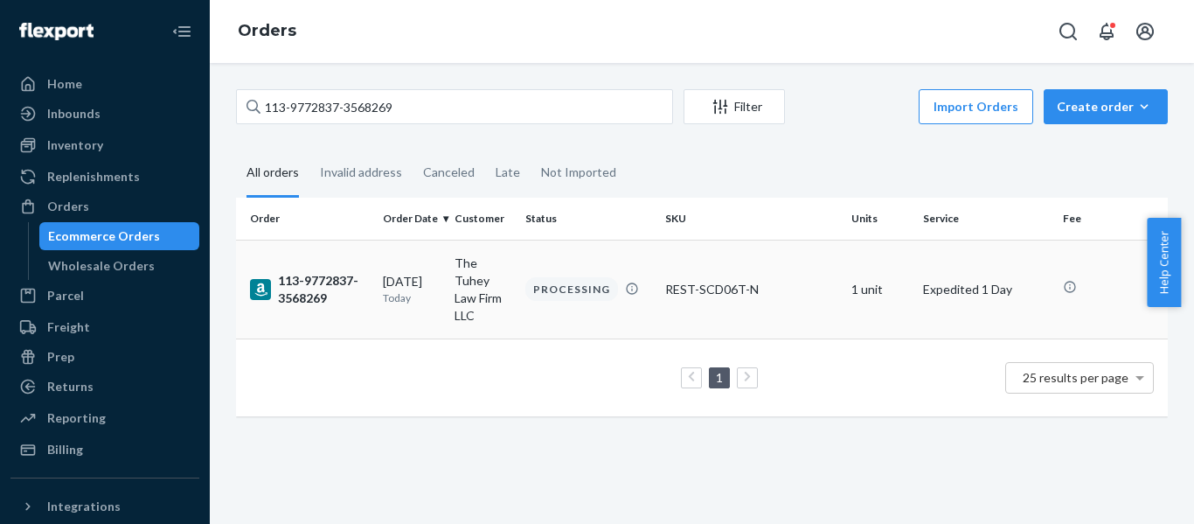
click at [311, 278] on div "113-9772837-3568269" at bounding box center [309, 289] width 119 height 35
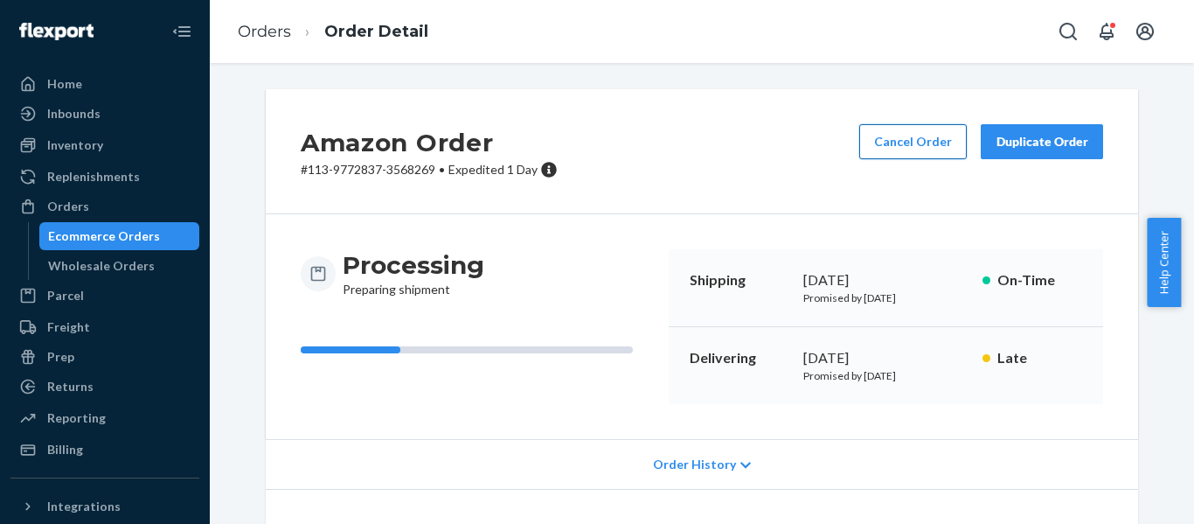
click at [923, 135] on button "Cancel Order" at bounding box center [913, 141] width 108 height 35
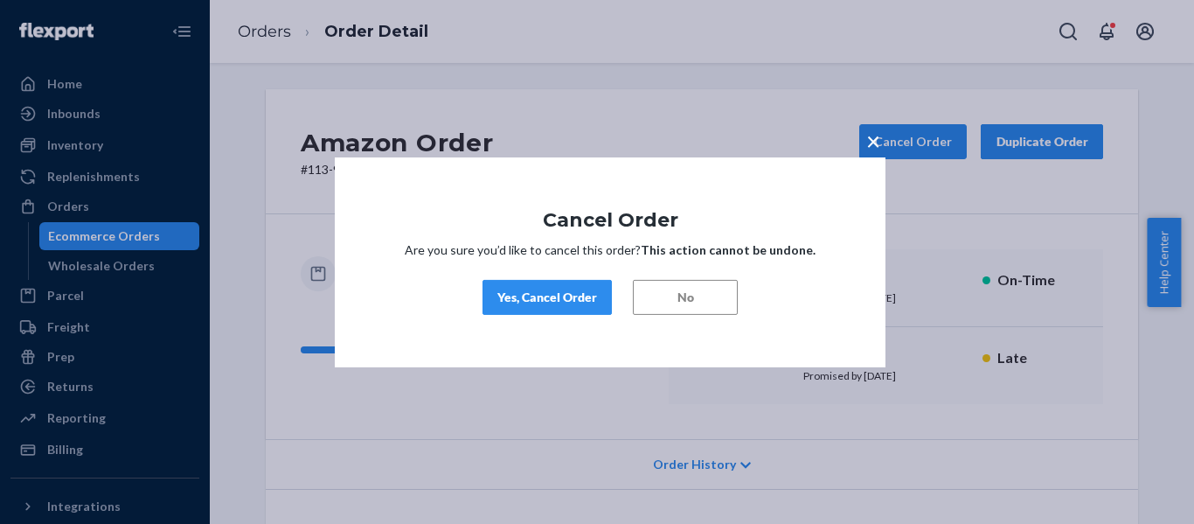
click at [581, 294] on div "Yes, Cancel Order" at bounding box center [547, 296] width 100 height 17
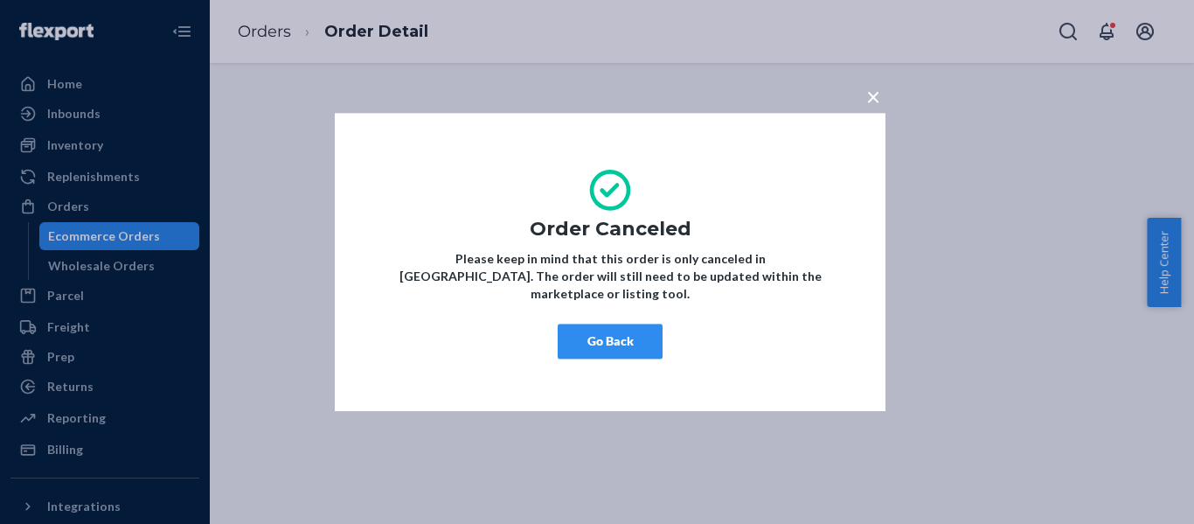
click at [623, 344] on button "Go Back" at bounding box center [610, 340] width 105 height 35
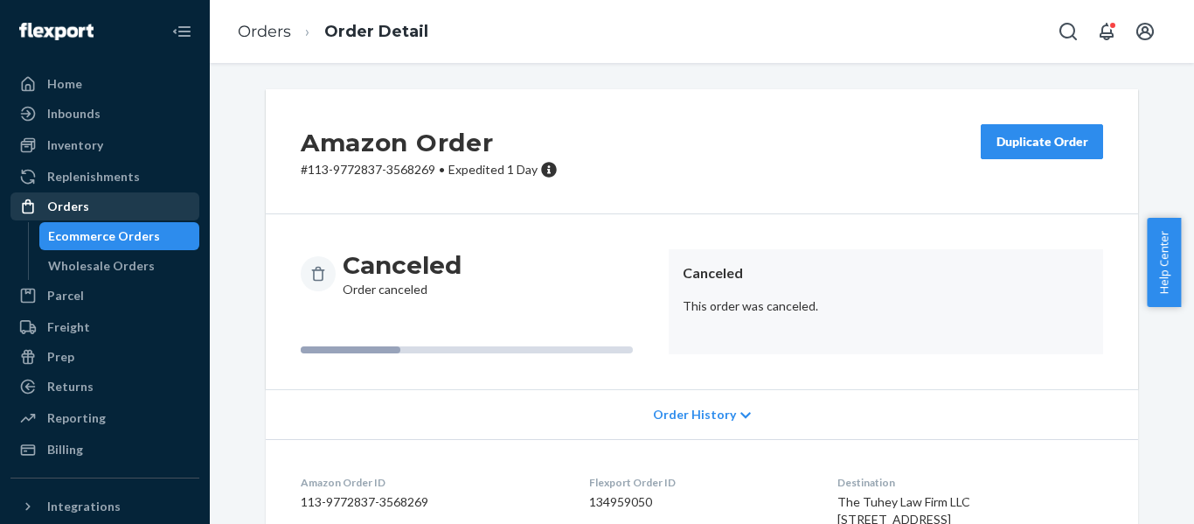
drag, startPoint x: 62, startPoint y: 212, endPoint x: 106, endPoint y: 201, distance: 45.2
click at [62, 212] on div "Orders" at bounding box center [68, 206] width 42 height 17
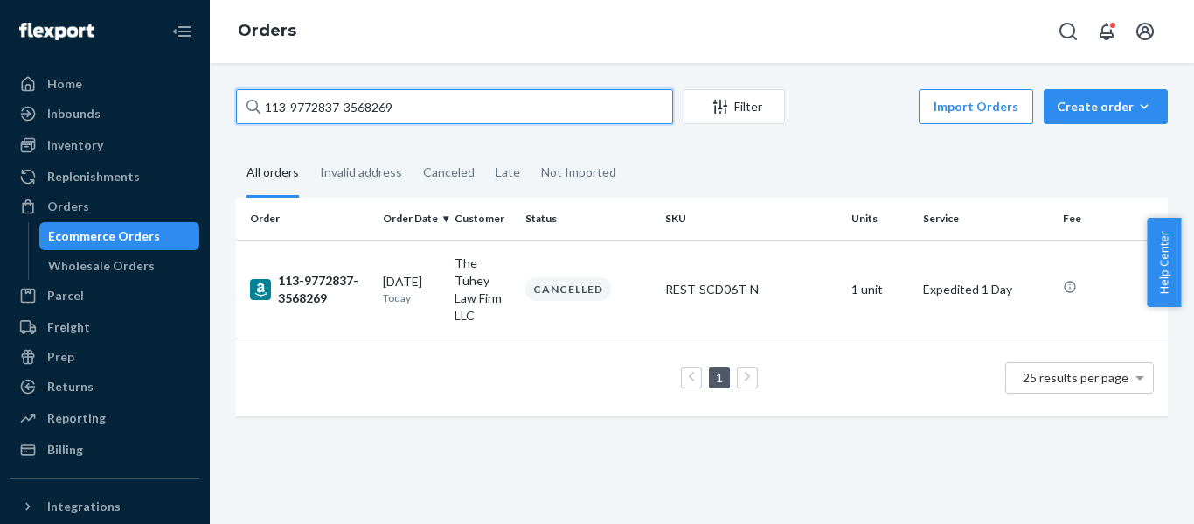
click at [0, 114] on html "Home Inbounds Shipping Plans Problems Inventory Products Replenishments Orders …" at bounding box center [597, 262] width 1194 height 524
paste input "8392481-1286646"
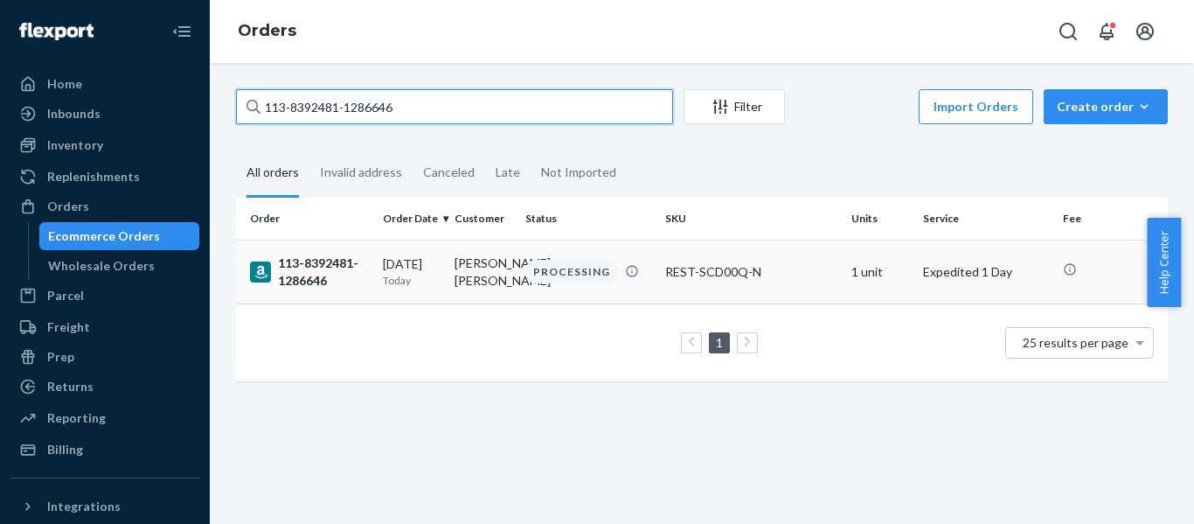
type input "113-8392481-1286646"
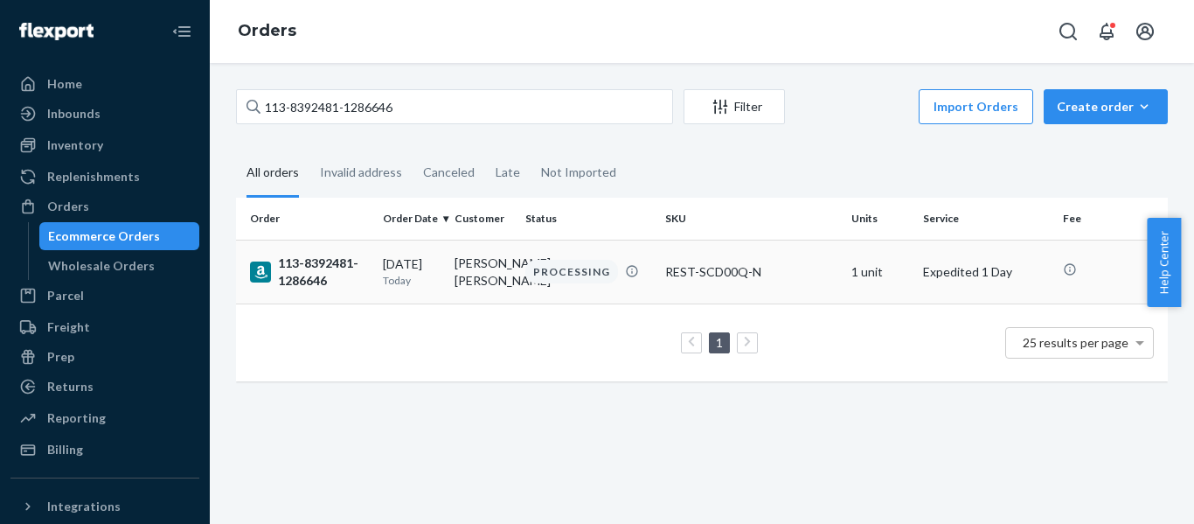
click at [312, 279] on div "113-8392481-1286646" at bounding box center [309, 271] width 119 height 35
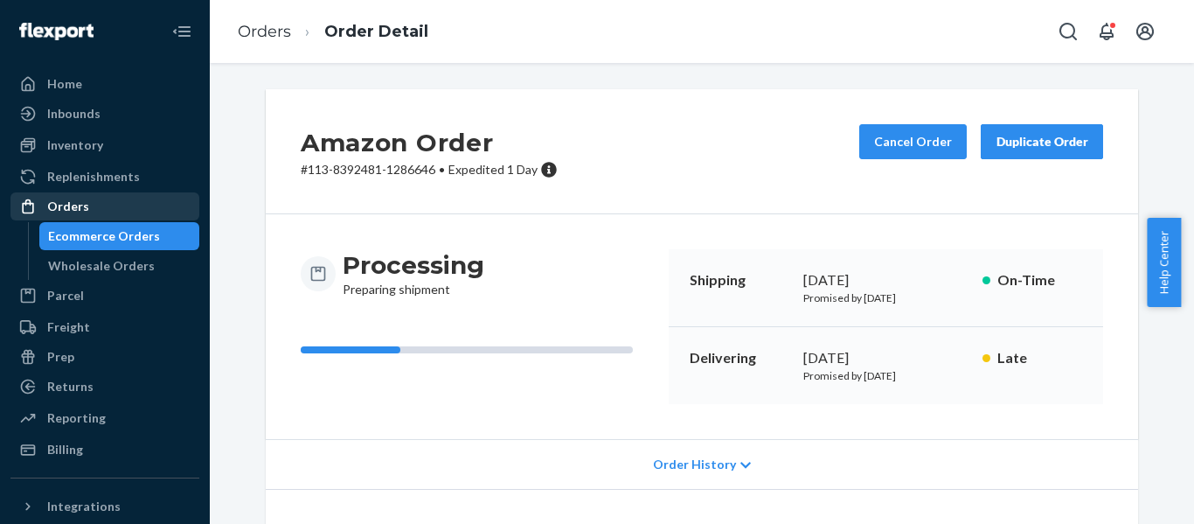
click at [63, 210] on div "Orders" at bounding box center [68, 206] width 42 height 17
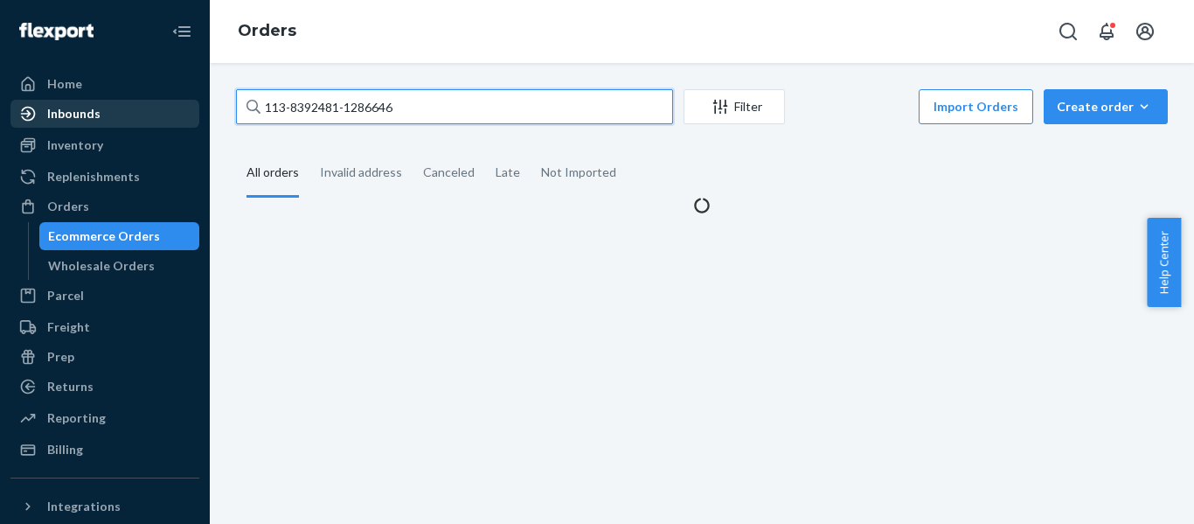
drag, startPoint x: 442, startPoint y: 103, endPoint x: 17, endPoint y: 122, distance: 425.2
click at [37, 126] on div "Home Inbounds Shipping Plans Problems Inventory Products Replenishments Orders …" at bounding box center [597, 262] width 1194 height 524
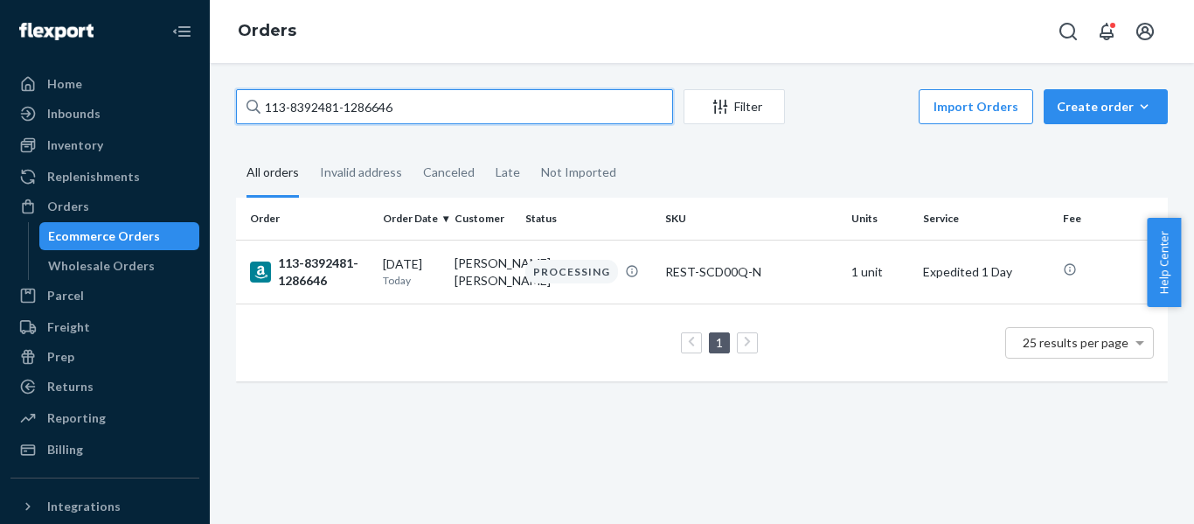
paste input "5057067-8861057"
type input "113-5057067-8861057"
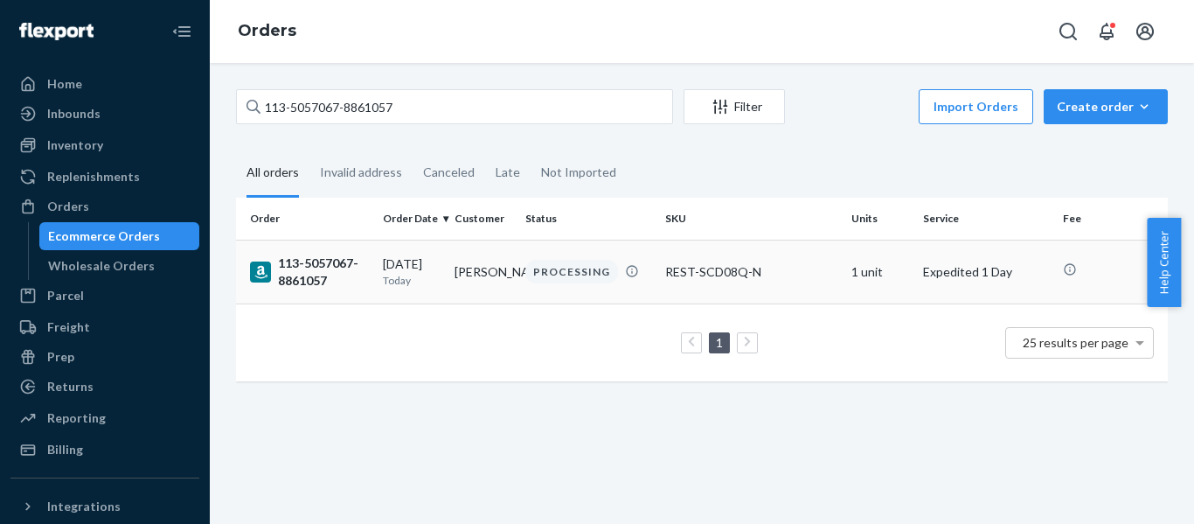
click at [336, 278] on div "113-5057067-8861057" at bounding box center [309, 271] width 119 height 35
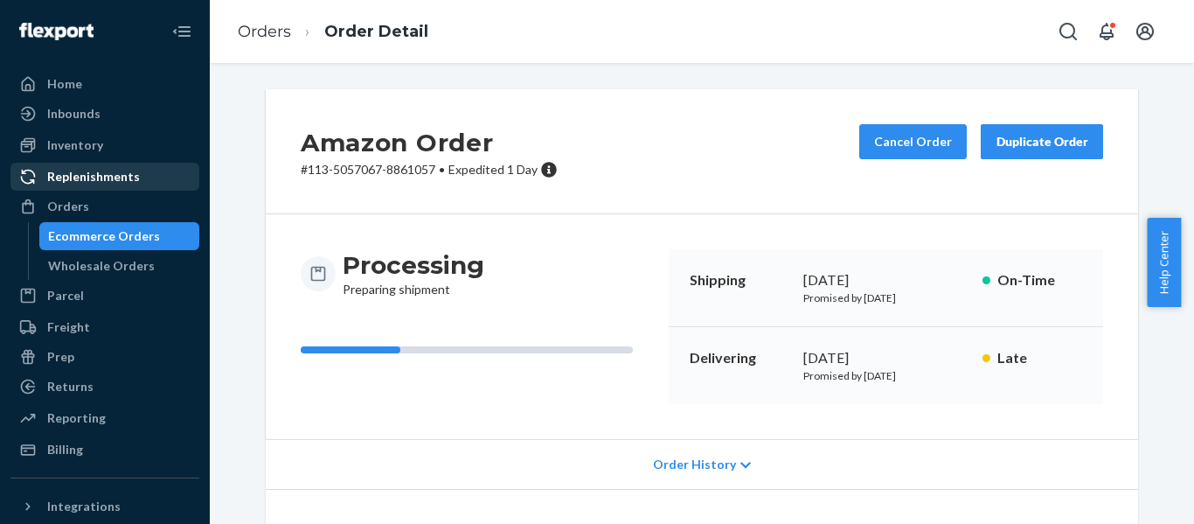
click at [69, 198] on div "Orders" at bounding box center [68, 206] width 42 height 17
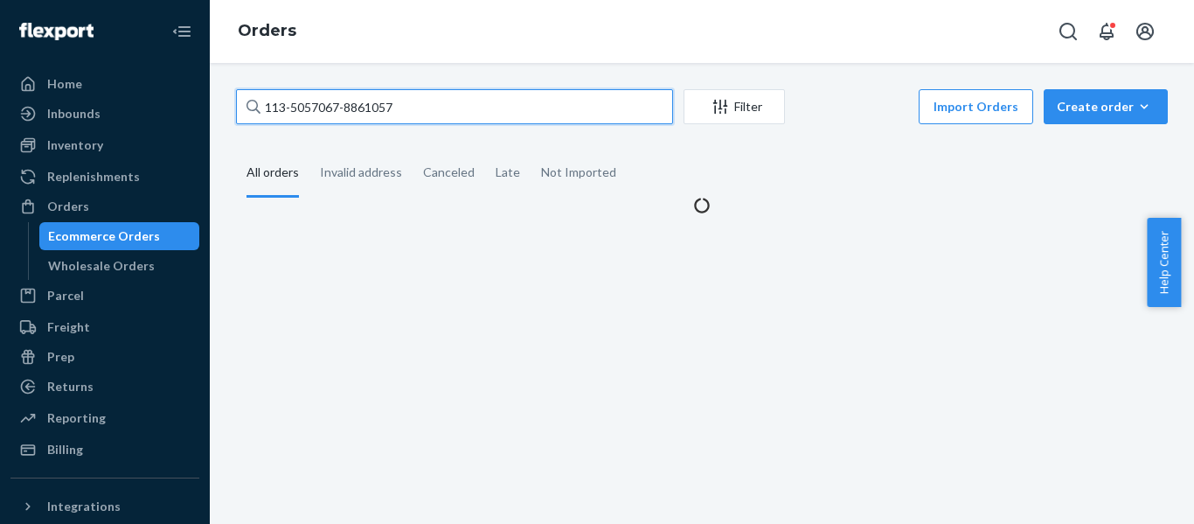
drag, startPoint x: 416, startPoint y: 104, endPoint x: -6, endPoint y: 143, distance: 424.0
click at [0, 143] on html "Home Inbounds Shipping Plans Problems Inventory Products Replenishments Orders …" at bounding box center [597, 262] width 1194 height 524
paste input "4-6333561-7837825"
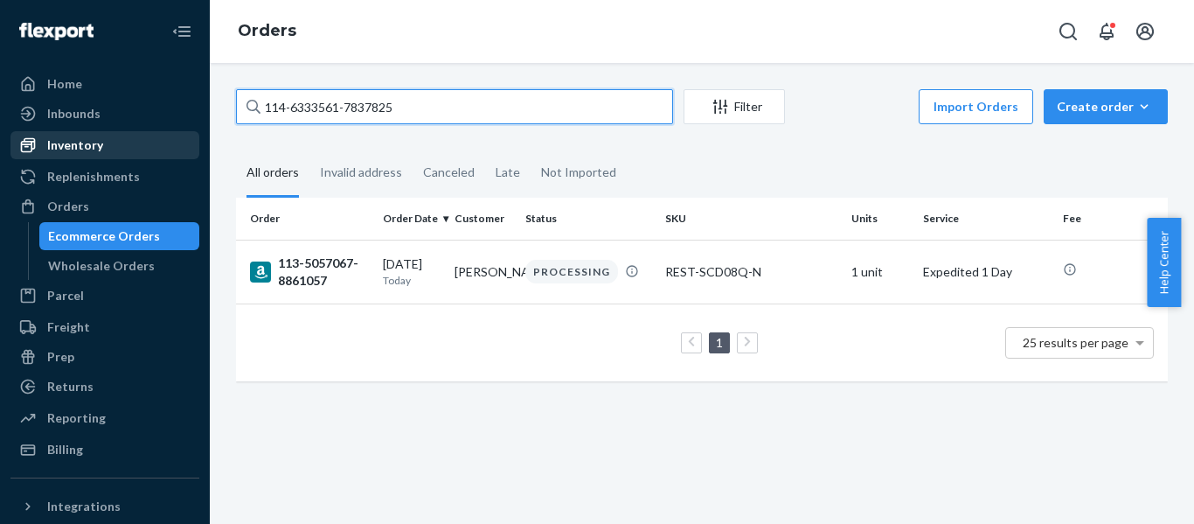
type input "114-6333561-7837825"
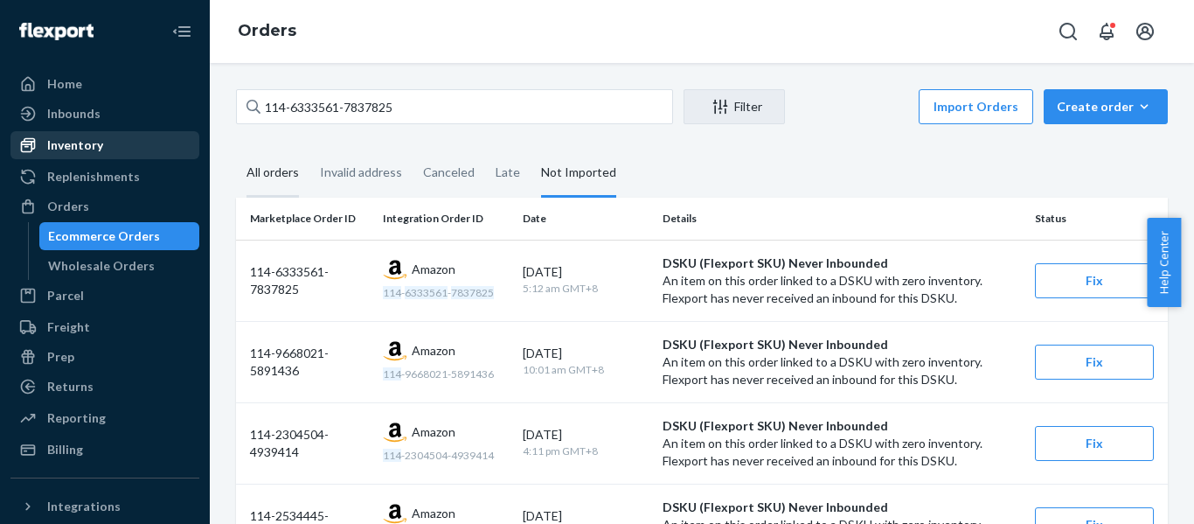
click at [257, 170] on div "All orders" at bounding box center [273, 173] width 52 height 48
click at [236, 149] on input "All orders" at bounding box center [236, 149] width 0 height 0
click at [257, 168] on div "All orders" at bounding box center [273, 173] width 52 height 48
click at [236, 149] on input "All orders" at bounding box center [236, 149] width 0 height 0
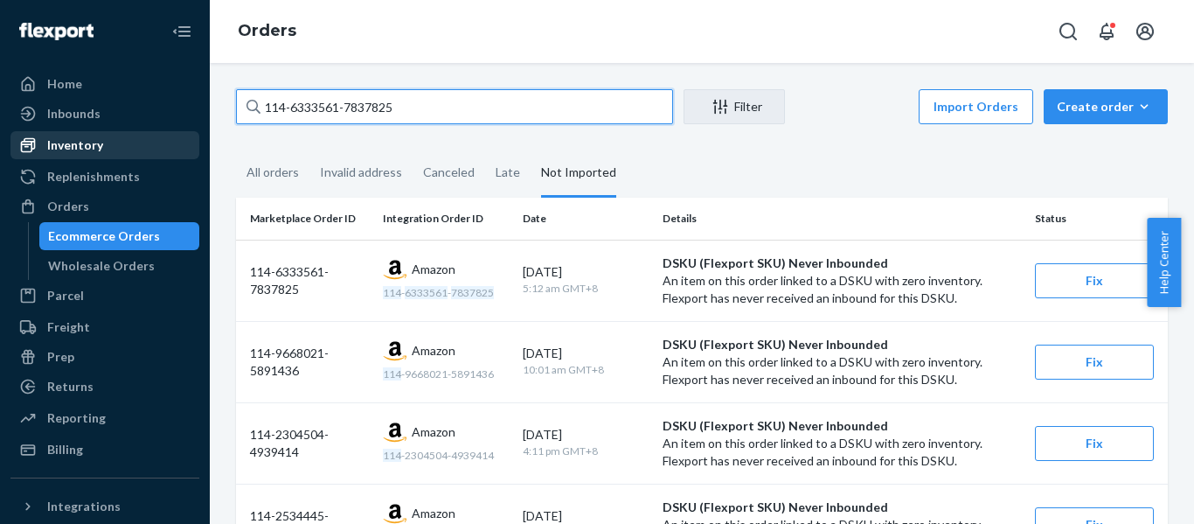
drag, startPoint x: 413, startPoint y: 107, endPoint x: -2, endPoint y: 115, distance: 415.3
click at [0, 115] on html "Home Inbounds Shipping Plans Problems Inventory Products Replenishments Orders …" at bounding box center [597, 262] width 1194 height 524
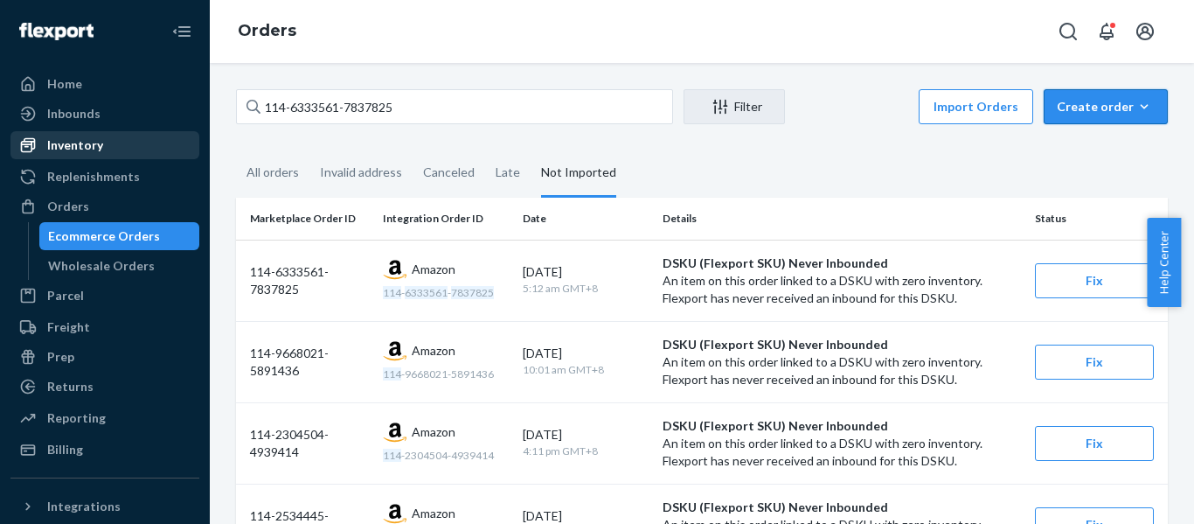
click at [1111, 103] on div "Create order" at bounding box center [1106, 106] width 98 height 17
click at [1105, 152] on span "Ecommerce order" at bounding box center [1116, 148] width 108 height 12
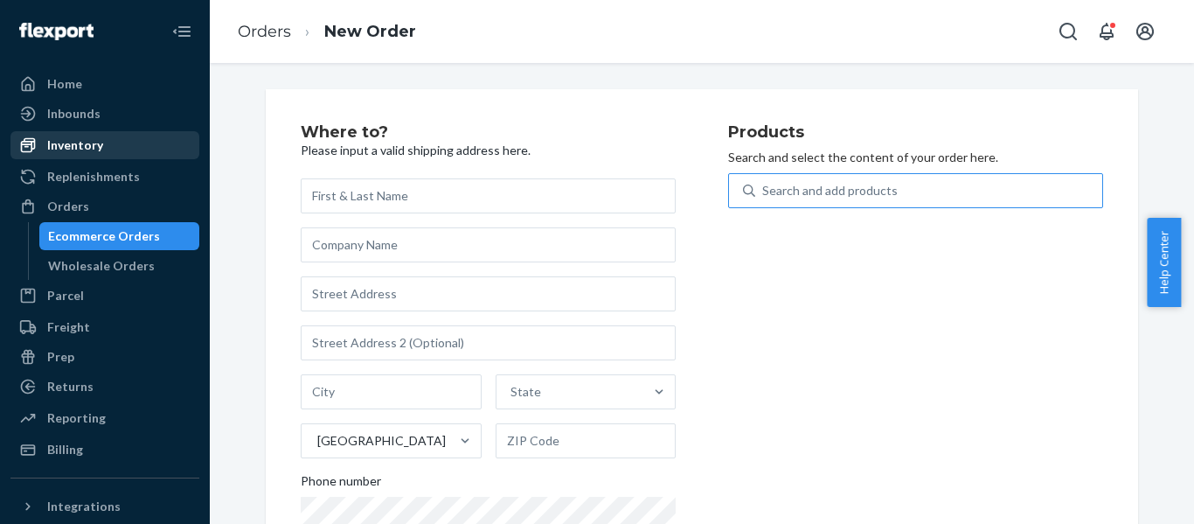
click at [866, 189] on div "Search and add products" at bounding box center [829, 190] width 135 height 17
click at [764, 189] on input "Search and add products" at bounding box center [763, 190] width 2 height 17
paste input "REST-ESSS04QK"
type input "REST-ESSS04QK"
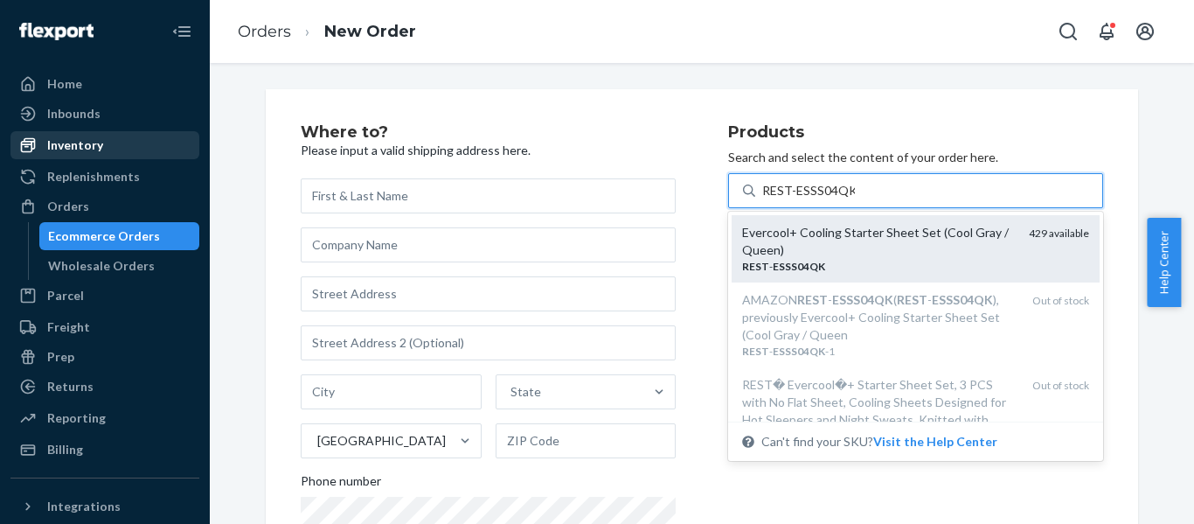
click at [928, 257] on div "Evercool+ Cooling Starter Sheet Set (Cool Gray / Queen)" at bounding box center [878, 241] width 273 height 35
click at [855, 199] on input "REST-ESSS04QK" at bounding box center [808, 190] width 93 height 17
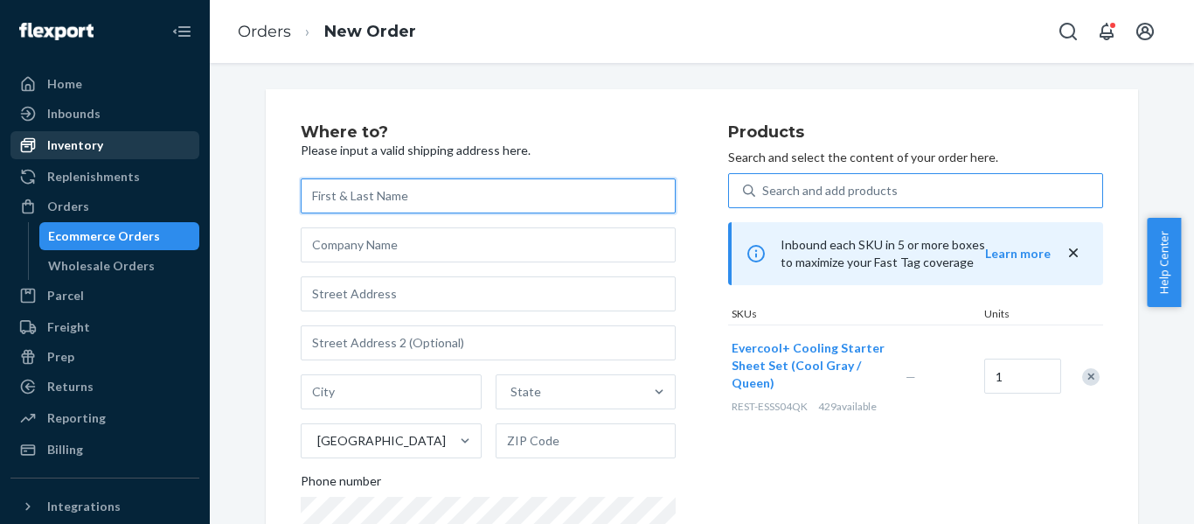
click at [398, 201] on input "text" at bounding box center [488, 195] width 375 height 35
paste input "Christy Chau 412 EMERSON ST FREMONT, CA 94539-5224"
type input "[PERSON_NAME]"
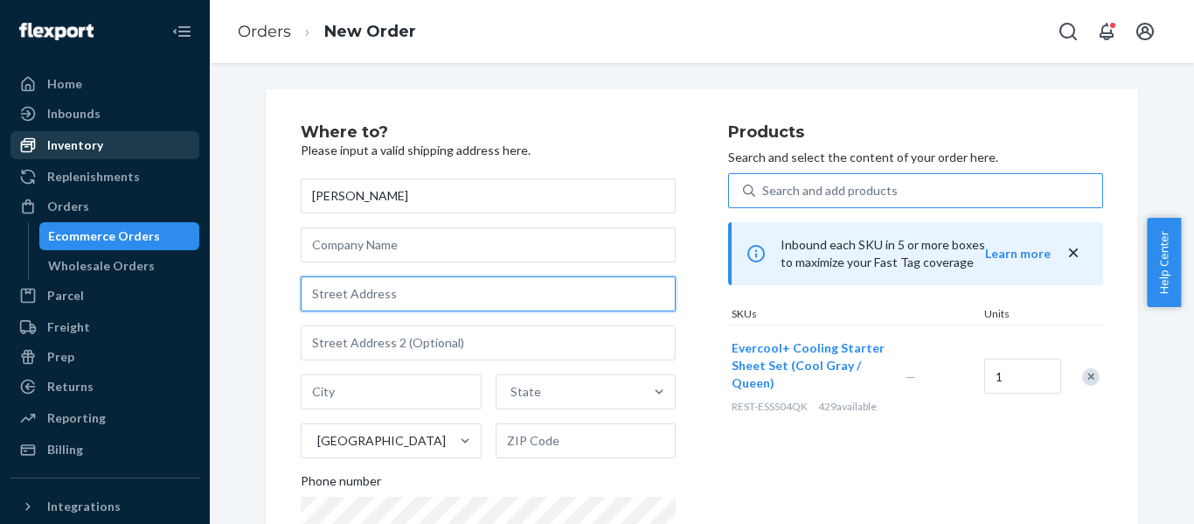
click at [387, 289] on input "text" at bounding box center [488, 293] width 375 height 35
paste input "412 EMERSON ST FREMONT, CA"
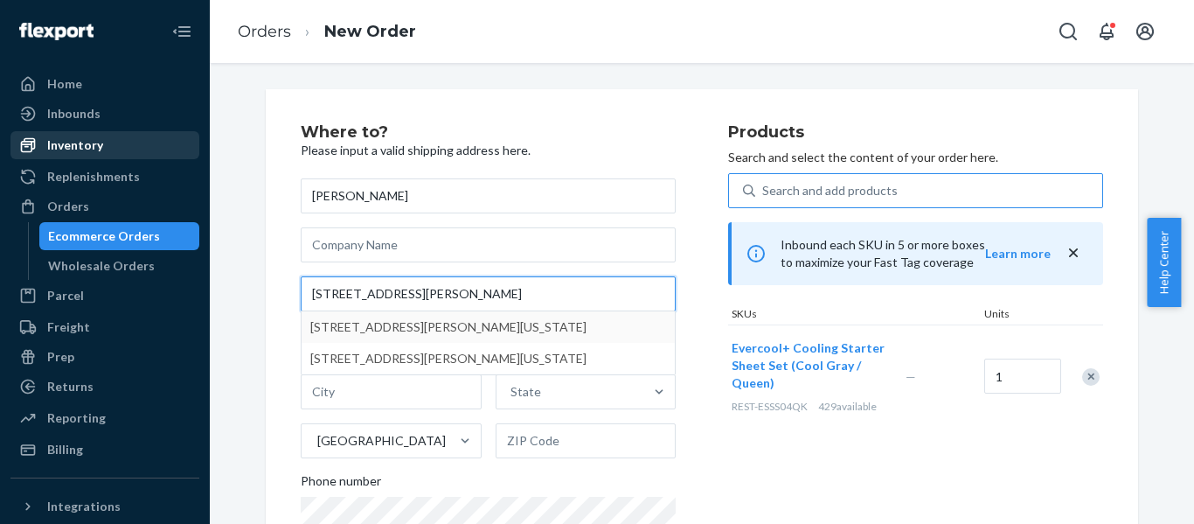
type input "412 EMERSON ST FREMONT, CA"
type input "Fremont"
type input "94539"
type input "412 Emerson St"
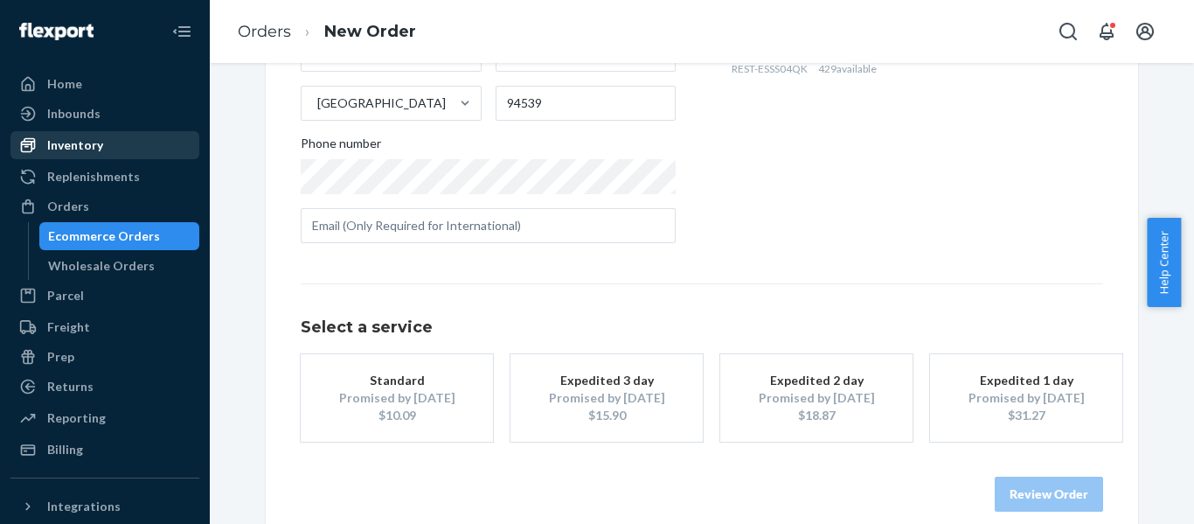
scroll to position [360, 0]
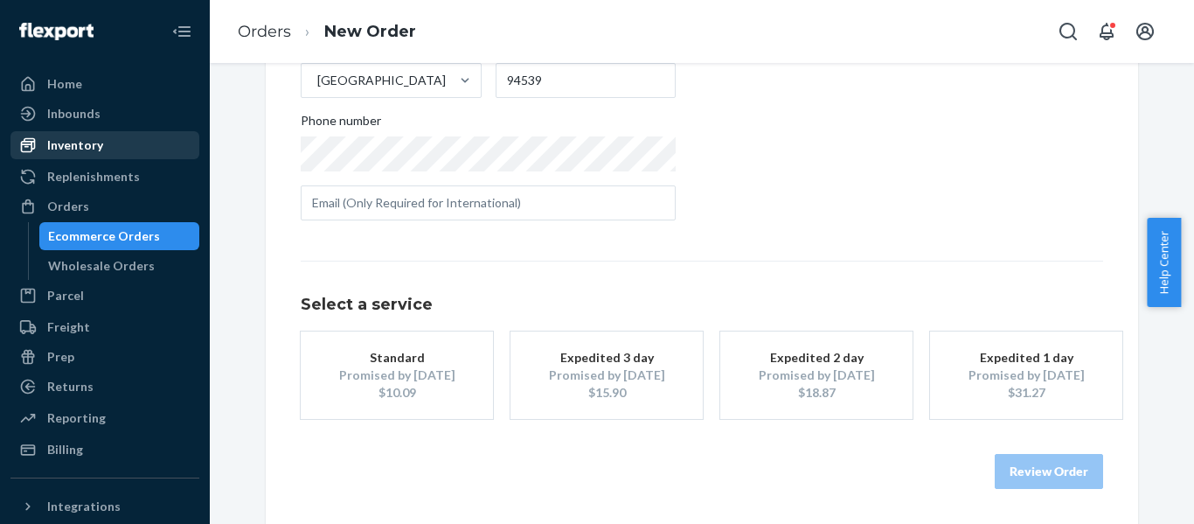
click at [878, 378] on div "Promised by Aug 26, 2025" at bounding box center [817, 374] width 140 height 17
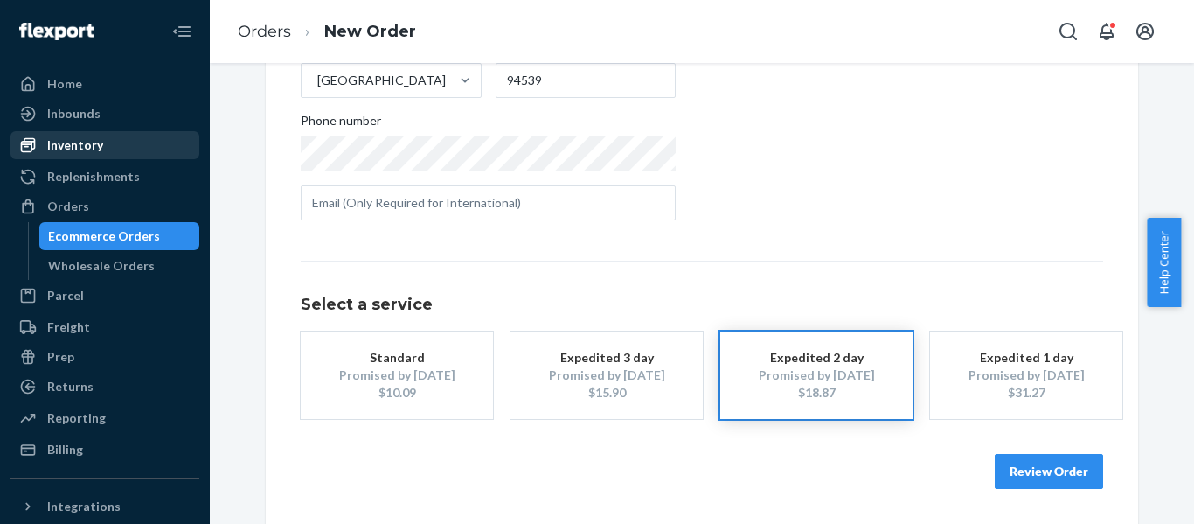
click at [1029, 476] on button "Review Order" at bounding box center [1049, 471] width 108 height 35
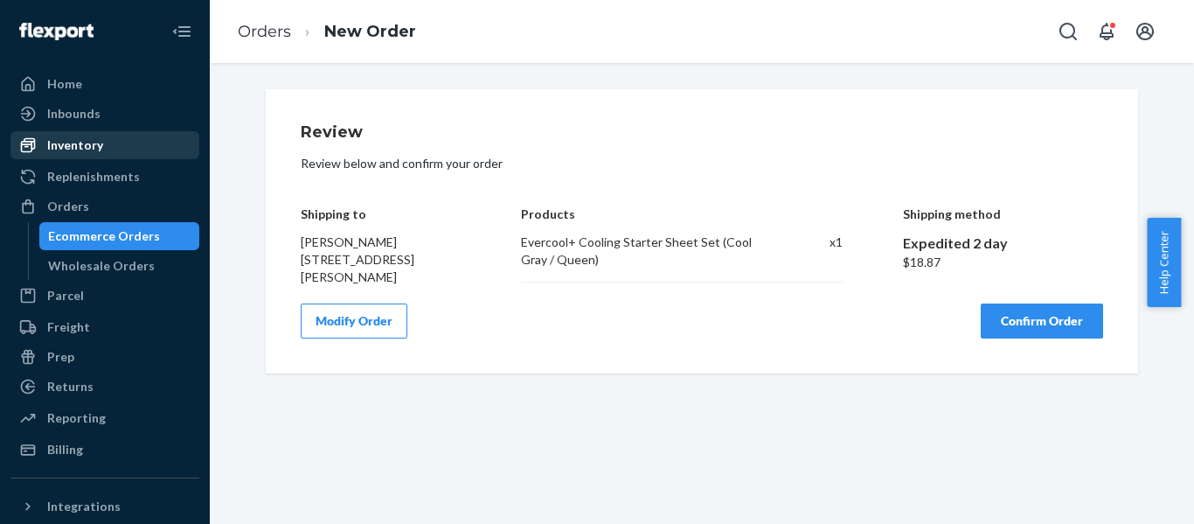
click at [1019, 313] on button "Confirm Order" at bounding box center [1042, 320] width 122 height 35
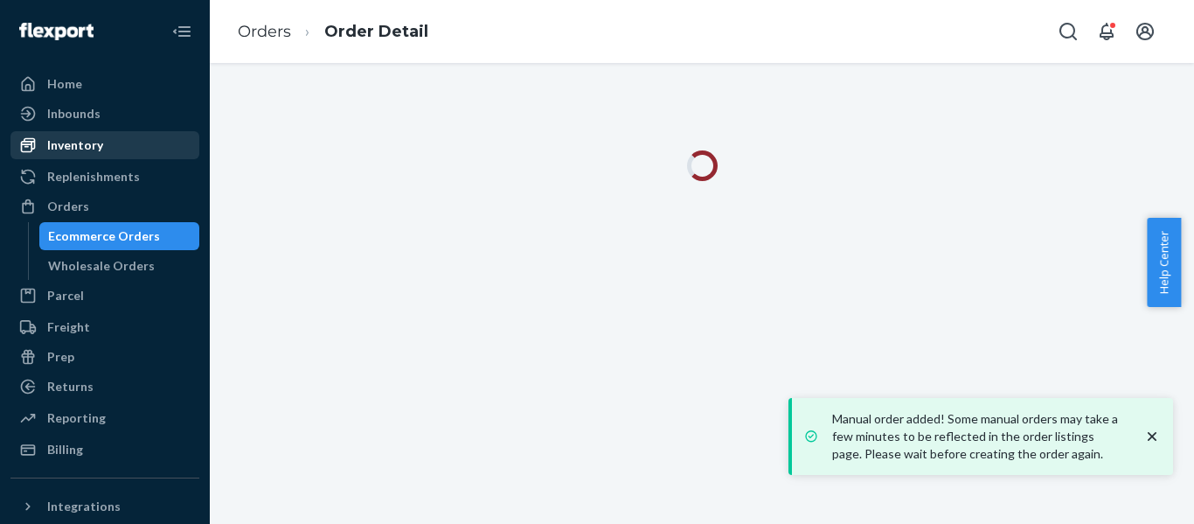
click at [1155, 435] on icon "close toast" at bounding box center [1151, 435] width 17 height 17
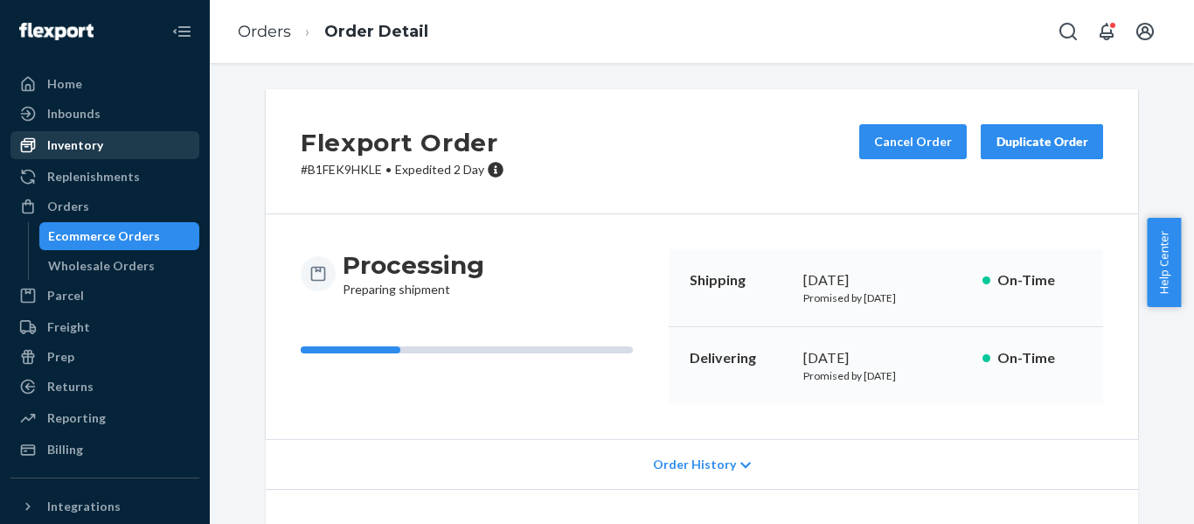
click at [759, 177] on div "Flexport Order # B1FEK9HKLE • Expedited 2 Day Cancel Order Duplicate Order" at bounding box center [702, 151] width 872 height 125
drag, startPoint x: 52, startPoint y: 207, endPoint x: 146, endPoint y: 169, distance: 101.1
click at [52, 207] on div "Orders" at bounding box center [68, 206] width 42 height 17
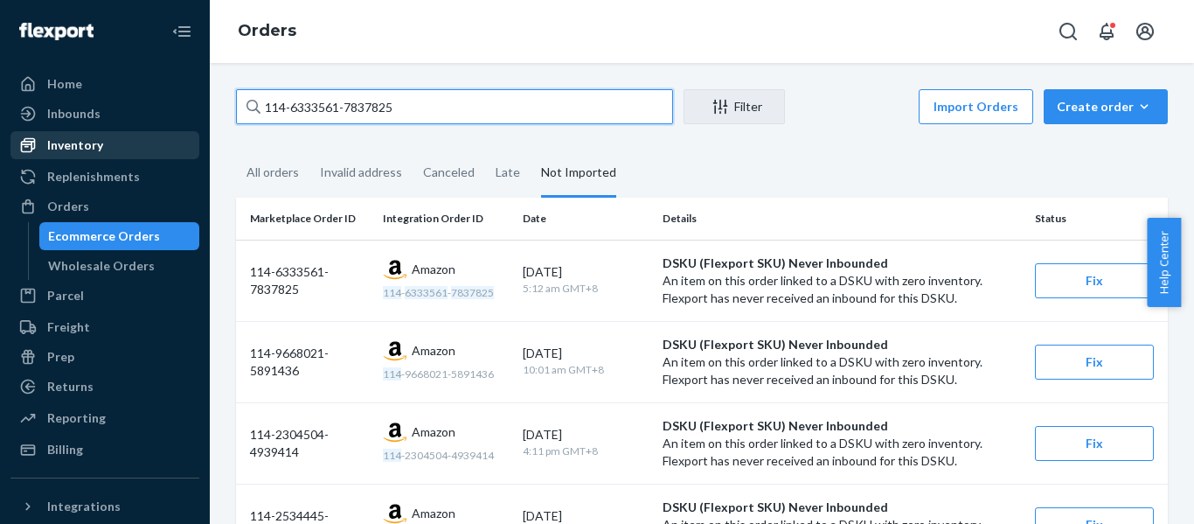
drag, startPoint x: 3, startPoint y: 137, endPoint x: -48, endPoint y: 126, distance: 52.0
click at [0, 126] on html "Home Inbounds Shipping Plans Problems Inventory Products Replenishments Orders …" at bounding box center [597, 262] width 1194 height 524
paste input "4476934-7957827"
type input "114-4476934-7957827"
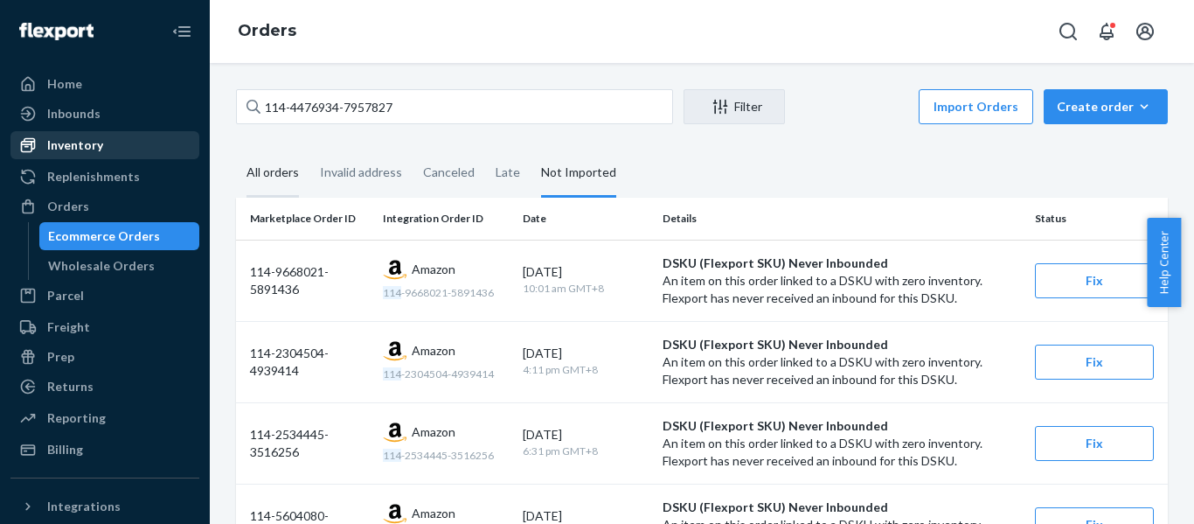
click at [264, 166] on div "All orders" at bounding box center [273, 173] width 52 height 48
click at [236, 149] on input "All orders" at bounding box center [236, 149] width 0 height 0
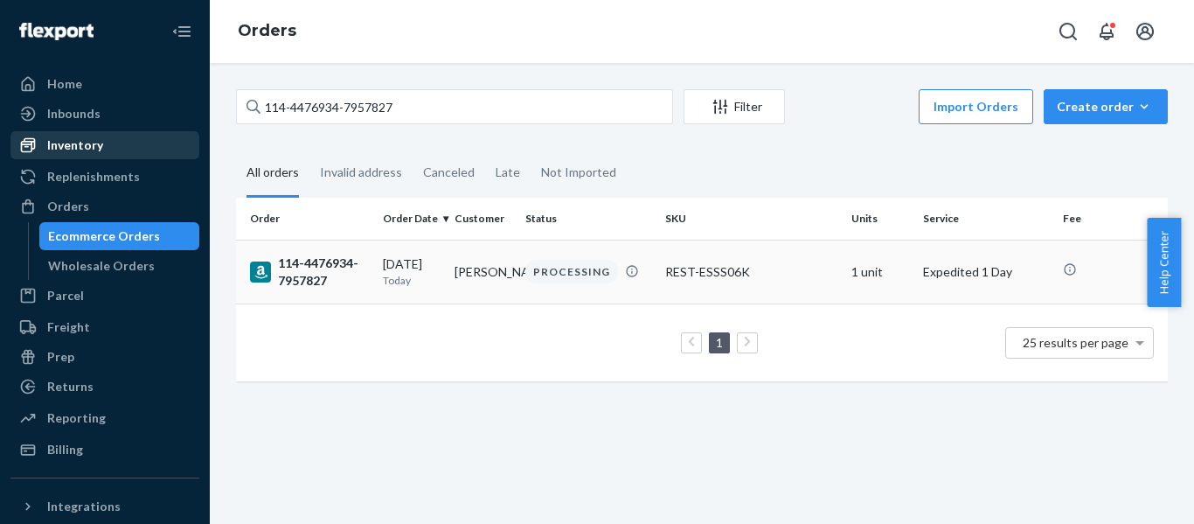
click at [317, 265] on div "114-4476934-7957827" at bounding box center [309, 271] width 119 height 35
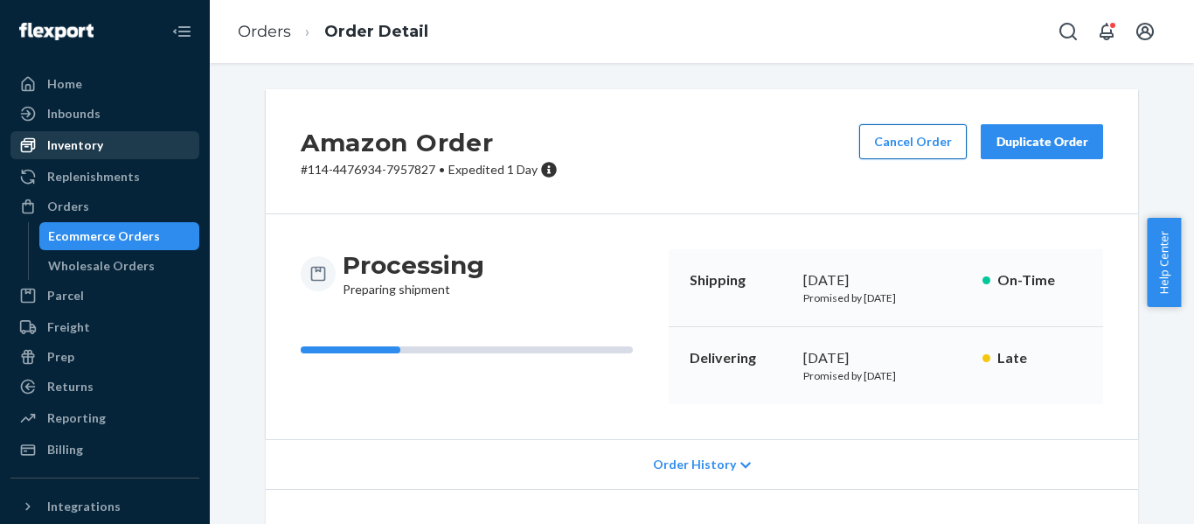
click at [918, 148] on button "Cancel Order" at bounding box center [913, 141] width 108 height 35
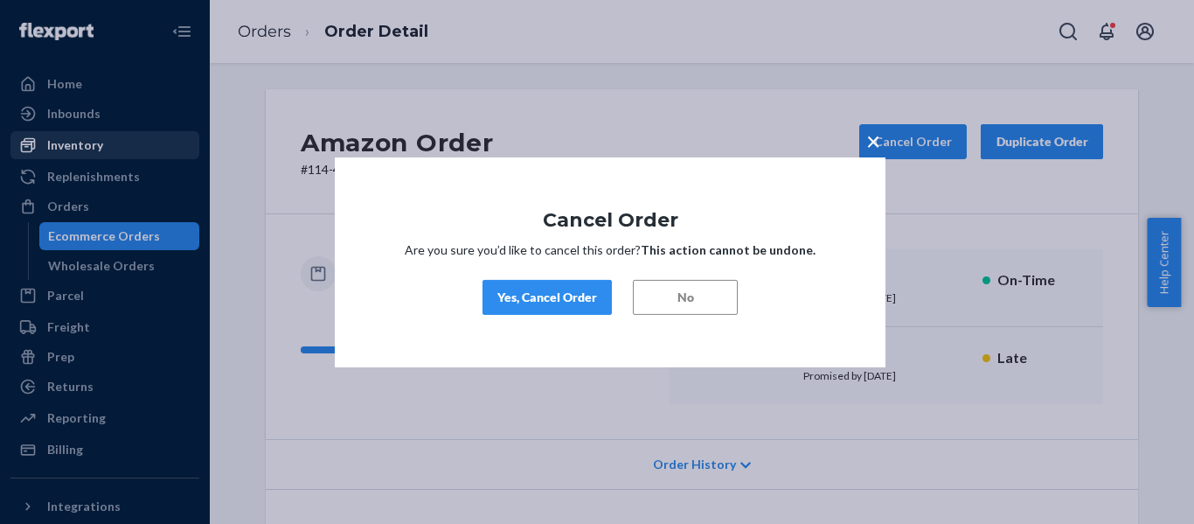
drag, startPoint x: 808, startPoint y: 67, endPoint x: 798, endPoint y: 73, distance: 11.4
click at [806, 68] on div "× Cancel Order Are you sure you’d like to cancel this order? This action cannot…" at bounding box center [597, 262] width 1194 height 524
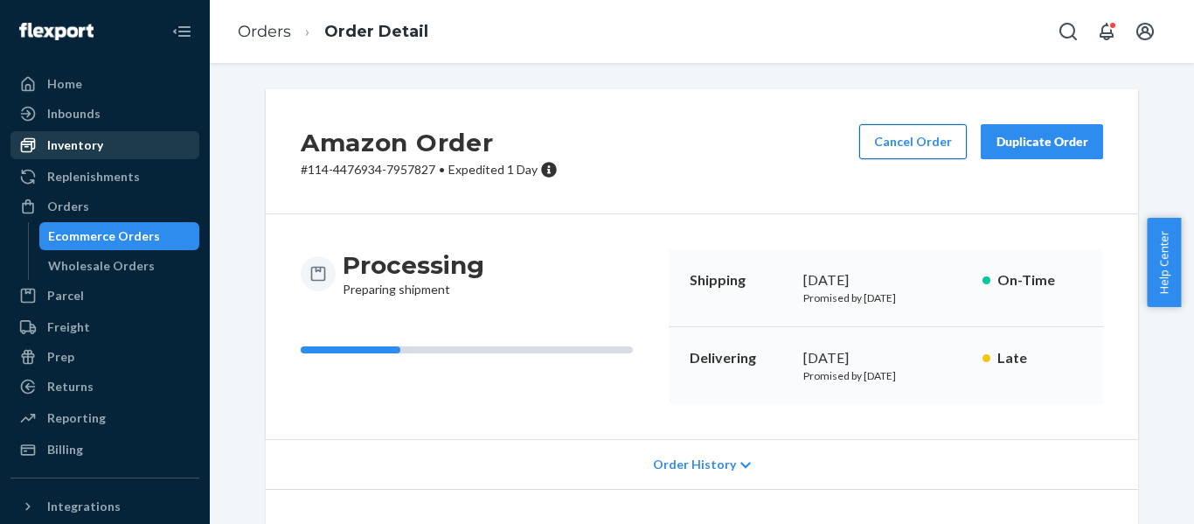
click at [918, 142] on button "Cancel Order" at bounding box center [913, 141] width 108 height 35
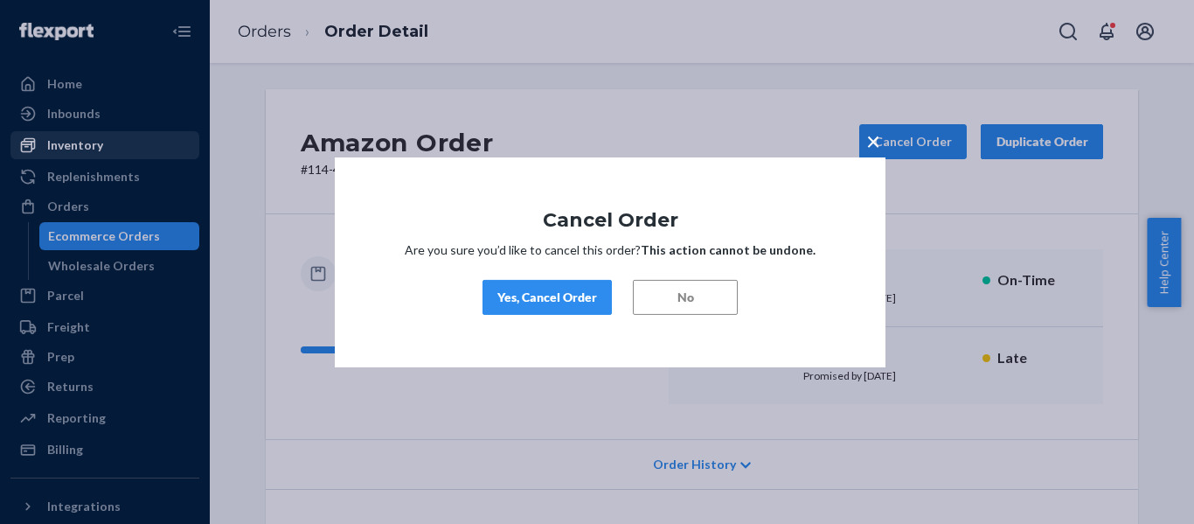
click at [555, 302] on div "Yes, Cancel Order" at bounding box center [547, 296] width 100 height 17
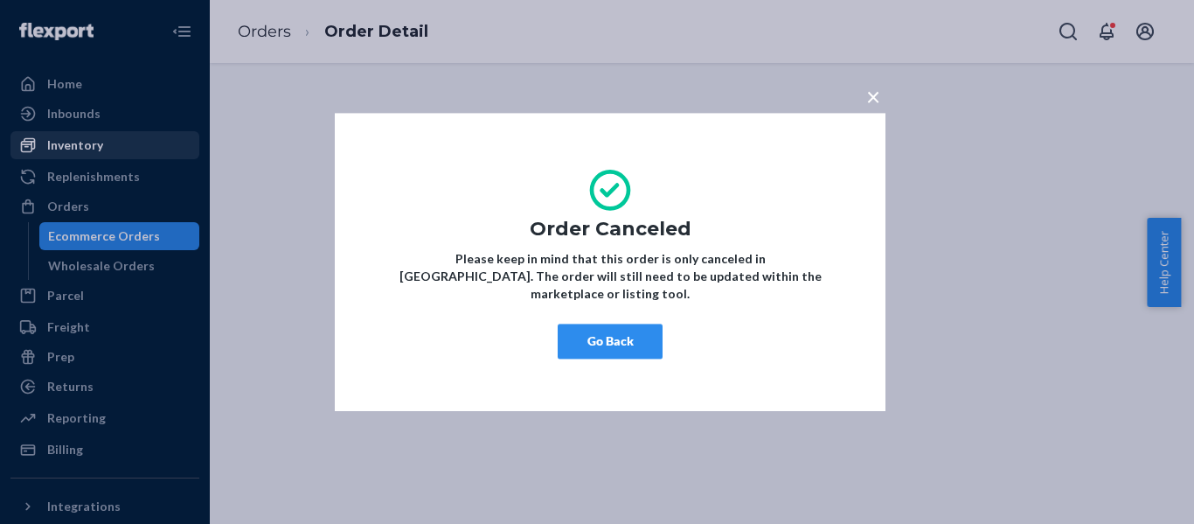
click at [615, 333] on button "Go Back" at bounding box center [610, 340] width 105 height 35
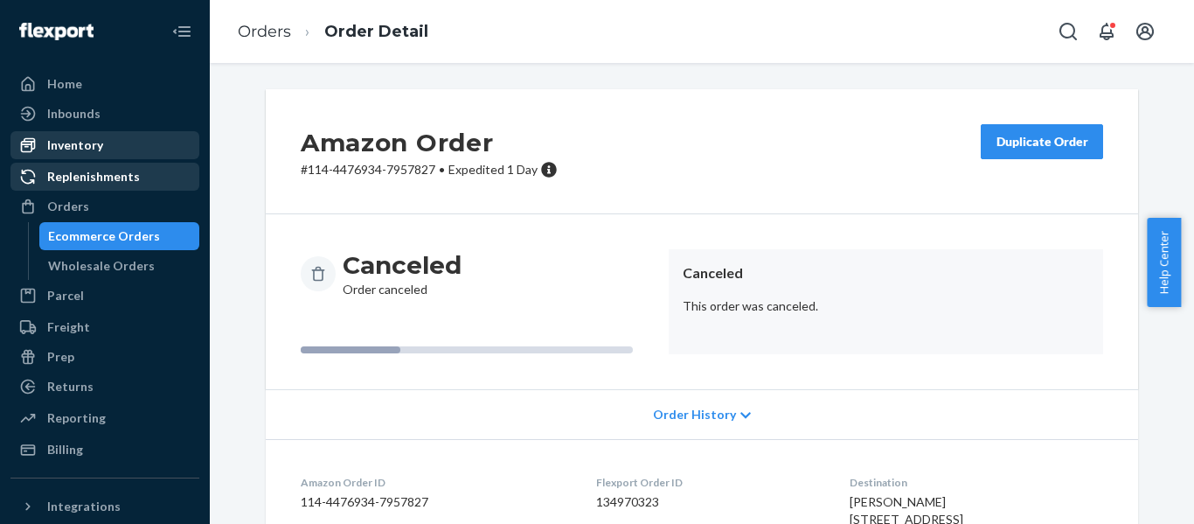
click at [63, 206] on div "Orders" at bounding box center [68, 206] width 42 height 17
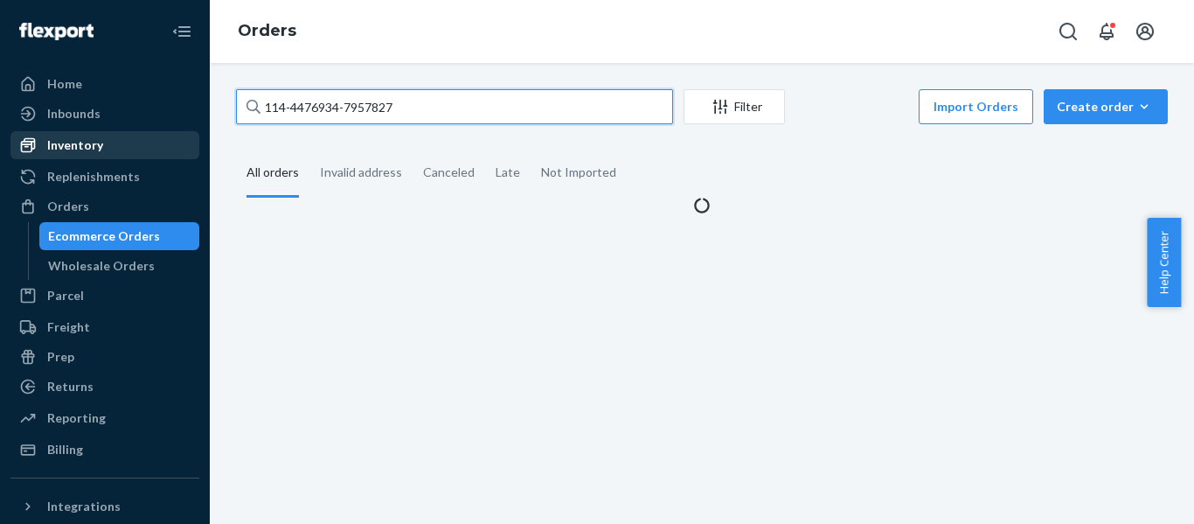
drag, startPoint x: 392, startPoint y: 117, endPoint x: 38, endPoint y: 98, distance: 354.6
click at [45, 101] on div "Home Inbounds Shipping Plans Problems Inventory Products Replenishments Orders …" at bounding box center [597, 262] width 1194 height 524
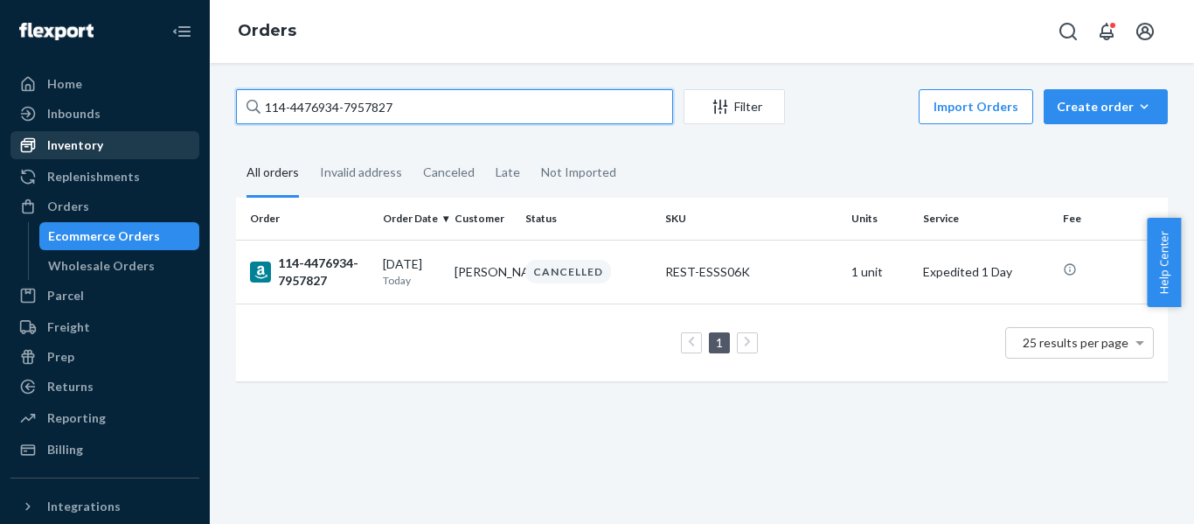
paste input "3-0874498-7885059"
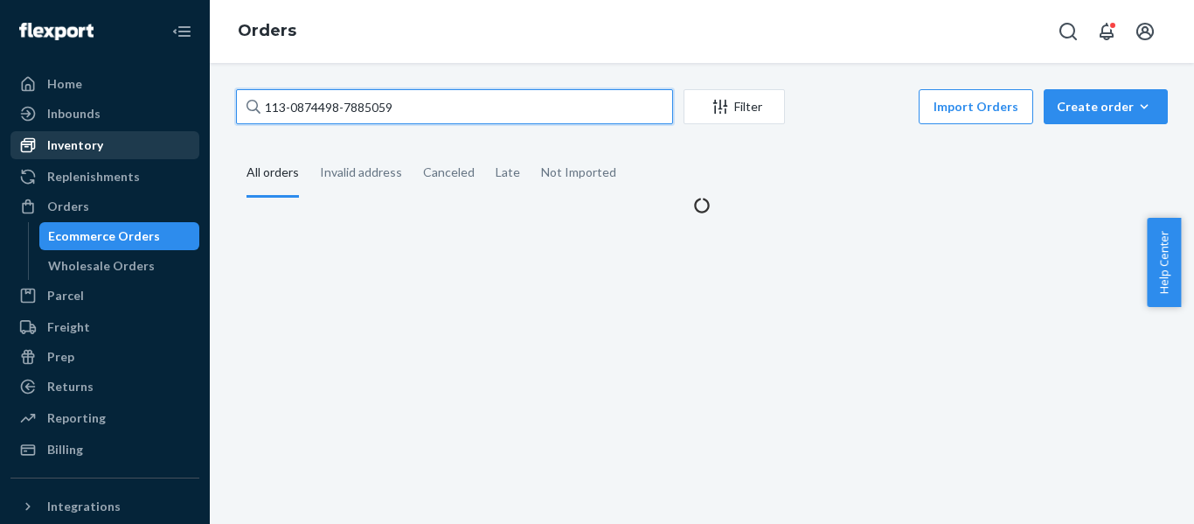
type input "113-0874498-7885059"
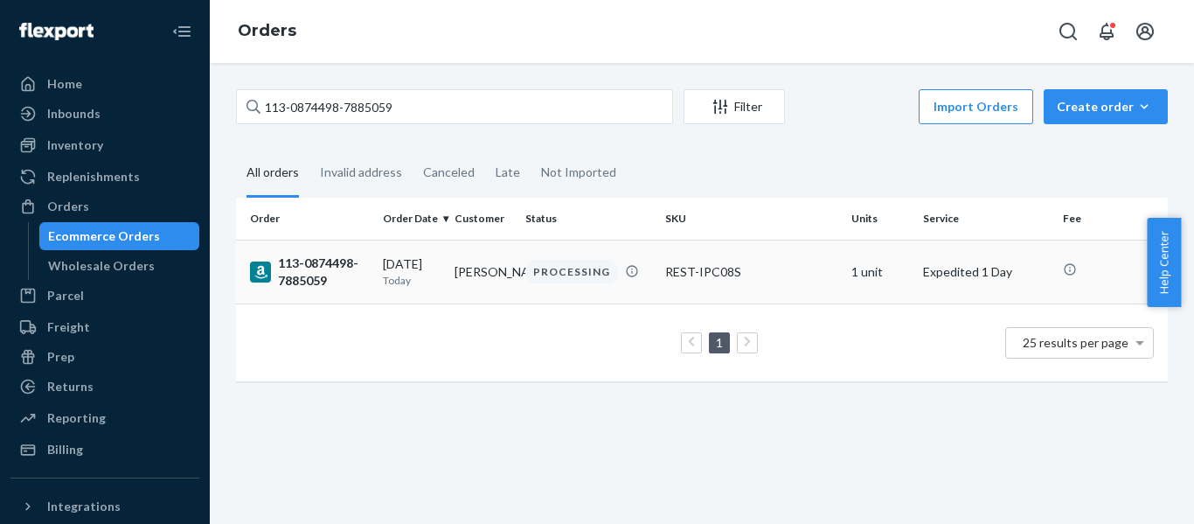
click at [344, 266] on div "113-0874498-7885059" at bounding box center [309, 271] width 119 height 35
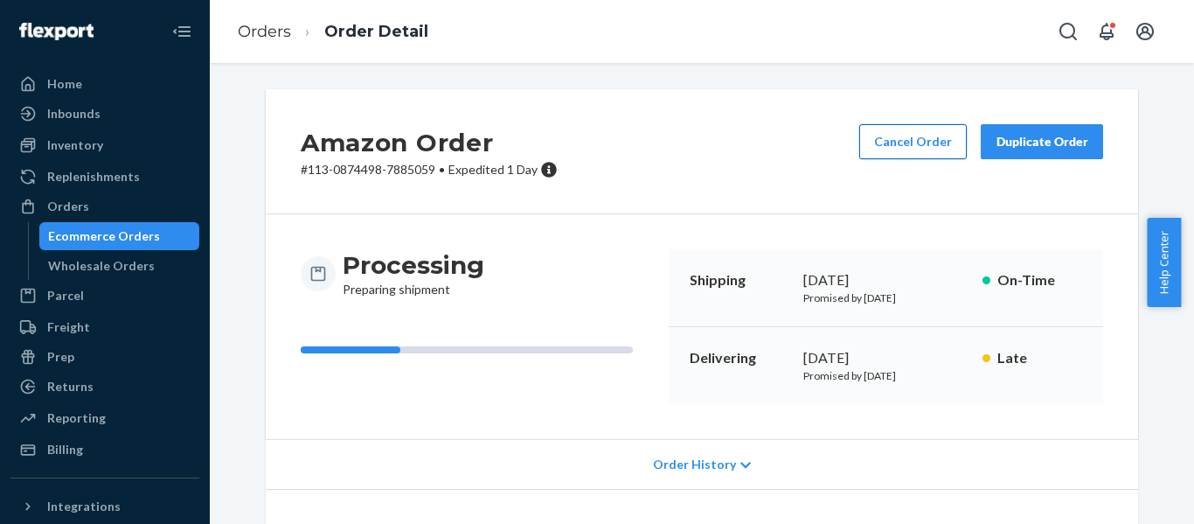
click at [888, 144] on button "Cancel Order" at bounding box center [913, 141] width 108 height 35
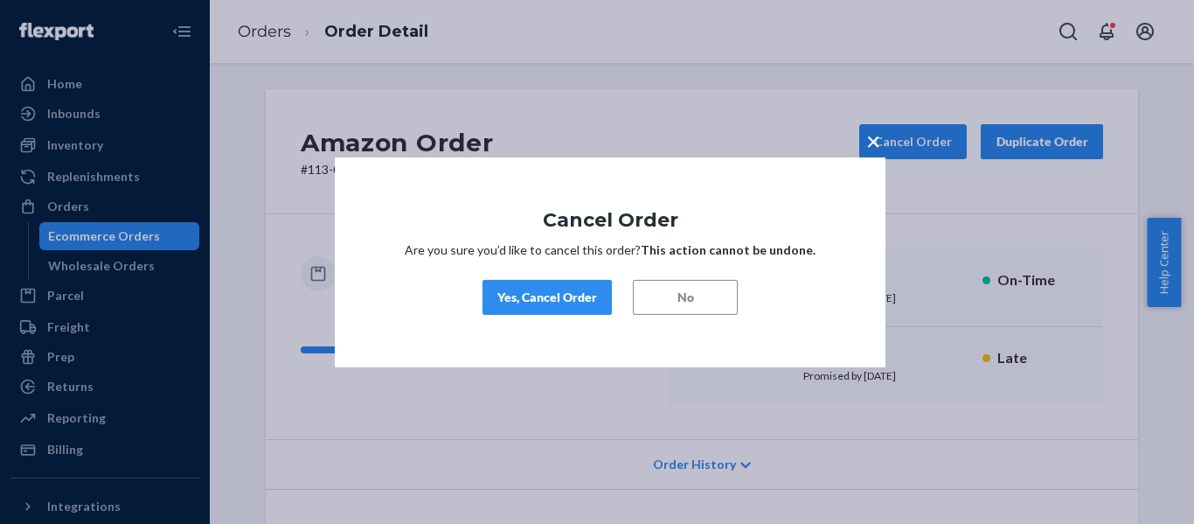
click at [514, 290] on div "Yes, Cancel Order" at bounding box center [547, 296] width 100 height 17
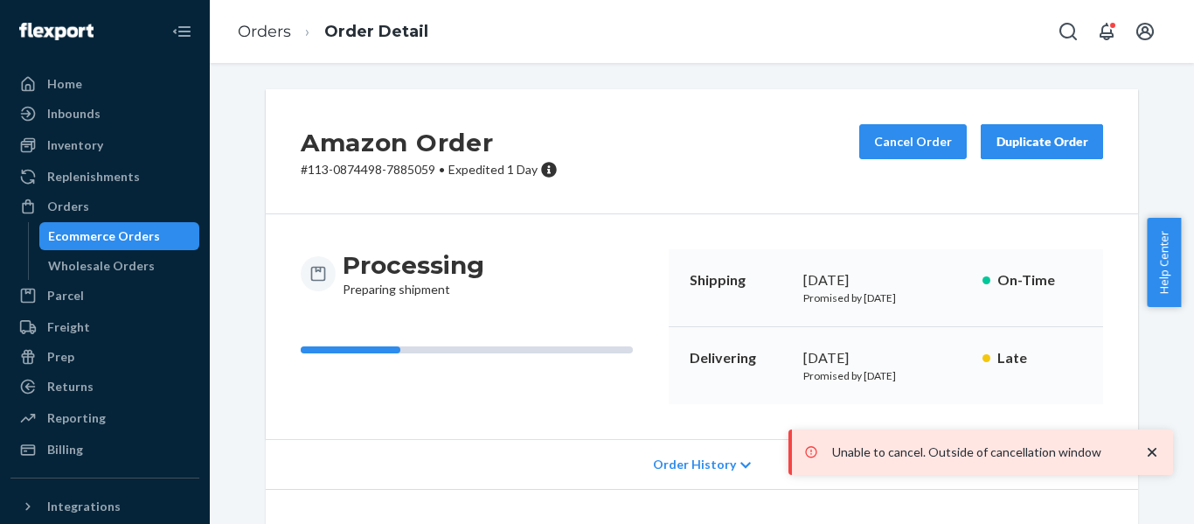
click at [1147, 445] on icon "close toast" at bounding box center [1151, 451] width 17 height 17
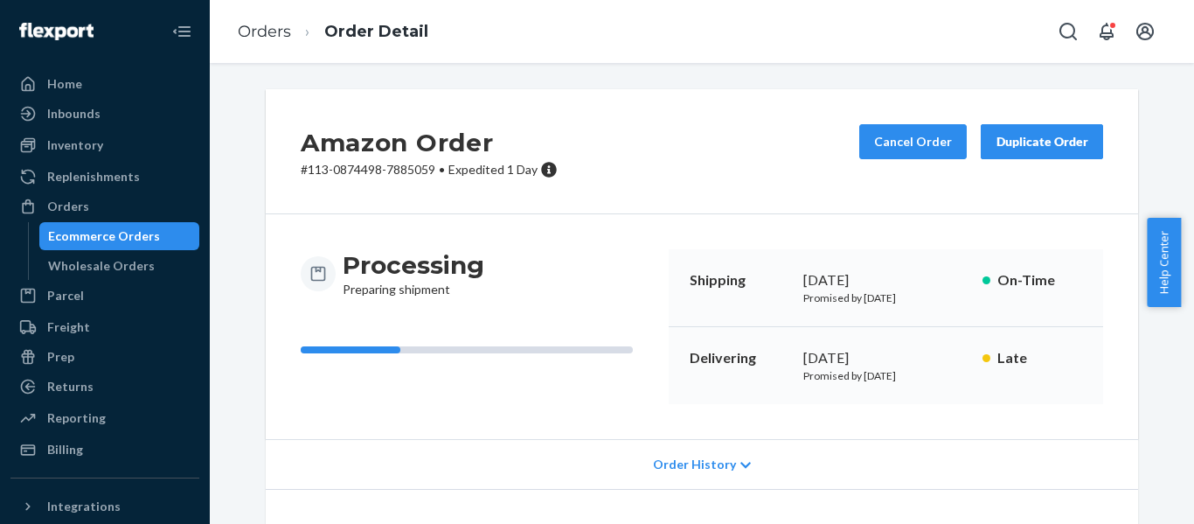
click at [710, 160] on div "Amazon Order # 113-0874498-7885059 • Expedited 1 Day Cancel Order Duplicate Ord…" at bounding box center [702, 151] width 872 height 125
click at [917, 142] on button "Cancel Order" at bounding box center [913, 141] width 108 height 35
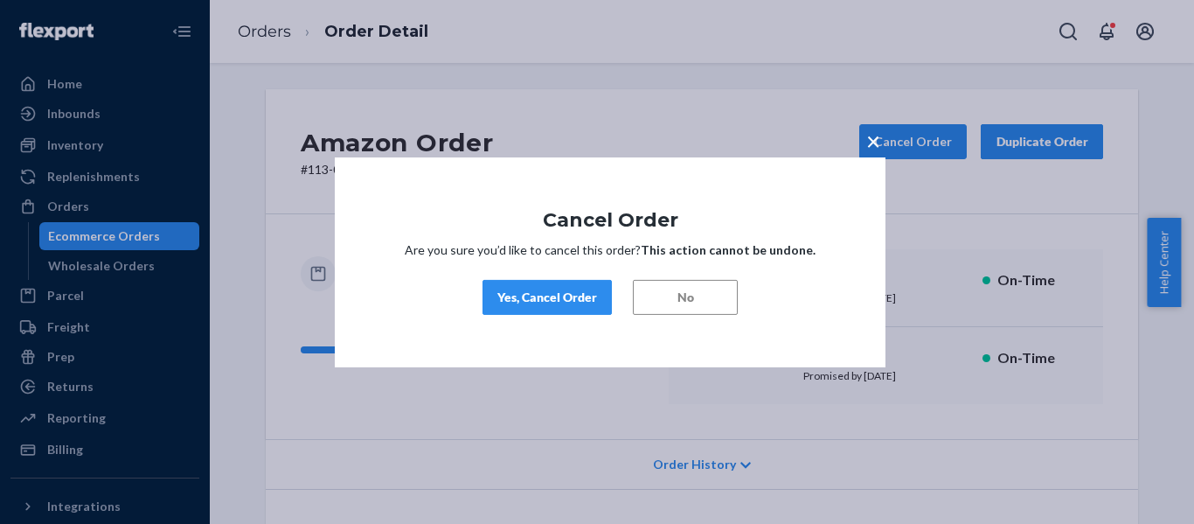
click at [565, 307] on button "Yes, Cancel Order" at bounding box center [547, 297] width 129 height 35
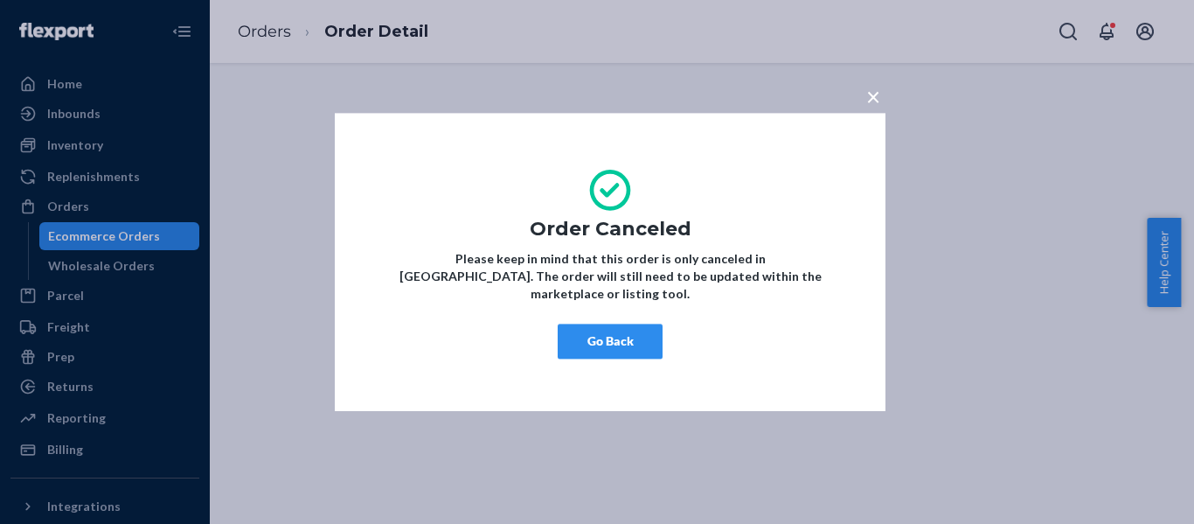
click at [606, 326] on button "Go Back" at bounding box center [610, 340] width 105 height 35
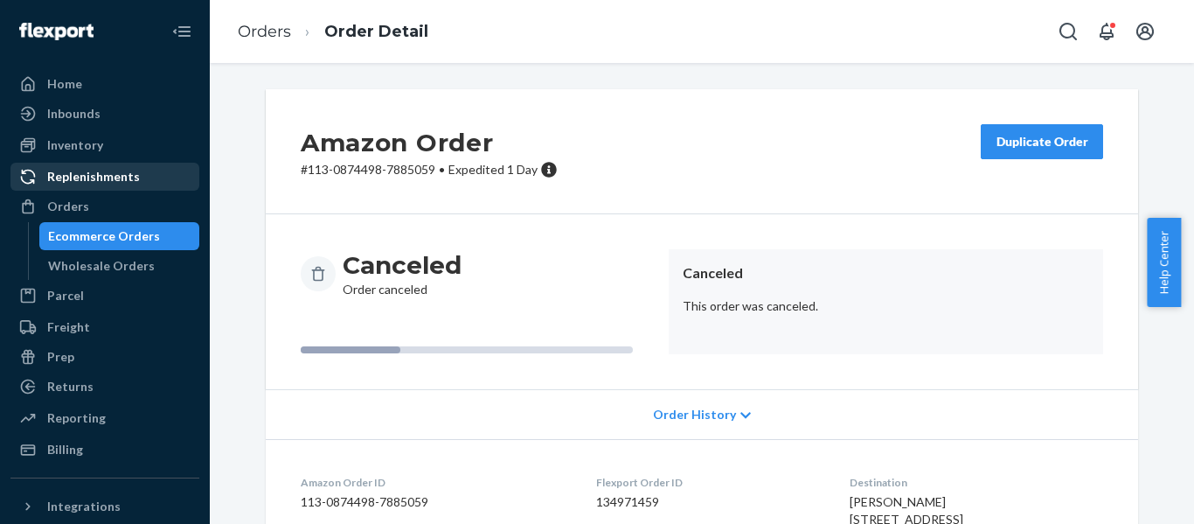
drag, startPoint x: 78, startPoint y: 210, endPoint x: 143, endPoint y: 173, distance: 75.1
click at [78, 209] on div "Orders" at bounding box center [68, 206] width 42 height 17
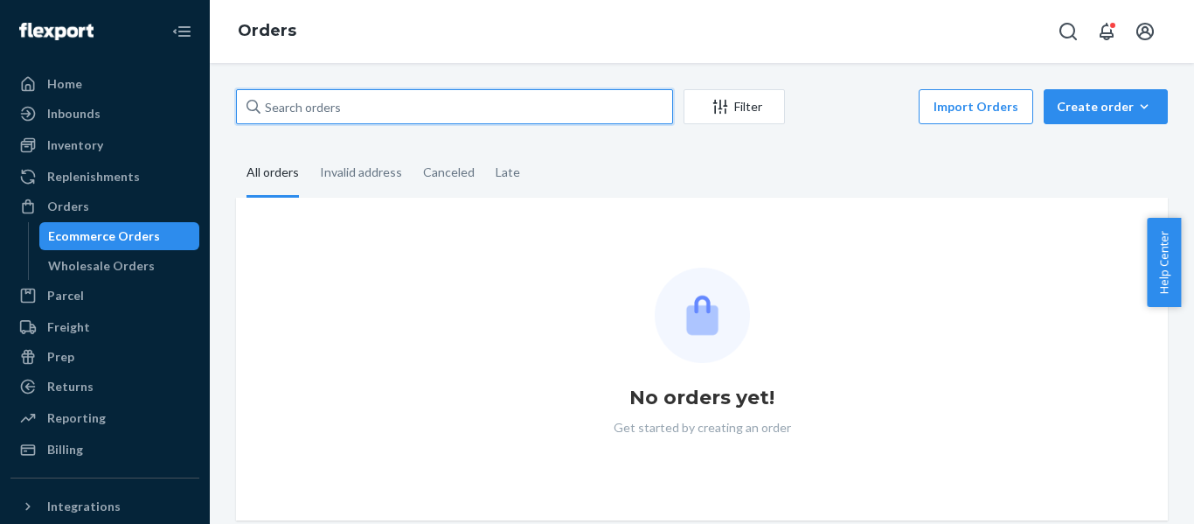
click at [380, 103] on input "text" at bounding box center [454, 106] width 437 height 35
paste input "114-8146499-9141011"
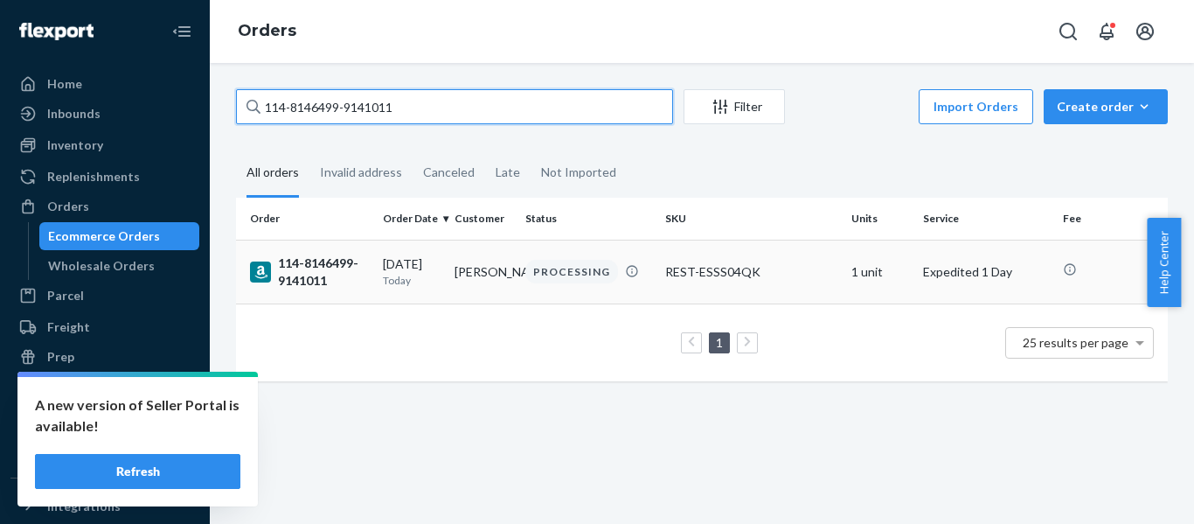
type input "114-8146499-9141011"
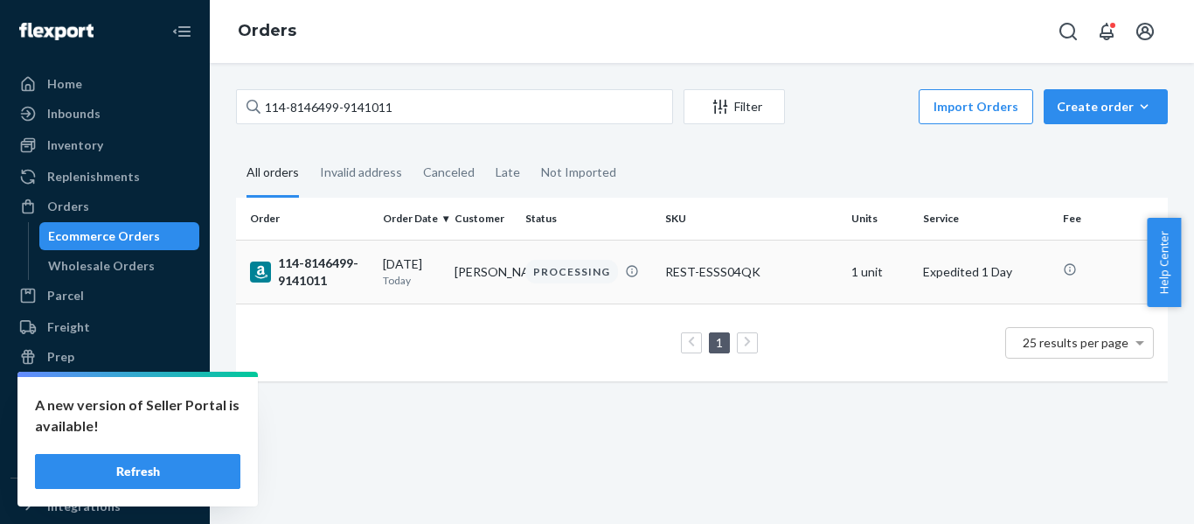
click at [302, 272] on div "114-8146499-9141011" at bounding box center [309, 271] width 119 height 35
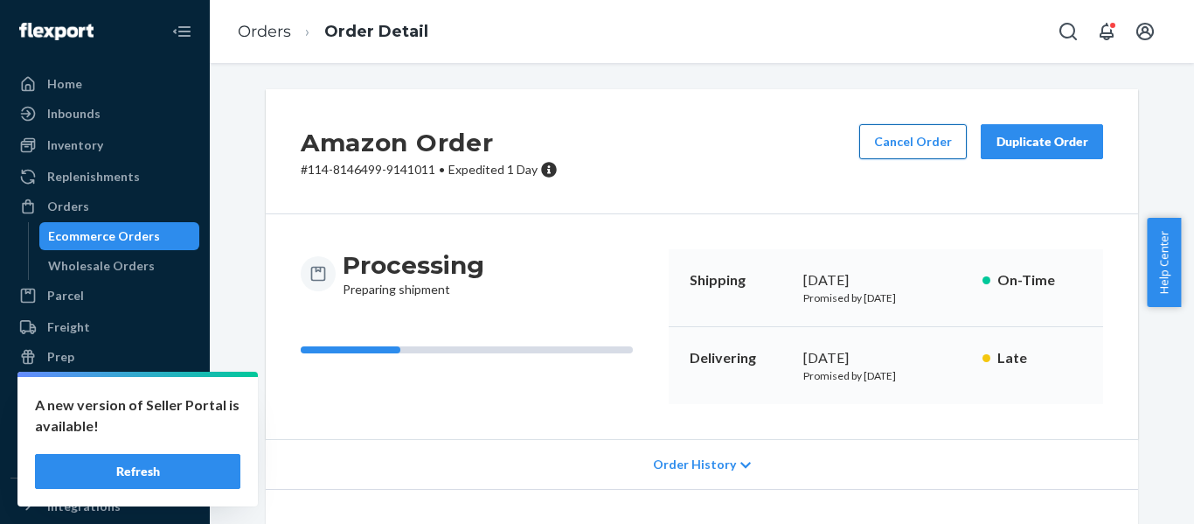
click at [918, 137] on button "Cancel Order" at bounding box center [913, 141] width 108 height 35
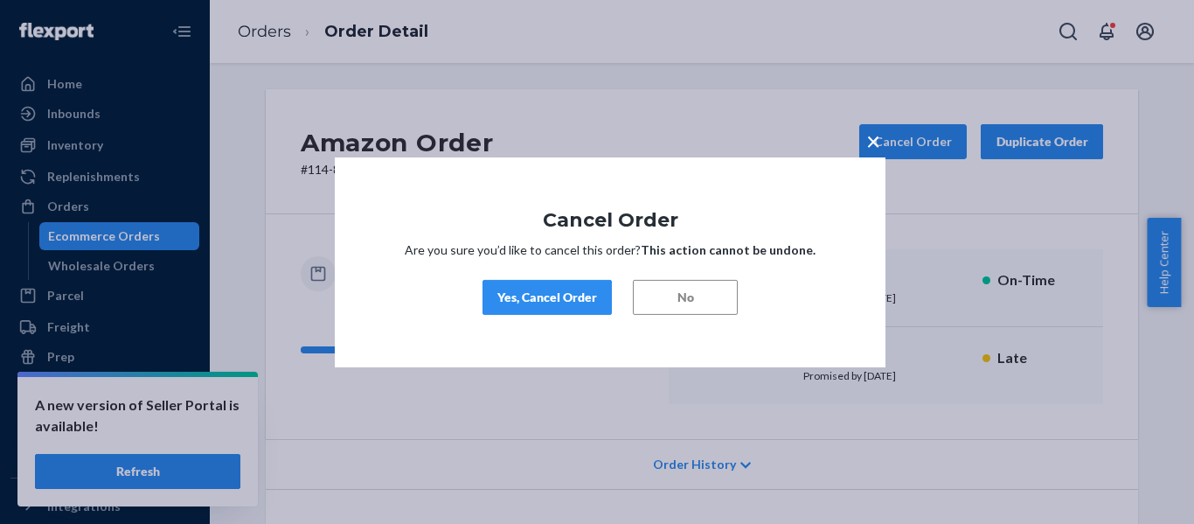
click at [598, 302] on button "Yes, Cancel Order" at bounding box center [547, 297] width 129 height 35
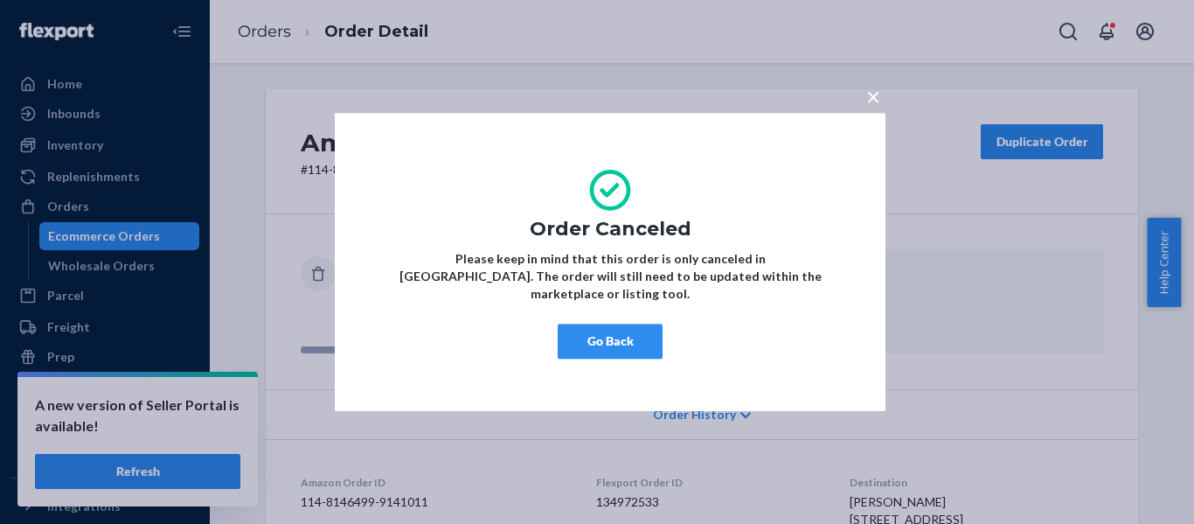
click at [616, 335] on button "Go Back" at bounding box center [610, 340] width 105 height 35
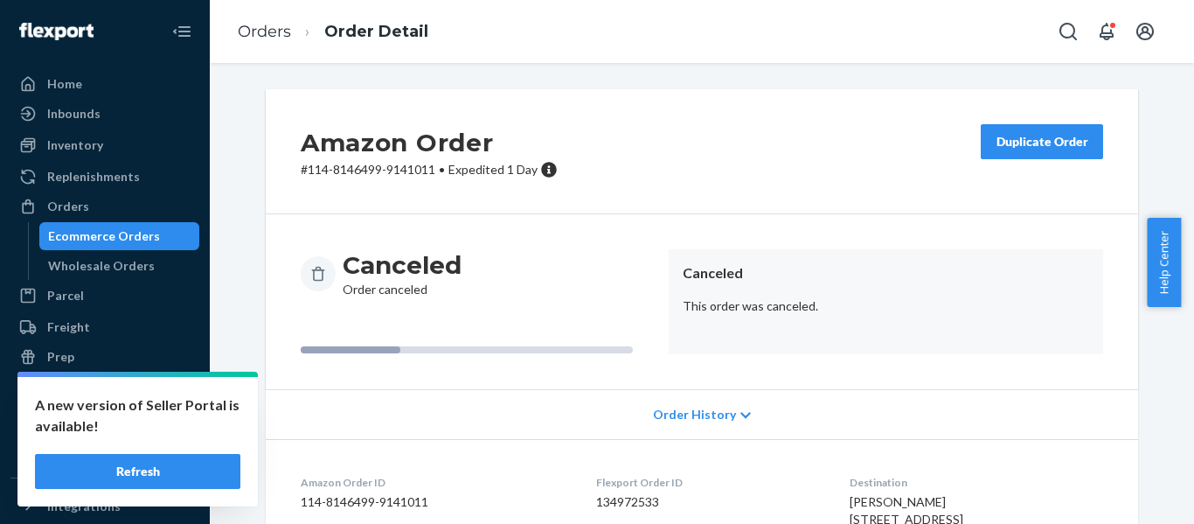
click at [66, 210] on div "Orders" at bounding box center [68, 206] width 42 height 17
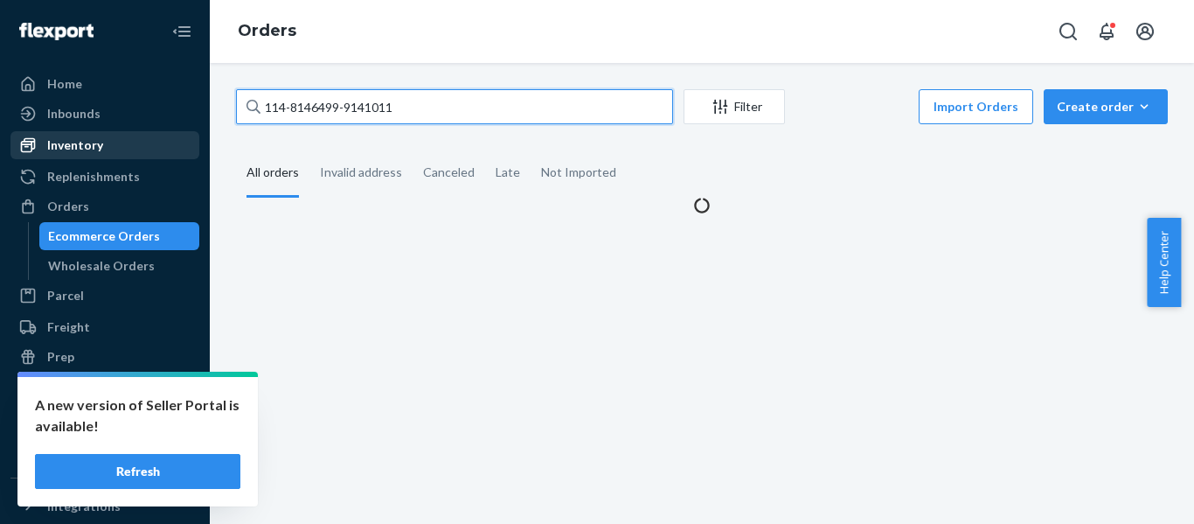
drag, startPoint x: 318, startPoint y: 128, endPoint x: 81, endPoint y: 131, distance: 236.9
click at [122, 135] on div "Home Inbounds Shipping Plans Problems Inventory Products Replenishments Orders …" at bounding box center [597, 262] width 1194 height 524
paste input "7993319-9853032"
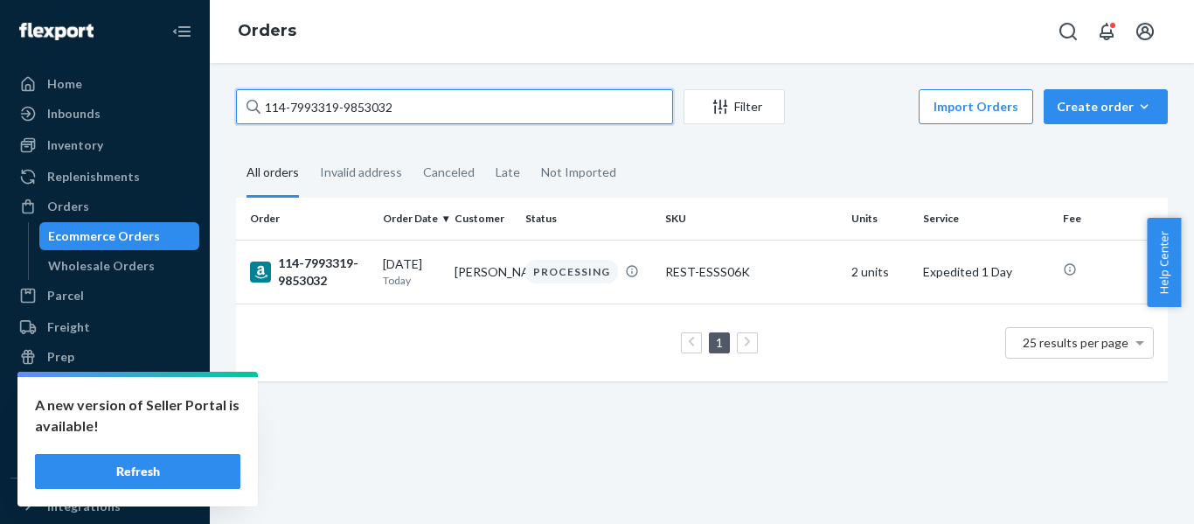
type input "114-7993319-9853032"
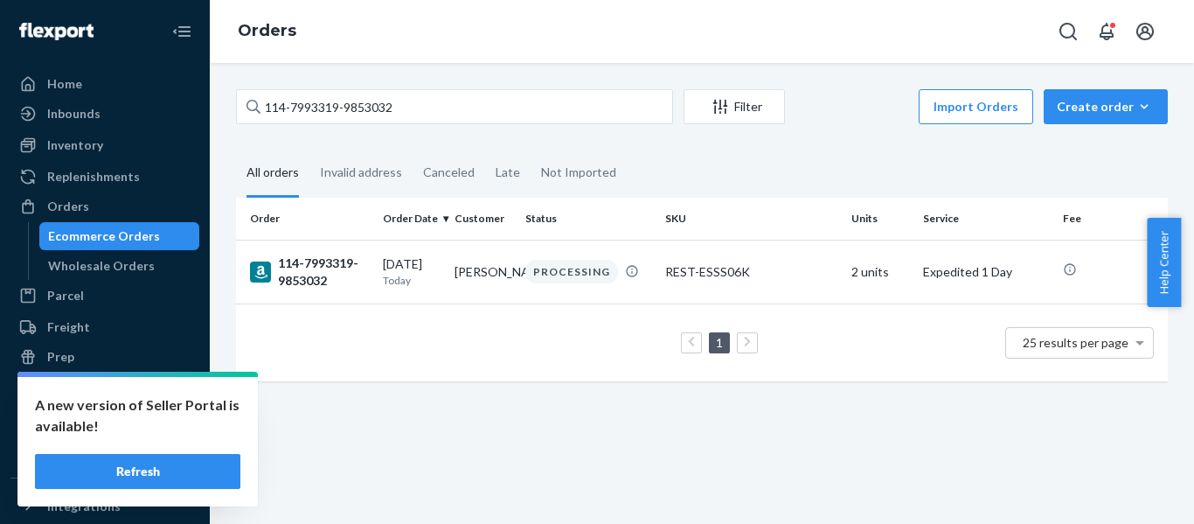
click at [141, 476] on button "Refresh" at bounding box center [137, 471] width 205 height 35
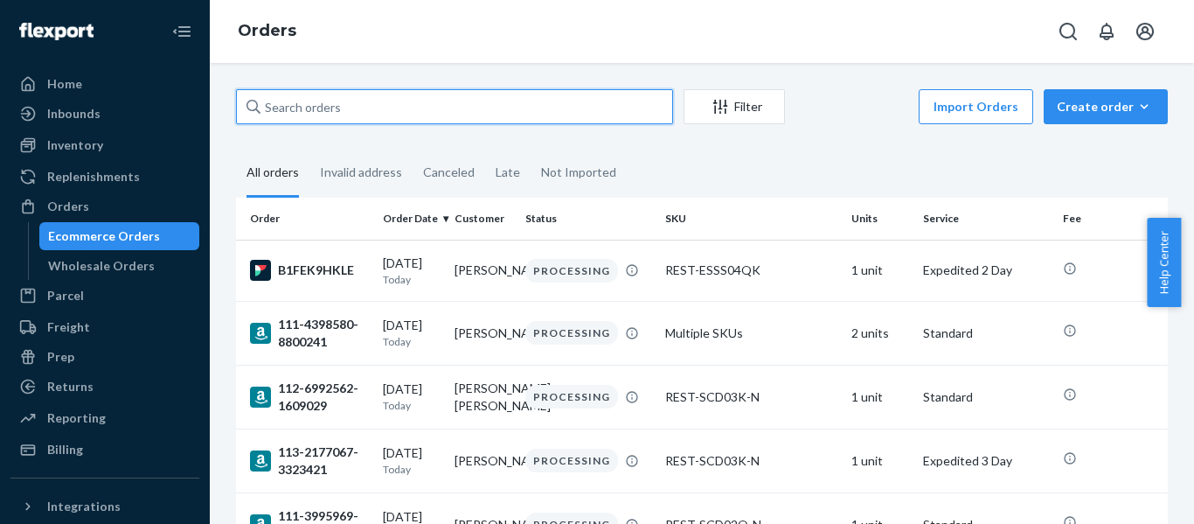
click at [344, 100] on input "text" at bounding box center [454, 106] width 437 height 35
paste input "114-7993319-9853032"
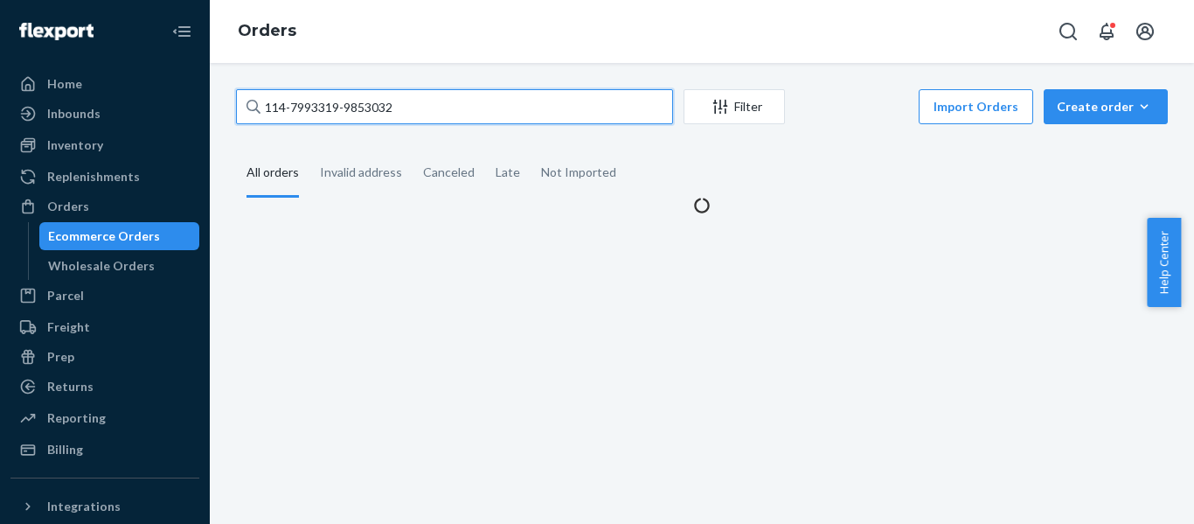
type input "114-7993319-9853032"
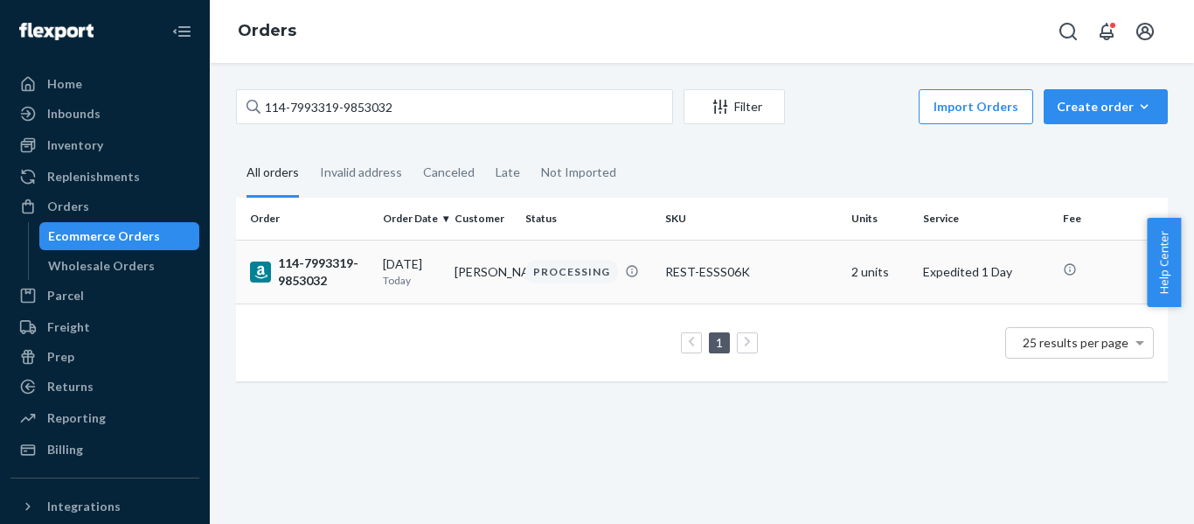
click at [295, 281] on div "114-7993319-9853032" at bounding box center [309, 271] width 119 height 35
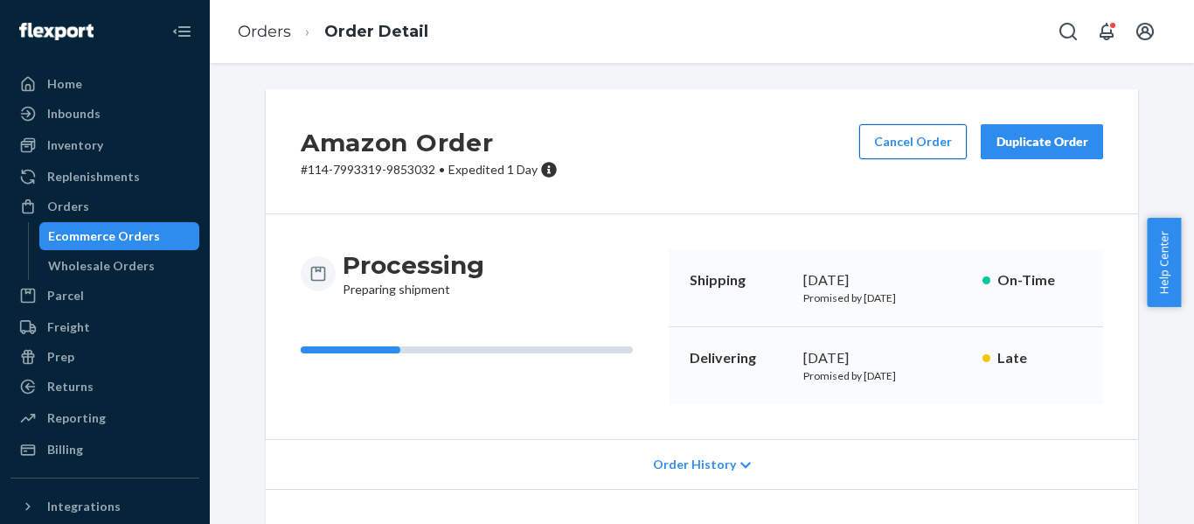
click at [906, 142] on button "Cancel Order" at bounding box center [913, 141] width 108 height 35
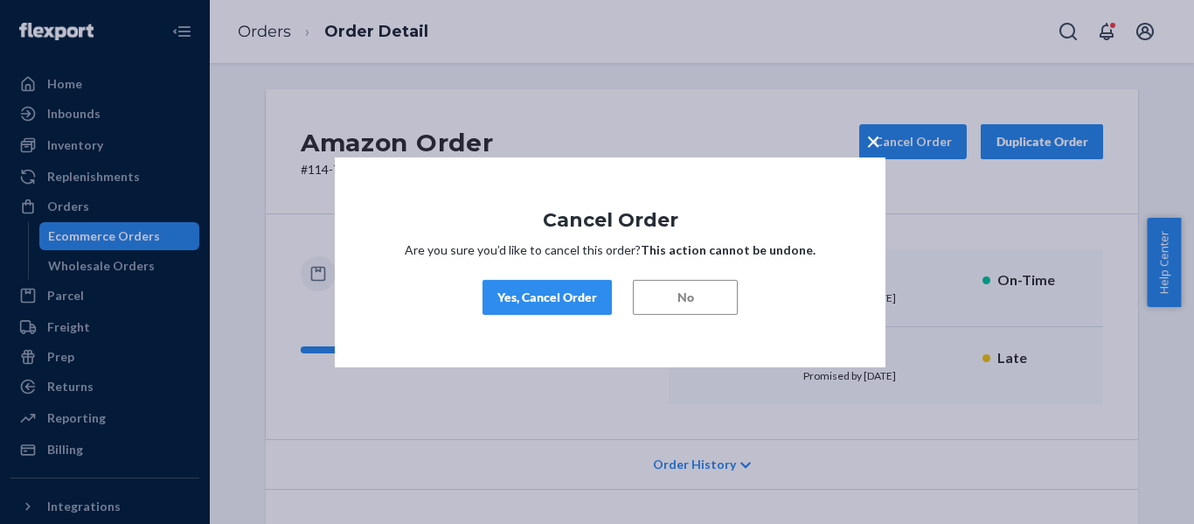
click at [580, 314] on button "Yes, Cancel Order" at bounding box center [547, 297] width 129 height 35
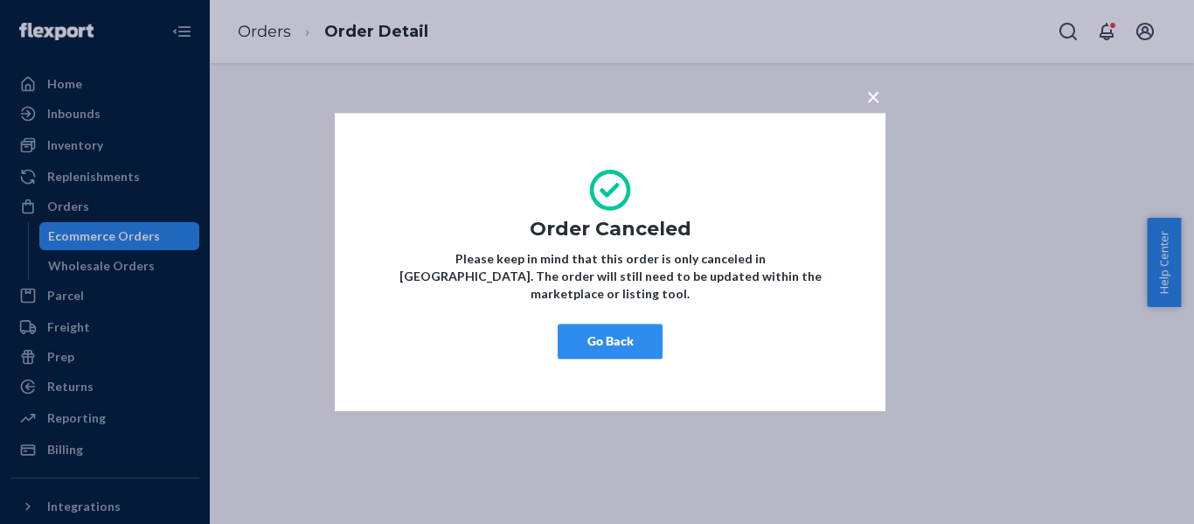
click at [654, 335] on button "Go Back" at bounding box center [610, 340] width 105 height 35
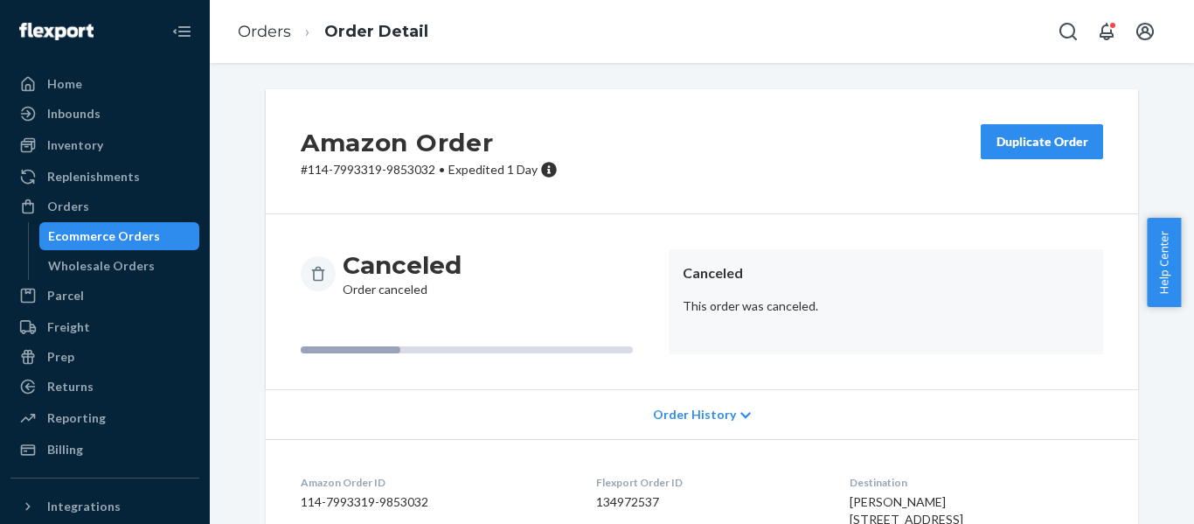
click at [778, 118] on div "Amazon Order # 114-7993319-9853032 • Expedited 1 Day Duplicate Order" at bounding box center [702, 151] width 872 height 125
click at [77, 205] on div "Orders" at bounding box center [68, 206] width 42 height 17
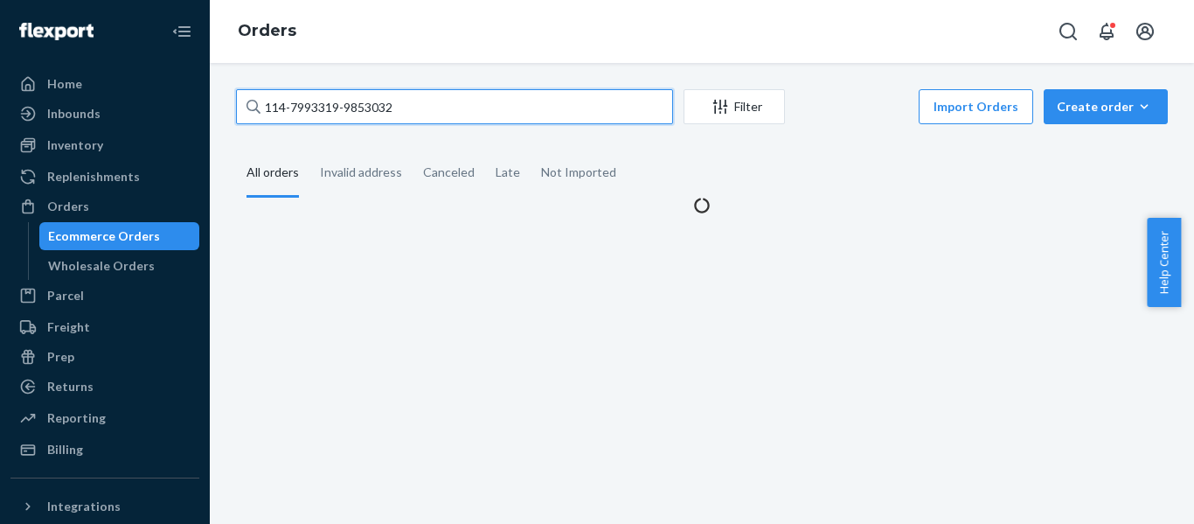
drag, startPoint x: 453, startPoint y: 110, endPoint x: 7, endPoint y: 134, distance: 446.4
click at [22, 135] on div "Home Inbounds Shipping Plans Problems Inventory Products Replenishments Orders …" at bounding box center [597, 262] width 1194 height 524
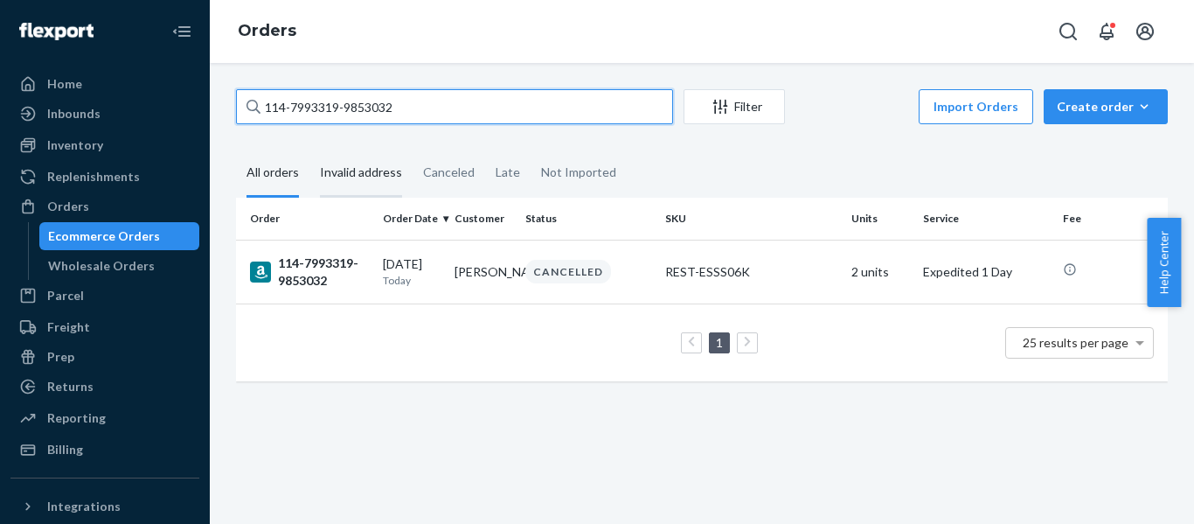
paste input "6698870-8093048"
type input "114-6698870-8093048"
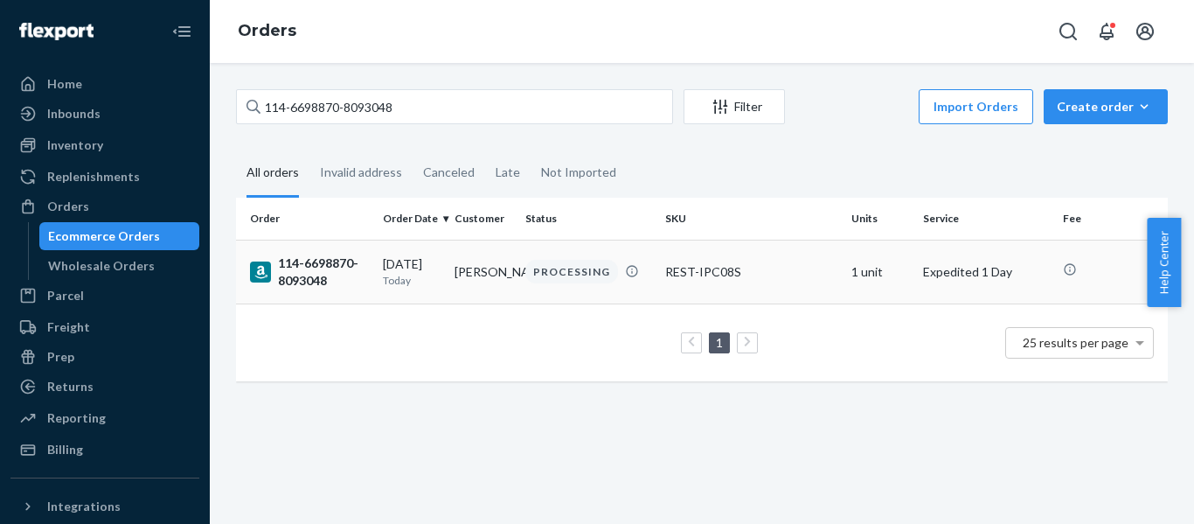
click at [307, 274] on div "114-6698870-8093048" at bounding box center [309, 271] width 119 height 35
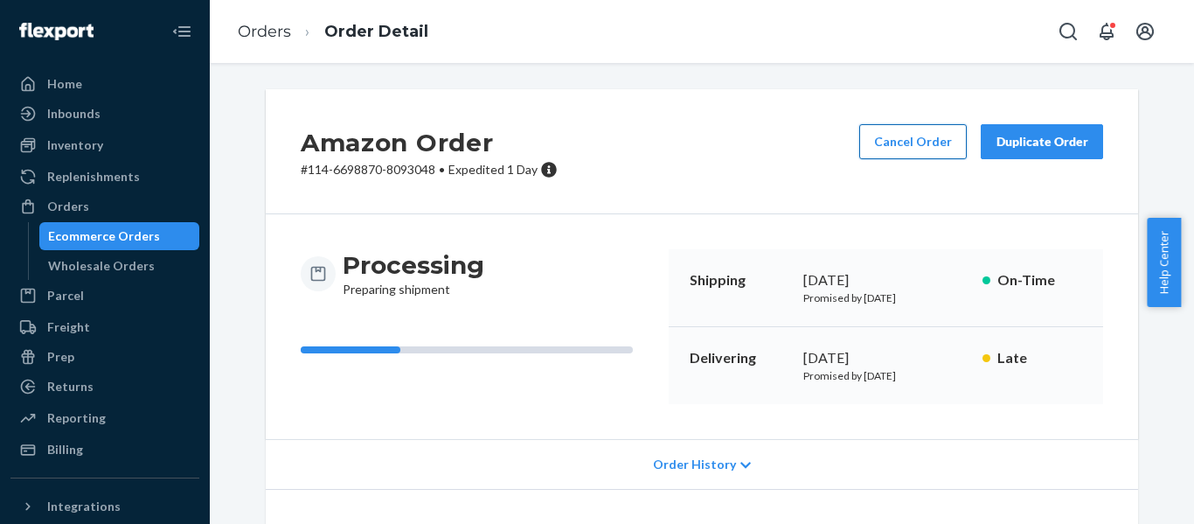
click at [899, 141] on button "Cancel Order" at bounding box center [913, 141] width 108 height 35
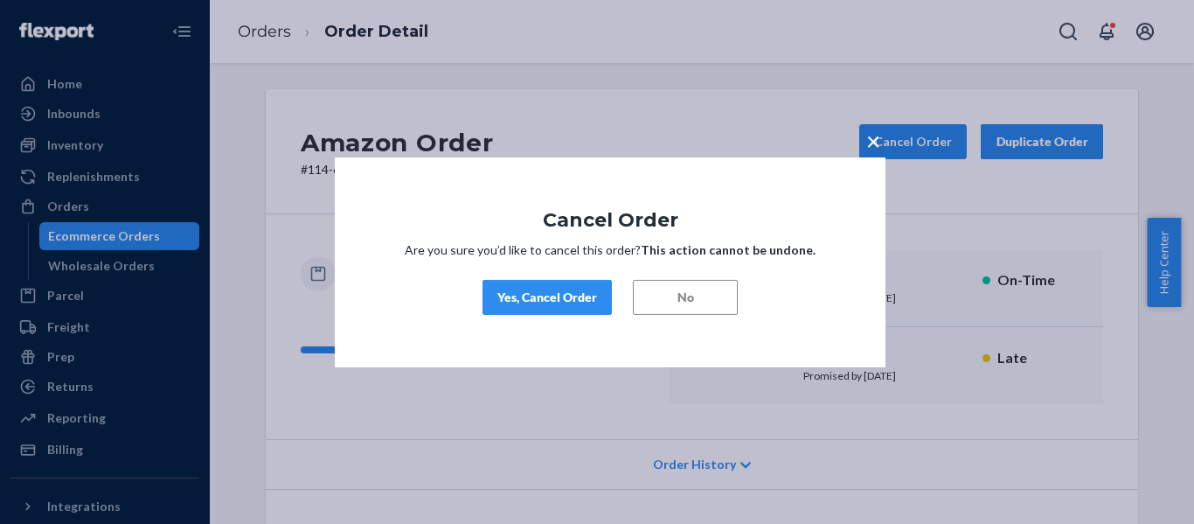
click at [540, 294] on div "Yes, Cancel Order" at bounding box center [547, 296] width 100 height 17
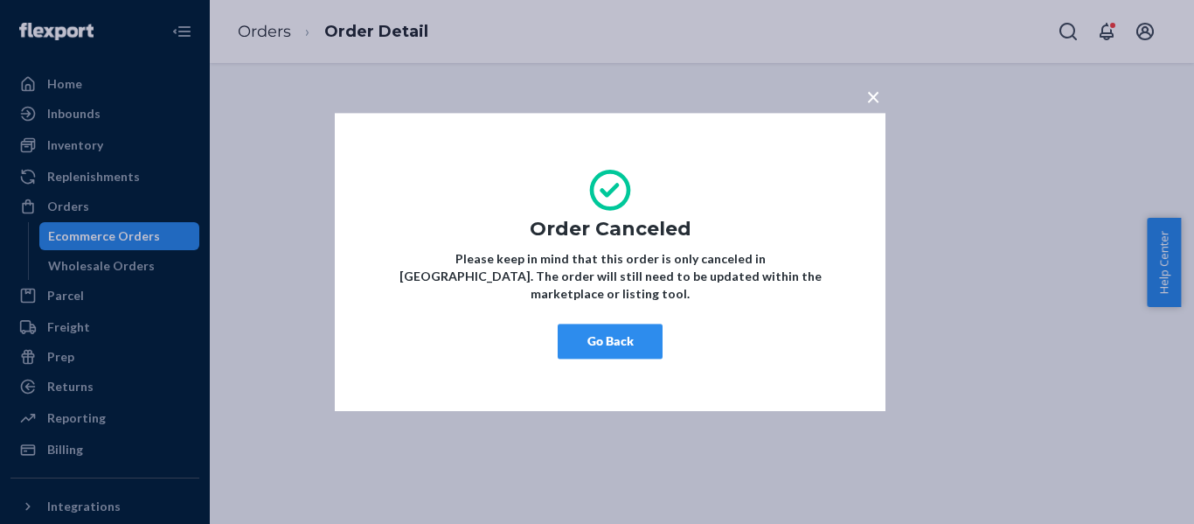
click at [614, 336] on button "Go Back" at bounding box center [610, 340] width 105 height 35
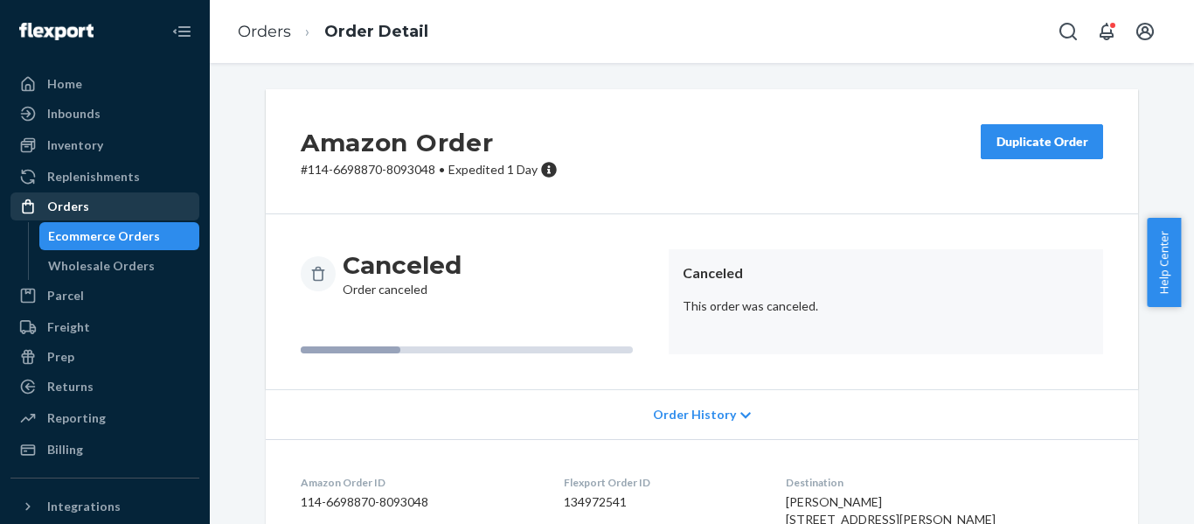
click at [52, 206] on div "Orders" at bounding box center [68, 206] width 42 height 17
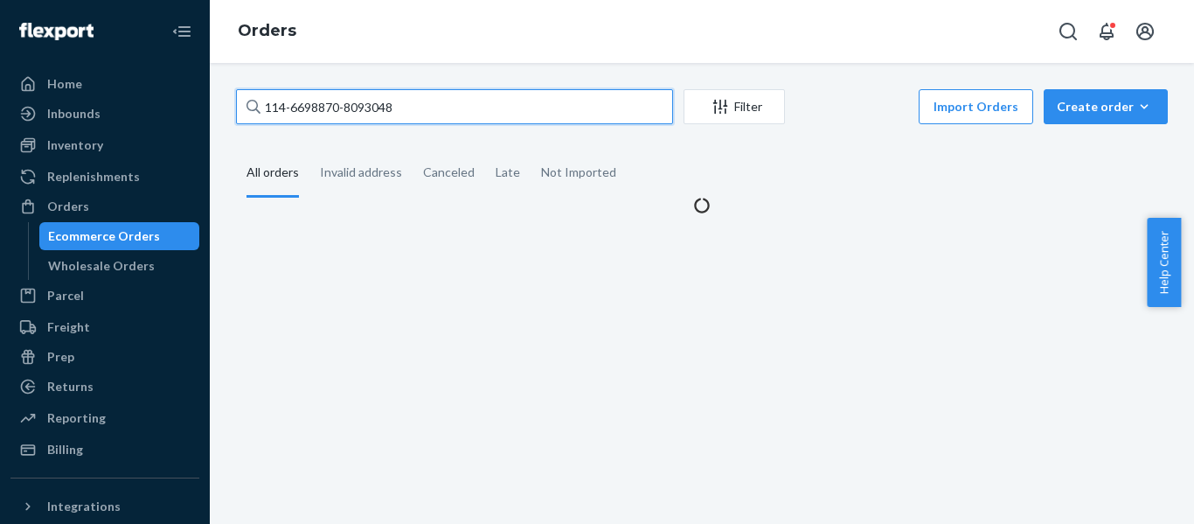
drag, startPoint x: 15, startPoint y: 129, endPoint x: -121, endPoint y: 154, distance: 137.8
click at [0, 154] on html "Home Inbounds Shipping Plans Problems Inventory Products Replenishments Orders …" at bounding box center [597, 262] width 1194 height 524
paste input "3-2186577-2369031"
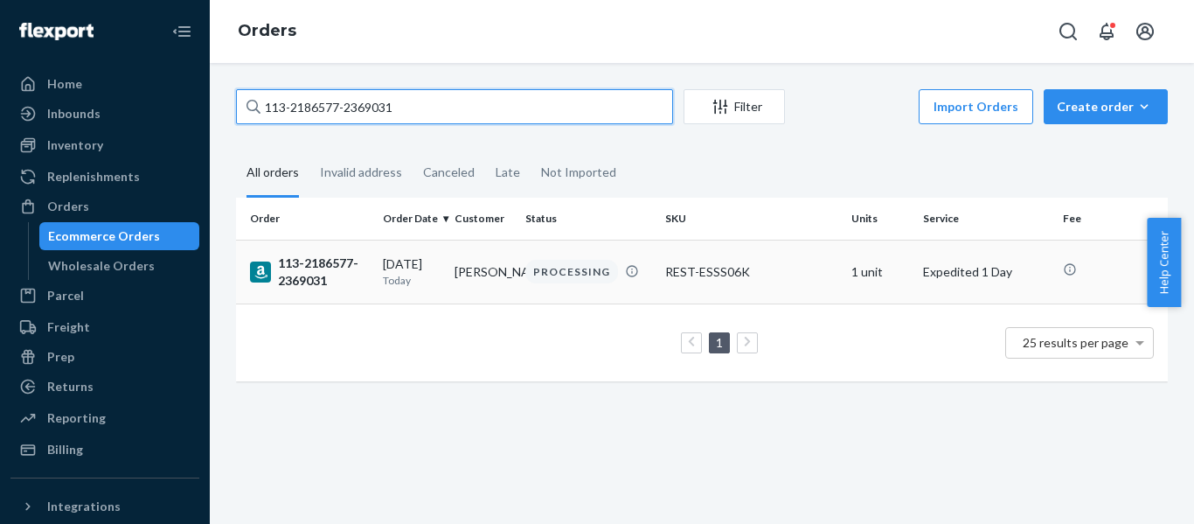
type input "113-2186577-2369031"
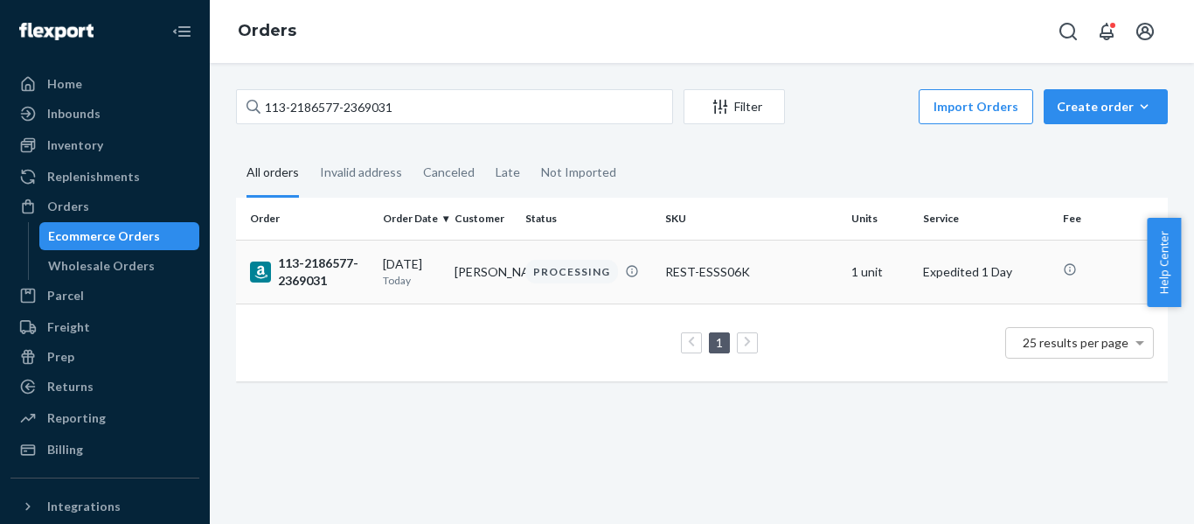
click at [314, 281] on div "113-2186577-2369031" at bounding box center [309, 271] width 119 height 35
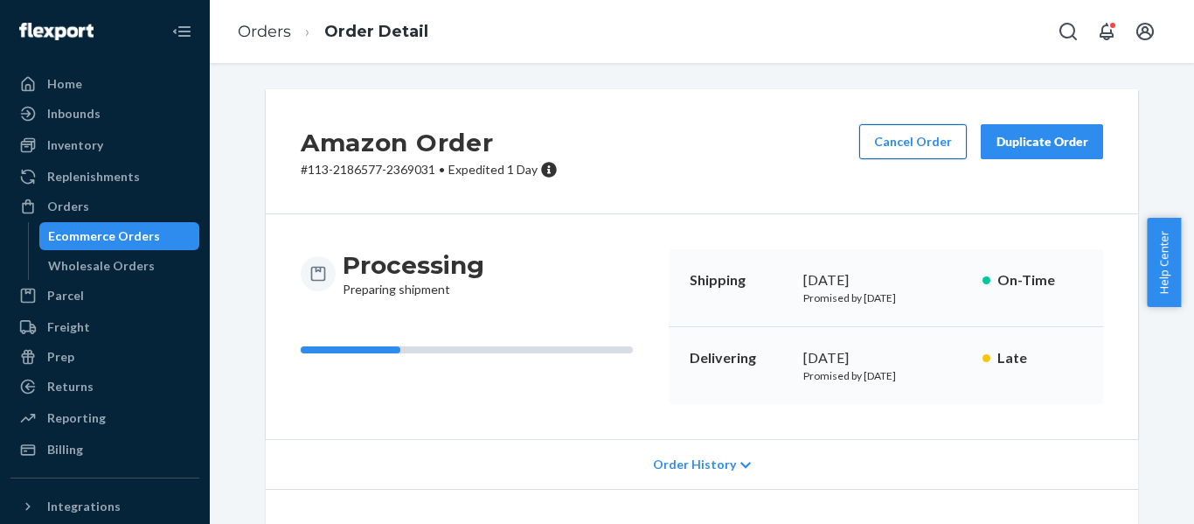
click at [914, 153] on button "Cancel Order" at bounding box center [913, 141] width 108 height 35
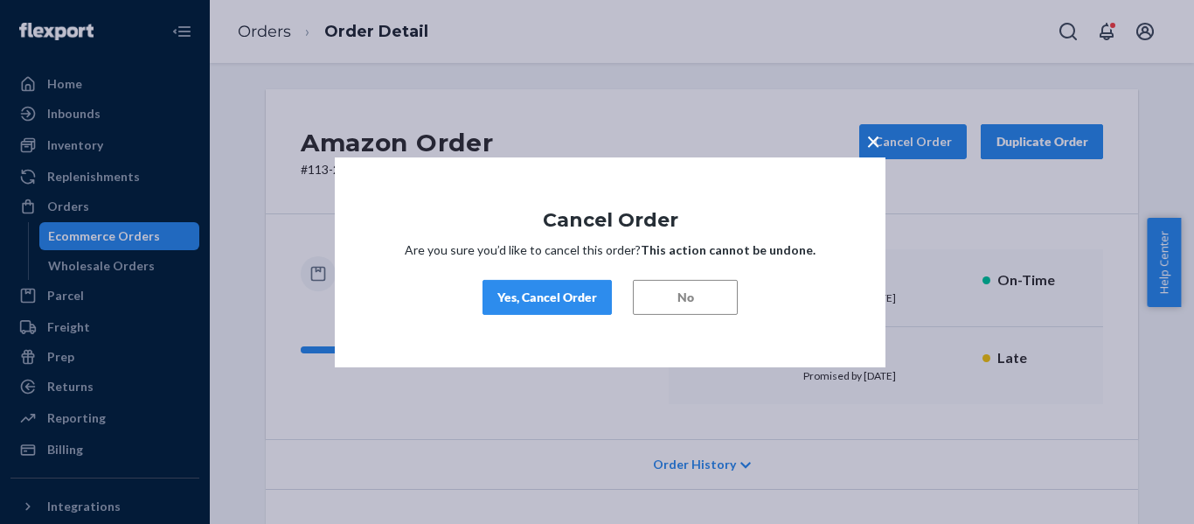
click at [532, 286] on button "Yes, Cancel Order" at bounding box center [547, 297] width 129 height 35
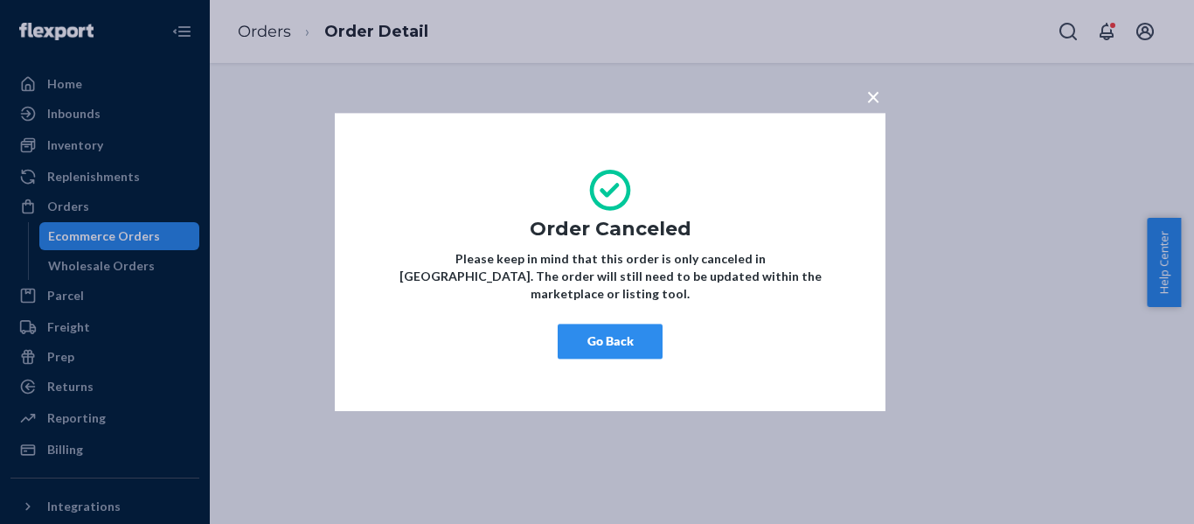
click at [575, 324] on button "Go Back" at bounding box center [610, 340] width 105 height 35
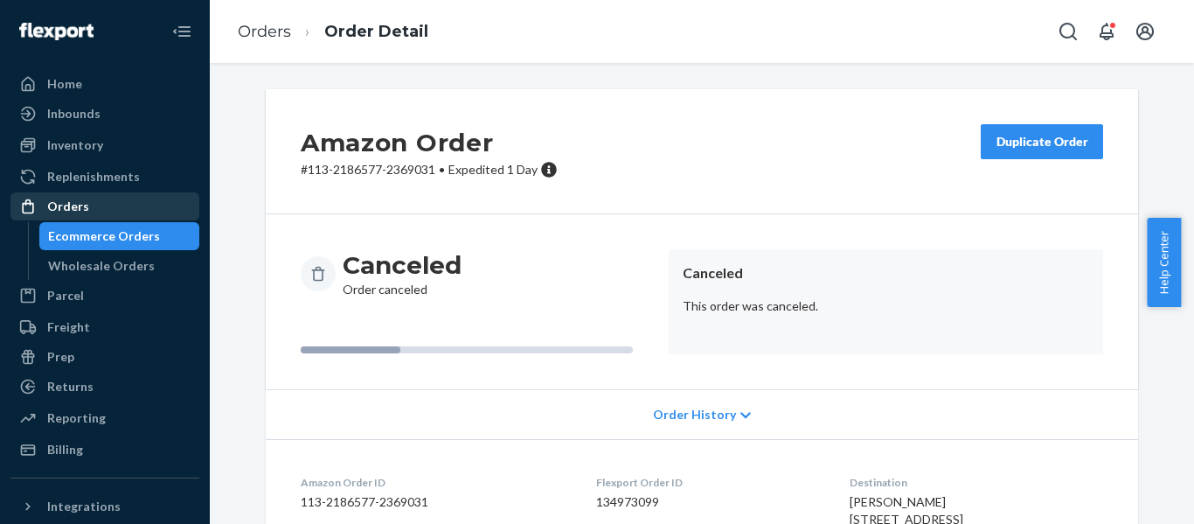
drag, startPoint x: 71, startPoint y: 206, endPoint x: 109, endPoint y: 199, distance: 39.1
click at [71, 206] on div "Orders" at bounding box center [68, 206] width 42 height 17
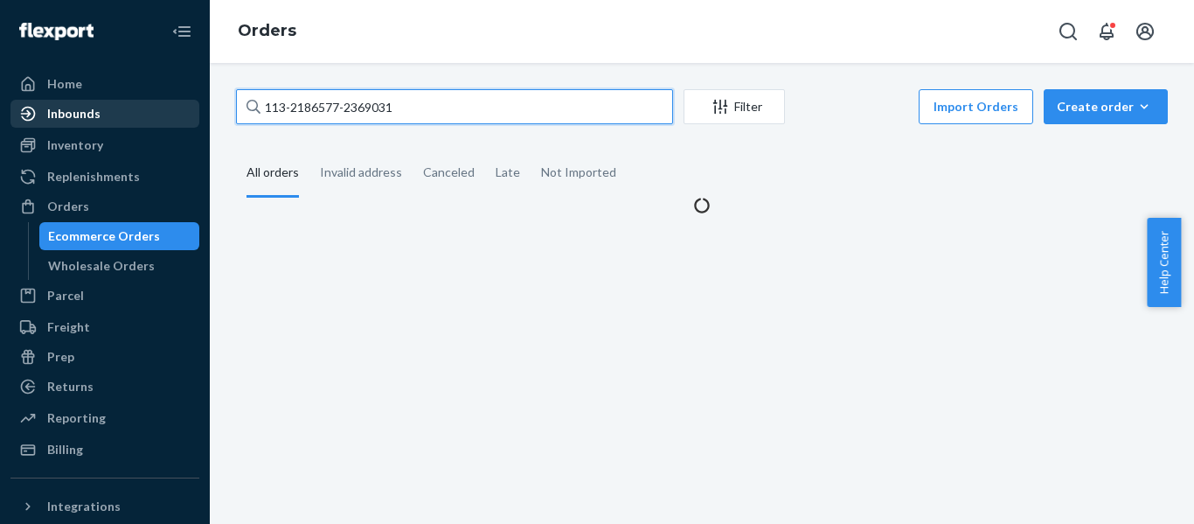
drag, startPoint x: 434, startPoint y: 101, endPoint x: 77, endPoint y: 103, distance: 357.5
click at [80, 104] on div "Home Inbounds Shipping Plans Problems Inventory Products Replenishments Orders …" at bounding box center [597, 262] width 1194 height 524
paste input "4-2387399-0701017"
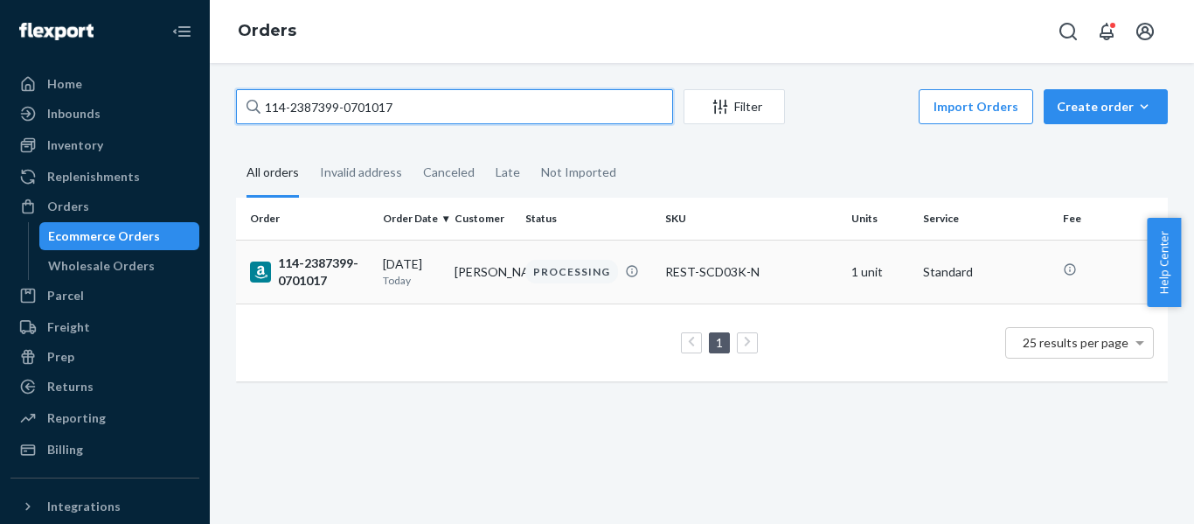
type input "114-2387399-0701017"
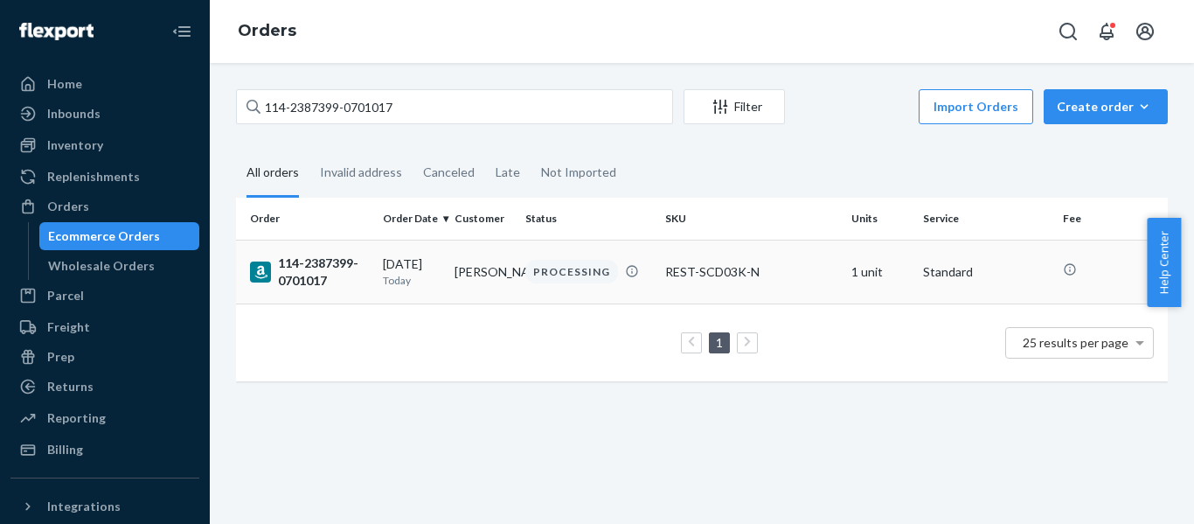
click at [319, 277] on div "114-2387399-0701017" at bounding box center [309, 271] width 119 height 35
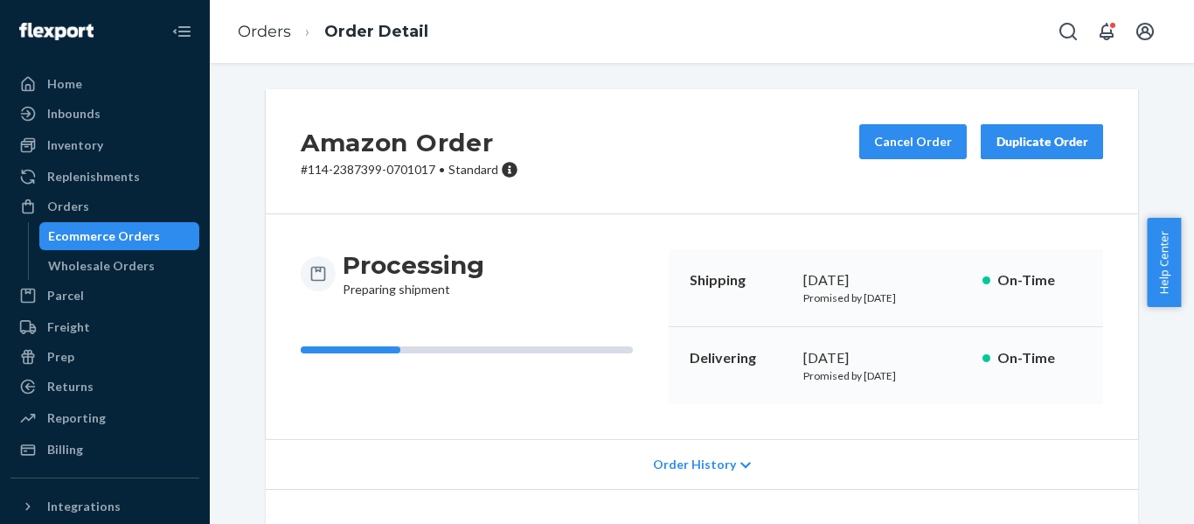
click at [60, 209] on div "Orders" at bounding box center [68, 206] width 42 height 17
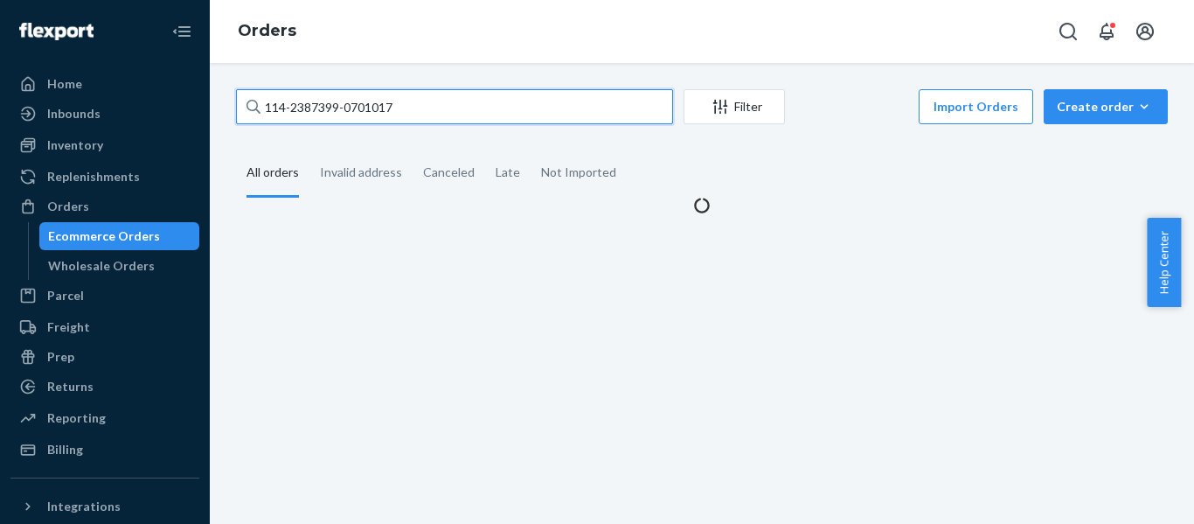
drag, startPoint x: -163, startPoint y: 123, endPoint x: -209, endPoint y: 129, distance: 45.9
click at [0, 129] on html "Home Inbounds Shipping Plans Problems Inventory Products Replenishments Orders …" at bounding box center [597, 262] width 1194 height 524
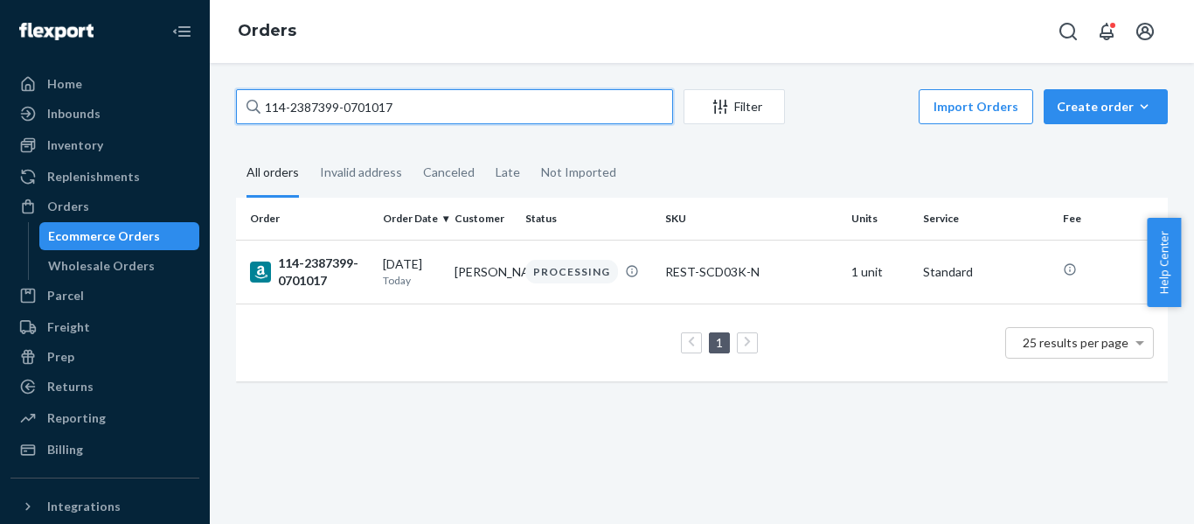
paste input "5360533-6029025"
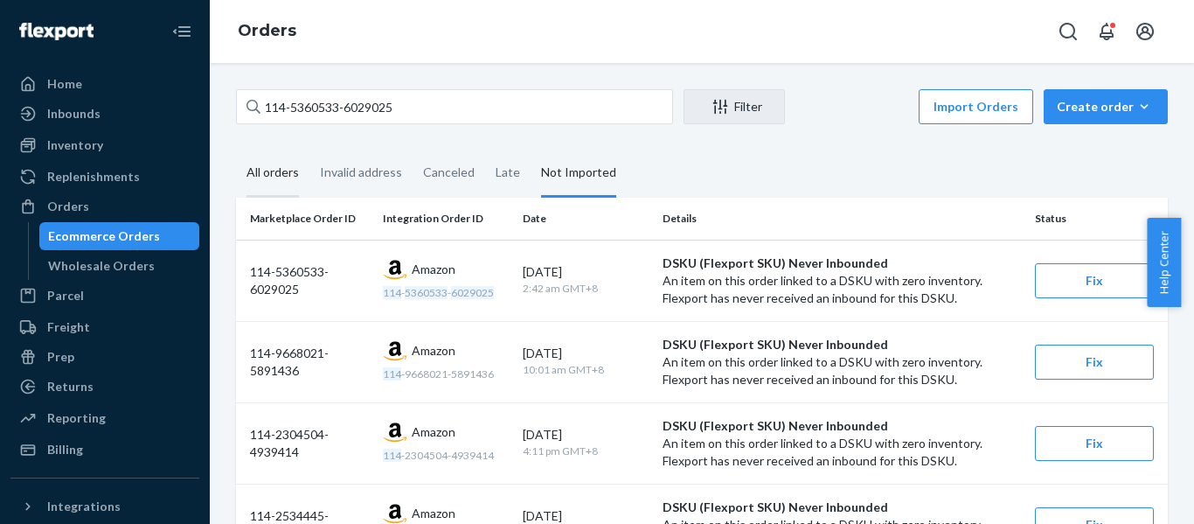
click at [268, 173] on div "All orders" at bounding box center [273, 173] width 52 height 48
click at [236, 149] on input "All orders" at bounding box center [236, 149] width 0 height 0
click at [267, 174] on div "All orders" at bounding box center [273, 173] width 52 height 48
click at [236, 149] on input "All orders" at bounding box center [236, 149] width 0 height 0
click at [271, 176] on div "All orders" at bounding box center [273, 173] width 52 height 48
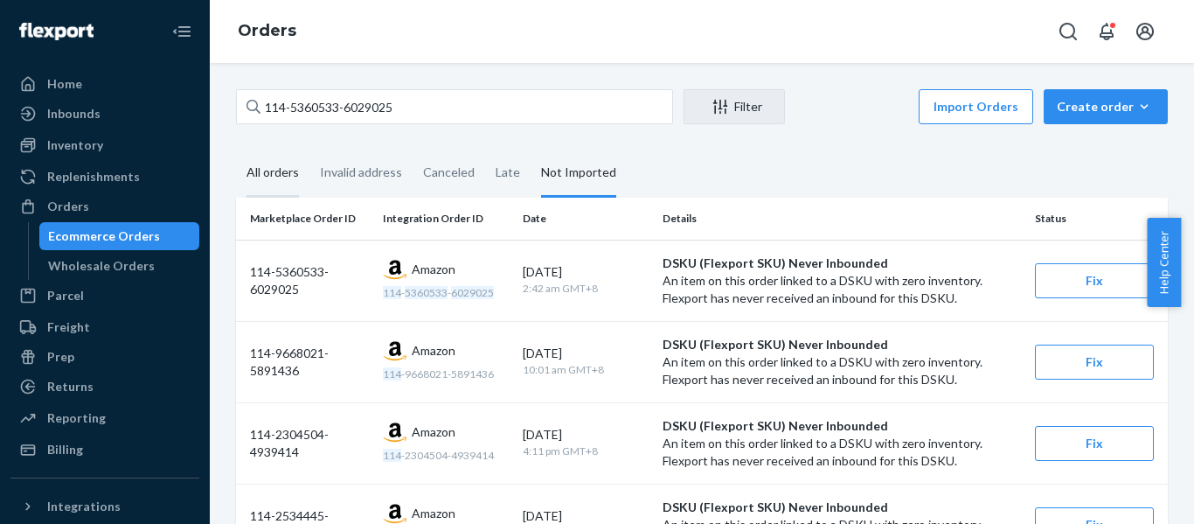
click at [236, 149] on input "All orders" at bounding box center [236, 149] width 0 height 0
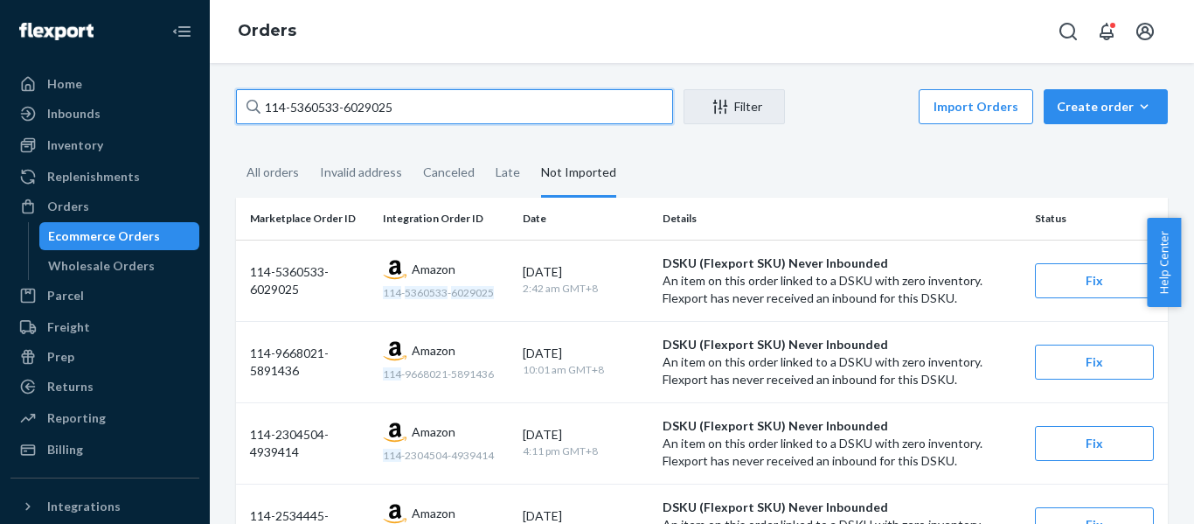
drag, startPoint x: 313, startPoint y: 125, endPoint x: 171, endPoint y: 129, distance: 141.7
click at [183, 133] on div "Home Inbounds Shipping Plans Problems Inventory Products Replenishments Orders …" at bounding box center [597, 262] width 1194 height 524
paste input "US25334541"
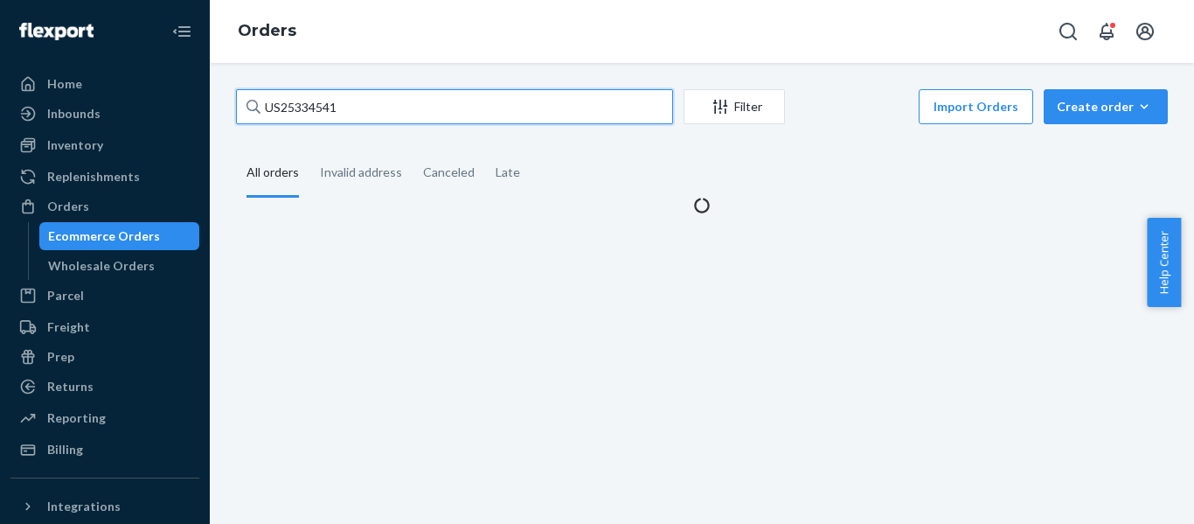
type input "US25334541"
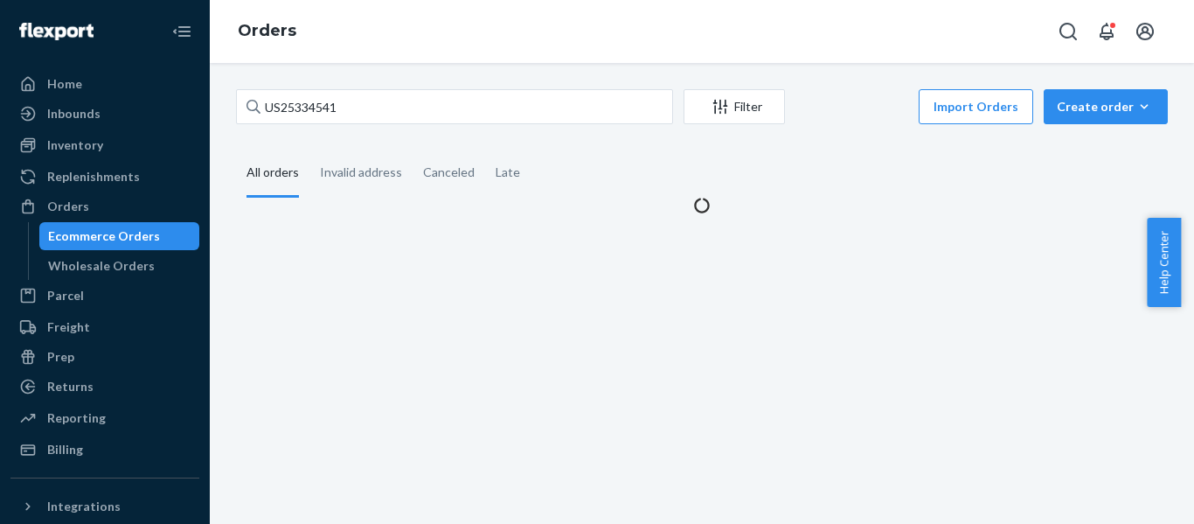
click at [277, 175] on div "All orders" at bounding box center [273, 173] width 52 height 48
click at [236, 149] on input "All orders" at bounding box center [236, 149] width 0 height 0
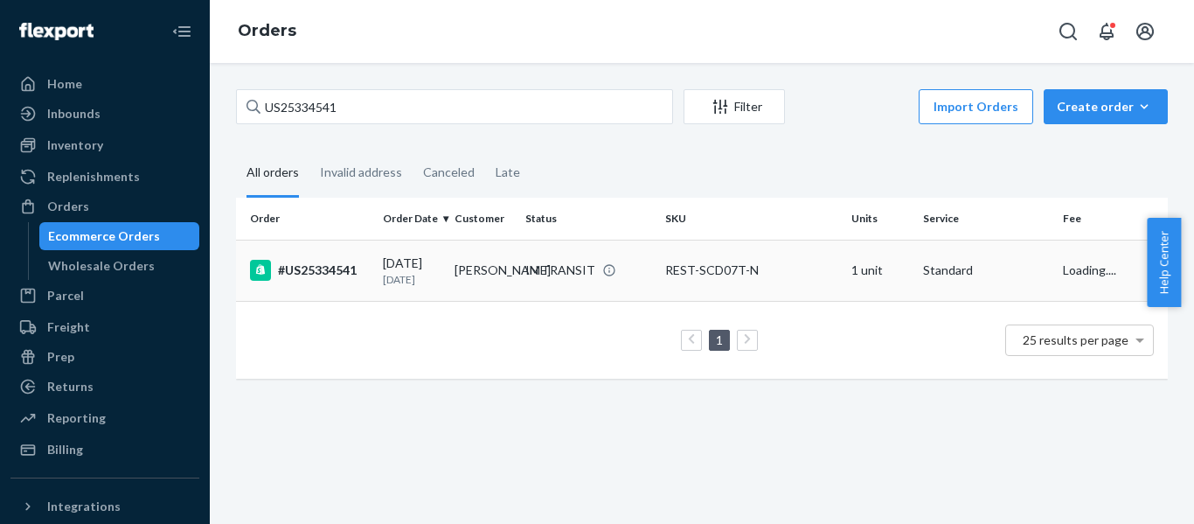
click at [342, 284] on td "#US25334541" at bounding box center [306, 270] width 140 height 61
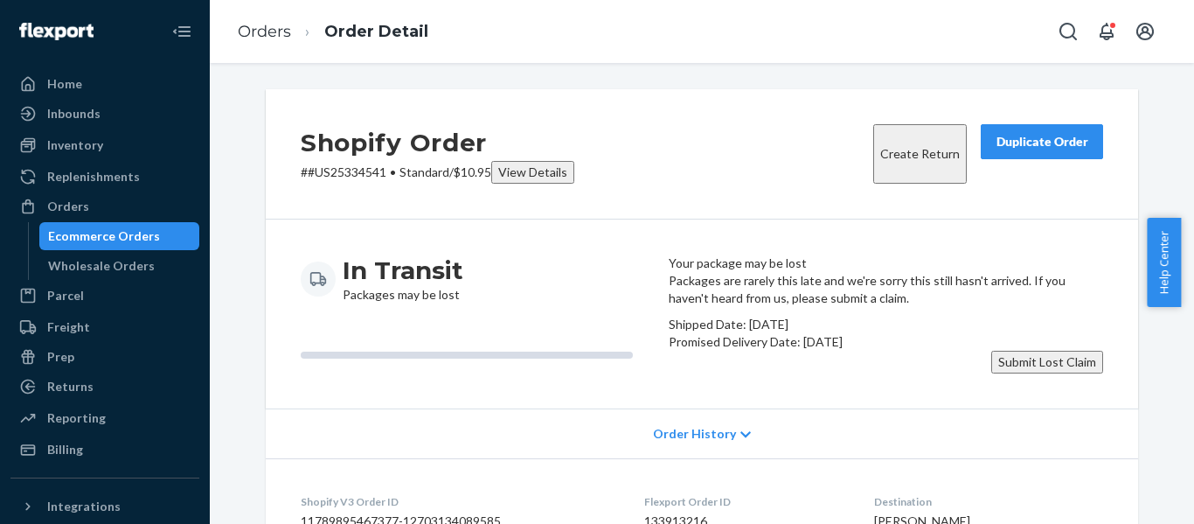
click at [666, 151] on div "Shopify Order # #US25334541 • Standard / $10.95 View Details Create Return Dupl…" at bounding box center [702, 154] width 872 height 130
click at [704, 151] on div "Shopify Order # #US25334541 • Standard / $10.95 View Details Create Return Dupl…" at bounding box center [702, 154] width 872 height 130
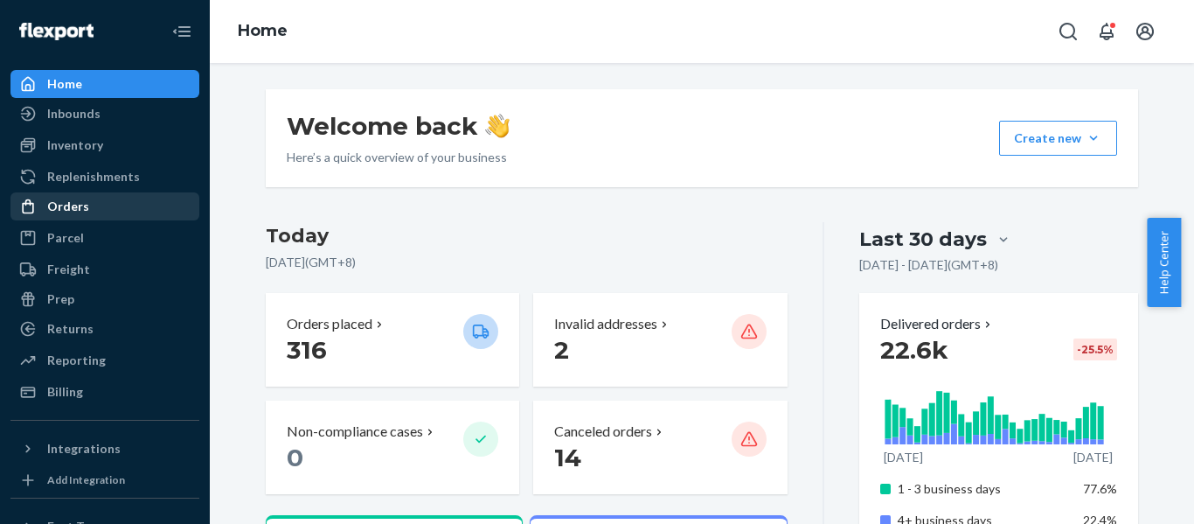
click at [80, 199] on div "Orders" at bounding box center [68, 206] width 42 height 17
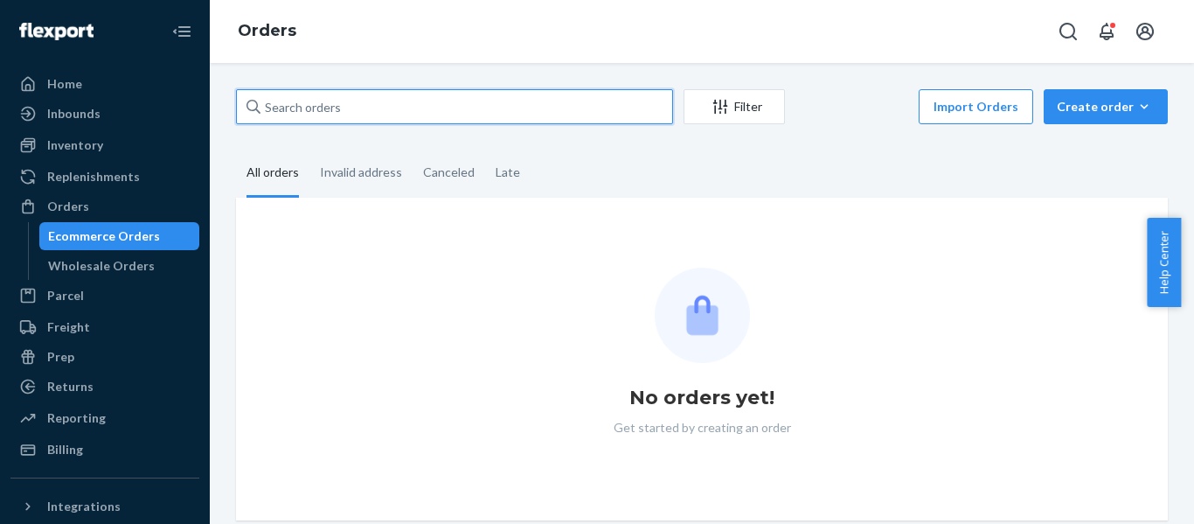
click at [330, 97] on input "text" at bounding box center [454, 106] width 437 height 35
paste input "US25335536"
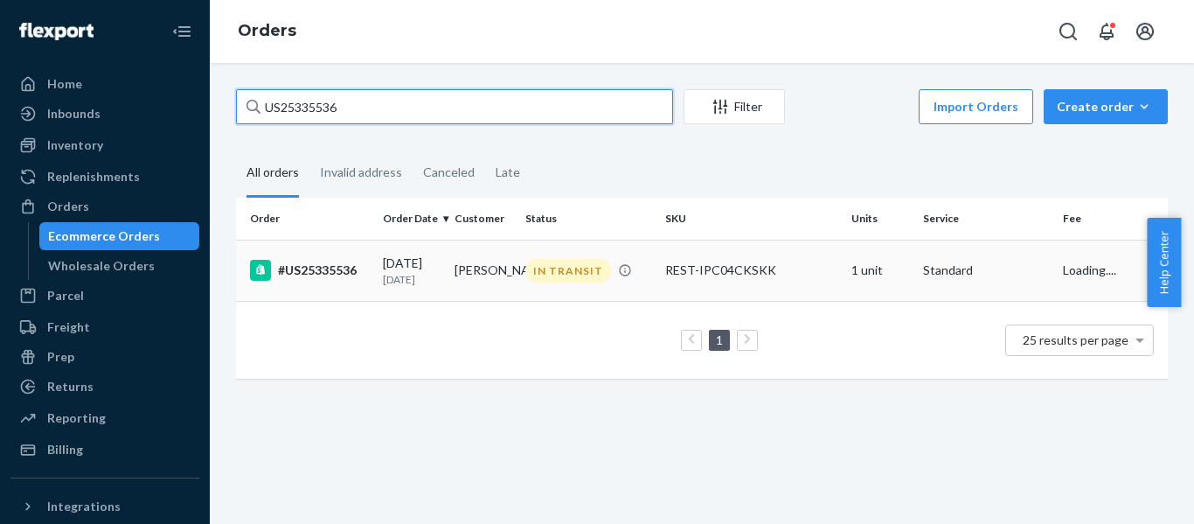
type input "US25335536"
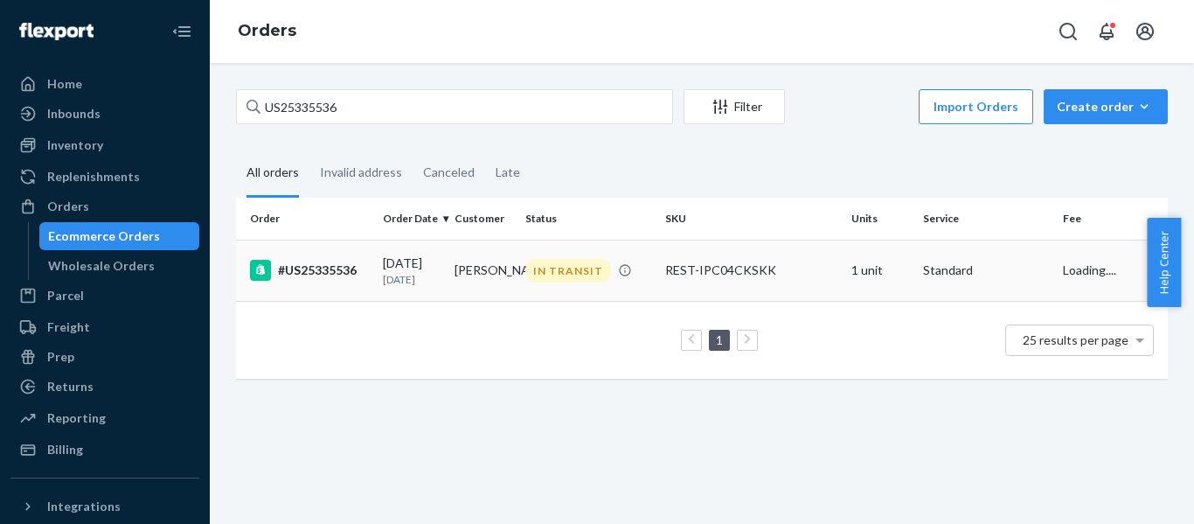
click at [309, 284] on td "#US25335536" at bounding box center [306, 270] width 140 height 61
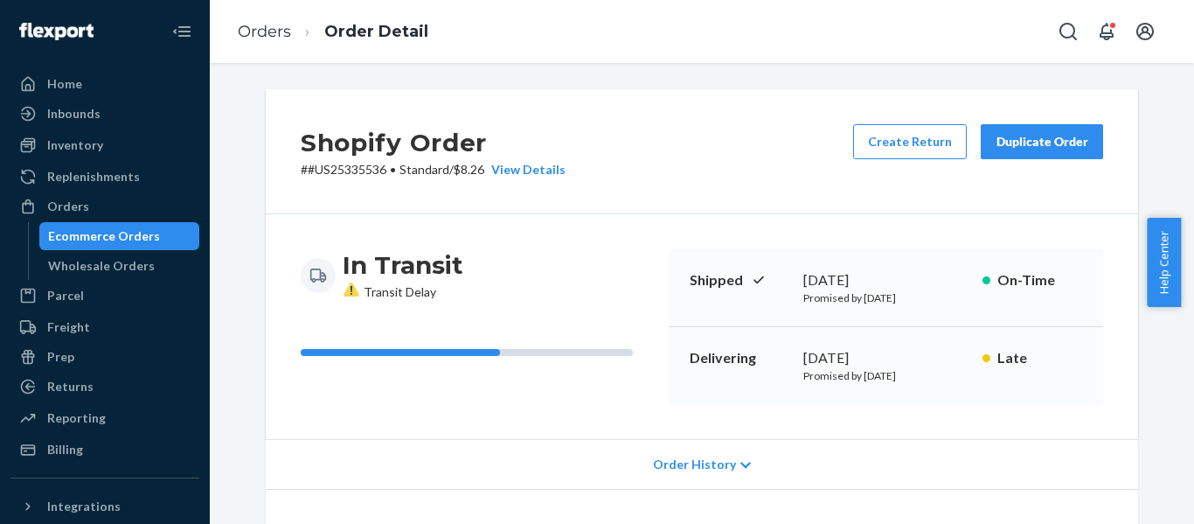
click at [692, 186] on div "Shopify Order # #US25335536 • Standard / $8.26 View Details Create Return Dupli…" at bounding box center [702, 151] width 872 height 125
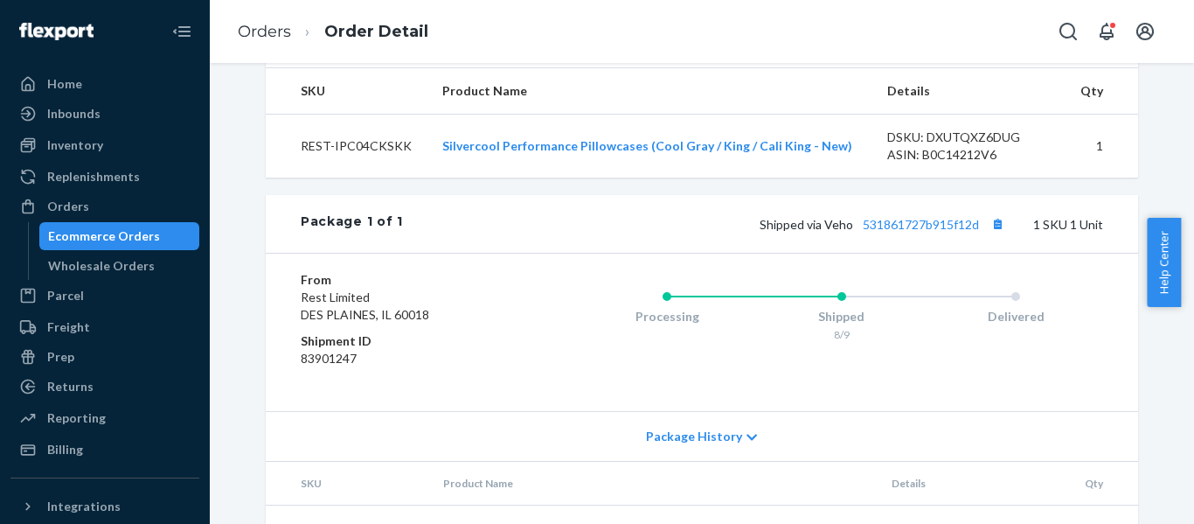
scroll to position [728, 0]
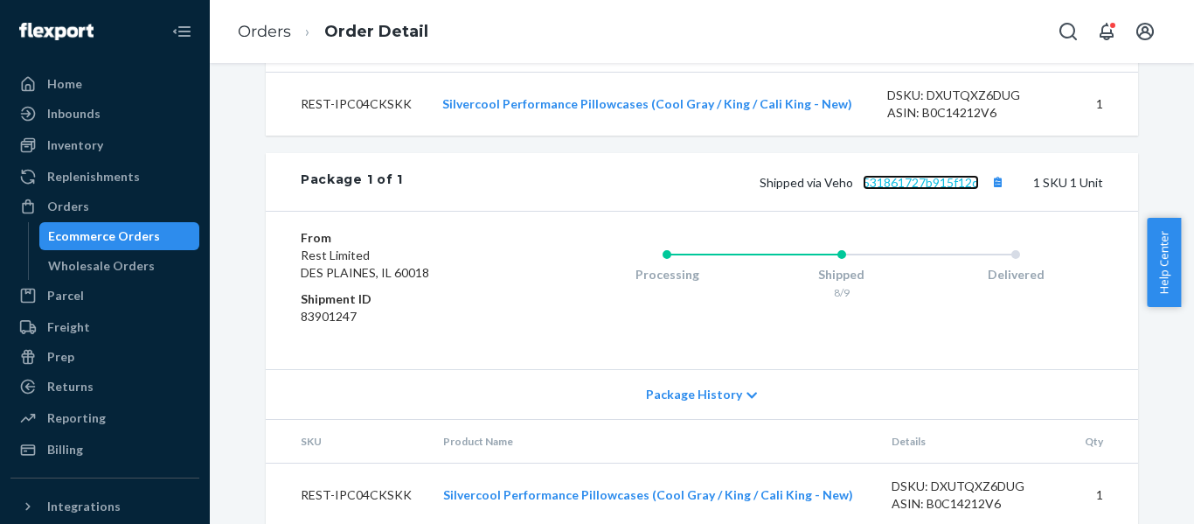
click at [894, 178] on link "531861727b915f12d" at bounding box center [921, 182] width 116 height 15
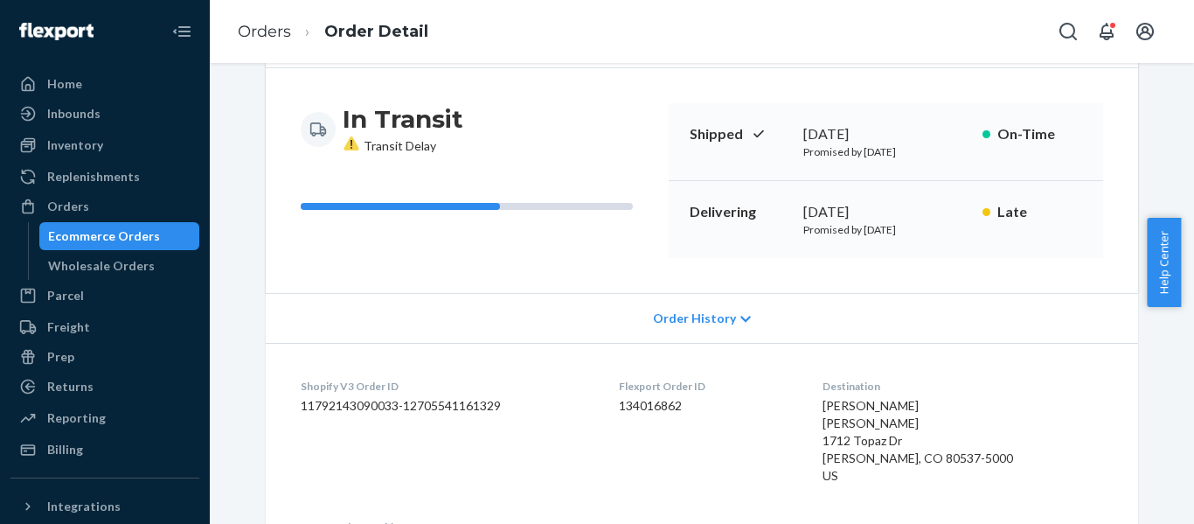
click at [580, 132] on div "In Transit Transit Delay" at bounding box center [478, 129] width 354 height 52
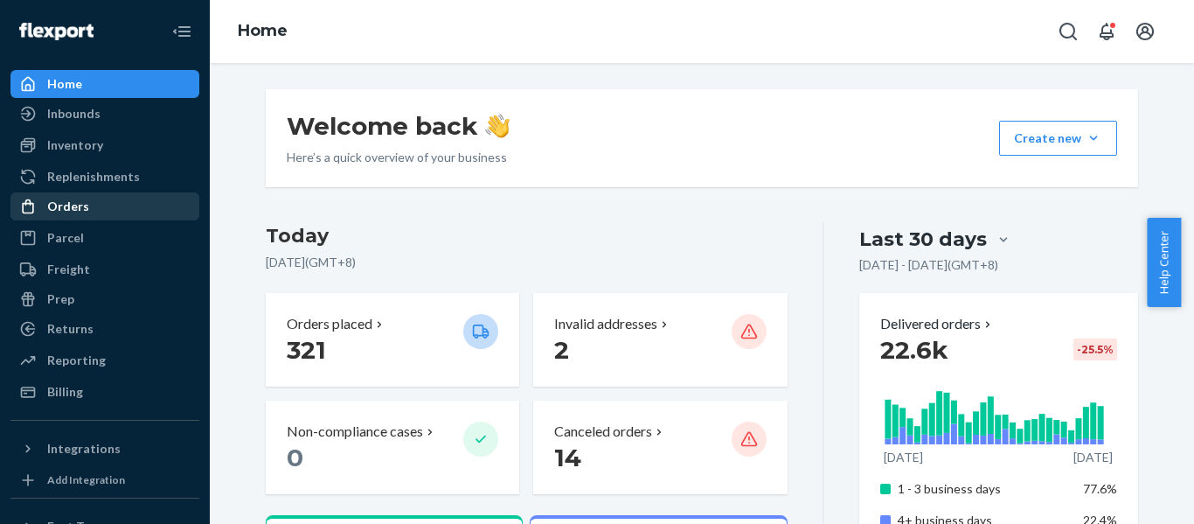
click at [74, 205] on div "Orders" at bounding box center [68, 206] width 42 height 17
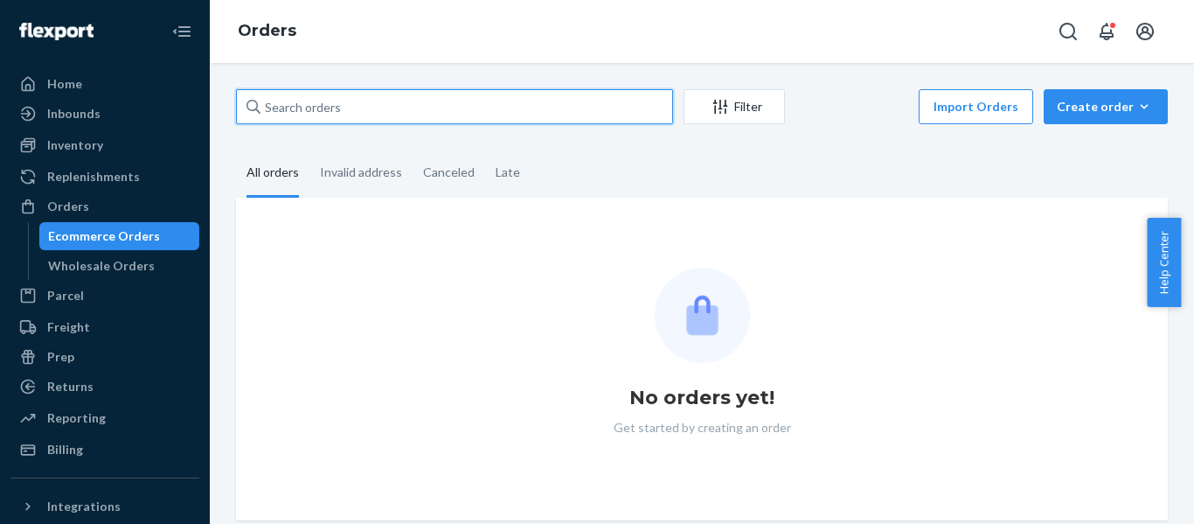
click at [372, 106] on input "text" at bounding box center [454, 106] width 437 height 35
paste input "US25336021"
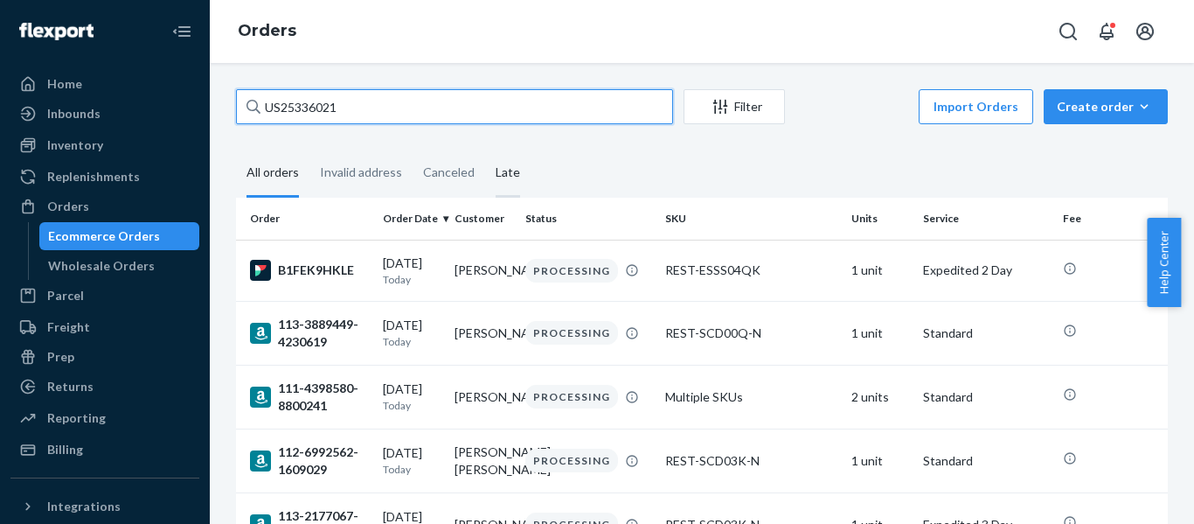
type input "US25336021"
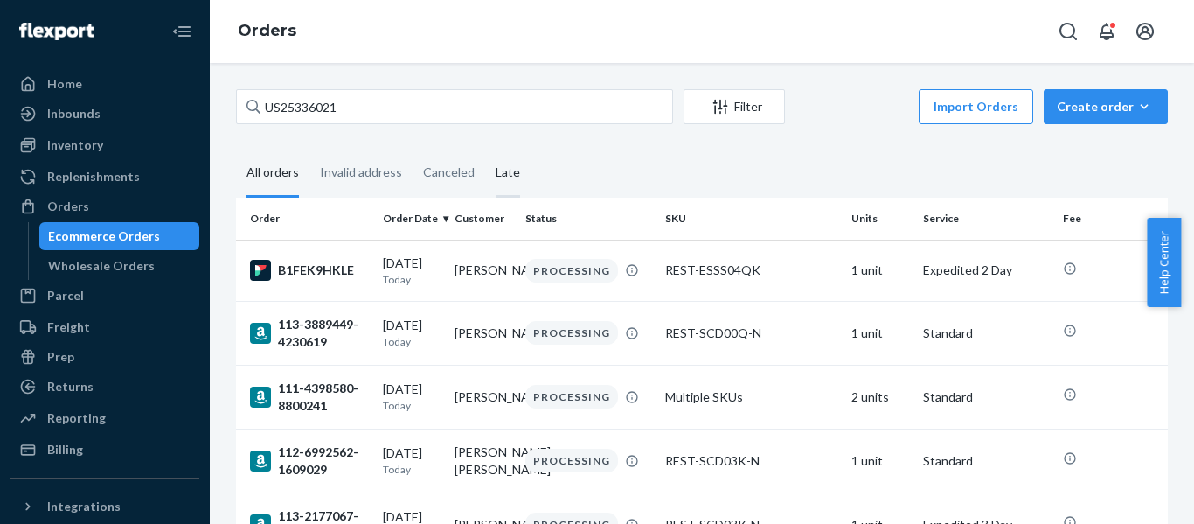
click at [501, 170] on div "Late" at bounding box center [508, 173] width 24 height 48
click at [485, 149] on input "Late" at bounding box center [485, 149] width 0 height 0
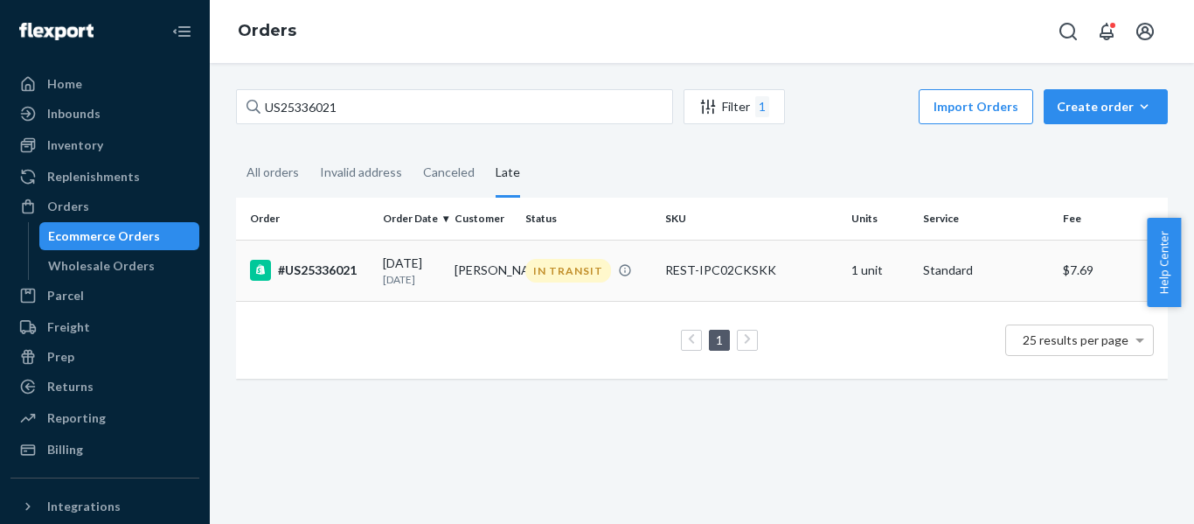
click at [304, 257] on td "#US25336021" at bounding box center [306, 270] width 140 height 61
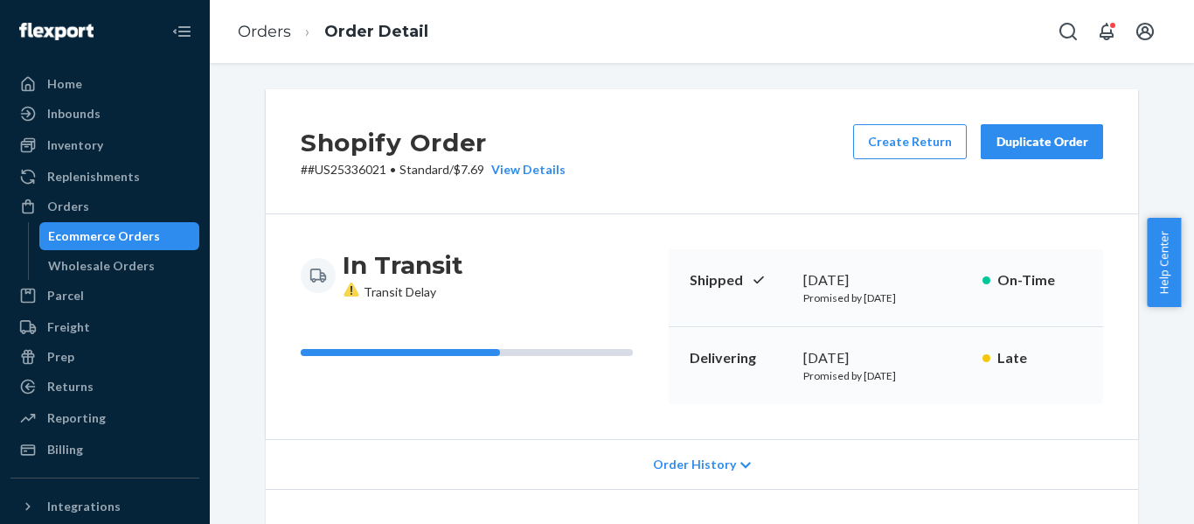
click at [691, 153] on div "Shopify Order # #US25336021 • Standard / $7.69 View Details Create Return Dupli…" at bounding box center [702, 151] width 872 height 125
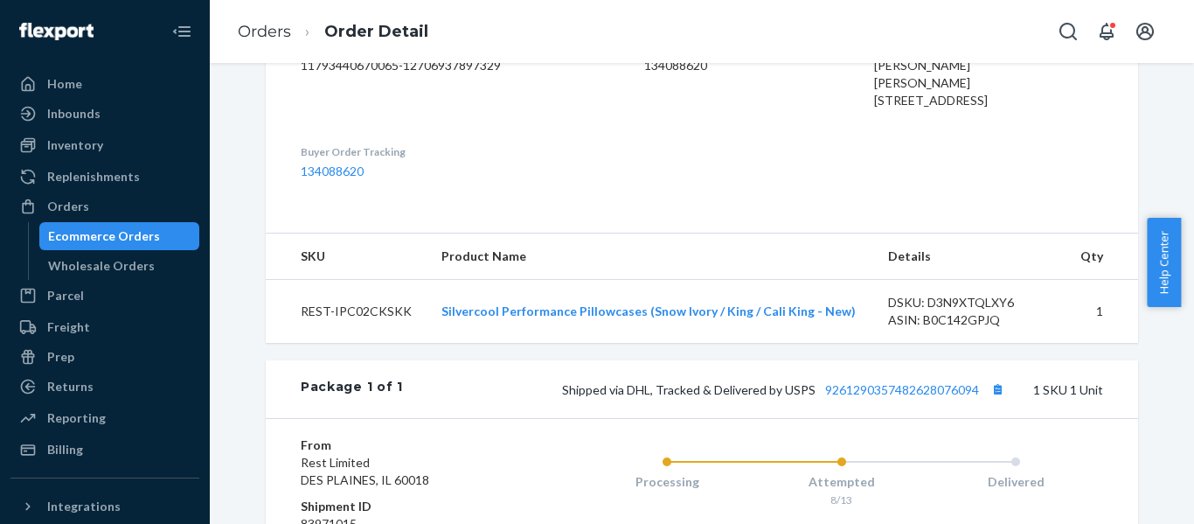
scroll to position [583, 0]
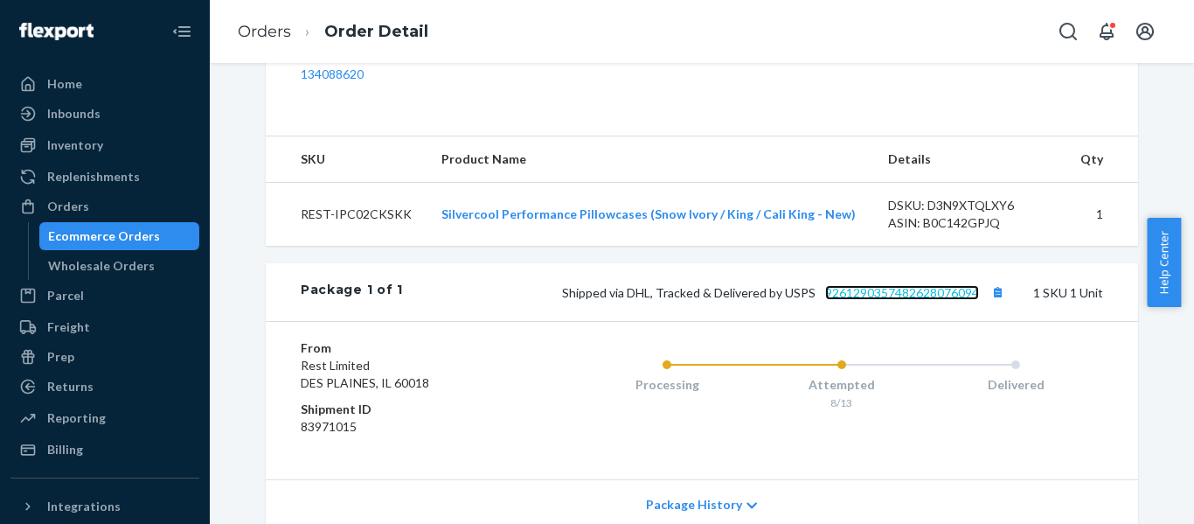
click at [912, 300] on link "9261290357482628076094" at bounding box center [902, 292] width 154 height 15
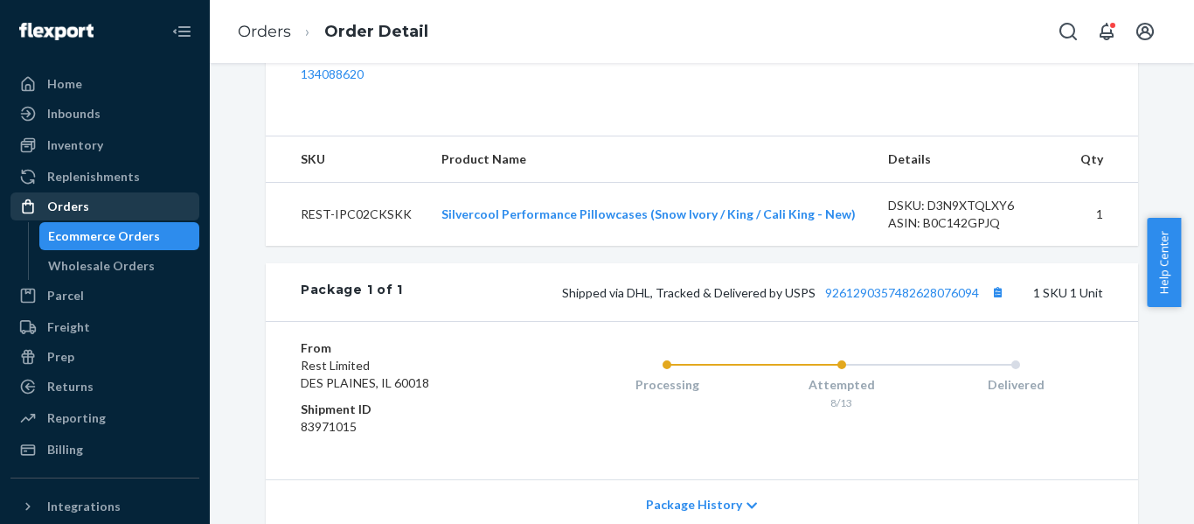
click at [62, 206] on div "Orders" at bounding box center [68, 206] width 42 height 17
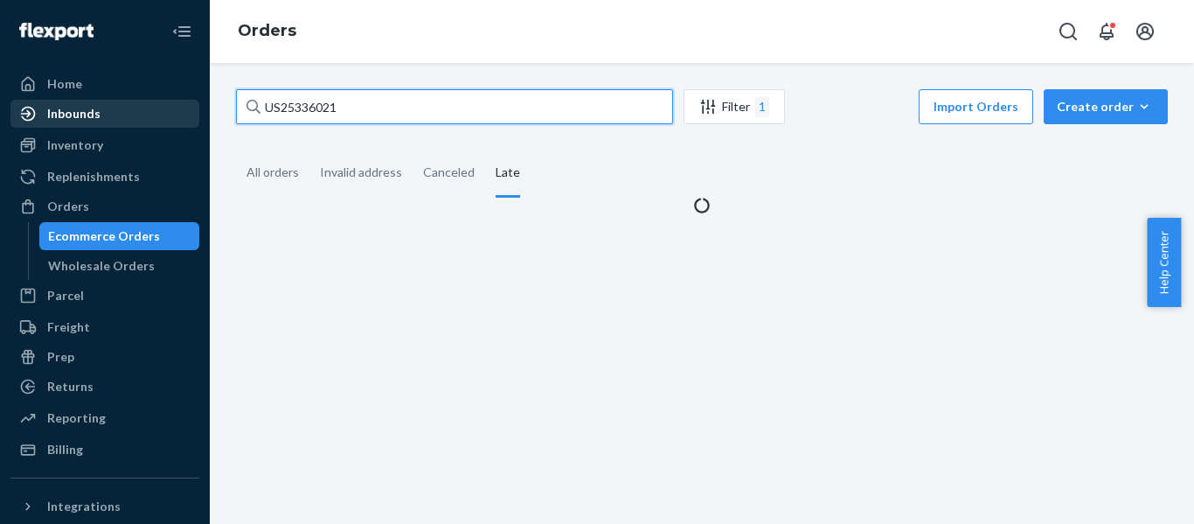
drag, startPoint x: 285, startPoint y: 108, endPoint x: 13, endPoint y: 114, distance: 271.9
click at [50, 123] on div "Home Inbounds Shipping Plans Problems Inventory Products Replenishments Orders …" at bounding box center [597, 262] width 1194 height 524
paste input "7860"
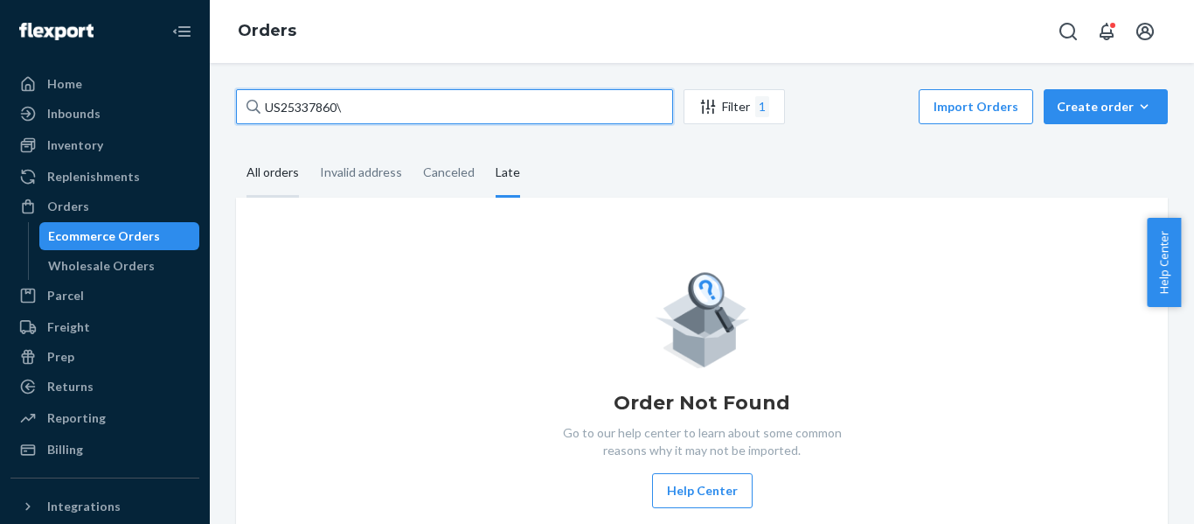
type input "US25337860\"
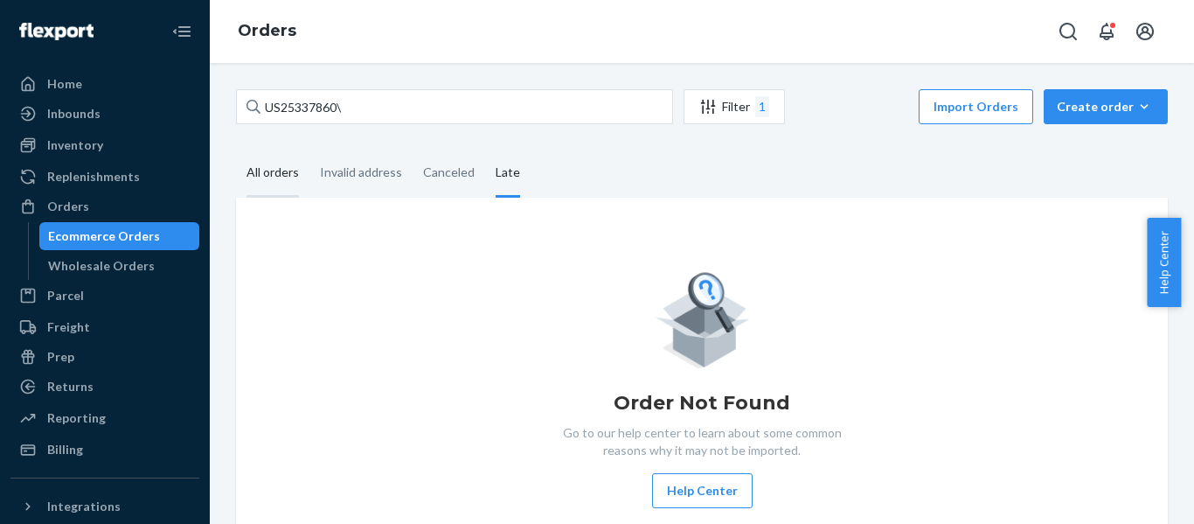
click at [273, 166] on div "All orders" at bounding box center [273, 173] width 52 height 48
click at [236, 149] on input "All orders" at bounding box center [236, 149] width 0 height 0
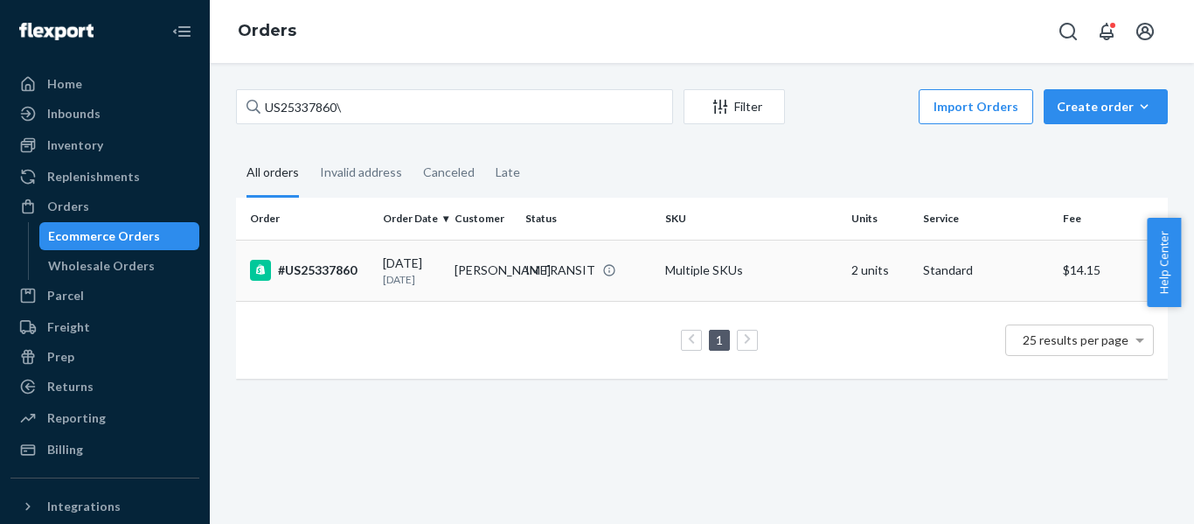
click at [316, 276] on div "#US25337860" at bounding box center [309, 270] width 119 height 21
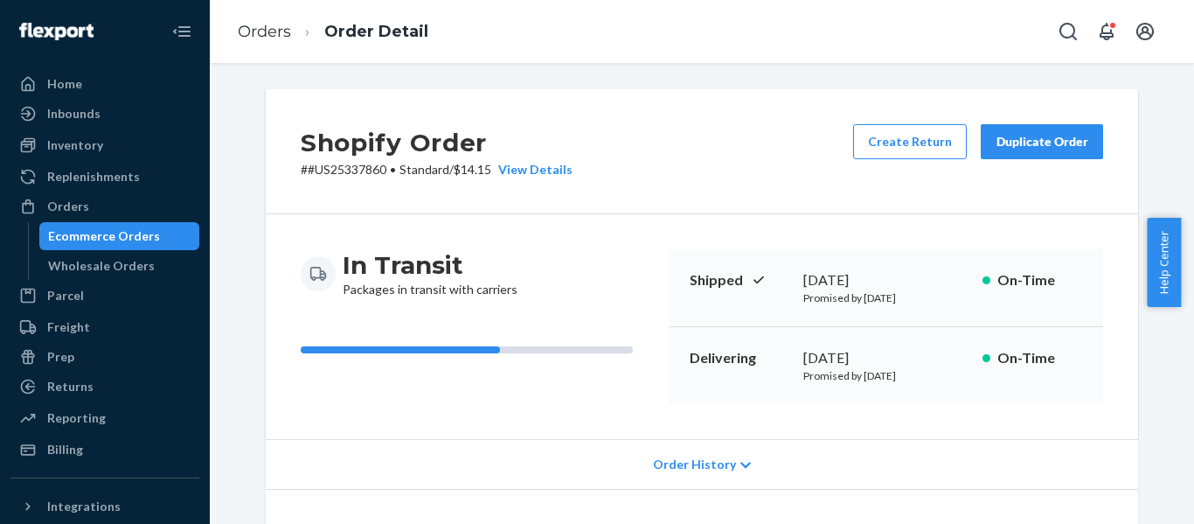
click at [743, 135] on div "Shopify Order # #US25337860 • Standard / $14.15 View Details Create Return Dupl…" at bounding box center [702, 151] width 872 height 125
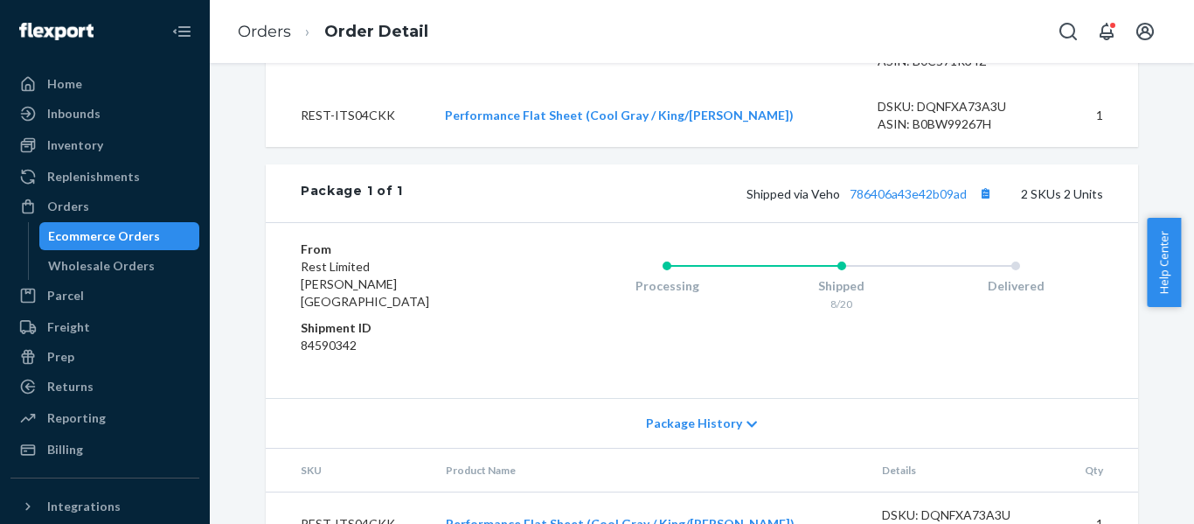
scroll to position [728, 0]
click at [908, 200] on link "786406a43e42b09ad" at bounding box center [908, 192] width 117 height 15
click at [54, 209] on div "Orders" at bounding box center [68, 206] width 42 height 17
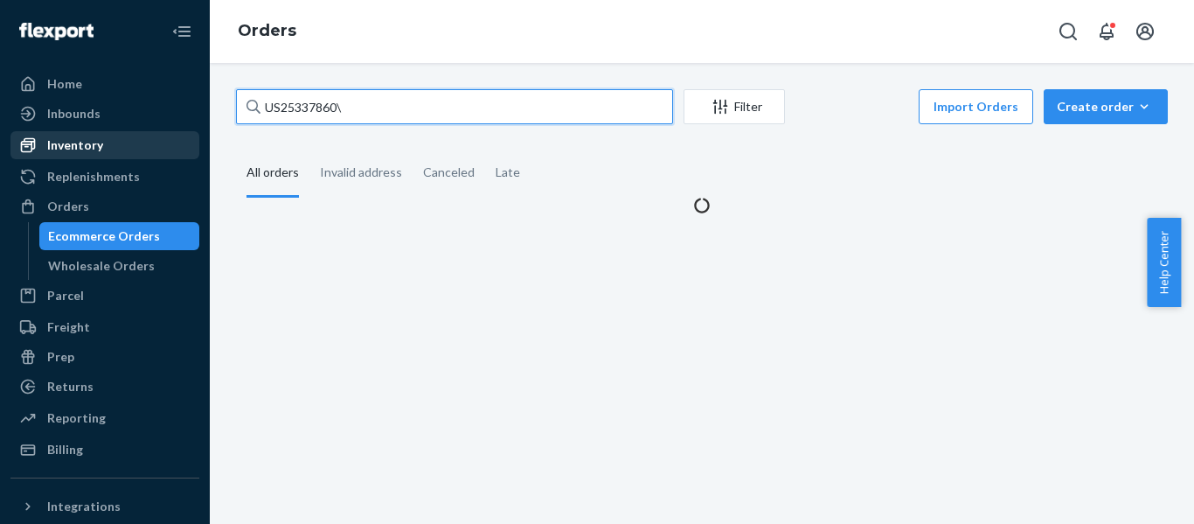
drag, startPoint x: 132, startPoint y: 159, endPoint x: 66, endPoint y: 155, distance: 66.6
click at [90, 161] on div "Home Inbounds Shipping Plans Problems Inventory Products Replenishments Orders …" at bounding box center [597, 262] width 1194 height 524
paste input "749"
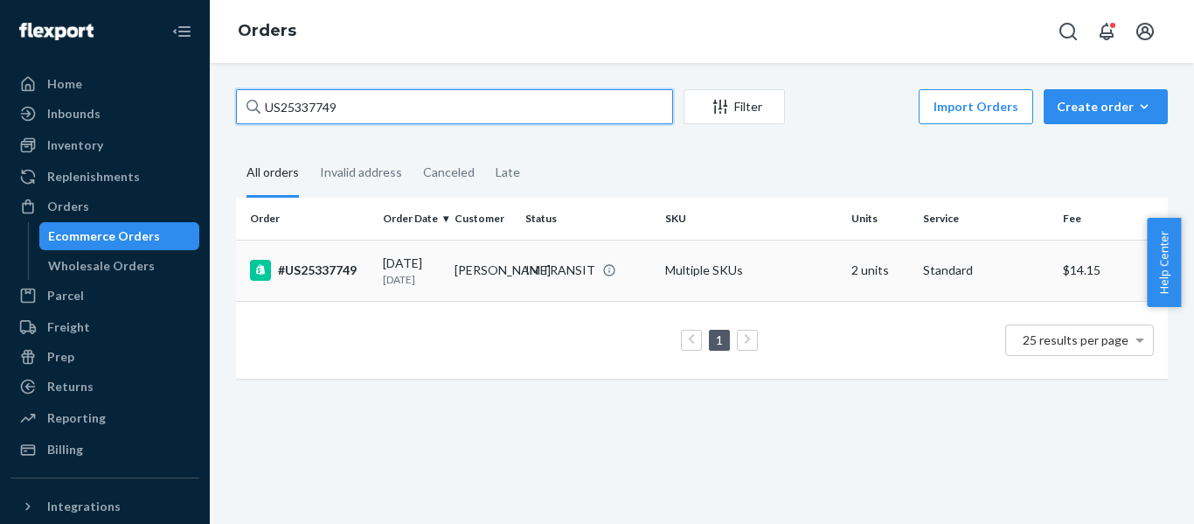
type input "US25337749"
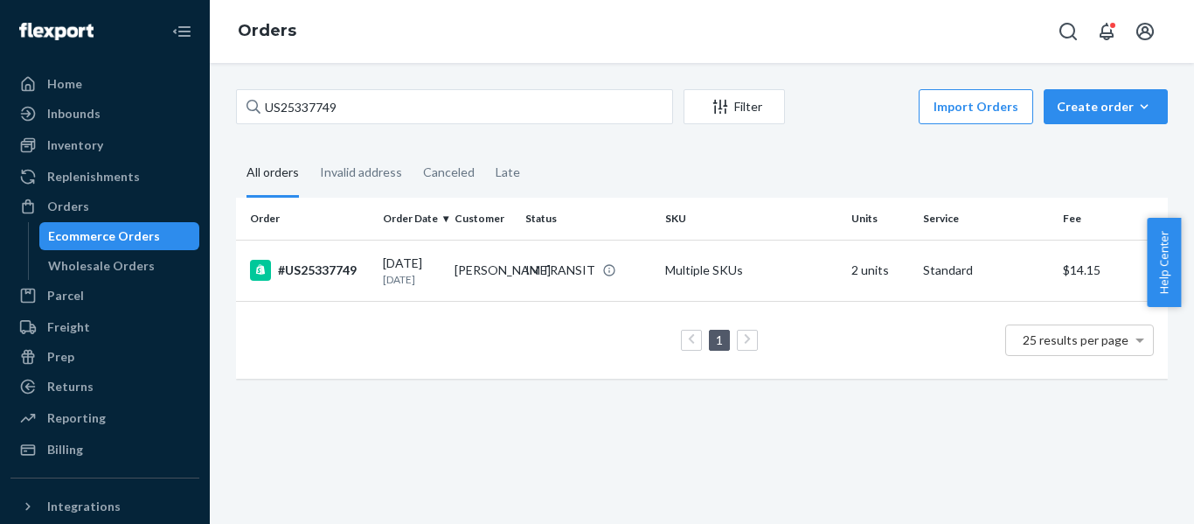
click at [307, 281] on div "#US25337749" at bounding box center [309, 270] width 119 height 21
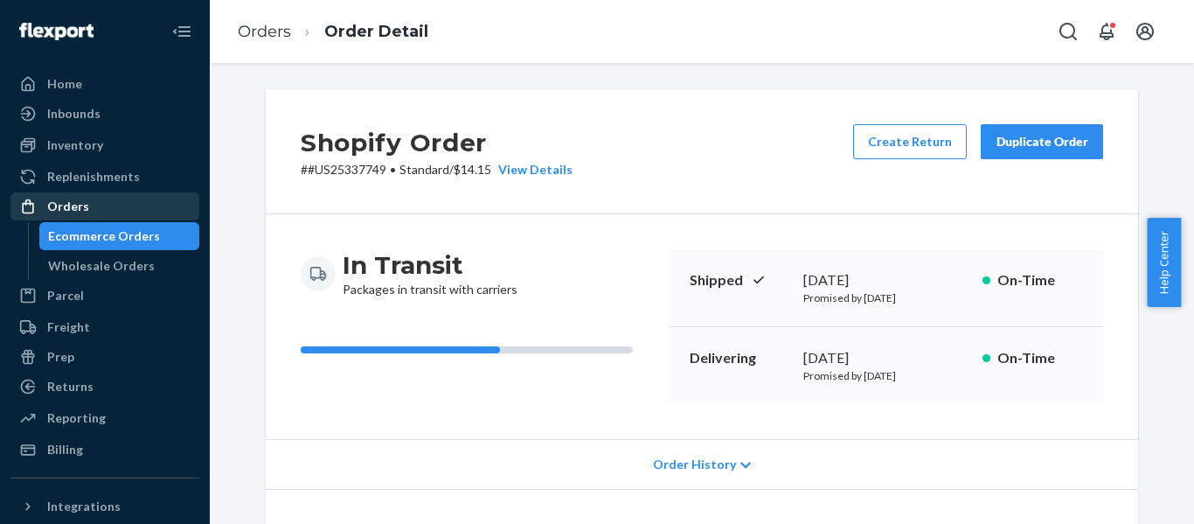
click at [62, 200] on div "Orders" at bounding box center [68, 206] width 42 height 17
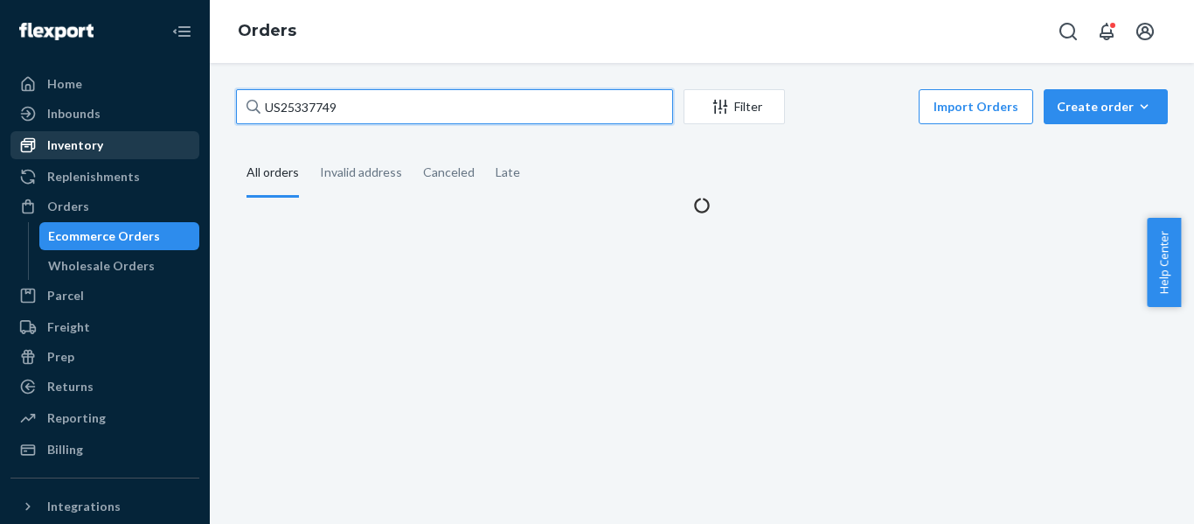
drag, startPoint x: 318, startPoint y: 122, endPoint x: 41, endPoint y: 138, distance: 277.6
click at [50, 139] on div "Home Inbounds Shipping Plans Problems Inventory Products Replenishments Orders …" at bounding box center [597, 262] width 1194 height 524
paste input "4"
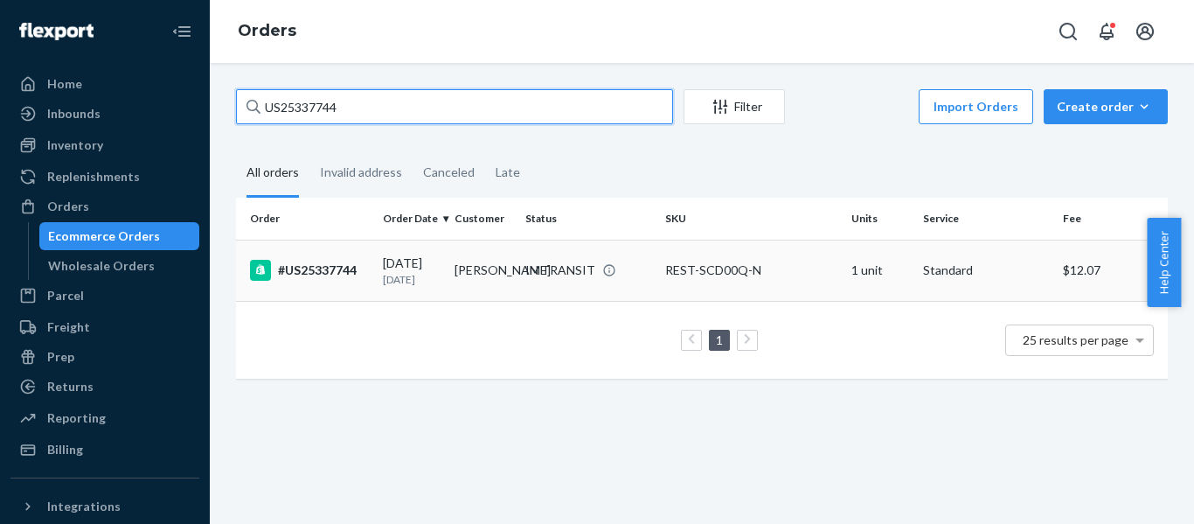
type input "US25337744"
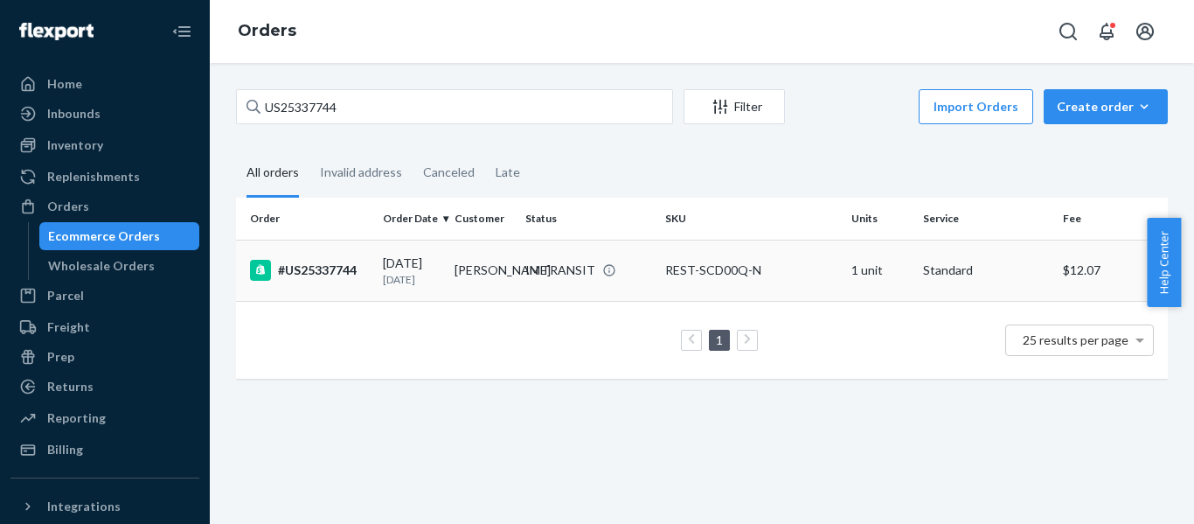
click at [353, 268] on div "#US25337744" at bounding box center [309, 270] width 119 height 21
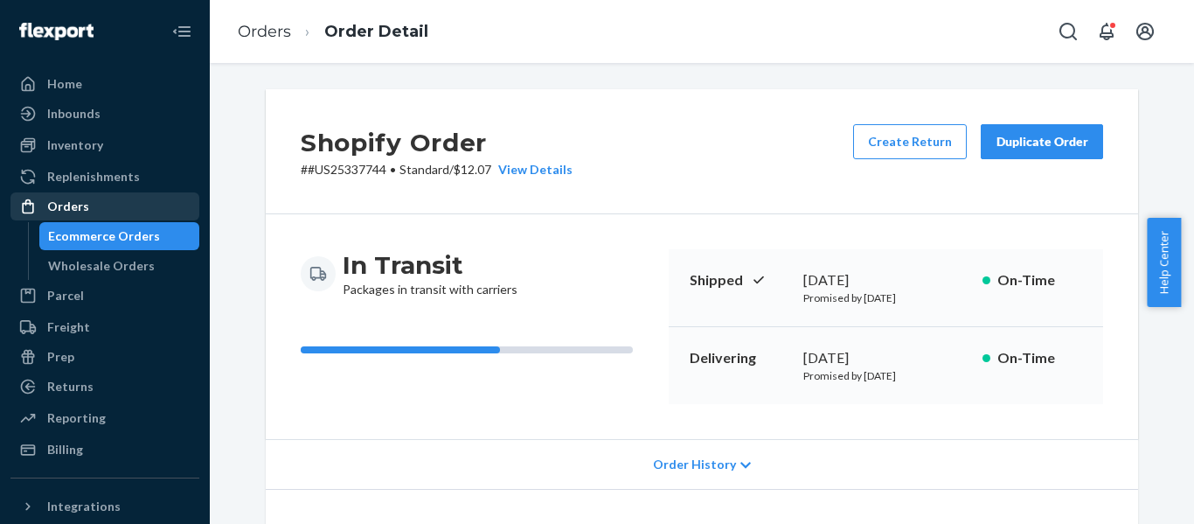
click at [65, 200] on div "Orders" at bounding box center [68, 206] width 42 height 17
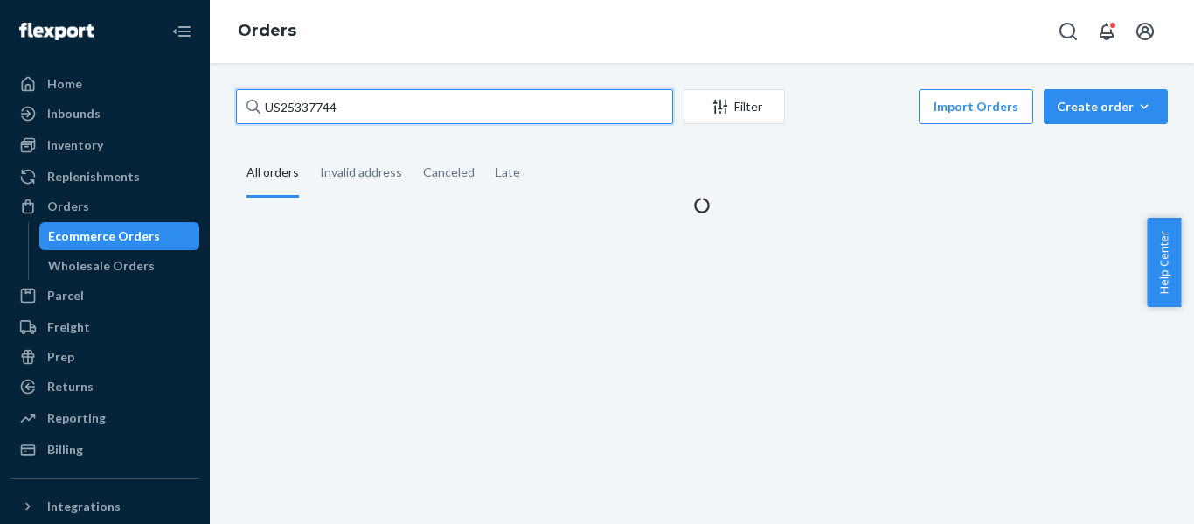
drag, startPoint x: 259, startPoint y: 136, endPoint x: -45, endPoint y: 143, distance: 303.4
click at [0, 143] on html "Home Inbounds Shipping Plans Problems Inventory Products Replenishments Orders …" at bounding box center [597, 262] width 1194 height 524
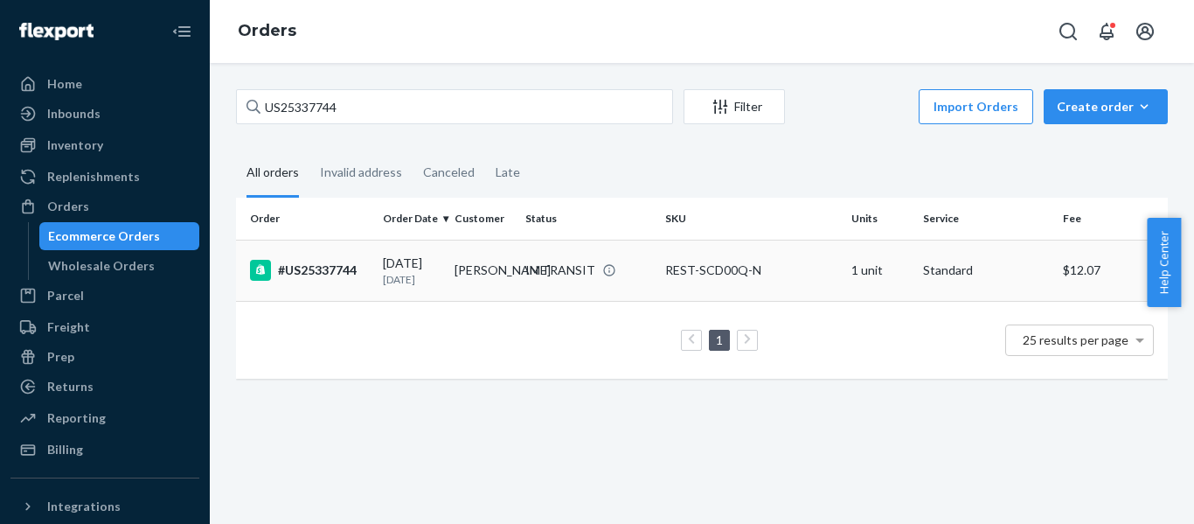
click at [308, 276] on div "#US25337744" at bounding box center [309, 270] width 119 height 21
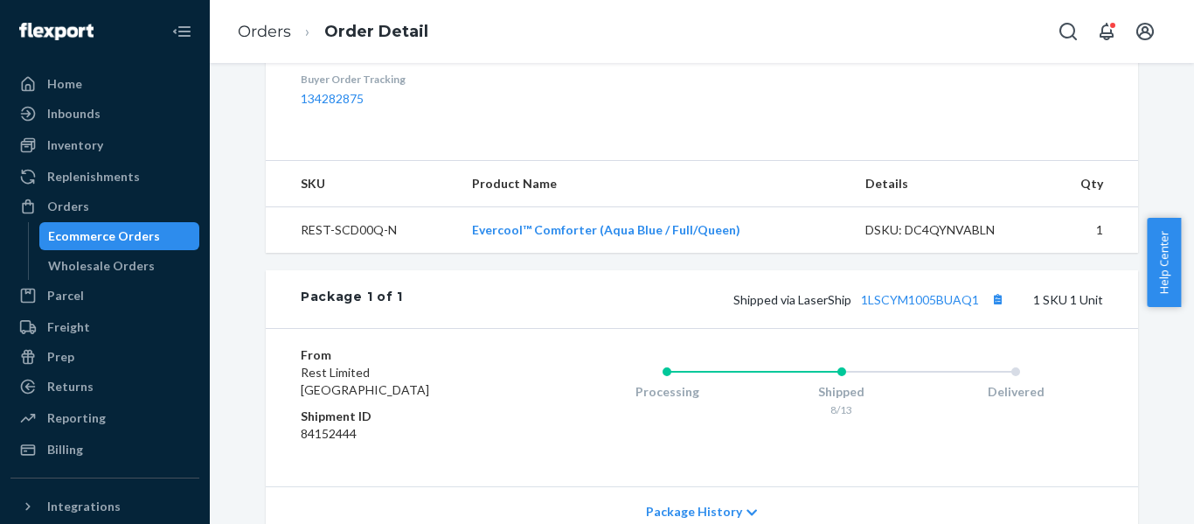
scroll to position [583, 0]
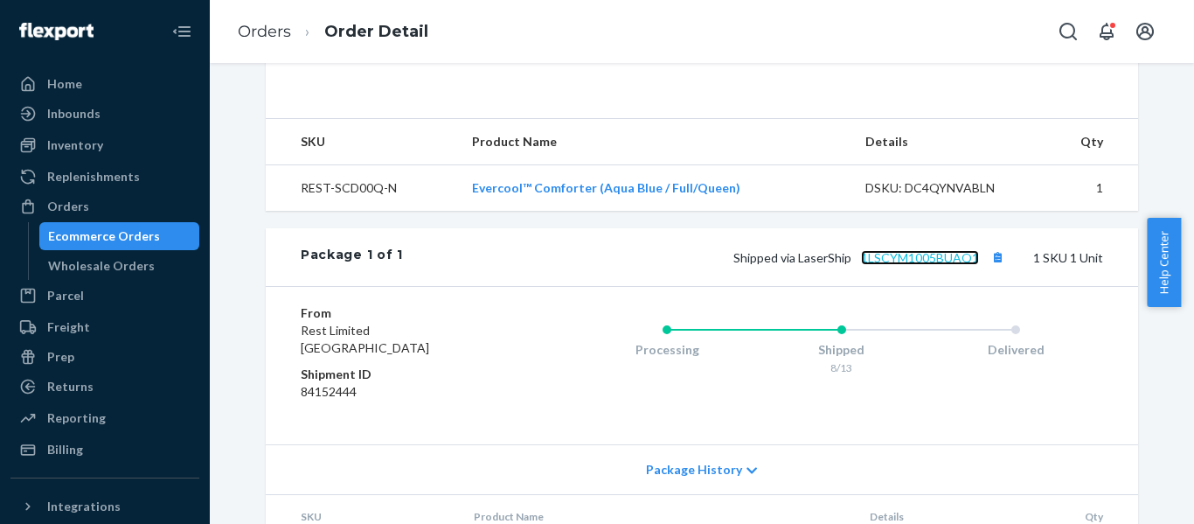
click at [932, 265] on link "1LSCYM1005BUAQ1" at bounding box center [920, 257] width 118 height 15
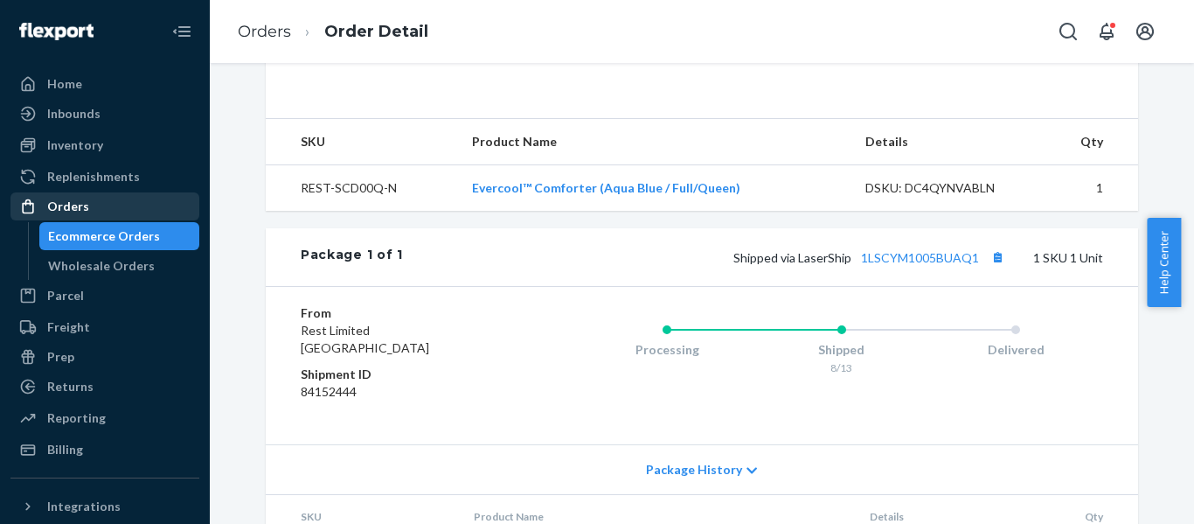
click at [66, 206] on div "Orders" at bounding box center [68, 206] width 42 height 17
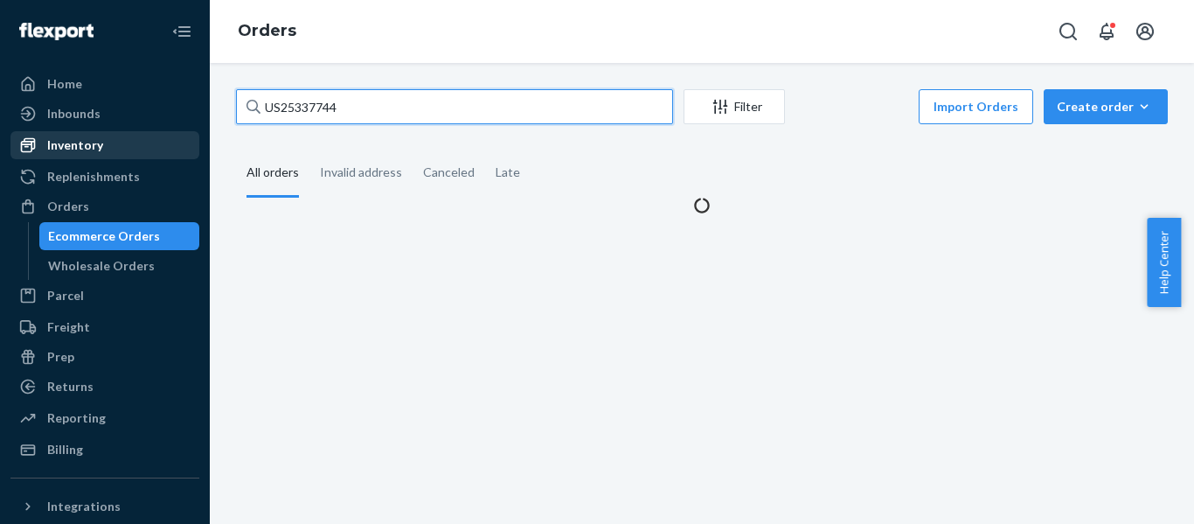
drag, startPoint x: 65, startPoint y: 135, endPoint x: 39, endPoint y: 137, distance: 25.5
click at [44, 136] on div "Home Inbounds Shipping Plans Problems Inventory Products Replenishments Orders …" at bounding box center [597, 262] width 1194 height 524
paste input "458"
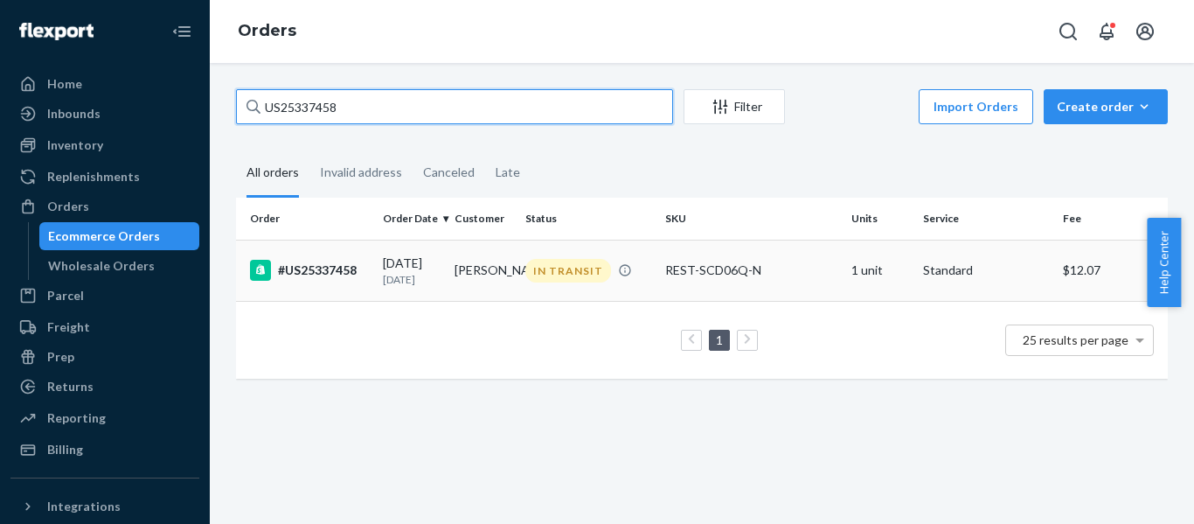
type input "US25337458"
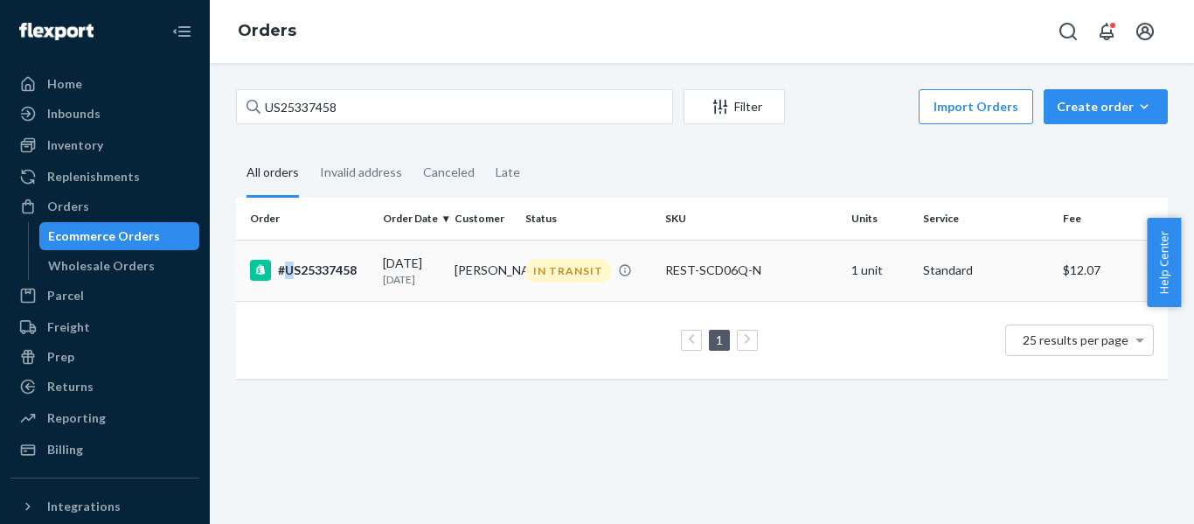
click at [290, 275] on div "#US25337458" at bounding box center [309, 270] width 119 height 21
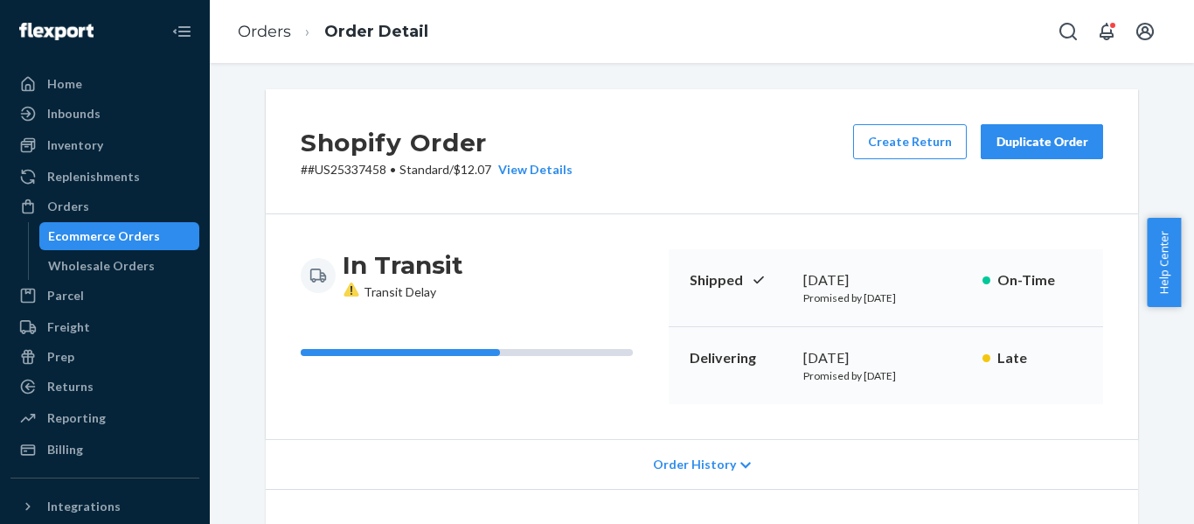
click at [679, 157] on div "Shopify Order # #US25337458 • Standard / $12.07 View Details Create Return Dupl…" at bounding box center [702, 151] width 872 height 125
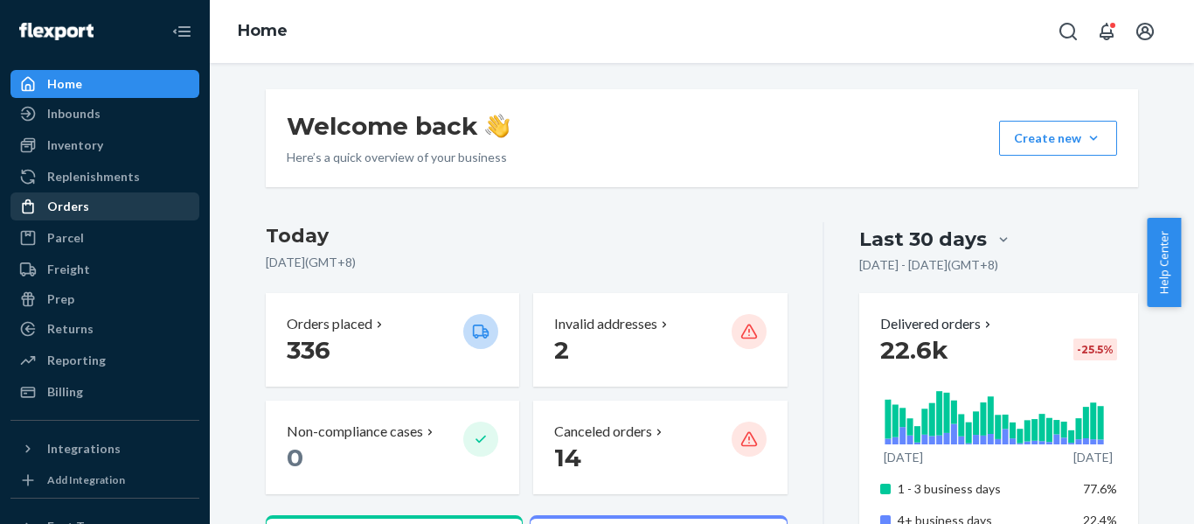
click at [59, 204] on div "Orders" at bounding box center [68, 206] width 42 height 17
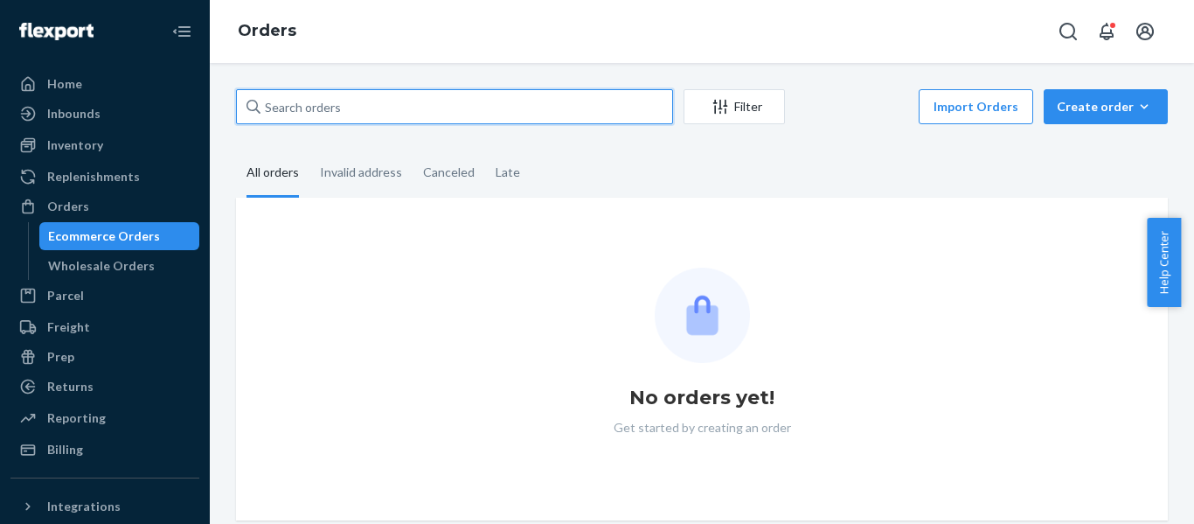
click at [350, 108] on input "text" at bounding box center [454, 106] width 437 height 35
paste input "US25337106"
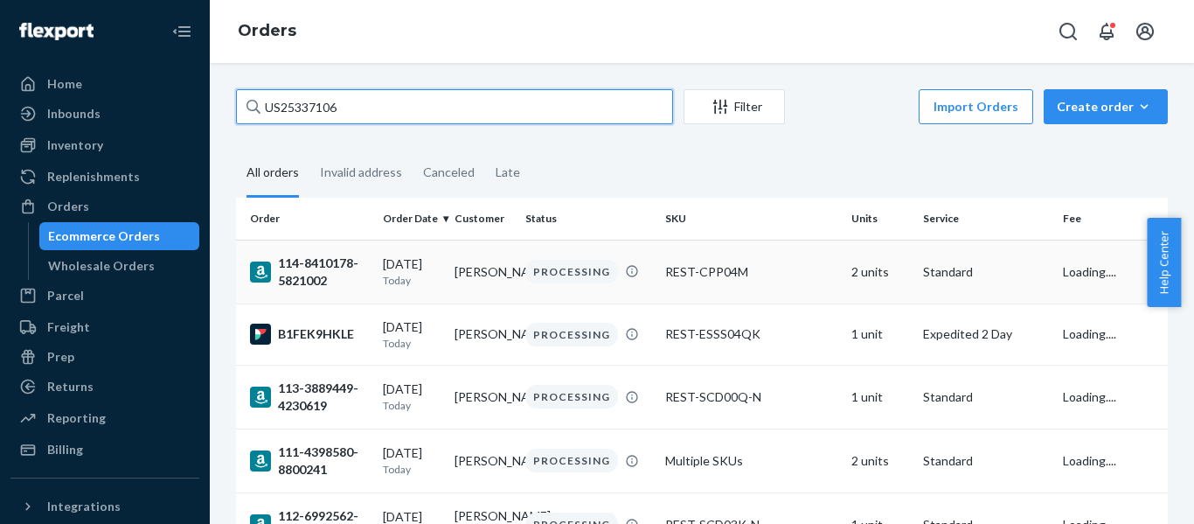
type input "US25337106"
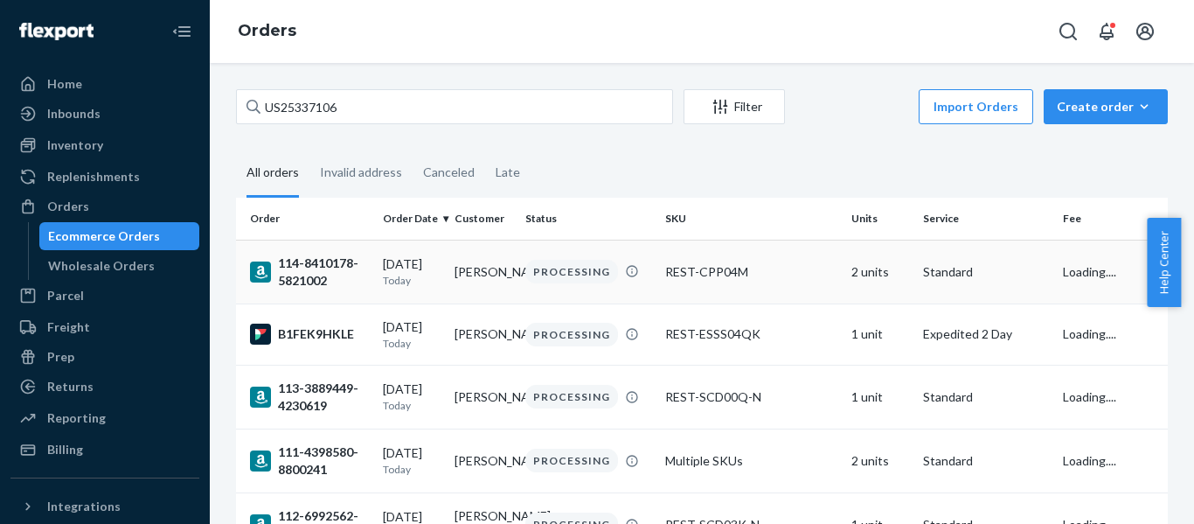
click at [337, 271] on div "114-8410178-5821002" at bounding box center [309, 271] width 119 height 35
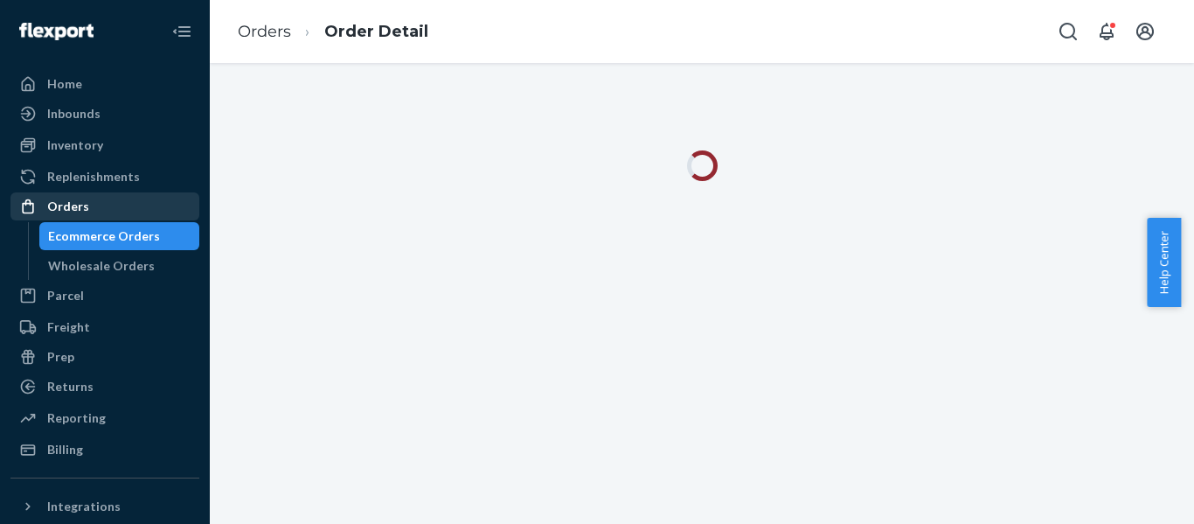
click at [78, 206] on div "Orders" at bounding box center [68, 206] width 42 height 17
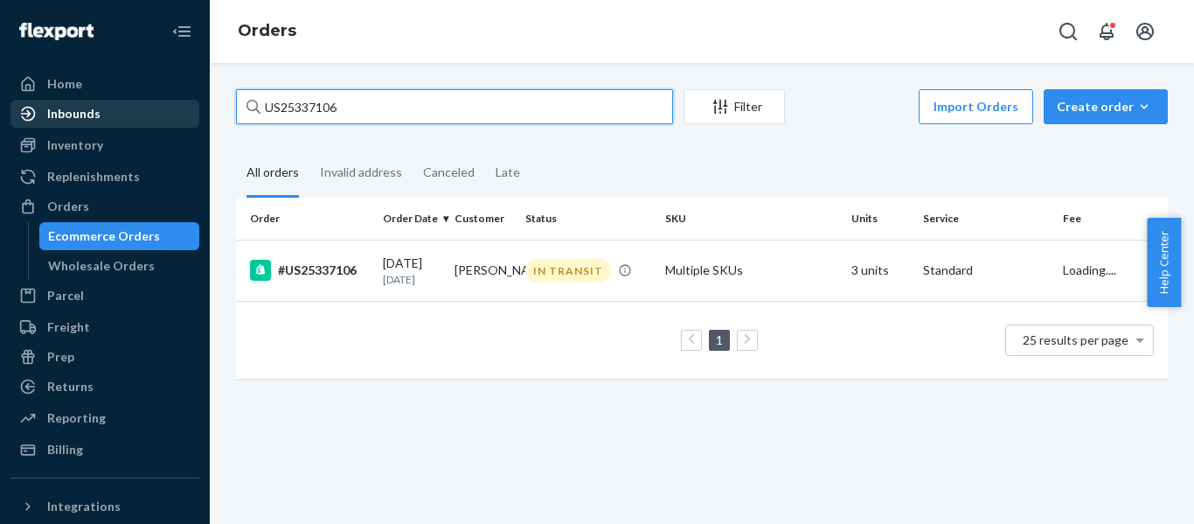
drag, startPoint x: 315, startPoint y: 110, endPoint x: 95, endPoint y: 127, distance: 220.0
click at [95, 127] on div "Home Inbounds Shipping Plans Problems Inventory Products Replenishments Orders …" at bounding box center [597, 262] width 1194 height 524
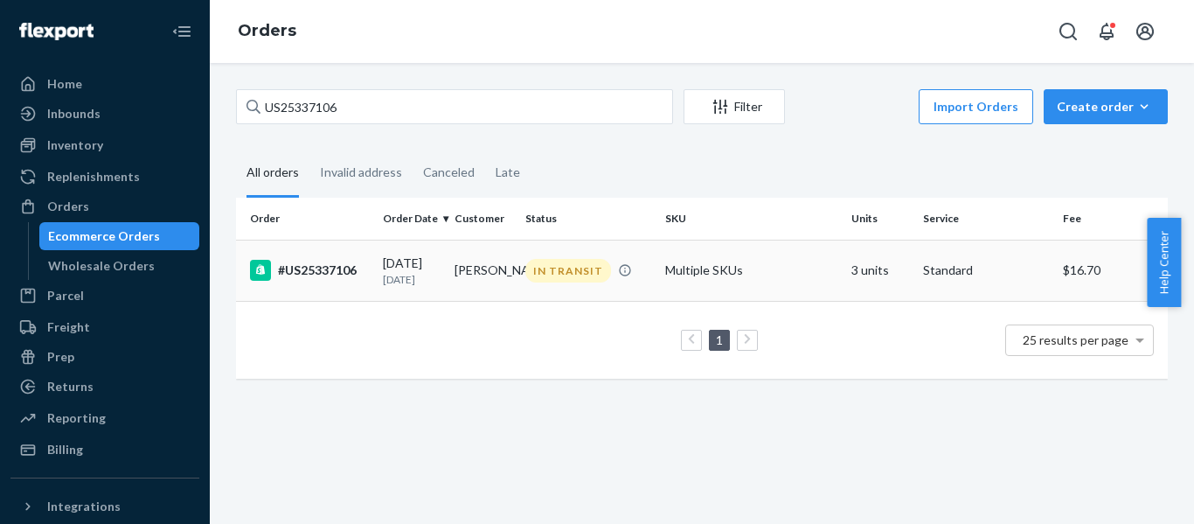
click at [338, 275] on div "#US25337106" at bounding box center [309, 270] width 119 height 21
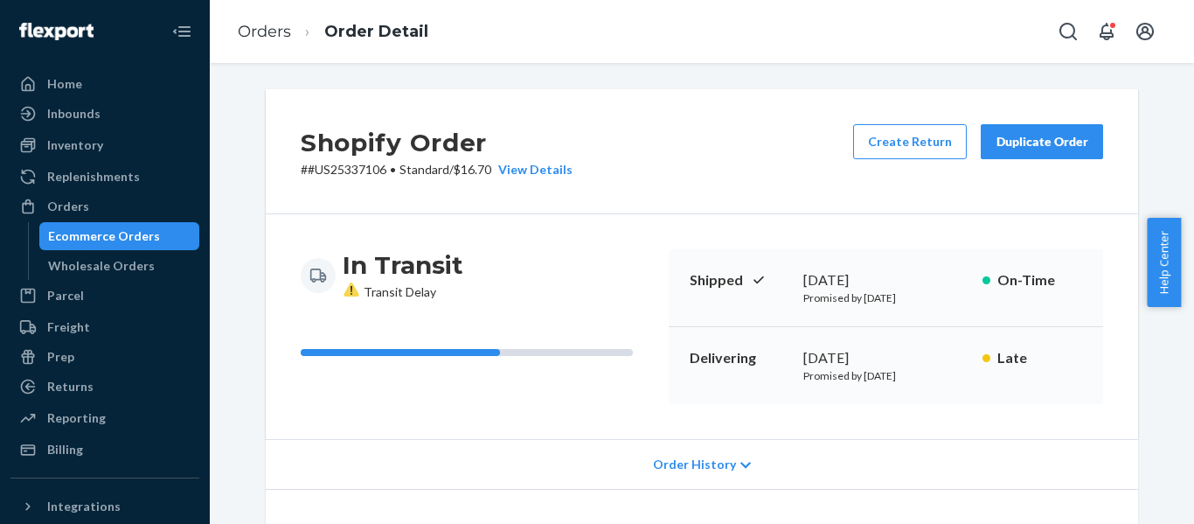
click at [690, 141] on div "Shopify Order # #US25337106 • Standard / $16.70 View Details Create Return Dupl…" at bounding box center [702, 151] width 872 height 125
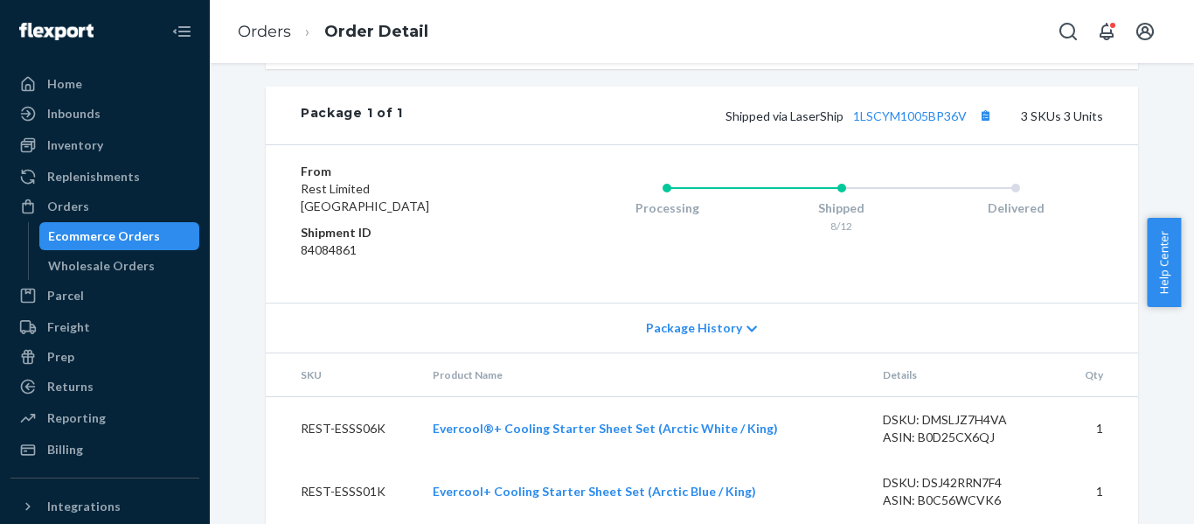
scroll to position [874, 0]
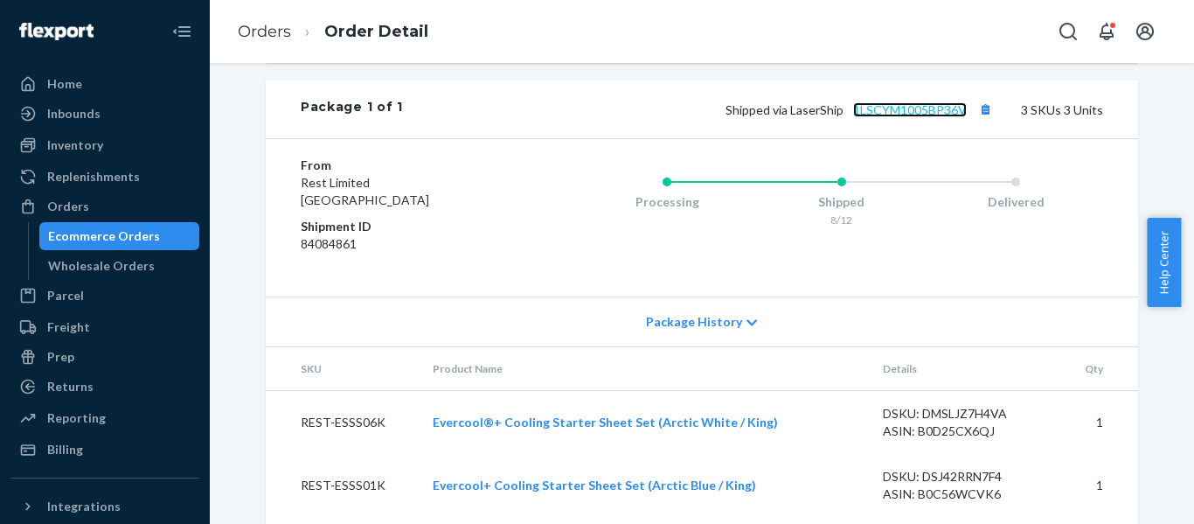
click at [900, 117] on link "1LSCYM1005BP36V" at bounding box center [910, 109] width 114 height 15
